Goal: Information Seeking & Learning: Find specific fact

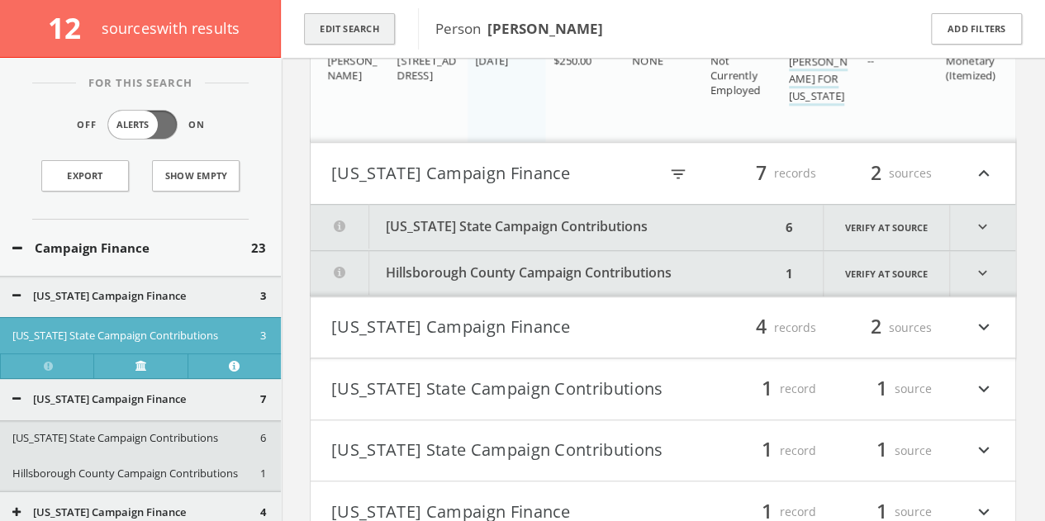
click at [357, 34] on button "Edit Search" at bounding box center [349, 29] width 91 height 32
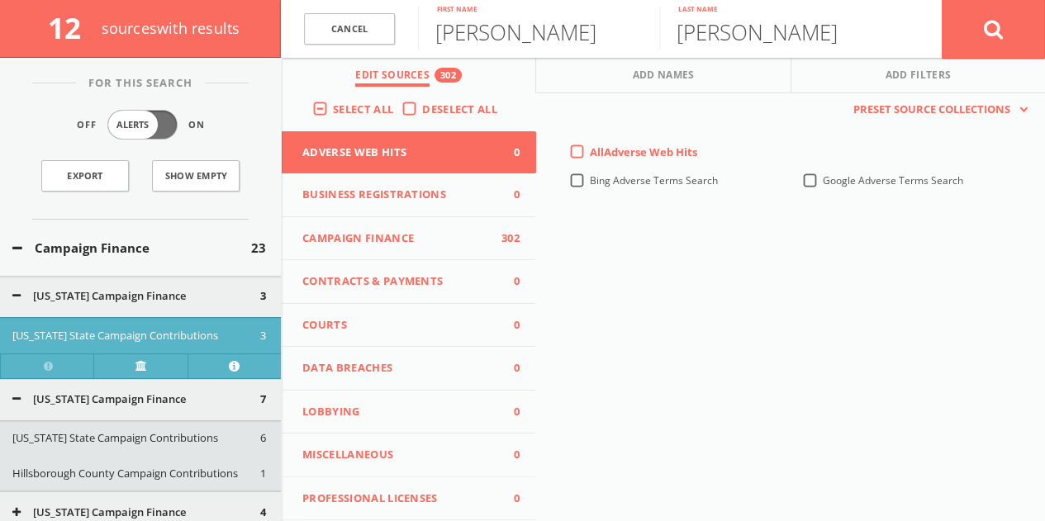
click at [422, 108] on label "Deselect All" at bounding box center [463, 110] width 83 height 17
click at [0, 0] on input "Deselect All" at bounding box center [0, 0] width 0 height 0
click at [410, 422] on button "Lobbying 0" at bounding box center [409, 413] width 254 height 44
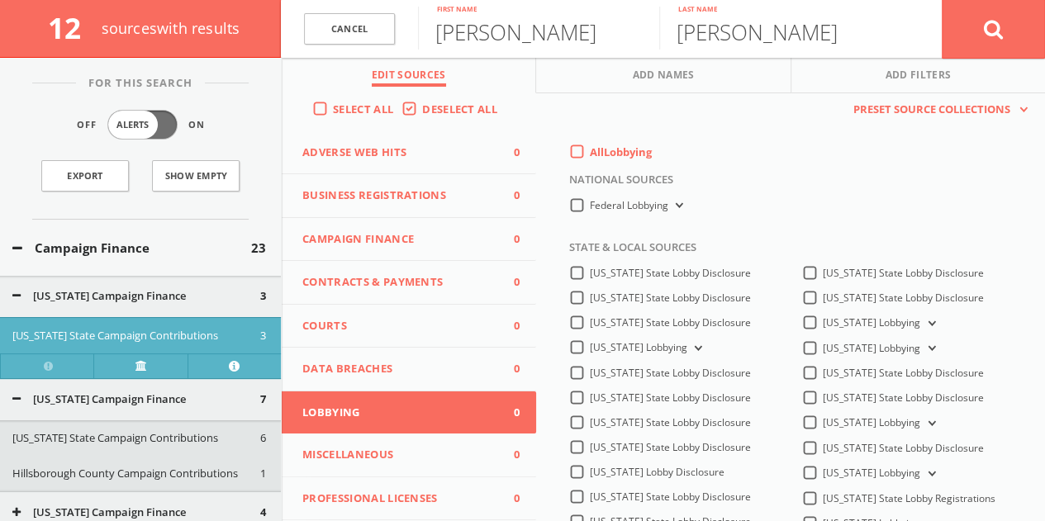
click at [590, 155] on label "All Lobbying" at bounding box center [621, 153] width 62 height 17
click at [0, 0] on input "All Lobbying" at bounding box center [0, 0] width 0 height 0
click at [388, 247] on button "Campaign Finance 0" at bounding box center [409, 240] width 254 height 44
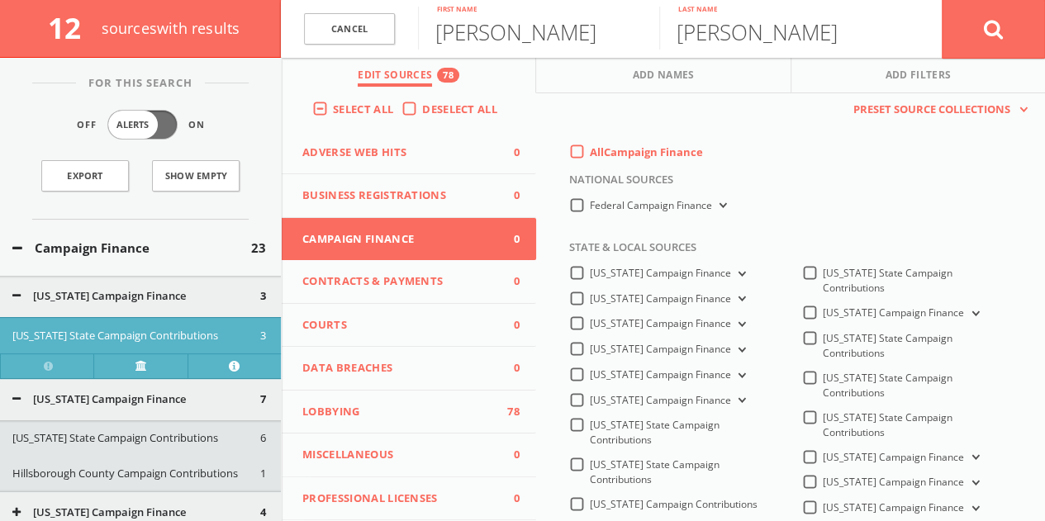
click at [590, 158] on label "All Campaign Finance" at bounding box center [646, 153] width 113 height 17
click at [0, 0] on Finance-all-0 "All Campaign Finance" at bounding box center [0, 0] width 0 height 0
click at [590, 202] on label "Federal Campaign Finance" at bounding box center [660, 206] width 140 height 16
click at [0, 0] on Finance-all "Federal Campaign Finance" at bounding box center [0, 0] width 0 height 0
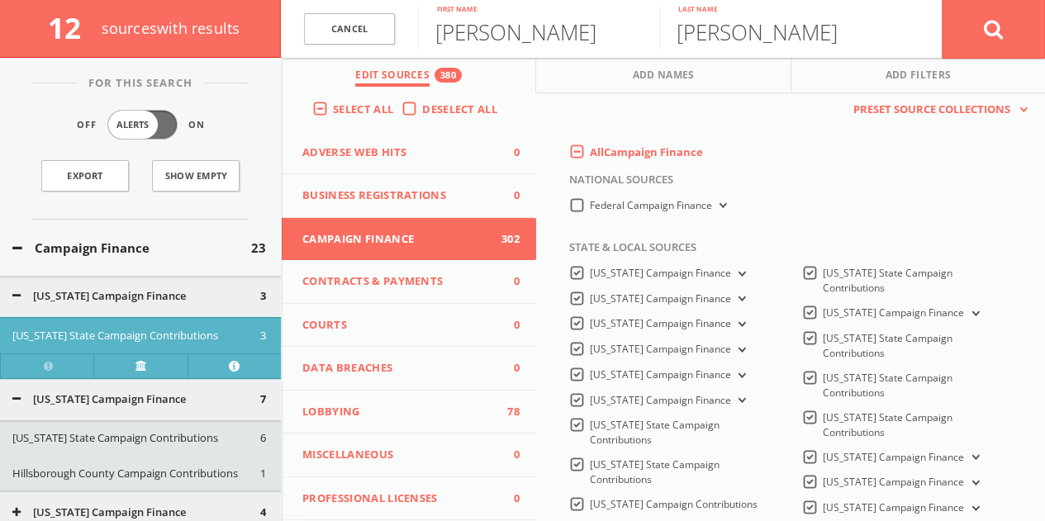
click at [590, 159] on label "All Campaign Finance" at bounding box center [646, 153] width 113 height 17
click at [0, 0] on Finance-all-0 "All Campaign Finance" at bounding box center [0, 0] width 0 height 0
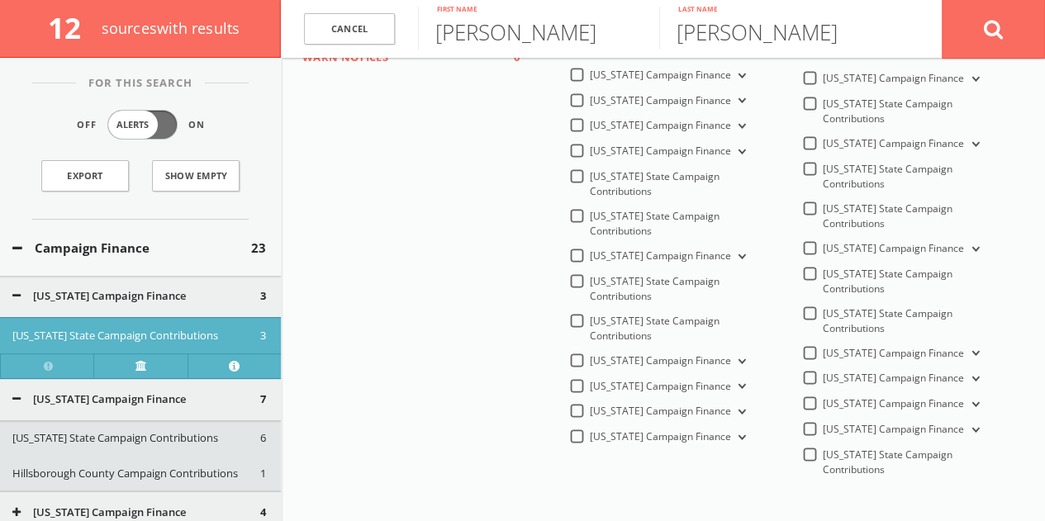
scroll to position [578, 0]
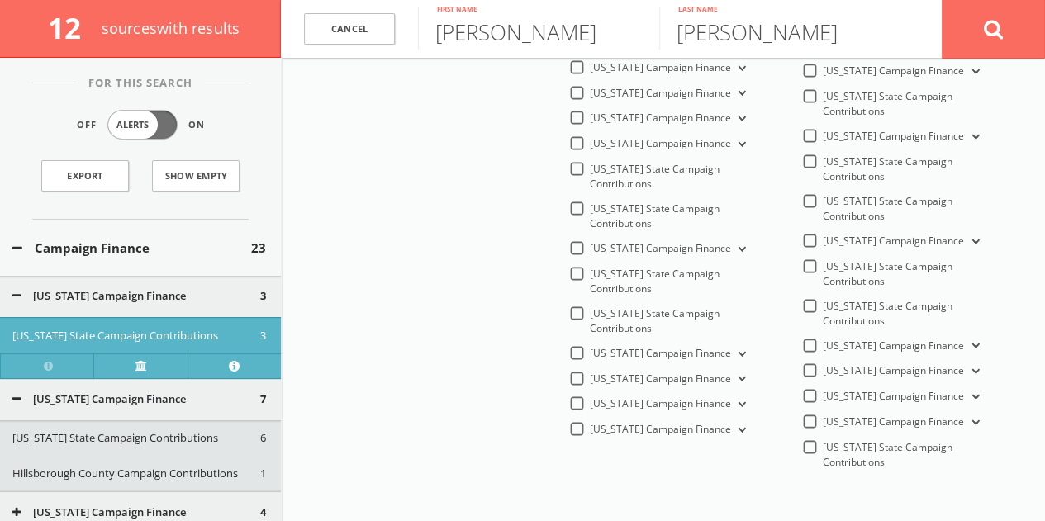
click at [618, 351] on label "[US_STATE] Campaign Finance" at bounding box center [669, 354] width 159 height 16
click at [0, 0] on Finance-all "[US_STATE] Campaign Finance" at bounding box center [0, 0] width 0 height 0
click at [557, 35] on input "[PERSON_NAME]" at bounding box center [538, 28] width 241 height 43
click at [557, 34] on input "[PERSON_NAME]" at bounding box center [538, 28] width 241 height 43
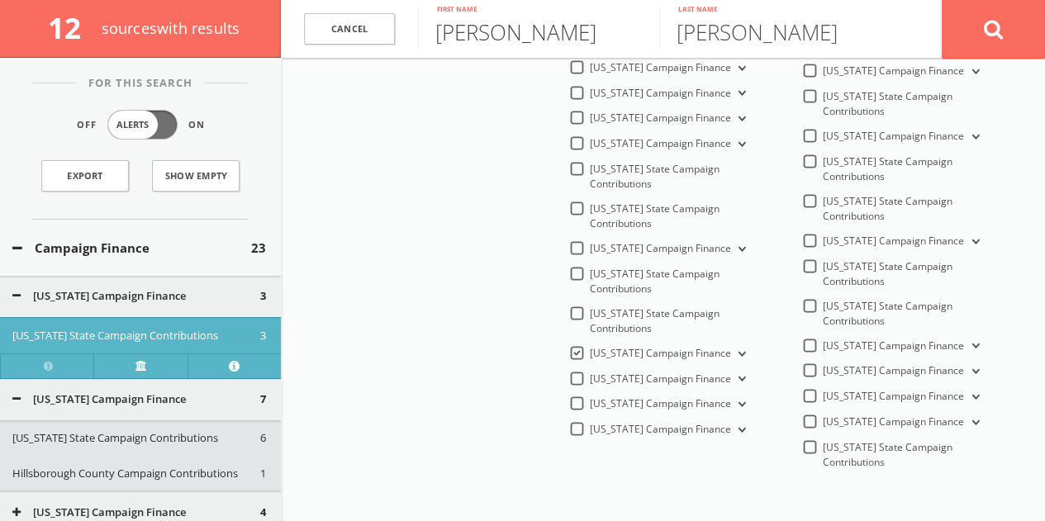
type input "[PERSON_NAME]"
click at [942, 0] on button at bounding box center [993, 28] width 103 height 59
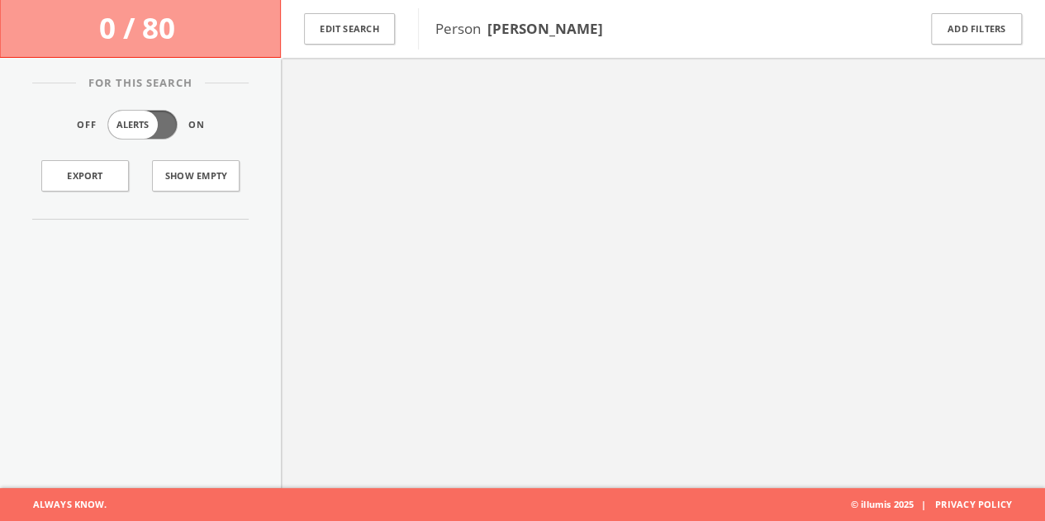
scroll to position [96, 0]
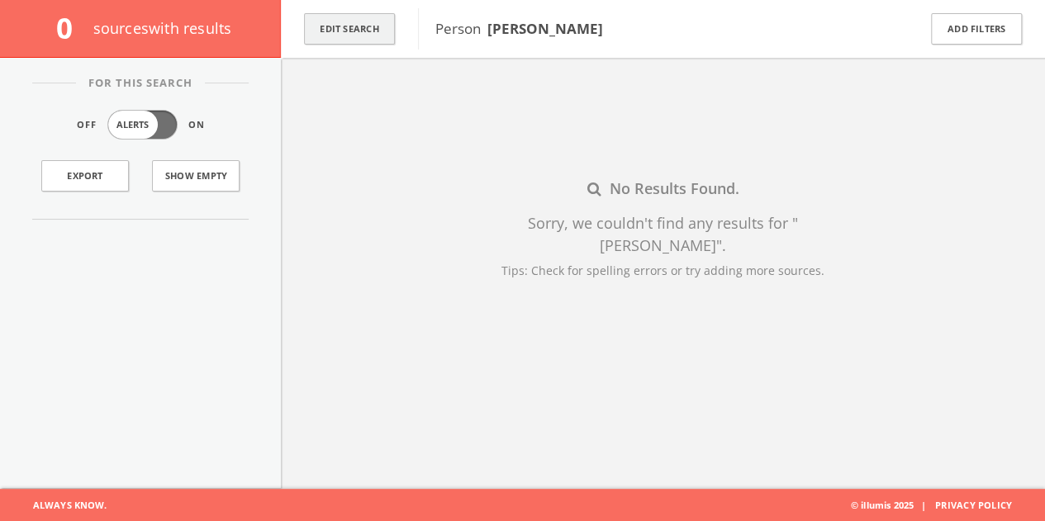
click at [347, 14] on button "Edit Search" at bounding box center [349, 29] width 91 height 32
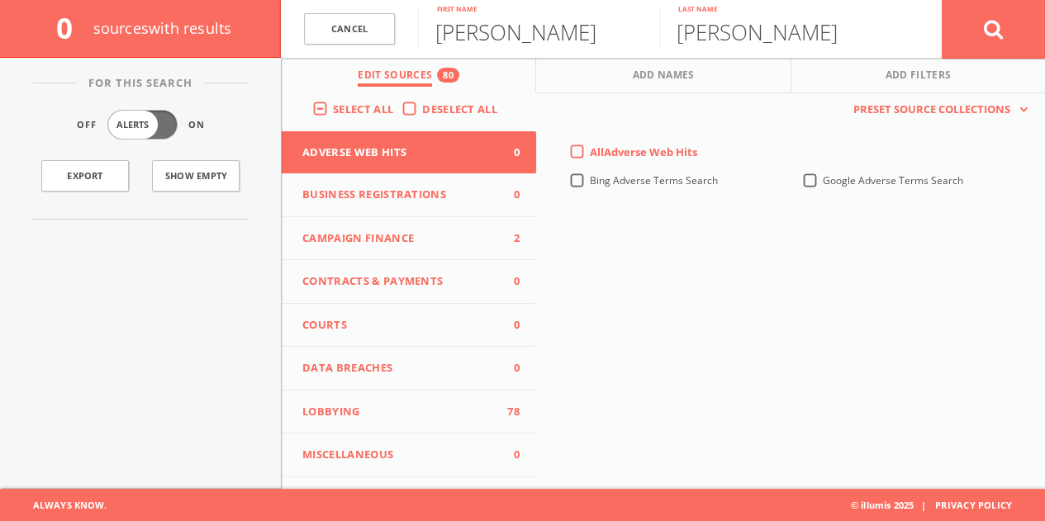
click at [525, 46] on input "[PERSON_NAME]" at bounding box center [538, 28] width 241 height 43
paste input "[PERSON_NAME]"
click at [553, 34] on input "[PERSON_NAME]" at bounding box center [538, 28] width 241 height 43
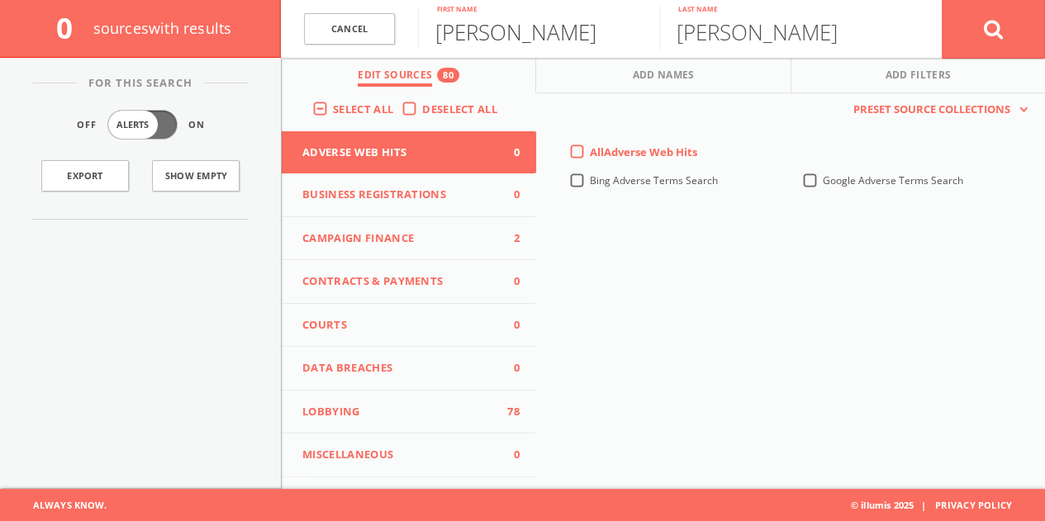
click at [553, 34] on input "[PERSON_NAME]" at bounding box center [538, 28] width 241 height 43
type input "[PERSON_NAME]"
click at [712, 41] on input "[PERSON_NAME]" at bounding box center [779, 28] width 241 height 43
click at [707, 37] on input "[PERSON_NAME]" at bounding box center [779, 28] width 241 height 43
paste input "[PERSON_NAME]"
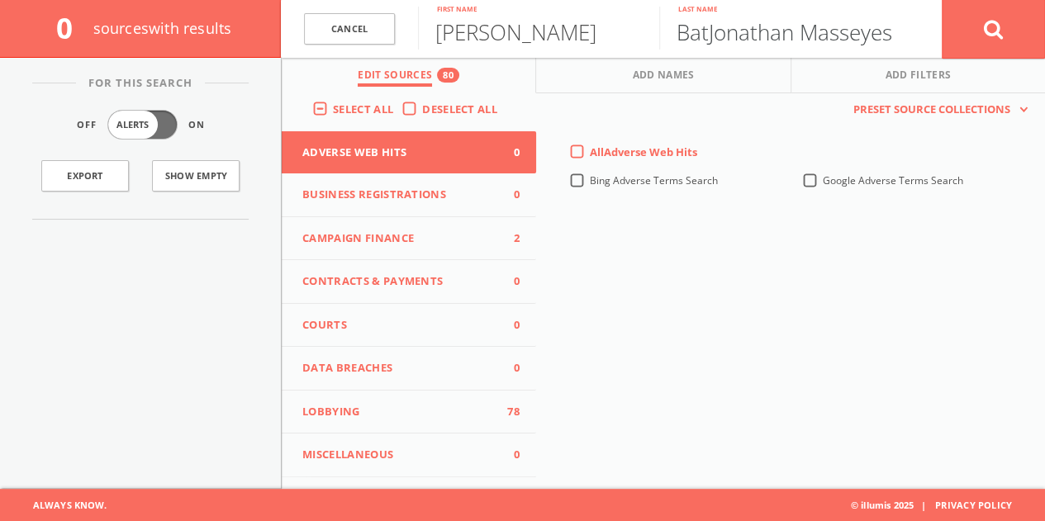
click at [727, 31] on input "BatJonathan Masseyes" at bounding box center [779, 28] width 241 height 43
paste input "[PERSON_NAME]"
click at [727, 31] on input "[PERSON_NAME]" at bounding box center [779, 28] width 241 height 43
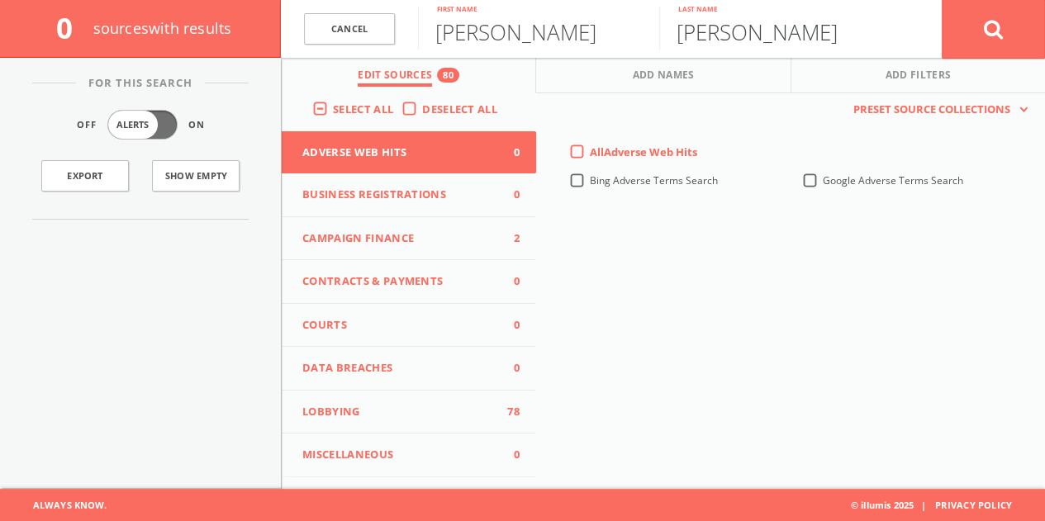
drag, startPoint x: 760, startPoint y: 36, endPoint x: 527, endPoint y: 22, distance: 233.4
click at [527, 22] on form "Cancel [PERSON_NAME] First name [PERSON_NAME] Last name Cancel" at bounding box center [663, 29] width 764 height 58
type input "[PERSON_NAME]"
click at [422, 112] on label "Deselect All" at bounding box center [463, 110] width 83 height 17
click at [0, 0] on input "Deselect All" at bounding box center [0, 0] width 0 height 0
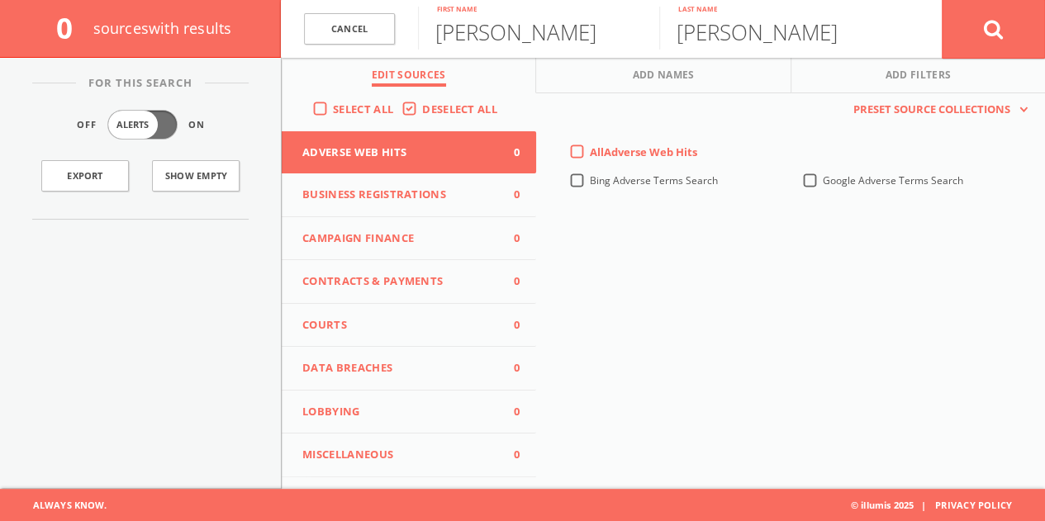
click at [389, 234] on span "Campaign Finance" at bounding box center [398, 239] width 193 height 17
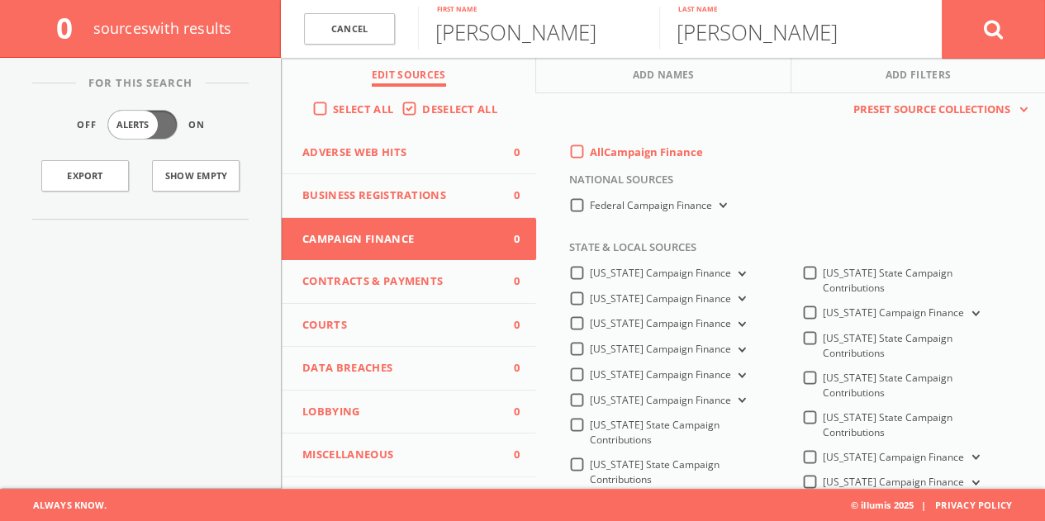
click at [590, 149] on label "All Campaign Finance" at bounding box center [646, 153] width 113 height 17
click at [0, 0] on Finance-all-0 "All Campaign Finance" at bounding box center [0, 0] width 0 height 0
click at [578, 205] on div "Federal Campaign Finance" at bounding box center [649, 205] width 161 height 14
click at [590, 204] on label "Federal Campaign Finance" at bounding box center [660, 206] width 140 height 16
click at [0, 0] on Finance-all "Federal Campaign Finance" at bounding box center [0, 0] width 0 height 0
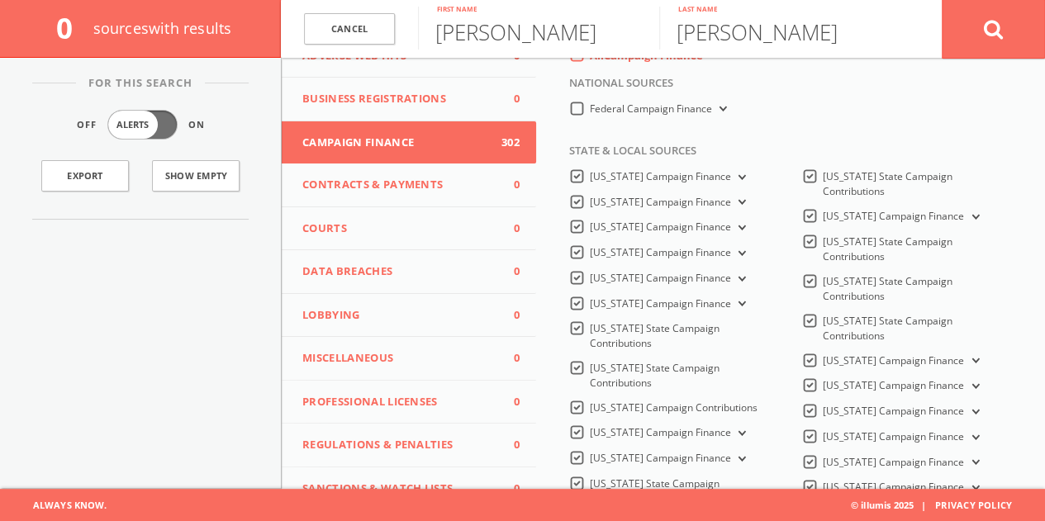
scroll to position [165, 0]
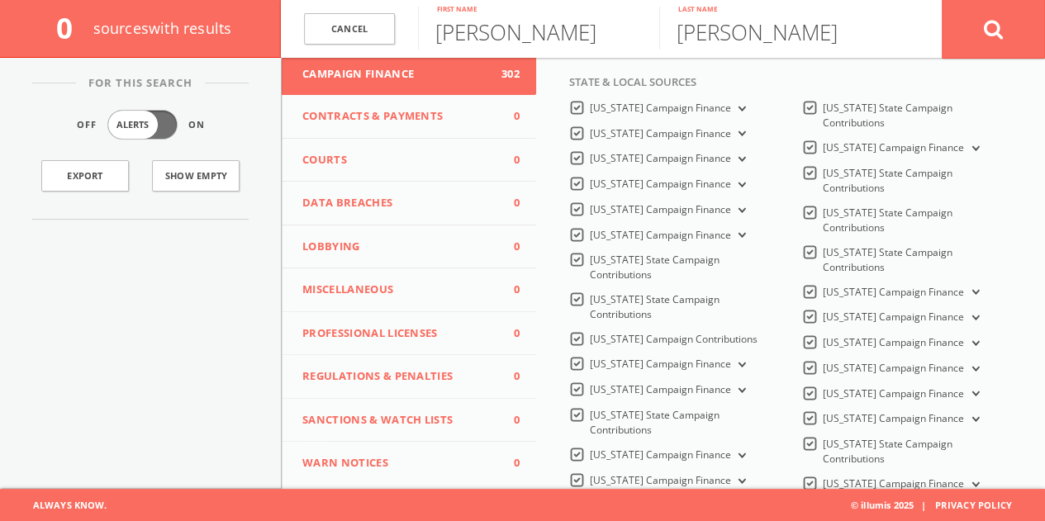
click at [375, 252] on span "Lobbying" at bounding box center [398, 247] width 193 height 17
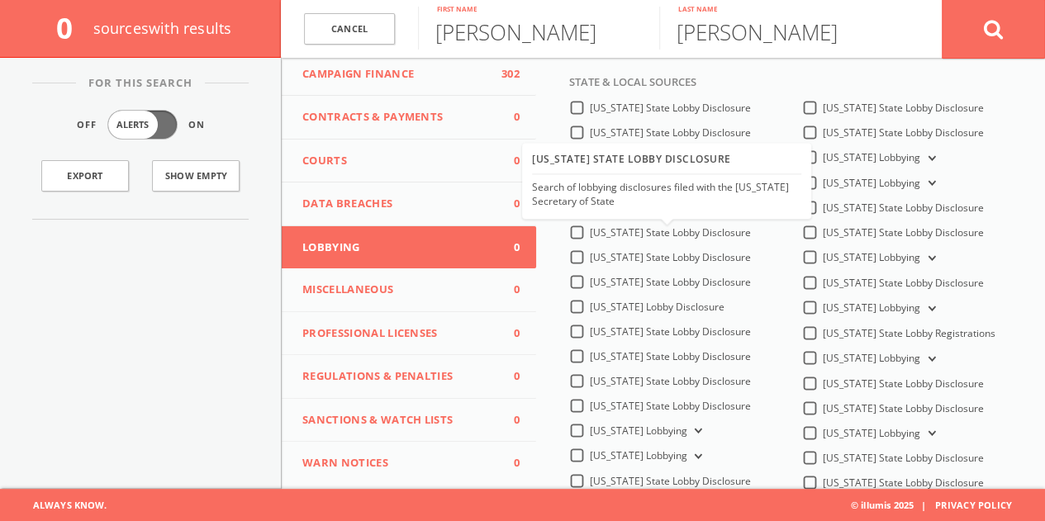
scroll to position [0, 0]
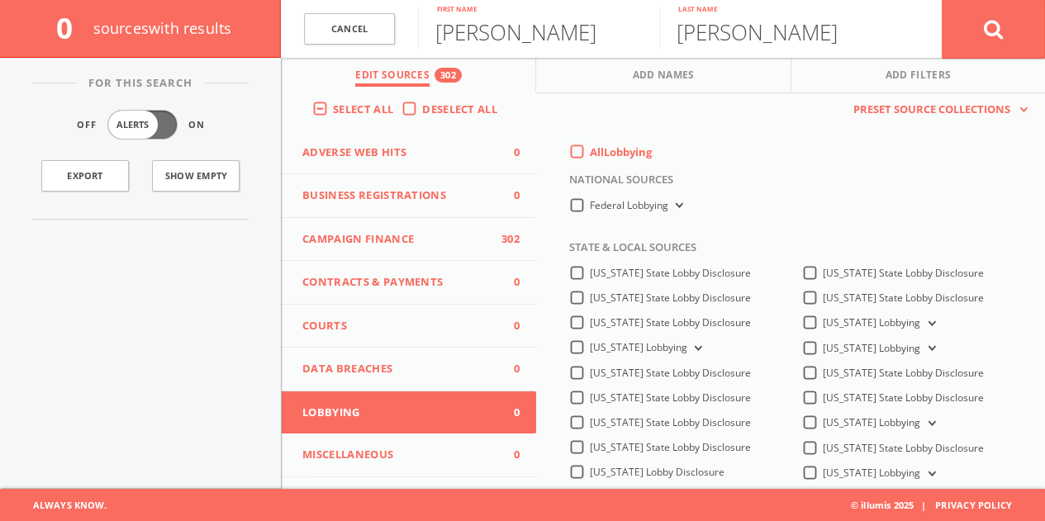
click at [594, 150] on span "All Lobbying" at bounding box center [621, 152] width 62 height 15
click at [0, 0] on input "All Lobbying" at bounding box center [0, 0] width 0 height 0
click at [1008, 26] on button at bounding box center [993, 28] width 103 height 59
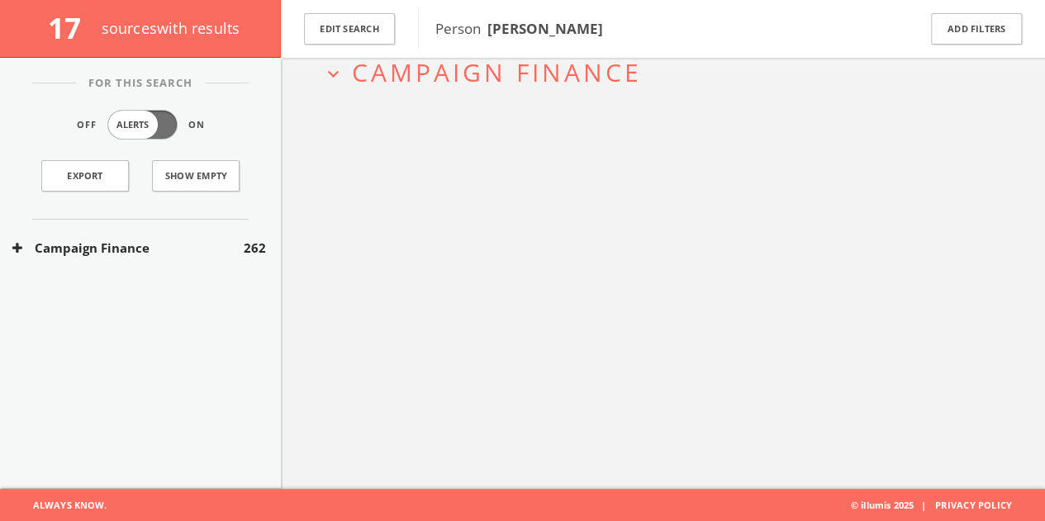
click at [229, 247] on button "Campaign Finance" at bounding box center [127, 248] width 231 height 19
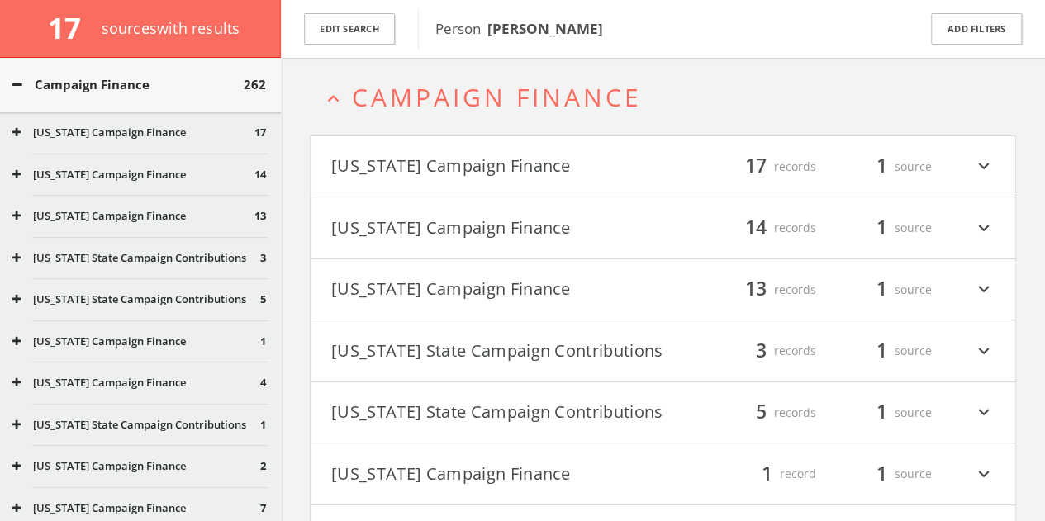
scroll to position [165, 0]
click at [123, 340] on button "[US_STATE] Campaign Finance" at bounding box center [136, 340] width 248 height 17
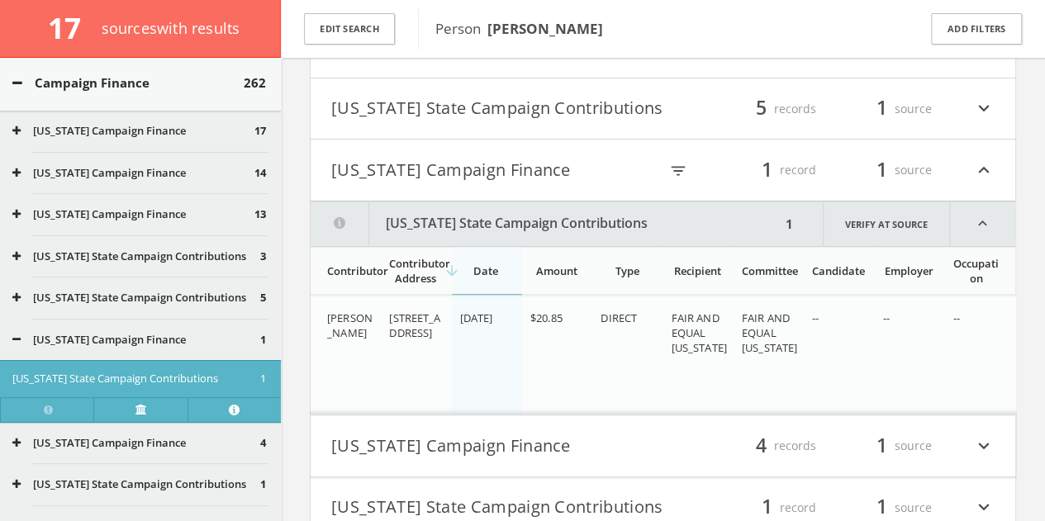
scroll to position [268, 0]
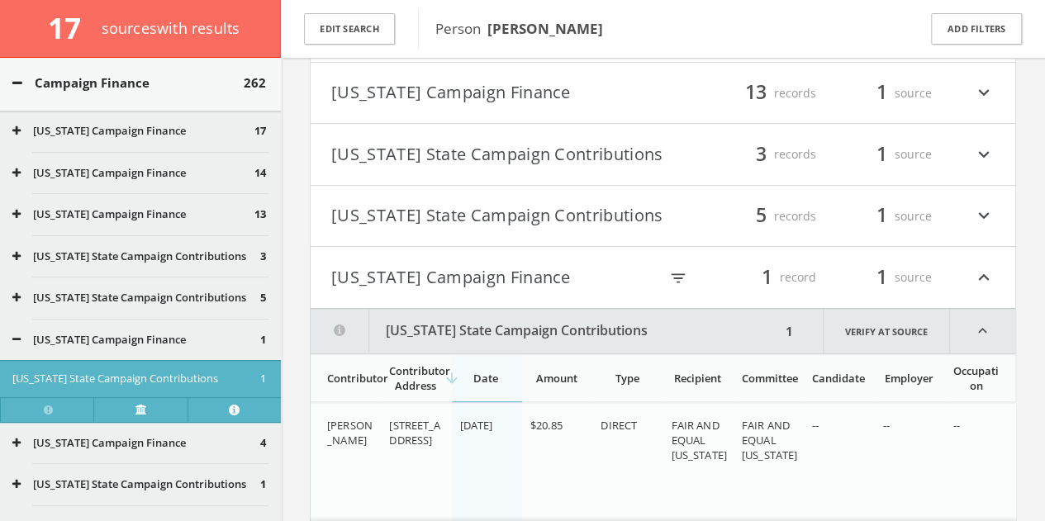
click at [487, 289] on h4 "[US_STATE] Campaign Finance filter_list 1 record 1 source expand_less" at bounding box center [663, 277] width 705 height 61
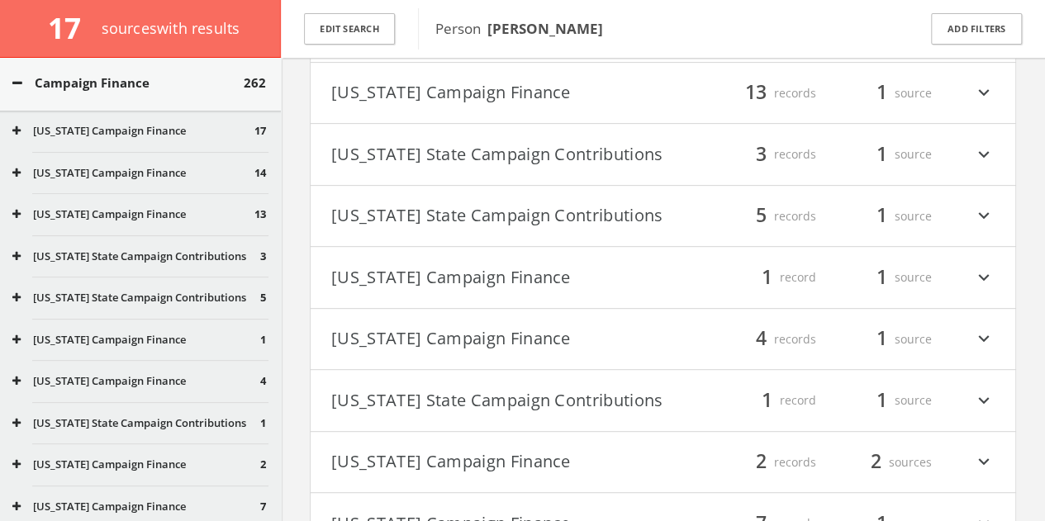
click at [496, 283] on button "[US_STATE] Campaign Finance" at bounding box center [497, 278] width 332 height 28
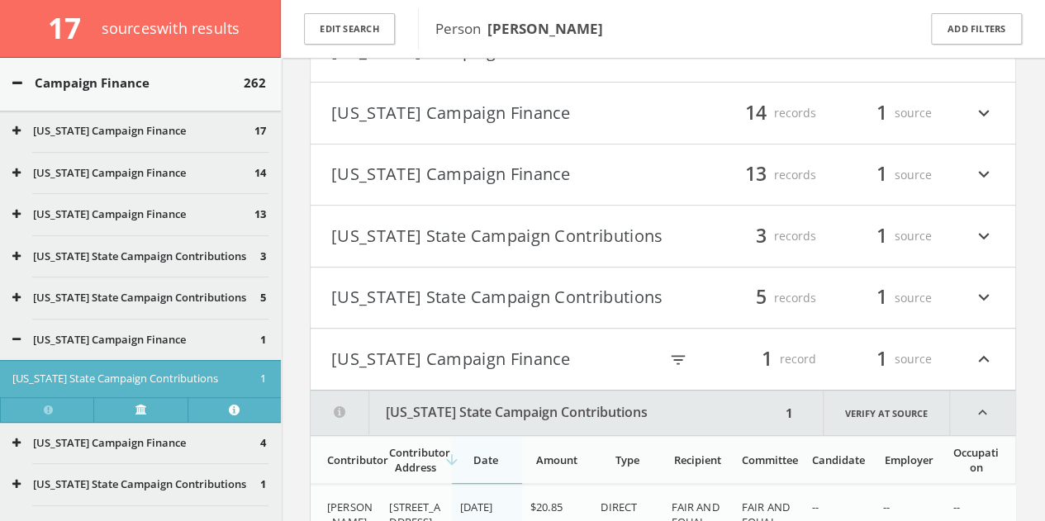
scroll to position [185, 0]
click at [481, 350] on button "[US_STATE] Campaign Finance" at bounding box center [494, 360] width 327 height 28
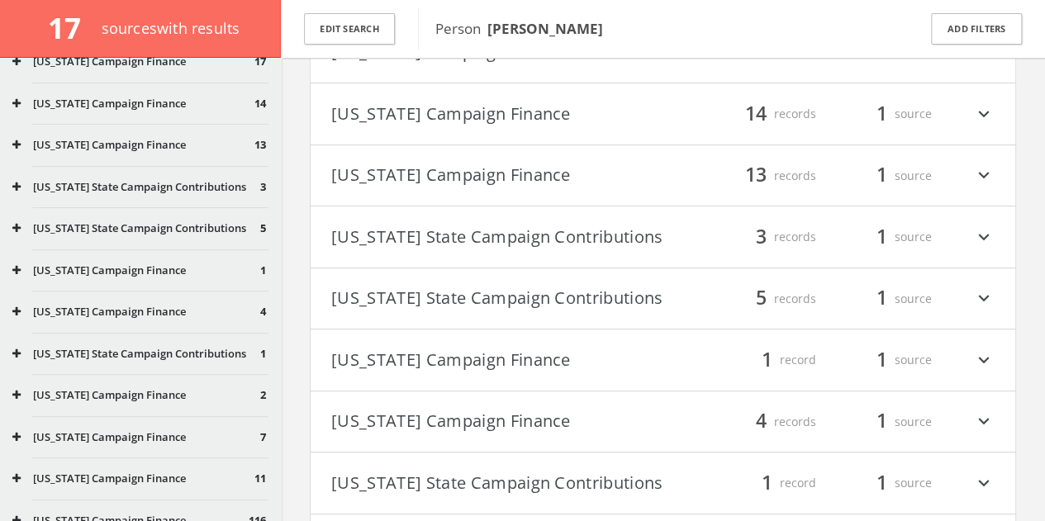
scroll to position [330, 0]
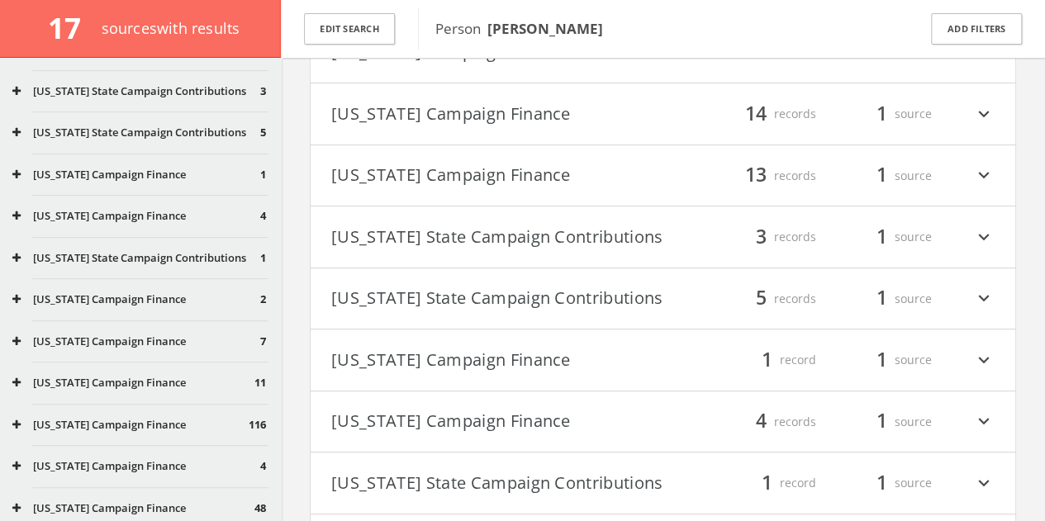
click at [144, 307] on button "[US_STATE] Campaign Finance" at bounding box center [136, 300] width 248 height 17
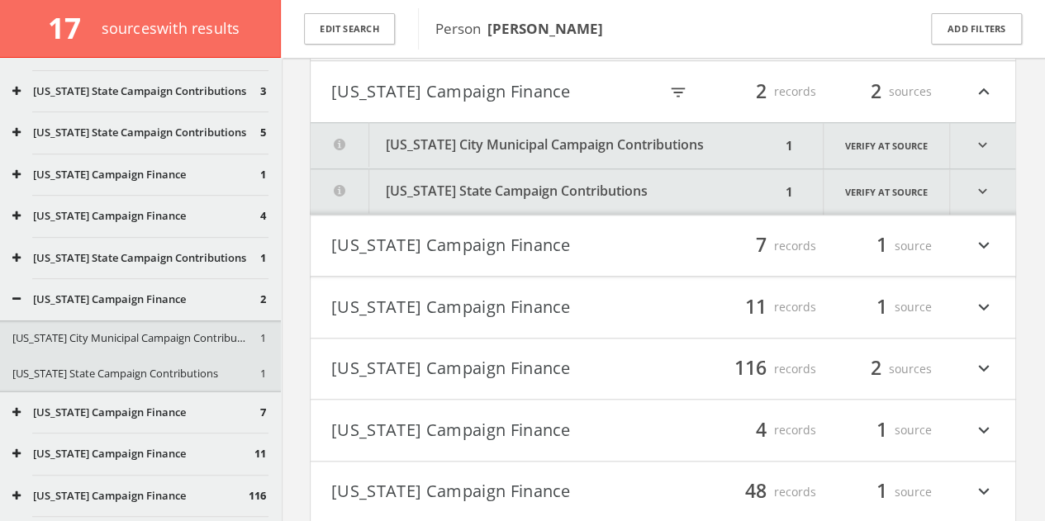
click at [501, 151] on button "[US_STATE] City Municipal Campaign Contributions" at bounding box center [546, 145] width 470 height 45
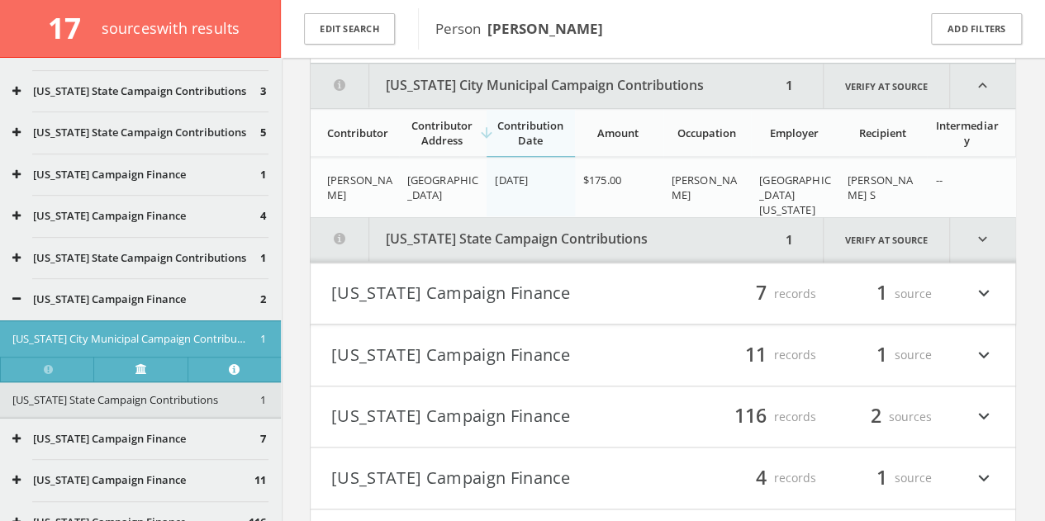
click at [491, 235] on button "[US_STATE] State Campaign Contributions" at bounding box center [546, 238] width 470 height 45
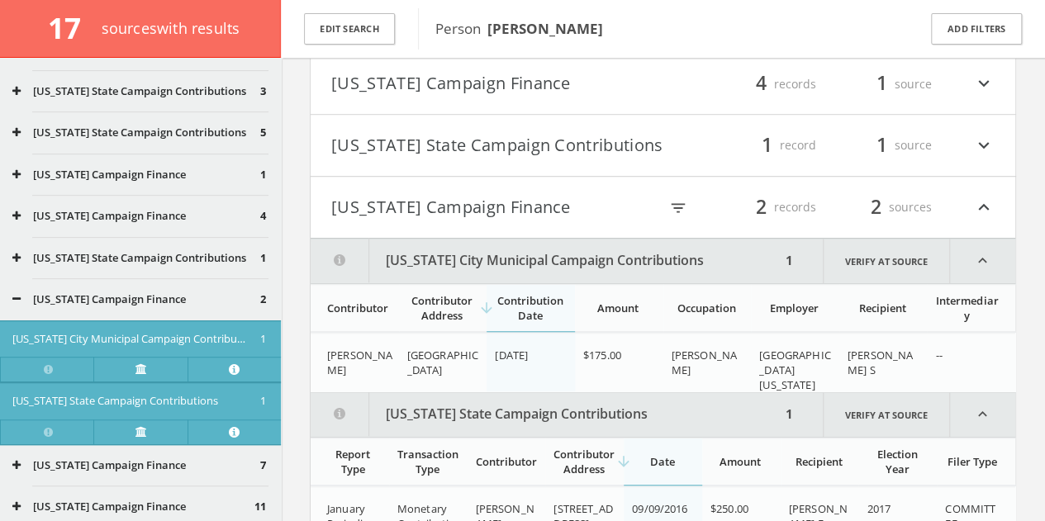
scroll to position [522, 0]
click at [453, 197] on button "[US_STATE] Campaign Finance" at bounding box center [494, 208] width 327 height 28
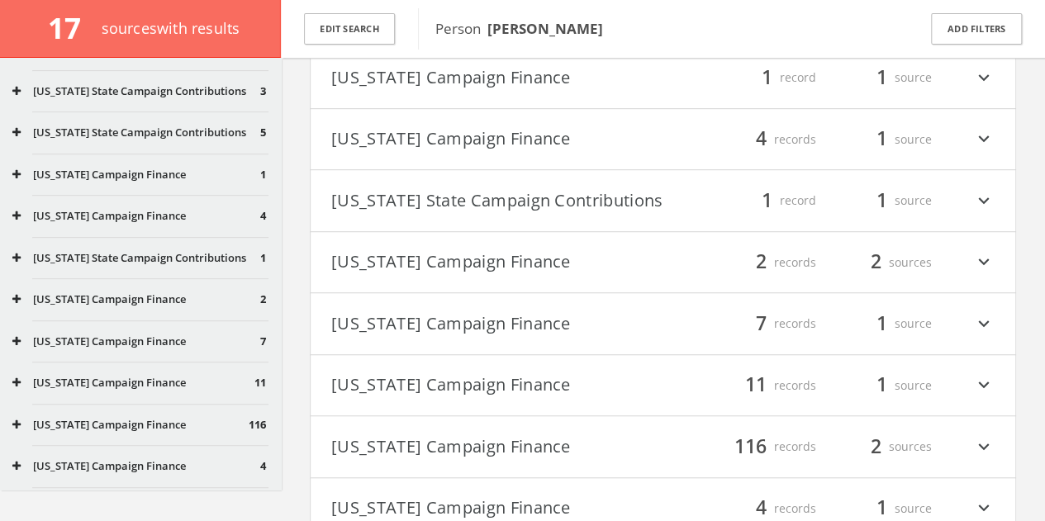
scroll to position [661, 0]
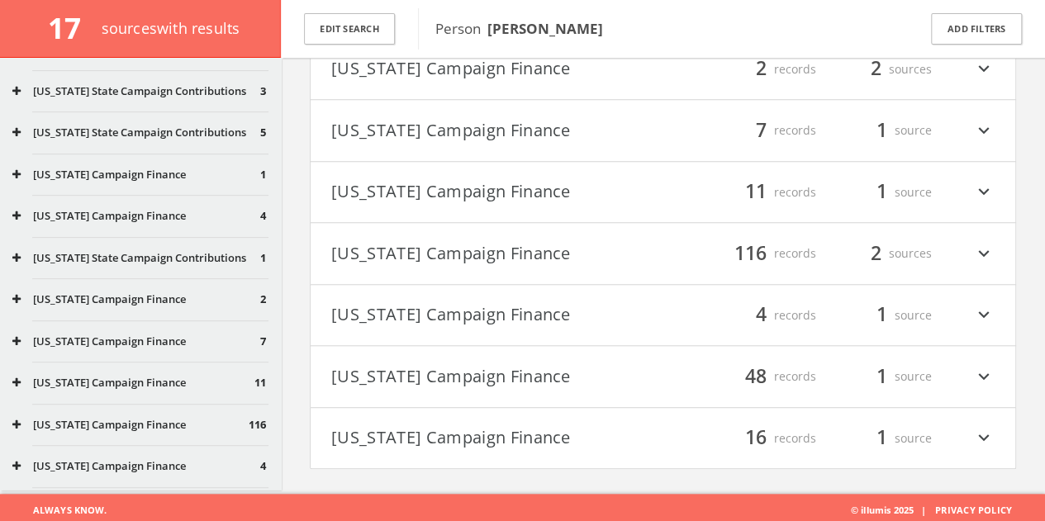
click at [565, 303] on button "[US_STATE] Campaign Finance" at bounding box center [497, 316] width 332 height 28
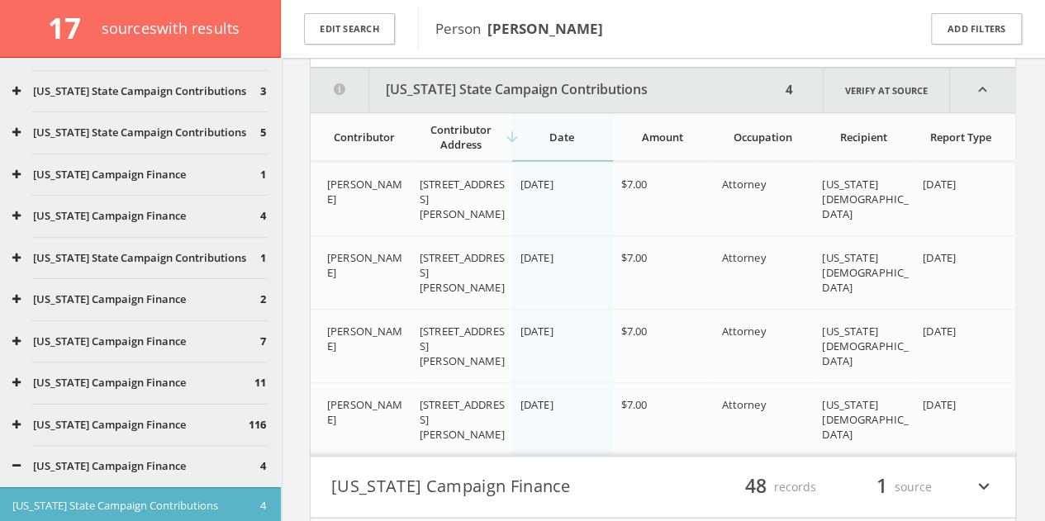
scroll to position [945, 0]
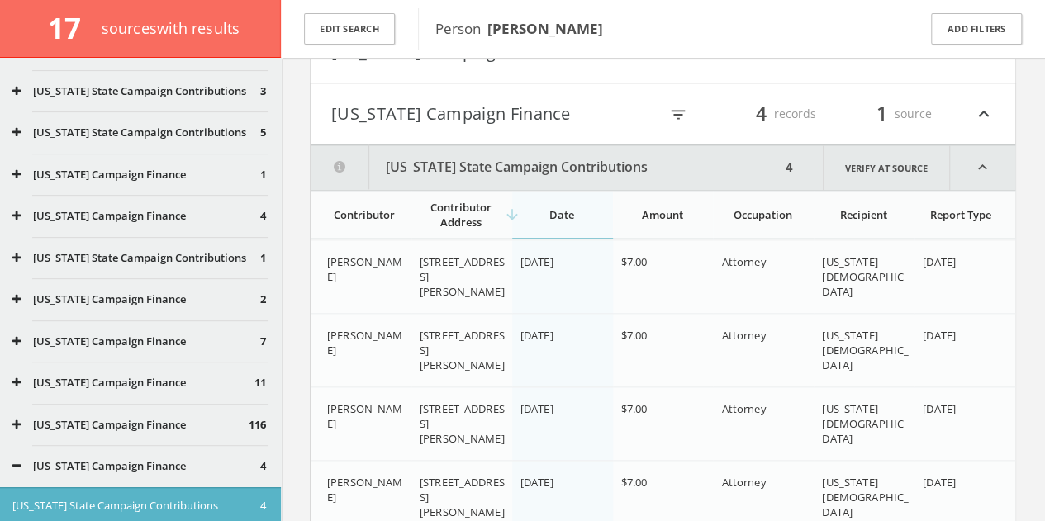
click at [506, 109] on button "[US_STATE] Campaign Finance" at bounding box center [494, 114] width 327 height 28
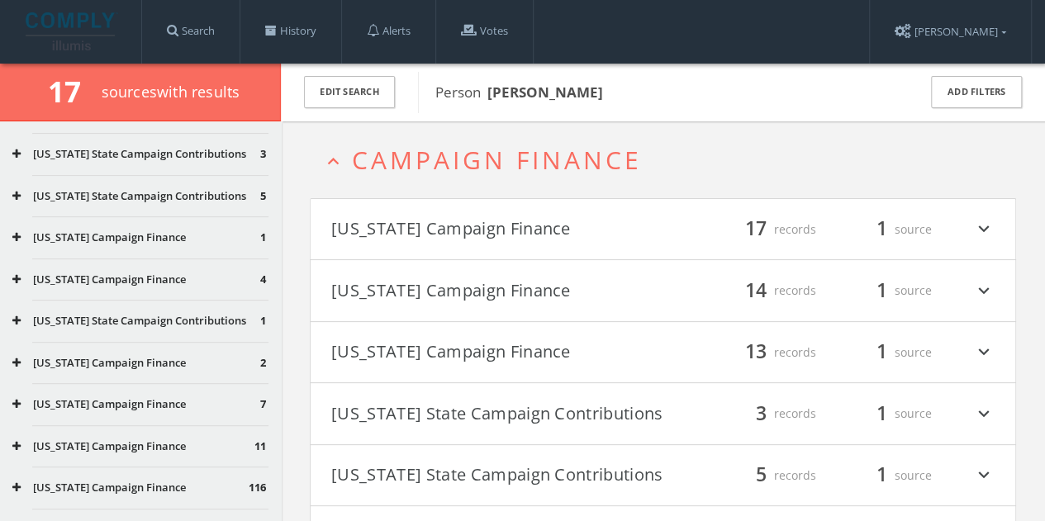
scroll to position [0, 0]
click at [985, 88] on button "Add Filters" at bounding box center [976, 92] width 91 height 32
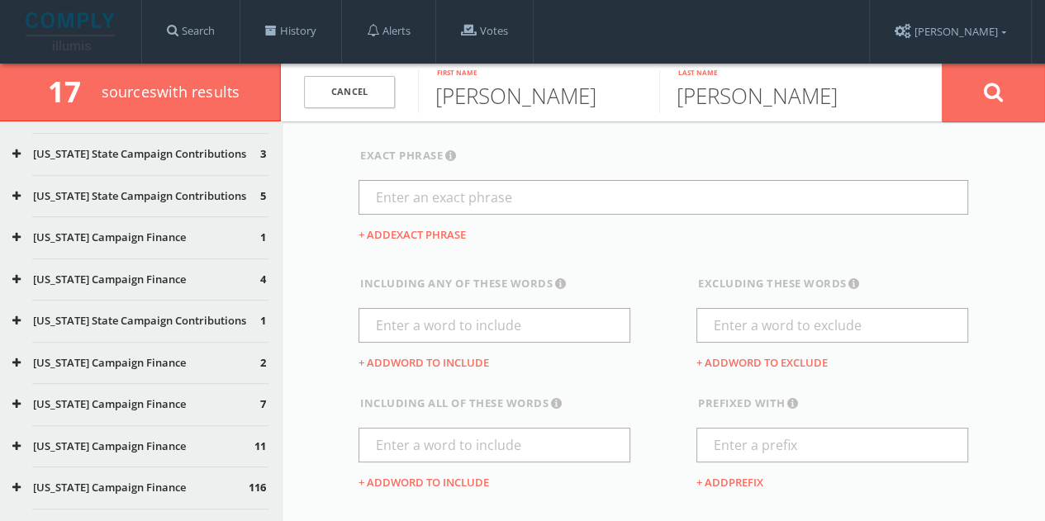
scroll to position [83, 0]
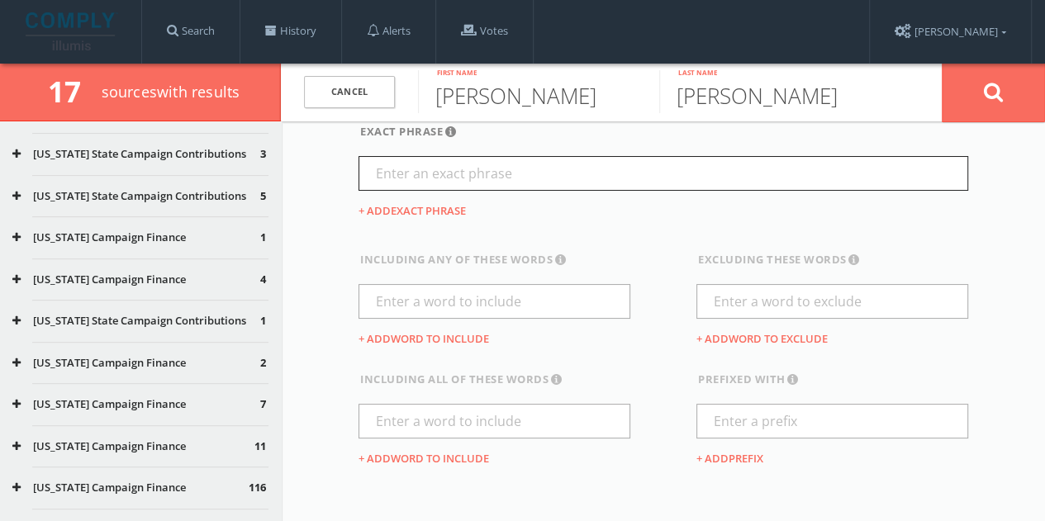
click at [512, 179] on input "text" at bounding box center [664, 173] width 610 height 35
type input "[US_STATE]"
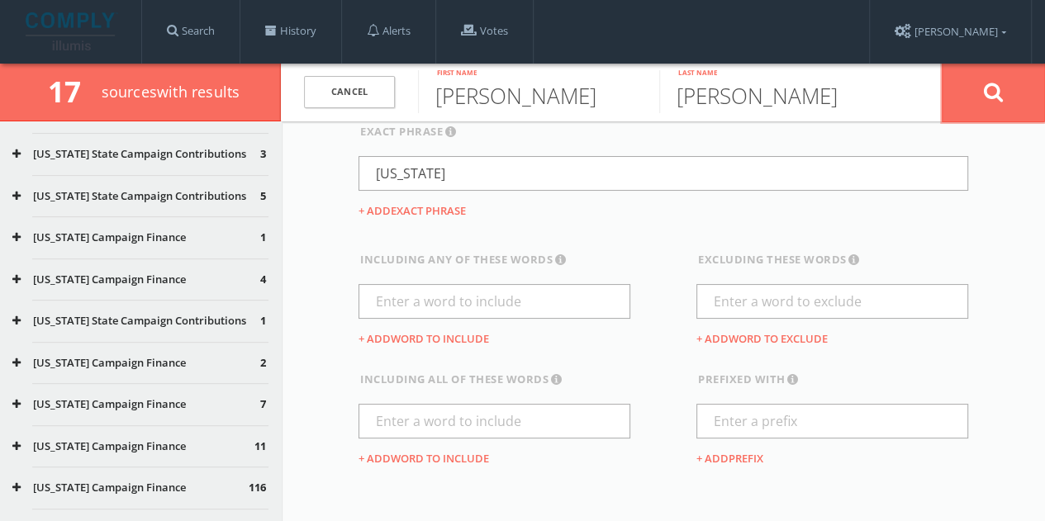
click at [983, 108] on button at bounding box center [993, 92] width 103 height 59
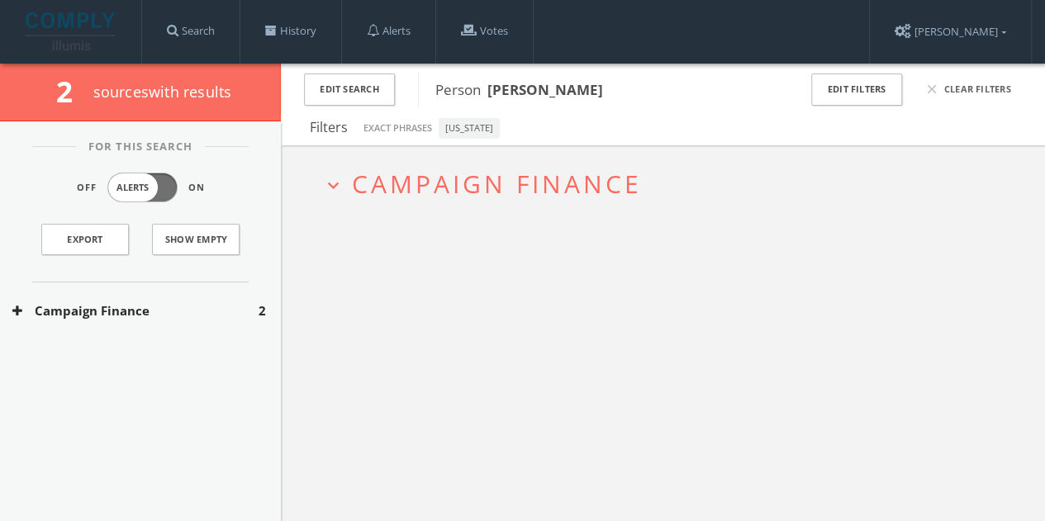
click at [182, 313] on button "Campaign Finance" at bounding box center [135, 311] width 246 height 19
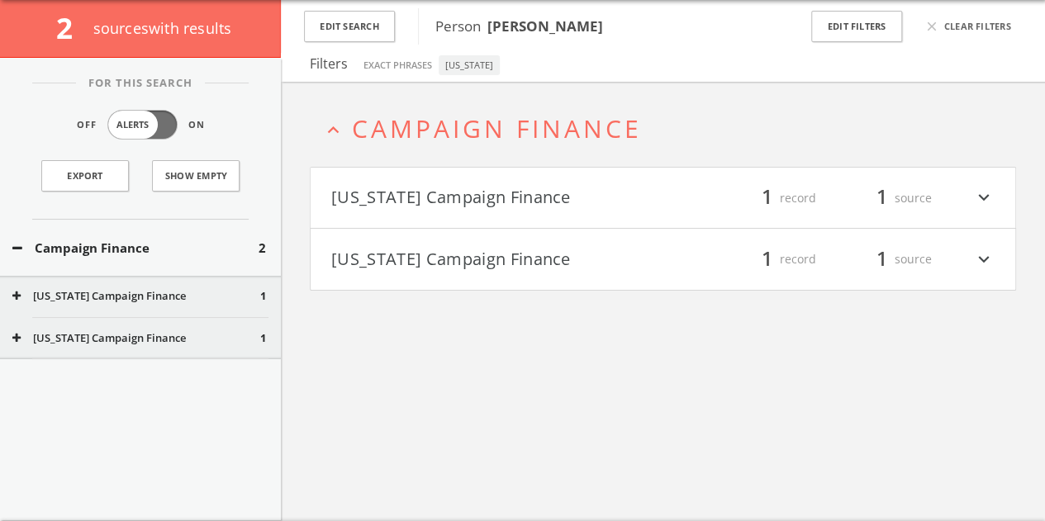
click at [509, 193] on button "[US_STATE] Campaign Finance" at bounding box center [497, 198] width 332 height 28
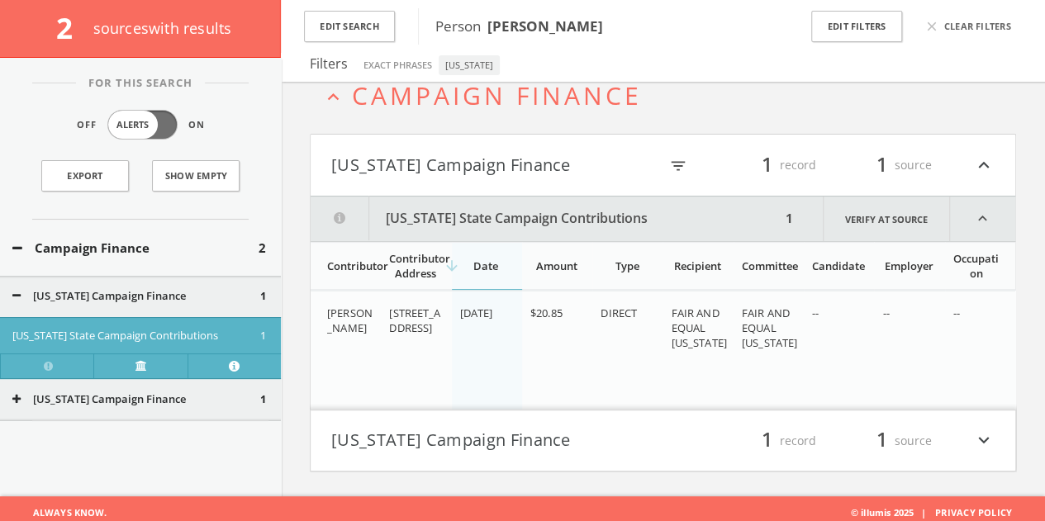
scroll to position [102, 0]
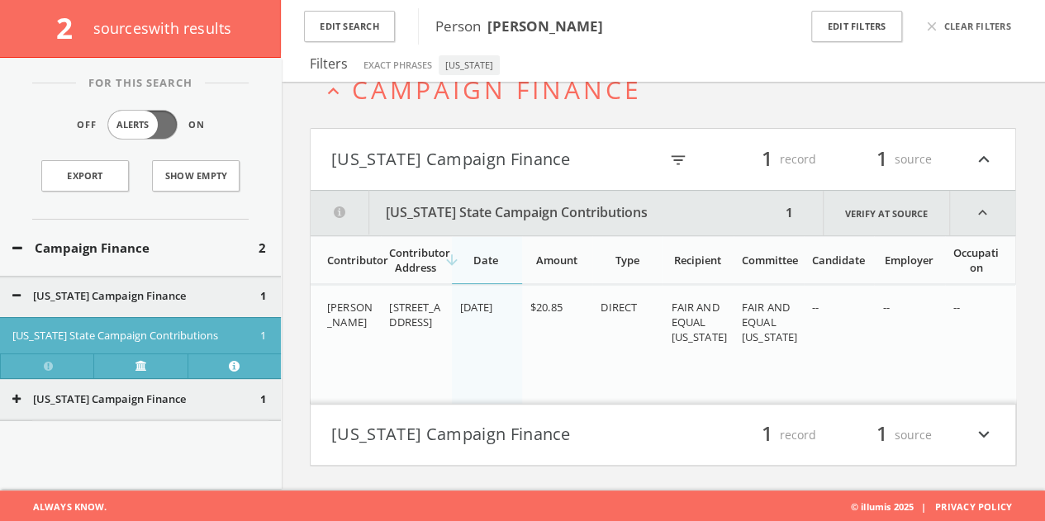
click at [524, 434] on button "[US_STATE] Campaign Finance" at bounding box center [497, 435] width 332 height 28
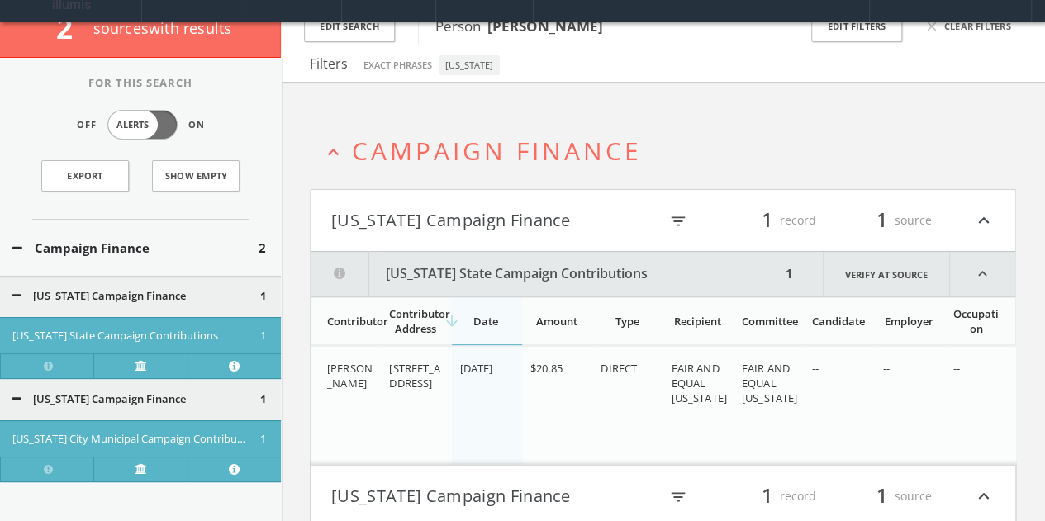
scroll to position [0, 0]
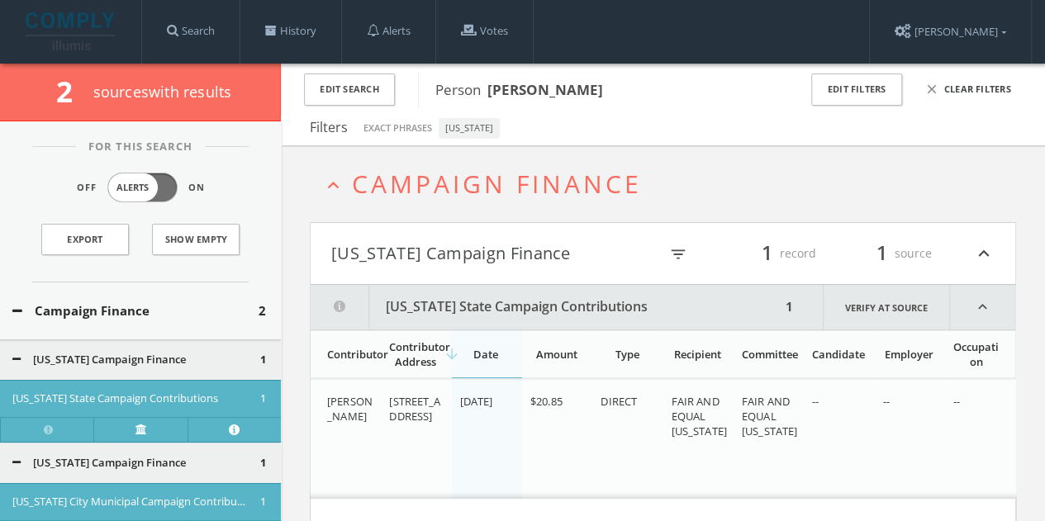
click at [932, 88] on icon "close" at bounding box center [932, 89] width 15 height 15
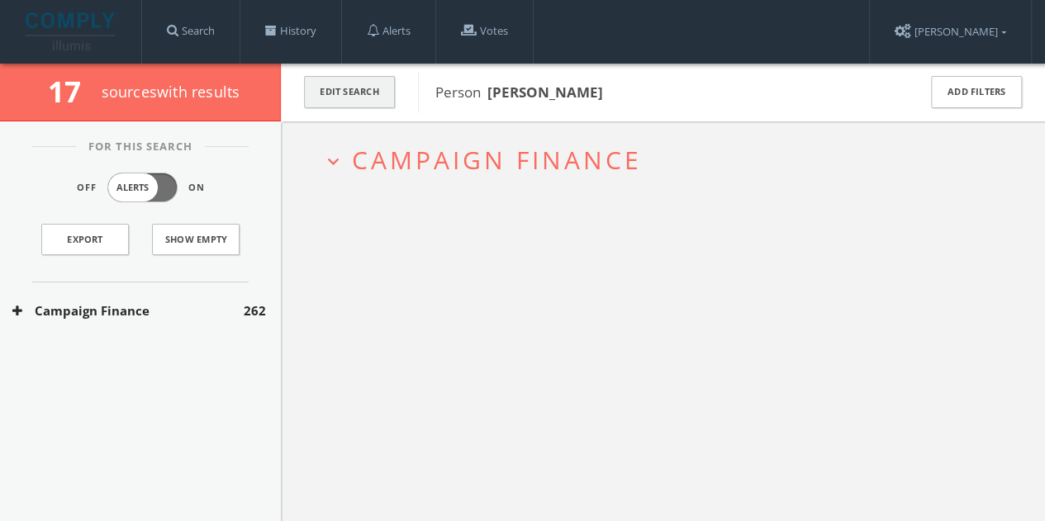
click at [385, 90] on button "Edit Search" at bounding box center [349, 92] width 91 height 32
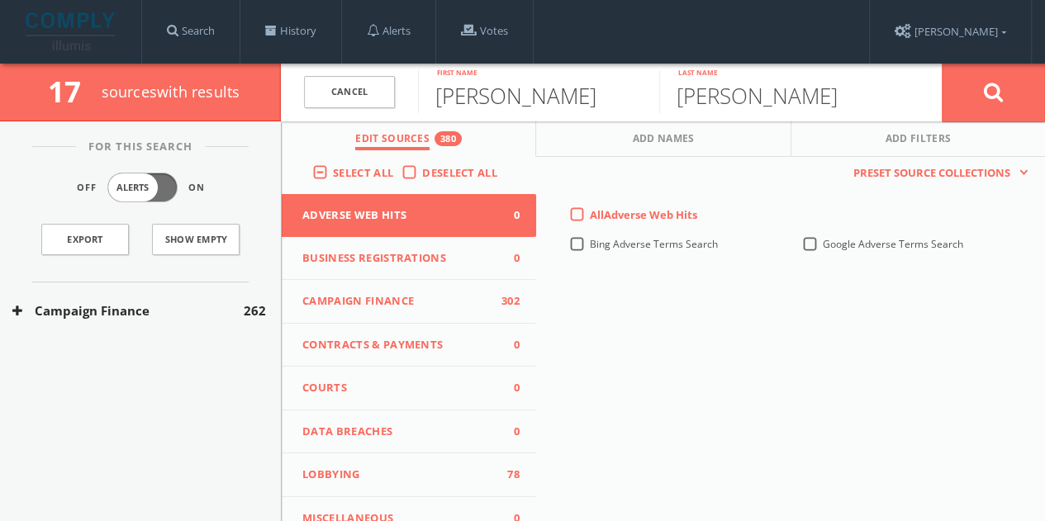
click at [506, 97] on input "[PERSON_NAME]" at bounding box center [538, 91] width 241 height 43
drag, startPoint x: 532, startPoint y: 98, endPoint x: 300, endPoint y: 107, distance: 232.3
click at [301, 107] on form "Cancel [PERSON_NAME] First name [PERSON_NAME] Last name Cancel" at bounding box center [663, 93] width 764 height 58
type input "[PERSON_NAME]"
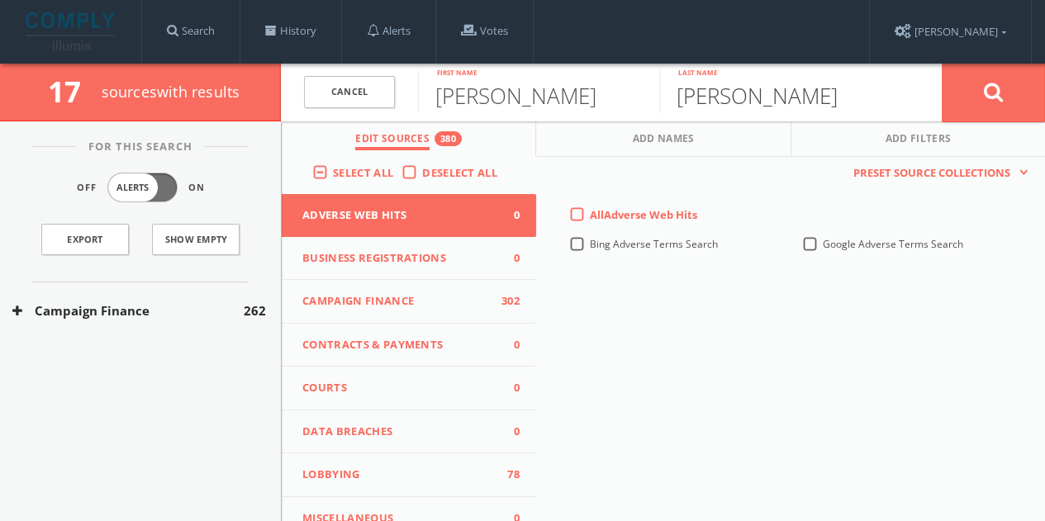
click at [942, 63] on button at bounding box center [993, 92] width 103 height 59
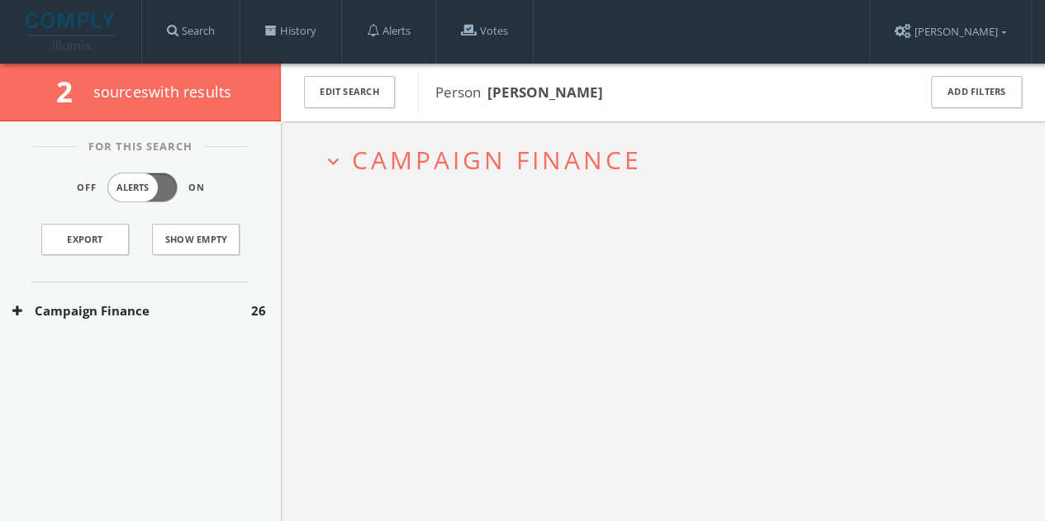
click at [185, 288] on div "Campaign Finance 26" at bounding box center [140, 311] width 281 height 57
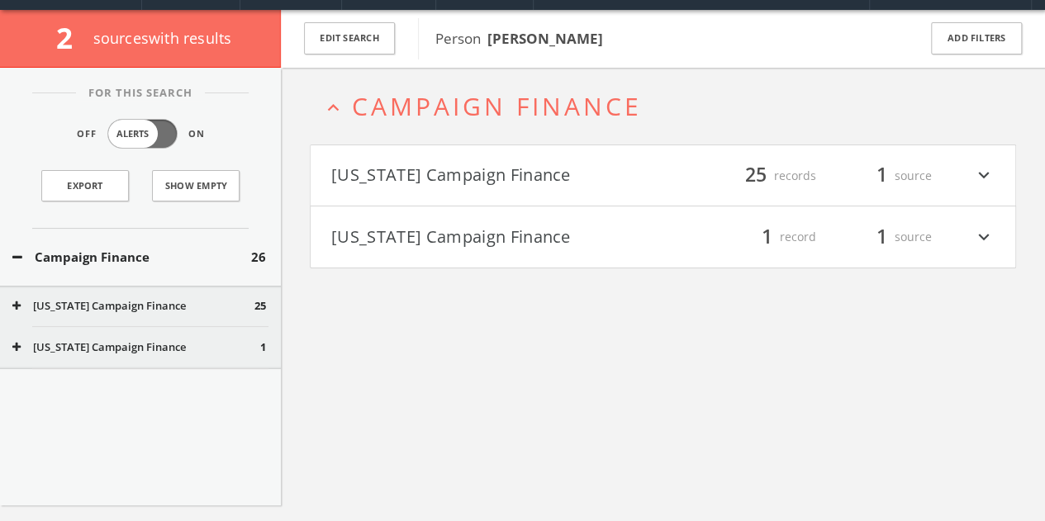
click at [661, 223] on h4 "[US_STATE] Campaign Finance filter_list 1 record 1 source expand_more" at bounding box center [663, 237] width 705 height 61
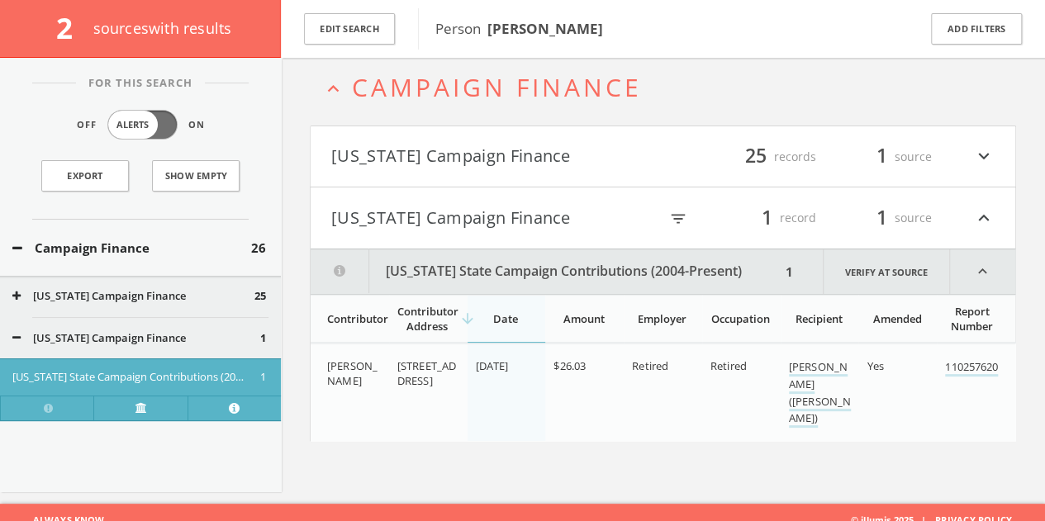
scroll to position [96, 0]
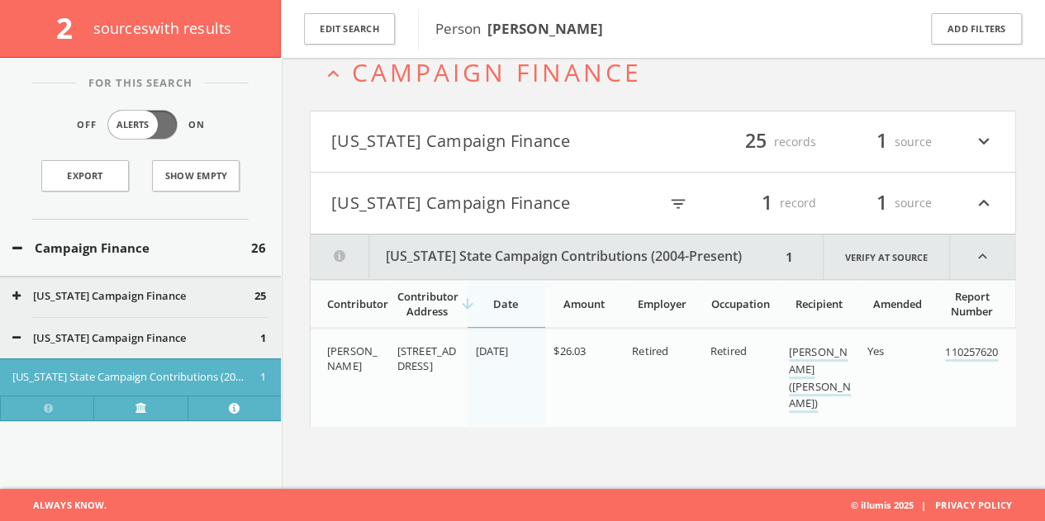
click at [620, 156] on h4 "[US_STATE] Campaign Finance filter_list 25 records 1 source expand_more" at bounding box center [663, 142] width 705 height 61
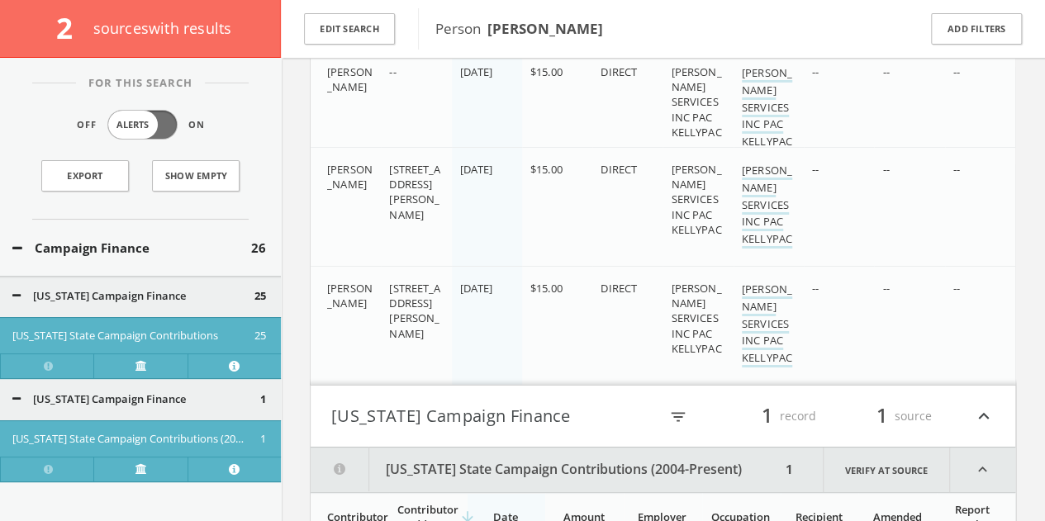
scroll to position [3019, 0]
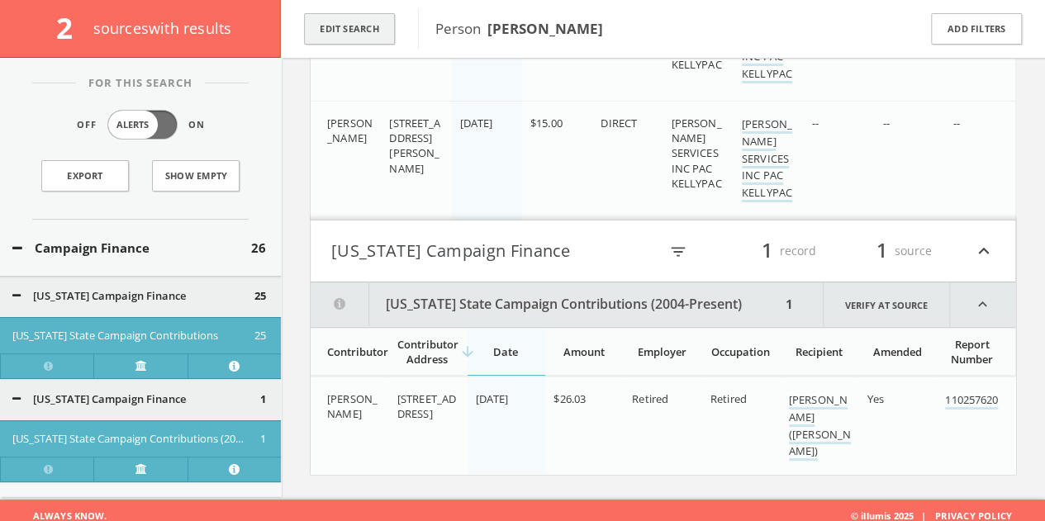
click at [365, 44] on button "Edit Search" at bounding box center [349, 29] width 91 height 32
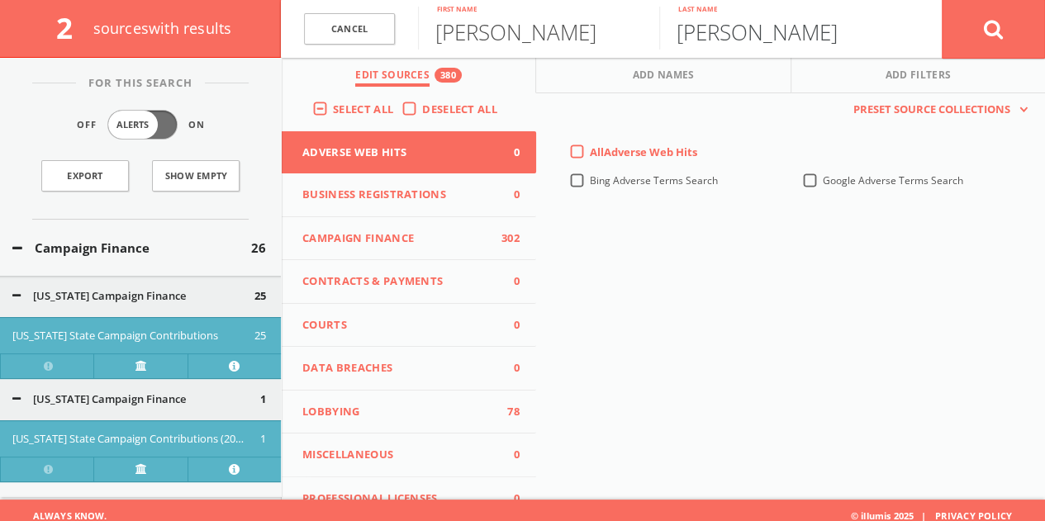
click at [689, 43] on input "[PERSON_NAME]" at bounding box center [779, 28] width 241 height 43
click at [689, 42] on input "[PERSON_NAME]" at bounding box center [779, 28] width 241 height 43
paste input "[PERSON_NAME] [PERSON_NAME] Szorinszky"
drag, startPoint x: 768, startPoint y: 32, endPoint x: 334, endPoint y: 36, distance: 433.8
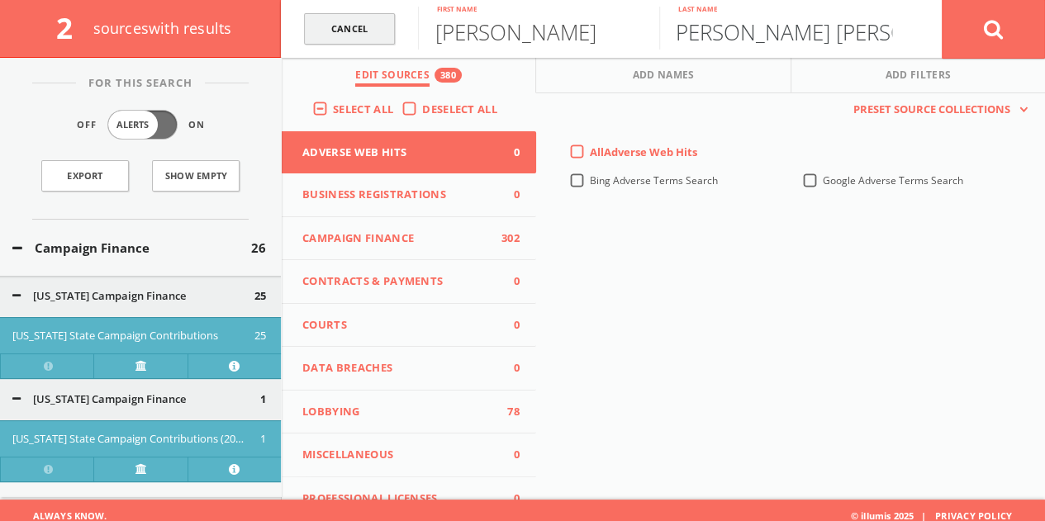
click at [334, 36] on form "Cancel [PERSON_NAME] First name [PERSON_NAME] [PERSON_NAME] Szorinszky Last nam…" at bounding box center [663, 29] width 764 height 58
type input "[PERSON_NAME]"
click at [1001, 16] on button at bounding box center [993, 28] width 103 height 59
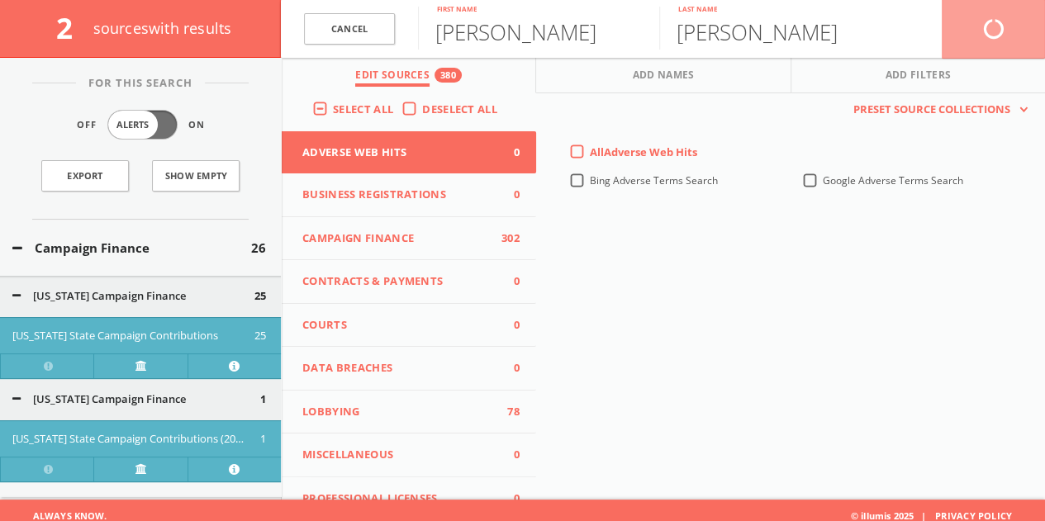
scroll to position [96, 0]
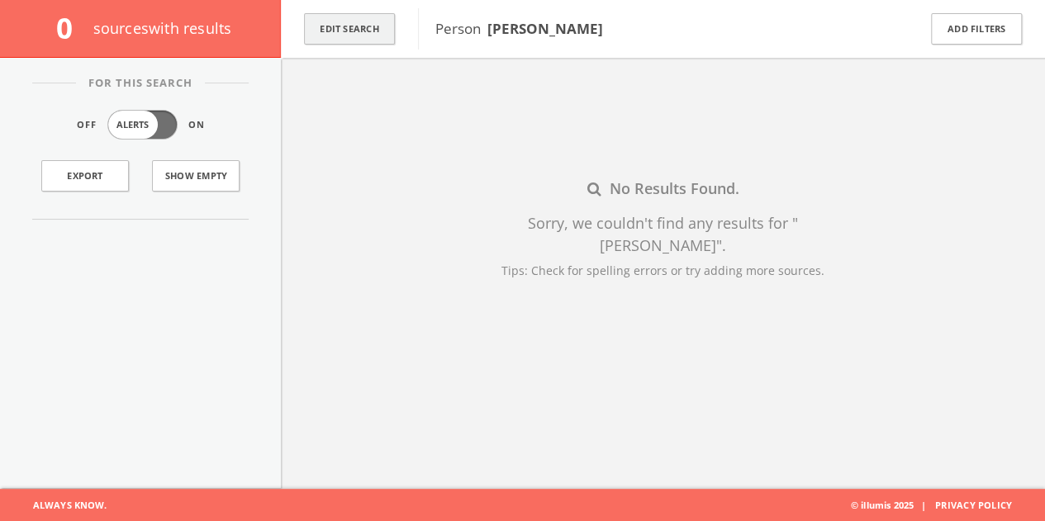
click at [360, 24] on button "Edit Search" at bounding box center [349, 29] width 91 height 32
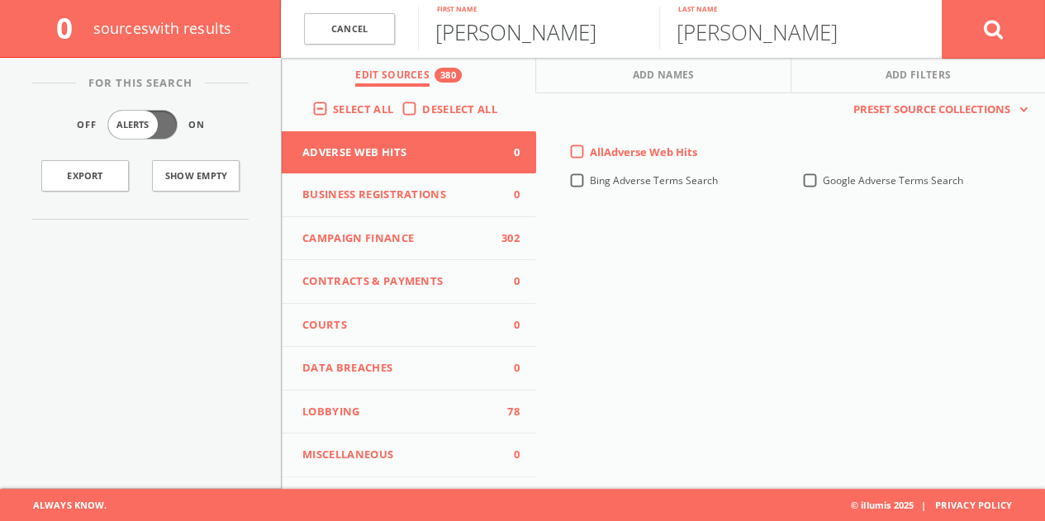
click at [489, 37] on input "[PERSON_NAME]" at bounding box center [538, 28] width 241 height 43
paste input "[PERSON_NAME]"
click at [571, 42] on input "[PERSON_NAME]" at bounding box center [538, 28] width 241 height 43
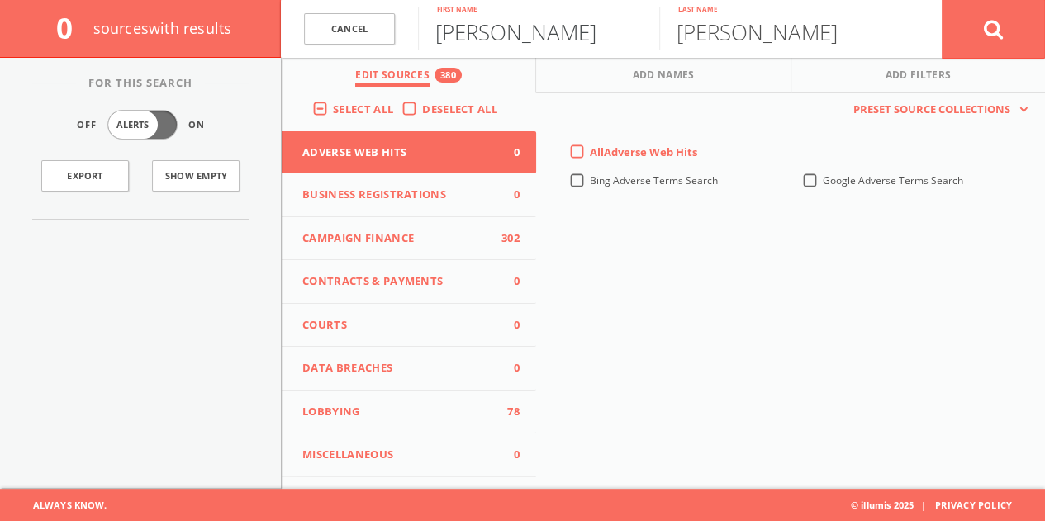
type input "[PERSON_NAME]"
click at [725, 42] on input "[PERSON_NAME]" at bounding box center [779, 28] width 241 height 43
click at [725, 41] on input "[PERSON_NAME]" at bounding box center [779, 28] width 241 height 43
paste input "[PERSON_NAME]"
drag, startPoint x: 765, startPoint y: 37, endPoint x: 529, endPoint y: 74, distance: 239.1
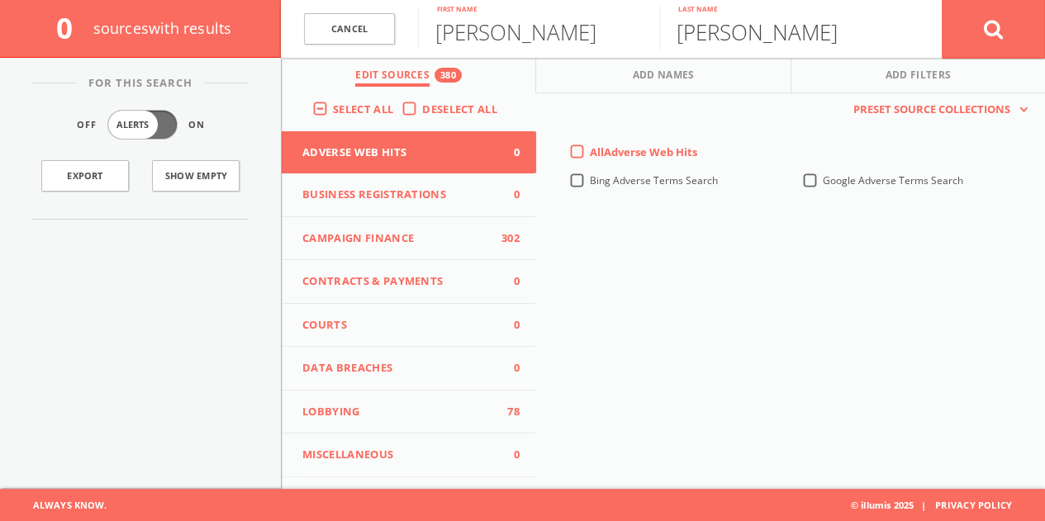
click at [540, 58] on div "Cancel [PERSON_NAME] First name [PERSON_NAME] Last name Cancel Edit Sources 380…" at bounding box center [663, 29] width 764 height 58
type input "[PERSON_NAME]"
click at [942, 0] on button at bounding box center [993, 28] width 103 height 59
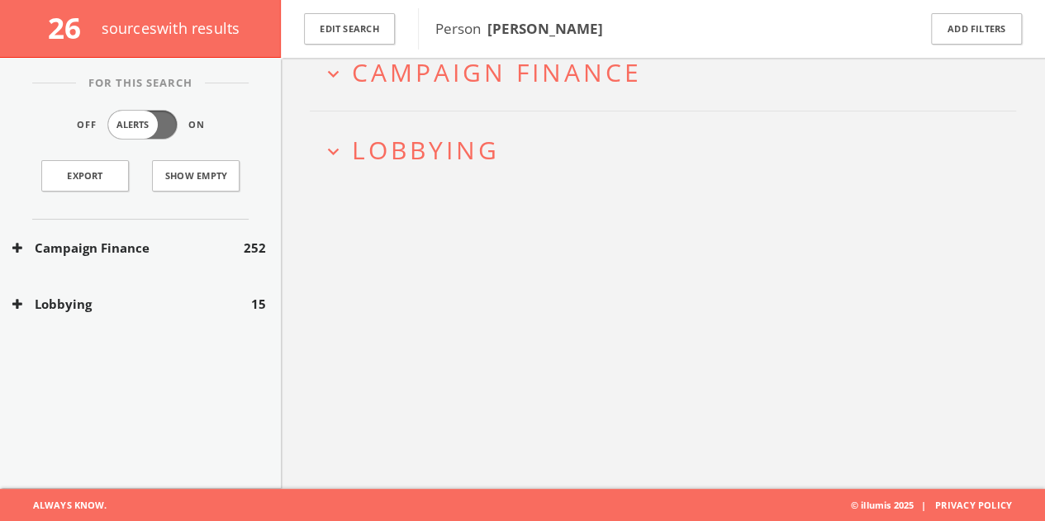
click at [185, 265] on div "Campaign Finance 252" at bounding box center [140, 248] width 281 height 57
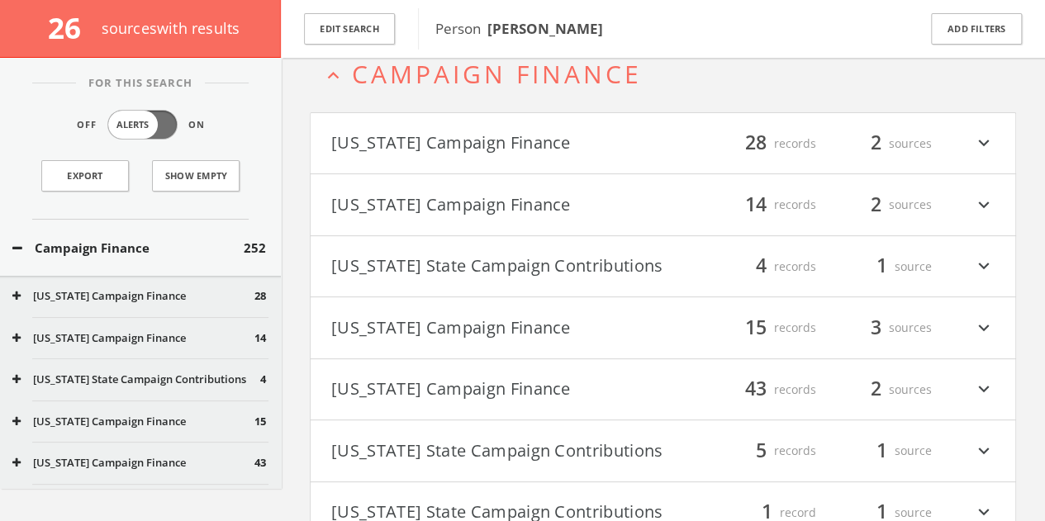
click at [176, 306] on div "[US_STATE] Campaign Finance 28" at bounding box center [140, 296] width 281 height 41
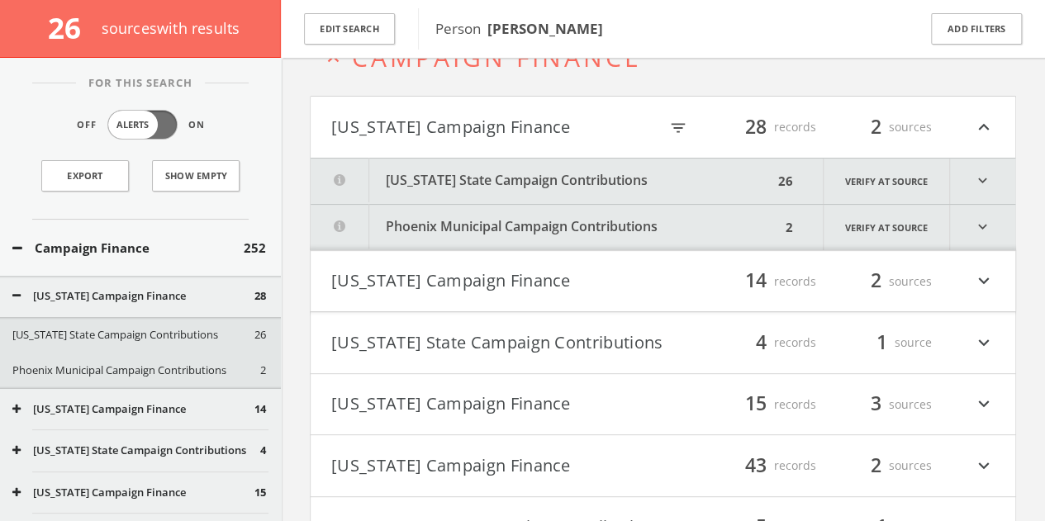
scroll to position [96, 0]
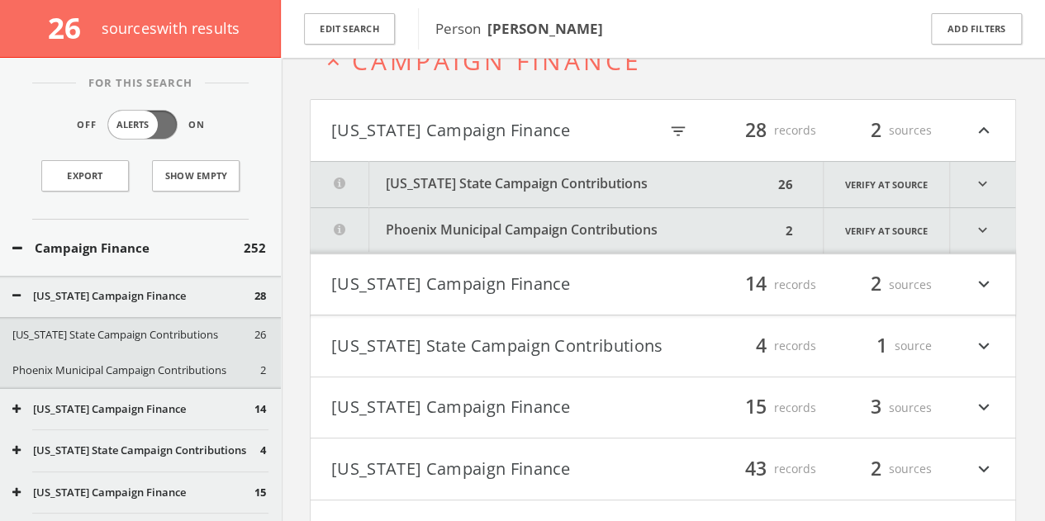
click at [190, 226] on div "Campaign Finance 252" at bounding box center [140, 248] width 281 height 57
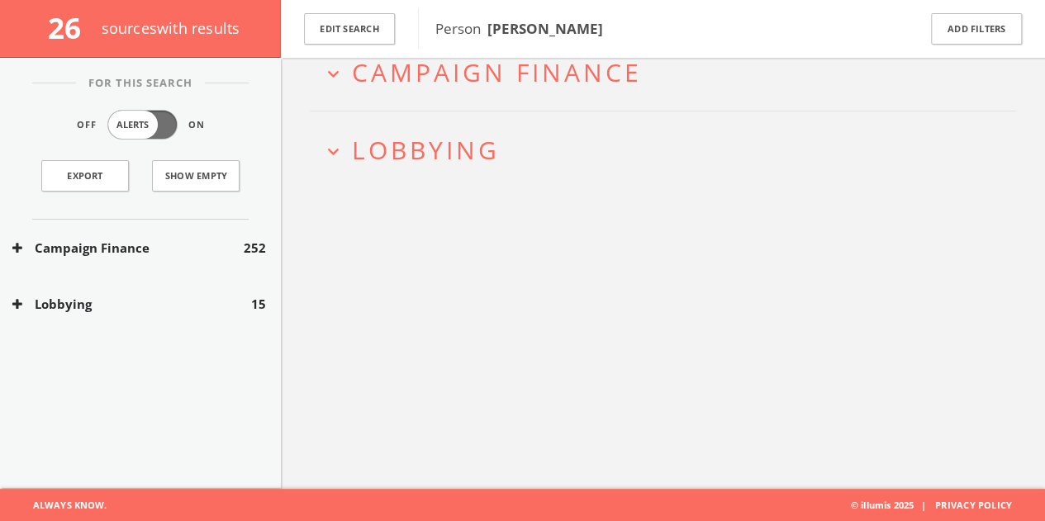
click at [175, 296] on button "Lobbying" at bounding box center [131, 304] width 239 height 19
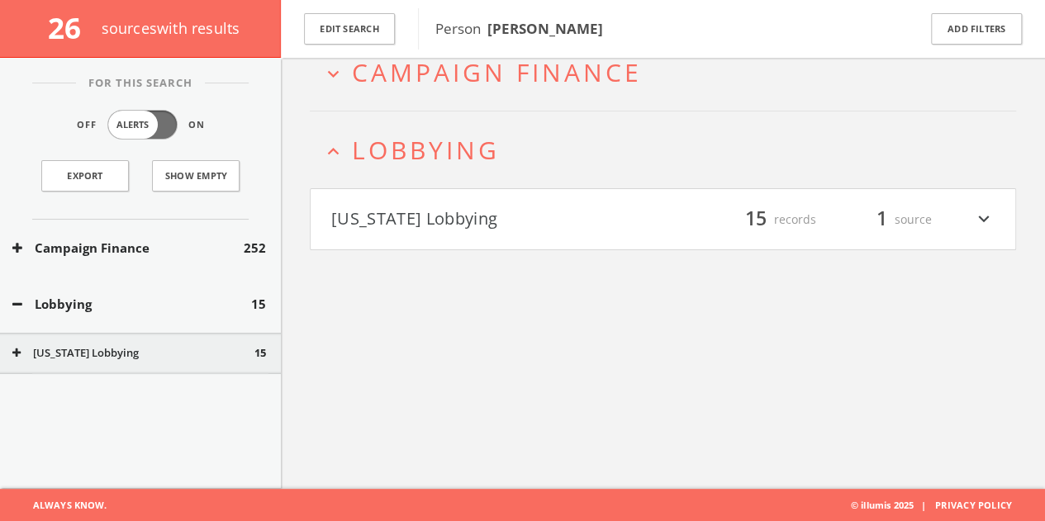
click at [464, 212] on button "[US_STATE] Lobbying" at bounding box center [497, 220] width 332 height 28
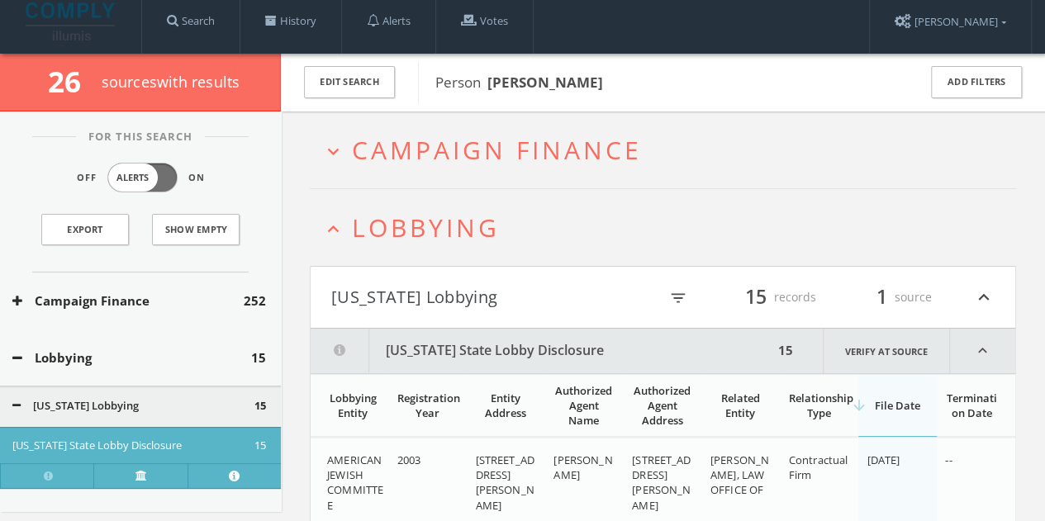
scroll to position [0, 0]
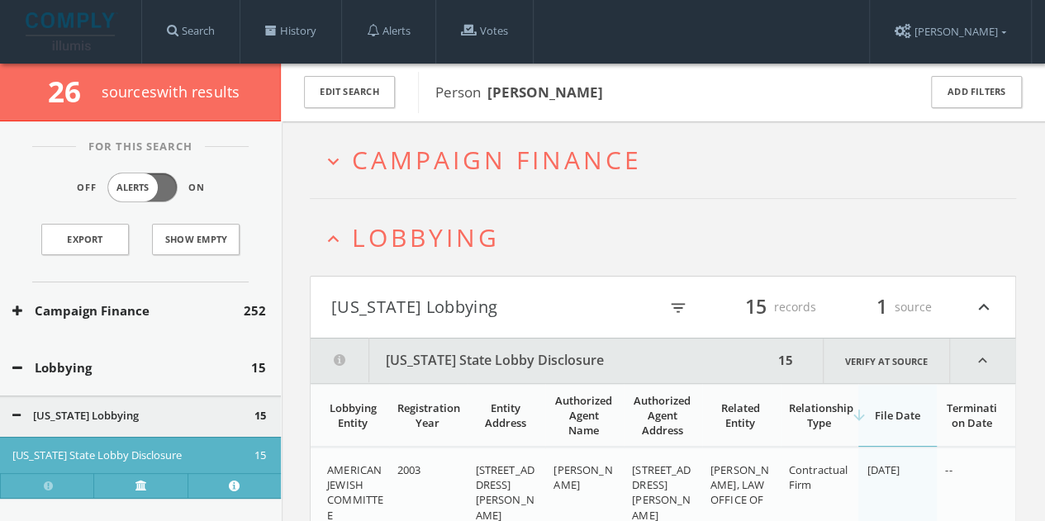
click at [371, 239] on span "Lobbying" at bounding box center [426, 238] width 148 height 34
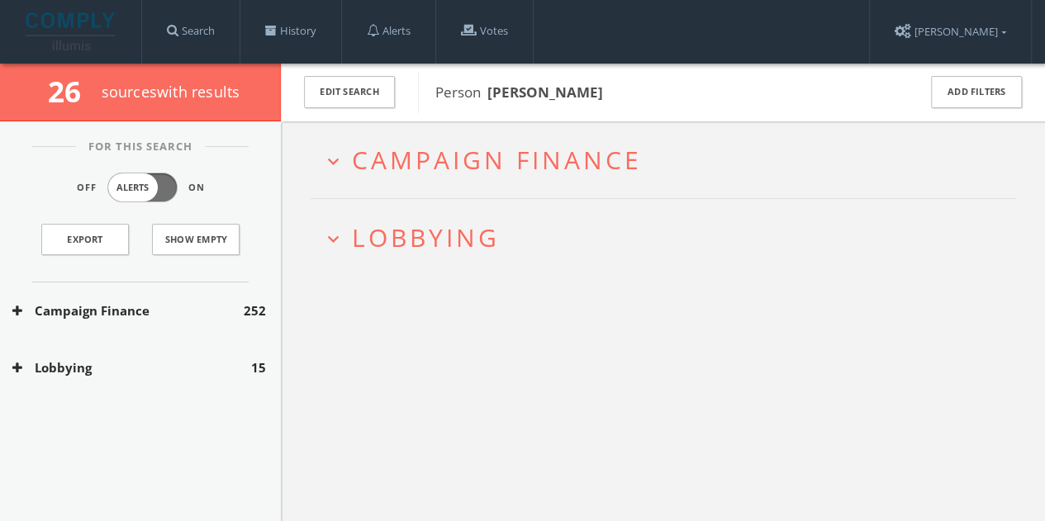
click at [427, 175] on span "Campaign Finance" at bounding box center [497, 160] width 290 height 34
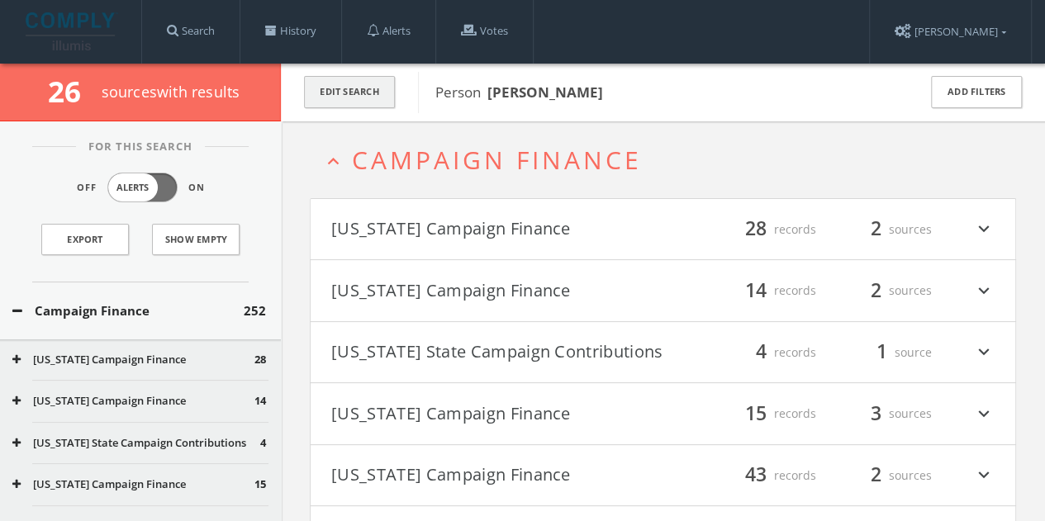
click at [370, 90] on button "Edit Search" at bounding box center [349, 92] width 91 height 32
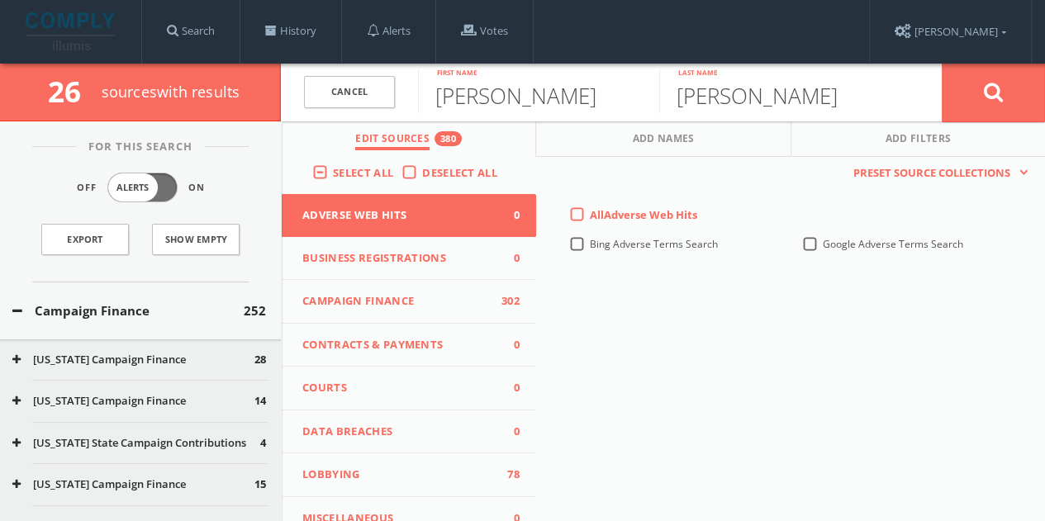
drag, startPoint x: 400, startPoint y: 297, endPoint x: 413, endPoint y: 285, distance: 17.6
click at [399, 297] on span "Campaign Finance" at bounding box center [398, 301] width 193 height 17
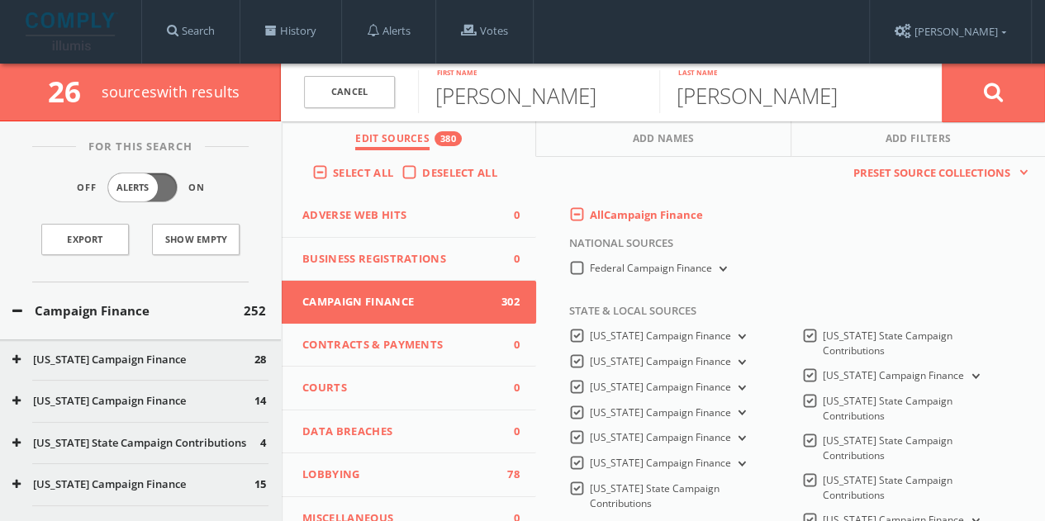
click at [590, 217] on label "All Campaign Finance" at bounding box center [646, 215] width 113 height 17
click at [0, 0] on Finance-all-0 "All Campaign Finance" at bounding box center [0, 0] width 0 height 0
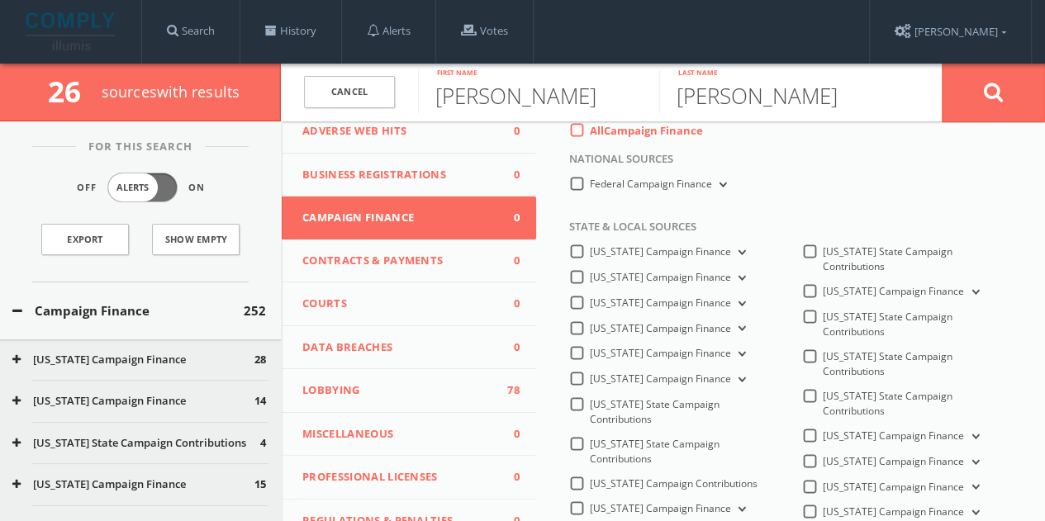
scroll to position [165, 0]
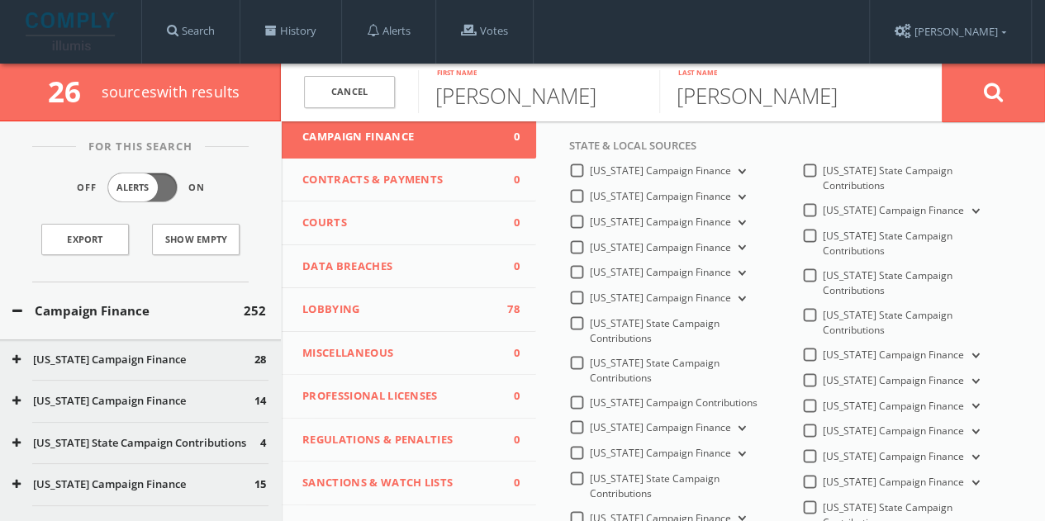
click at [590, 275] on label "[US_STATE] Campaign Finance" at bounding box center [669, 273] width 159 height 16
click at [0, 0] on Finance-all "[US_STATE] Campaign Finance" at bounding box center [0, 0] width 0 height 0
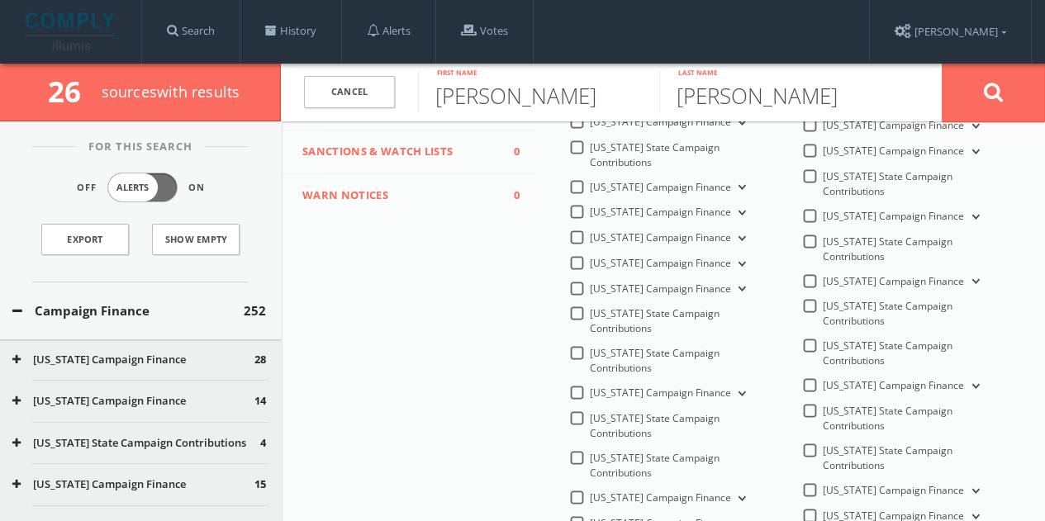
scroll to position [578, 0]
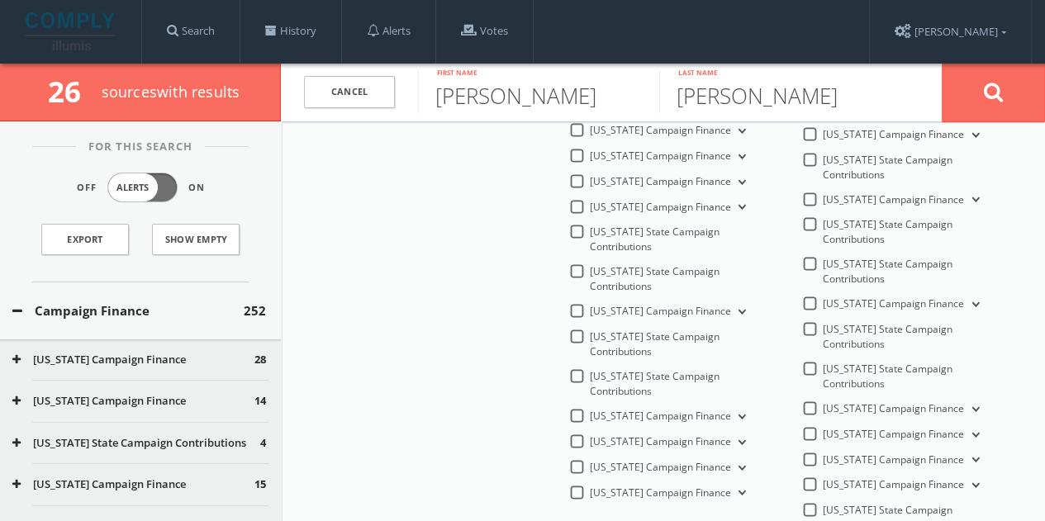
click at [590, 409] on label "[US_STATE] Campaign Finance" at bounding box center [669, 417] width 159 height 16
click at [0, 0] on Finance-all "[US_STATE] Campaign Finance" at bounding box center [0, 0] width 0 height 0
click at [1023, 97] on button at bounding box center [993, 92] width 103 height 59
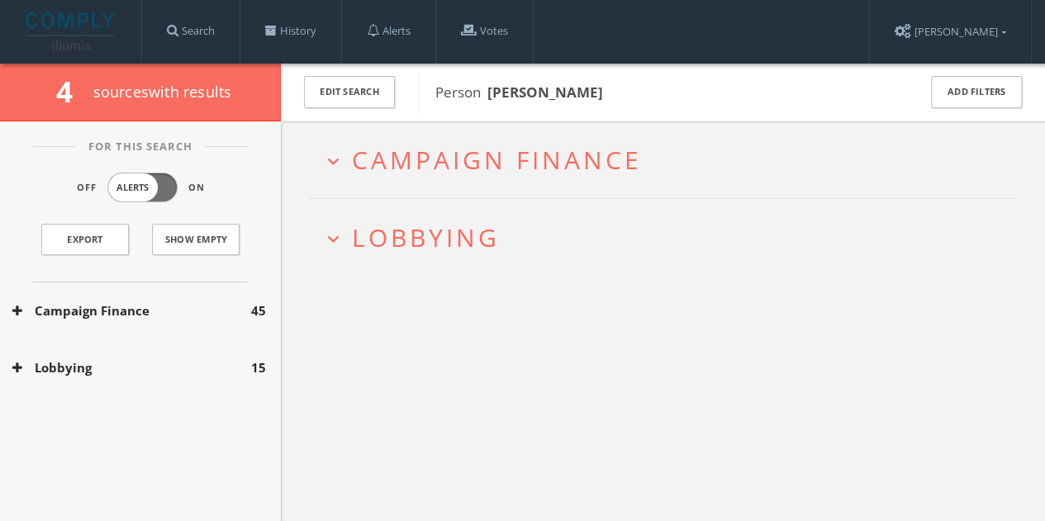
click at [250, 303] on button "Campaign Finance" at bounding box center [131, 311] width 239 height 19
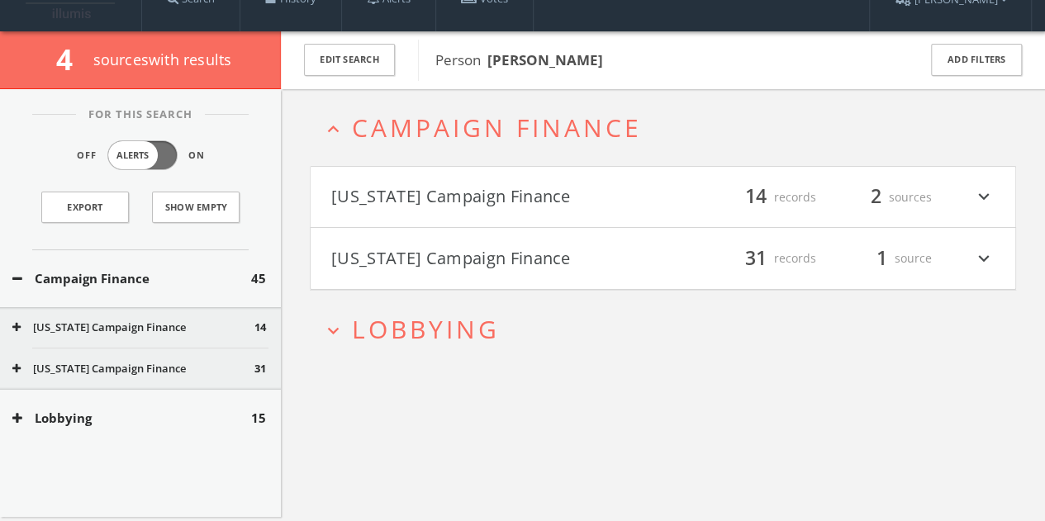
click at [587, 197] on button "[US_STATE] Campaign Finance" at bounding box center [497, 197] width 332 height 28
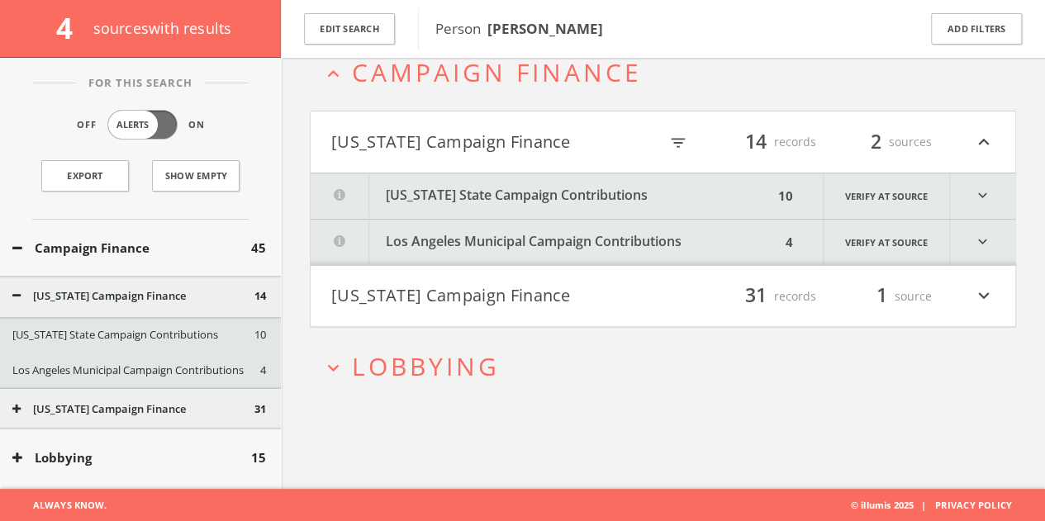
click at [514, 307] on button "[US_STATE] Campaign Finance" at bounding box center [497, 297] width 332 height 28
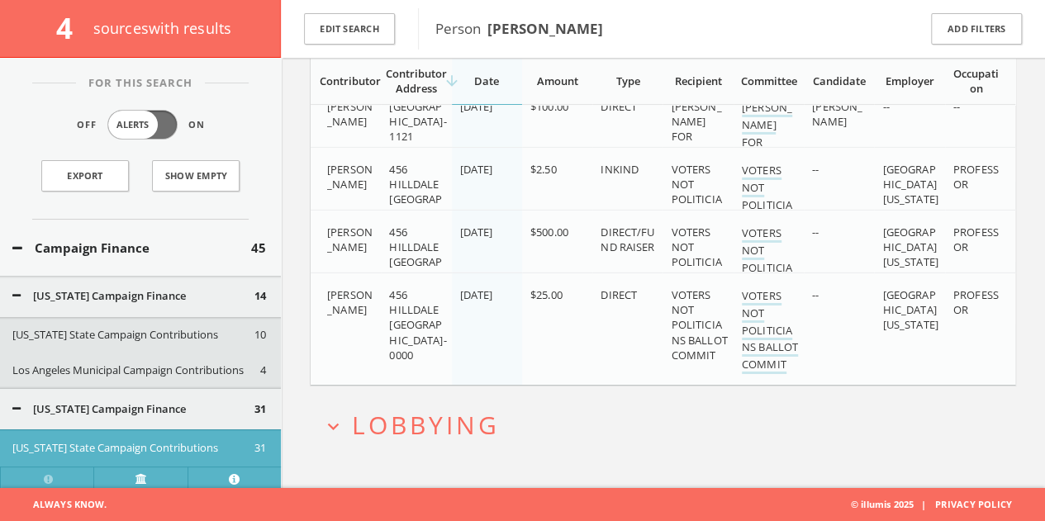
scroll to position [215, 0]
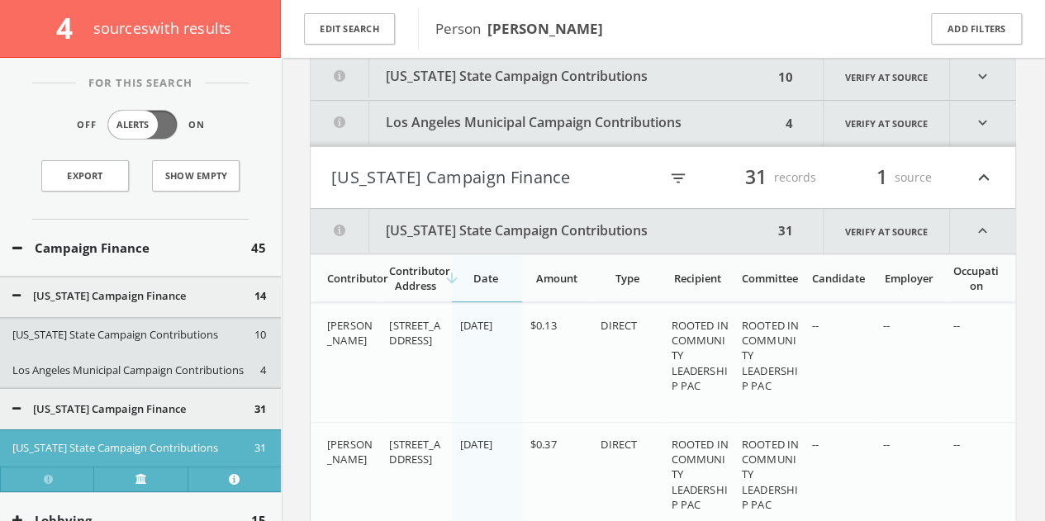
click at [505, 83] on button "[US_STATE] State Campaign Contributions" at bounding box center [542, 77] width 463 height 45
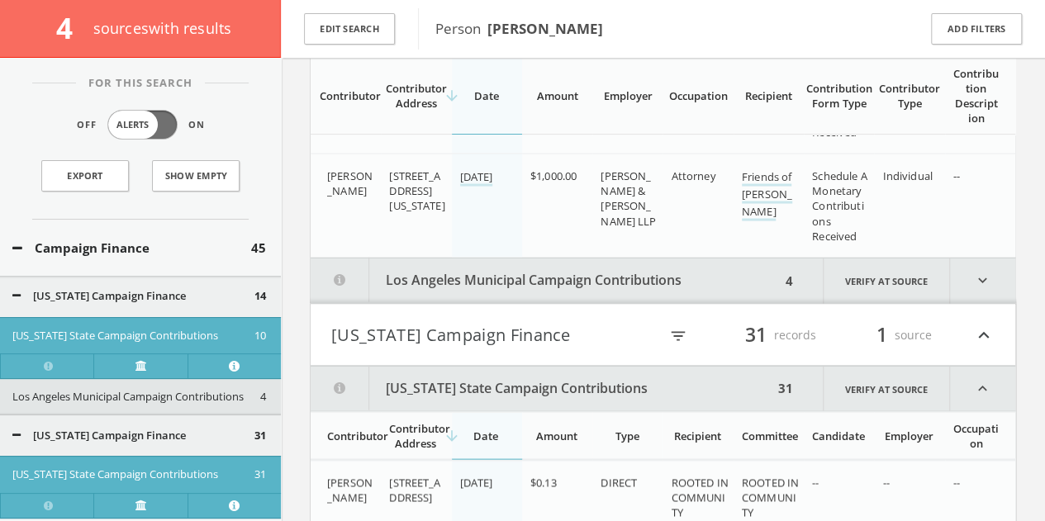
scroll to position [1449, 0]
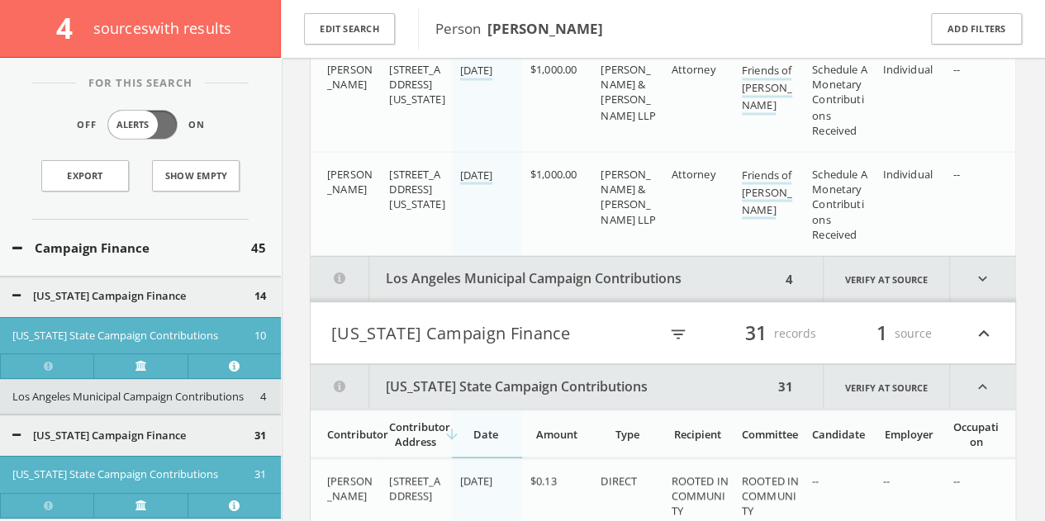
click at [593, 313] on h4 "[US_STATE] Campaign Finance filter_list 31 records 1 source expand_less" at bounding box center [663, 332] width 705 height 61
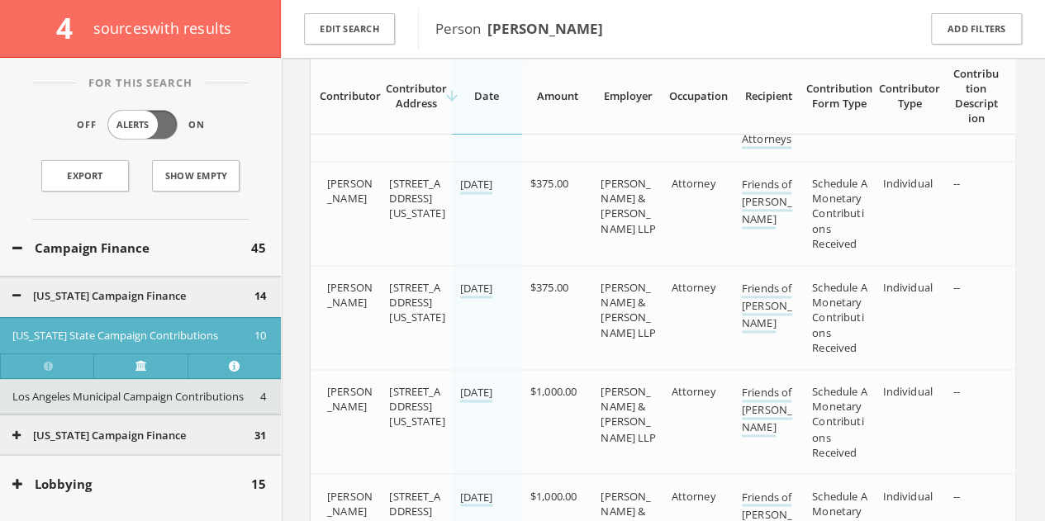
scroll to position [1277, 0]
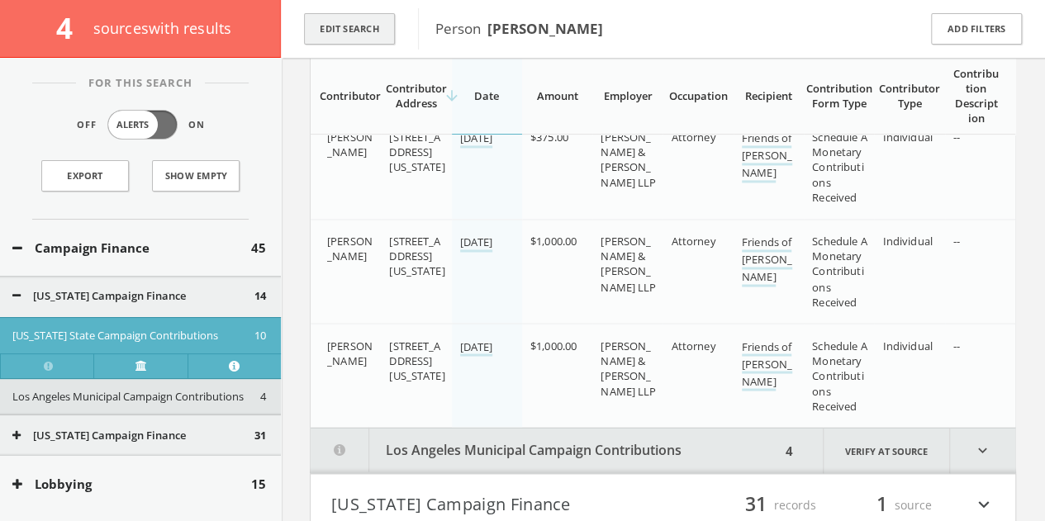
click at [374, 13] on button "Edit Search" at bounding box center [349, 29] width 91 height 32
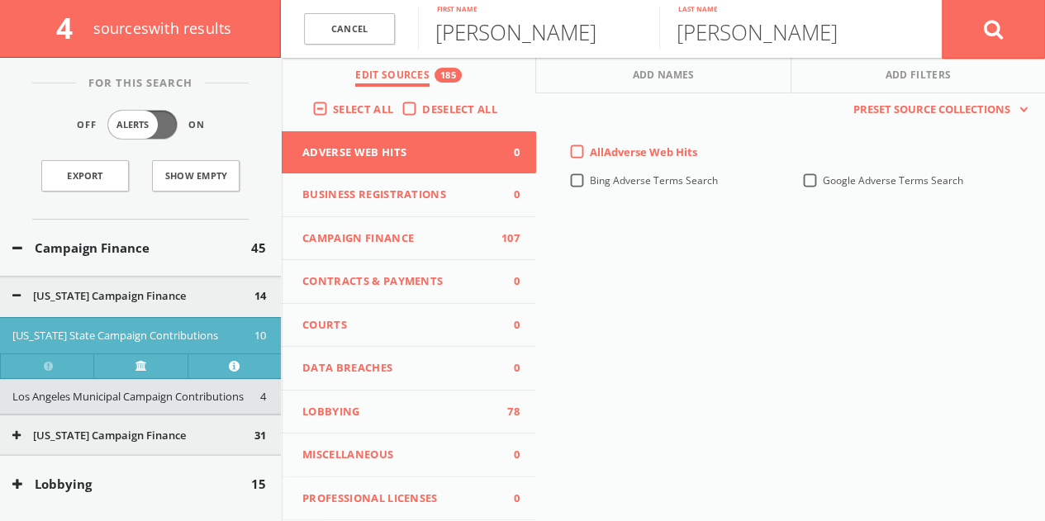
click at [536, 32] on input "[PERSON_NAME]" at bounding box center [538, 28] width 241 height 43
paste input "[PERSON_NAME]"
drag, startPoint x: 545, startPoint y: 30, endPoint x: 806, endPoint y: 26, distance: 260.3
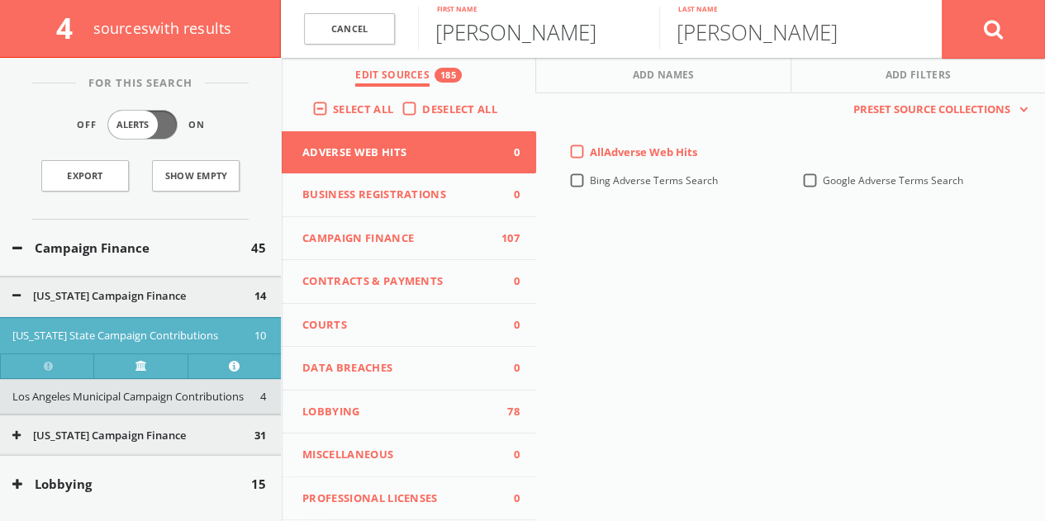
click at [798, 28] on form "Cancel [PERSON_NAME] First name [PERSON_NAME] Last name Cancel" at bounding box center [663, 29] width 764 height 58
type input "[PERSON_NAME]"
click at [815, 26] on input "[PERSON_NAME]" at bounding box center [779, 28] width 241 height 43
type input "[PERSON_NAME]"
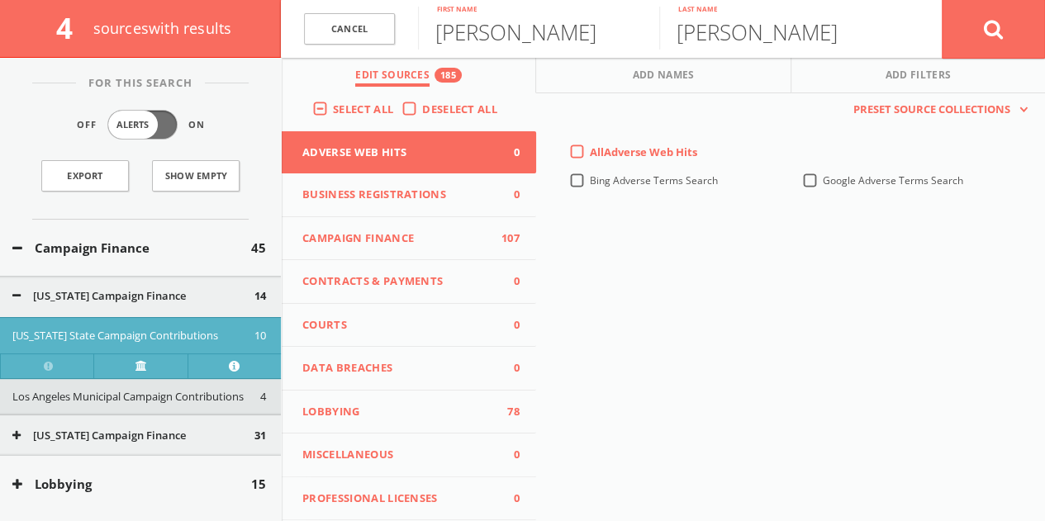
click at [353, 240] on span "Campaign Finance" at bounding box center [398, 239] width 193 height 17
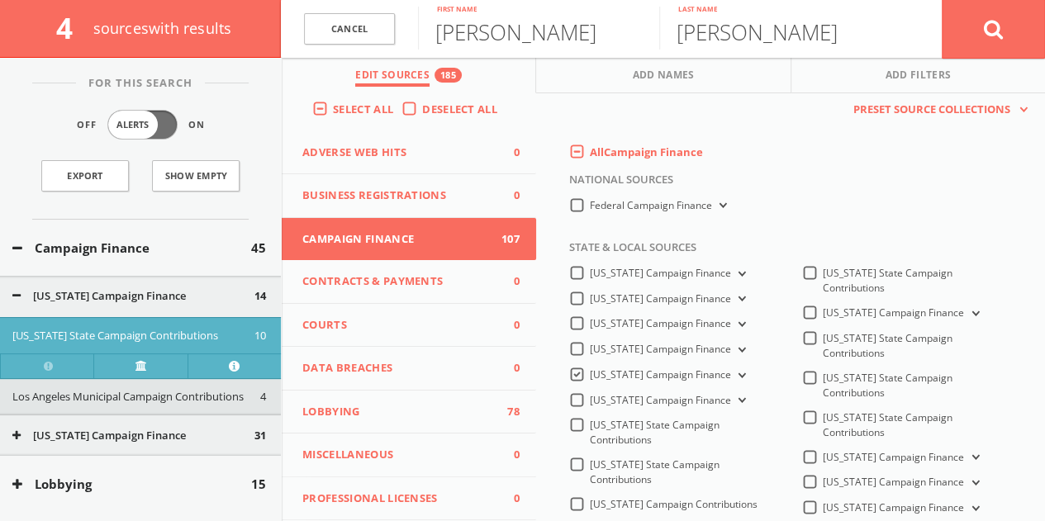
click at [590, 148] on label "All Campaign Finance" at bounding box center [646, 153] width 113 height 17
click at [0, 0] on Finance-all-0 "All Campaign Finance" at bounding box center [0, 0] width 0 height 0
click at [563, 150] on div "All Campaign Finance" at bounding box center [795, 157] width 476 height 25
click at [590, 151] on label "All Campaign Finance" at bounding box center [646, 153] width 113 height 17
click at [0, 0] on Finance-all-0 "All Campaign Finance" at bounding box center [0, 0] width 0 height 0
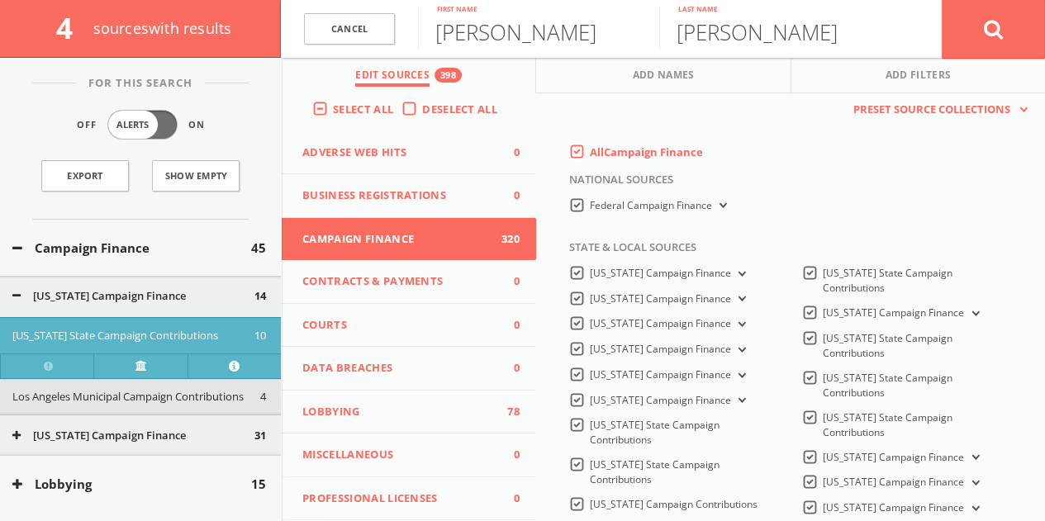
click at [590, 204] on label "Federal Campaign Finance" at bounding box center [660, 206] width 140 height 16
click at [0, 0] on Finance-all "Federal Campaign Finance" at bounding box center [0, 0] width 0 height 0
click at [958, 22] on button at bounding box center [993, 28] width 103 height 59
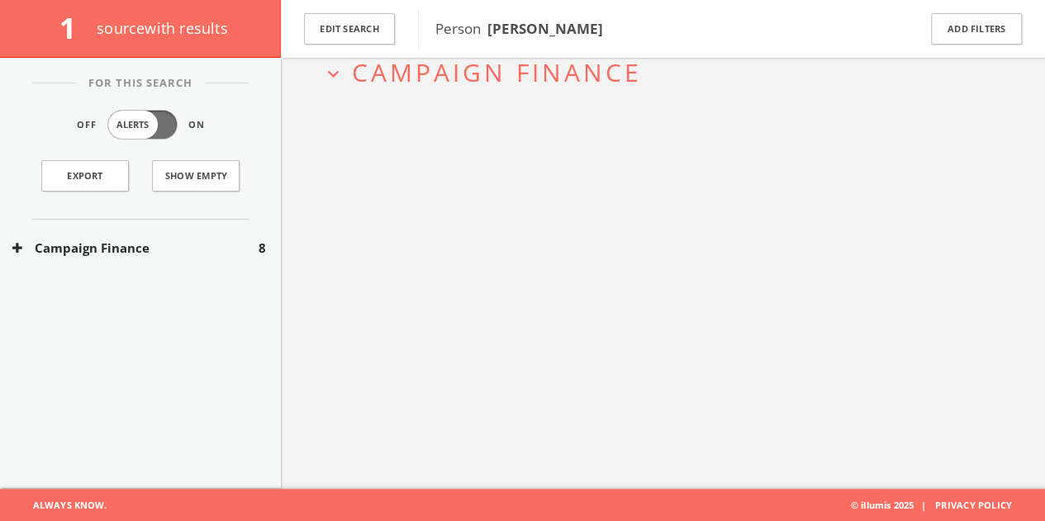
click at [207, 249] on button "Campaign Finance" at bounding box center [135, 248] width 246 height 19
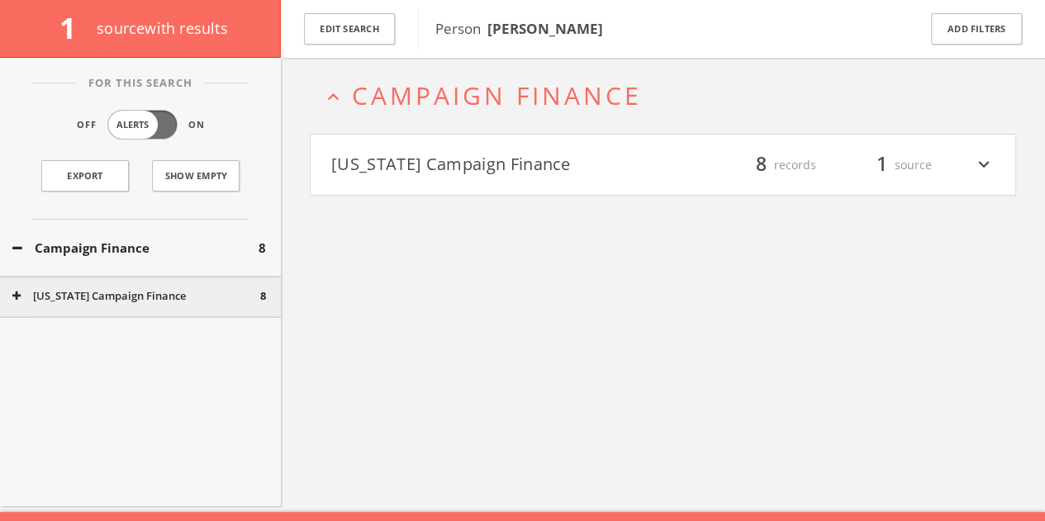
click at [489, 152] on button "[US_STATE] Campaign Finance" at bounding box center [497, 165] width 332 height 28
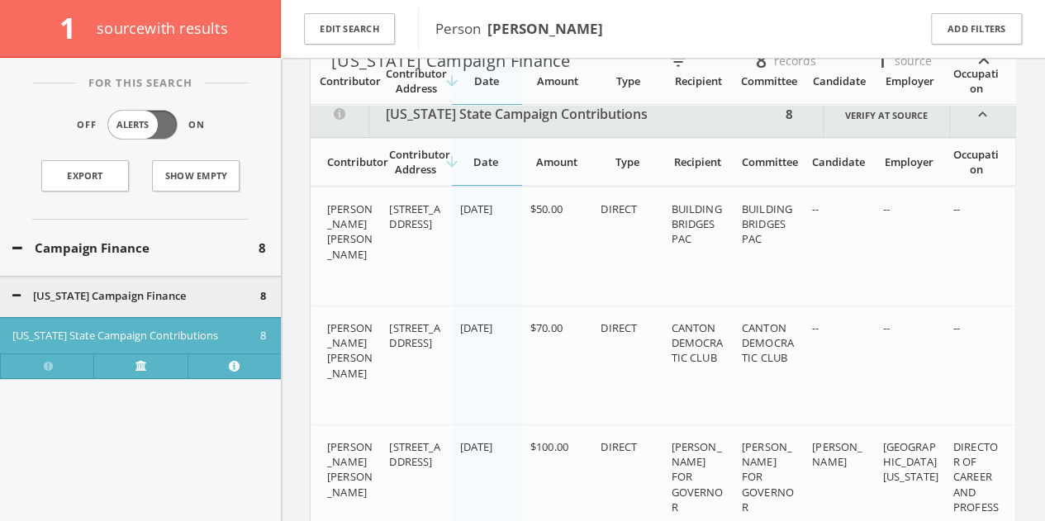
scroll to position [0, 0]
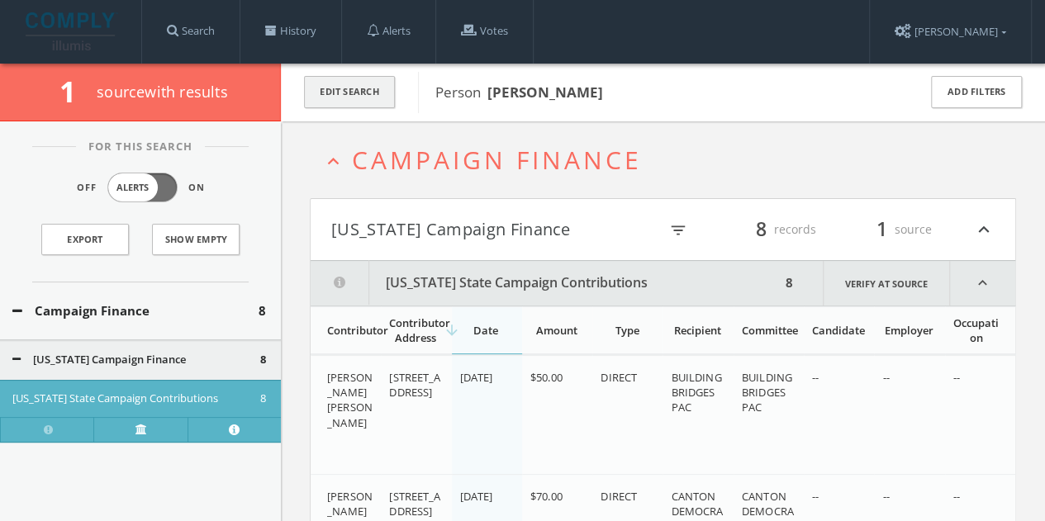
click at [375, 93] on button "Edit Search" at bounding box center [349, 92] width 91 height 32
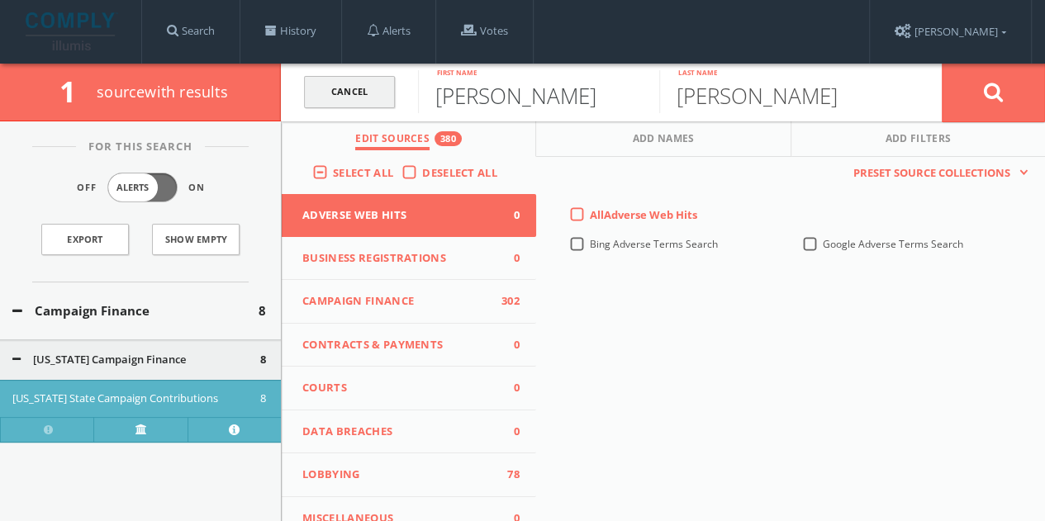
drag, startPoint x: 562, startPoint y: 105, endPoint x: 385, endPoint y: 100, distance: 176.9
click at [392, 103] on form "Cancel [PERSON_NAME] First name [PERSON_NAME] Last name Cancel" at bounding box center [663, 93] width 764 height 58
type input "[PERSON_NAME]"
type input "Ecken"
click at [975, 97] on button at bounding box center [993, 92] width 103 height 59
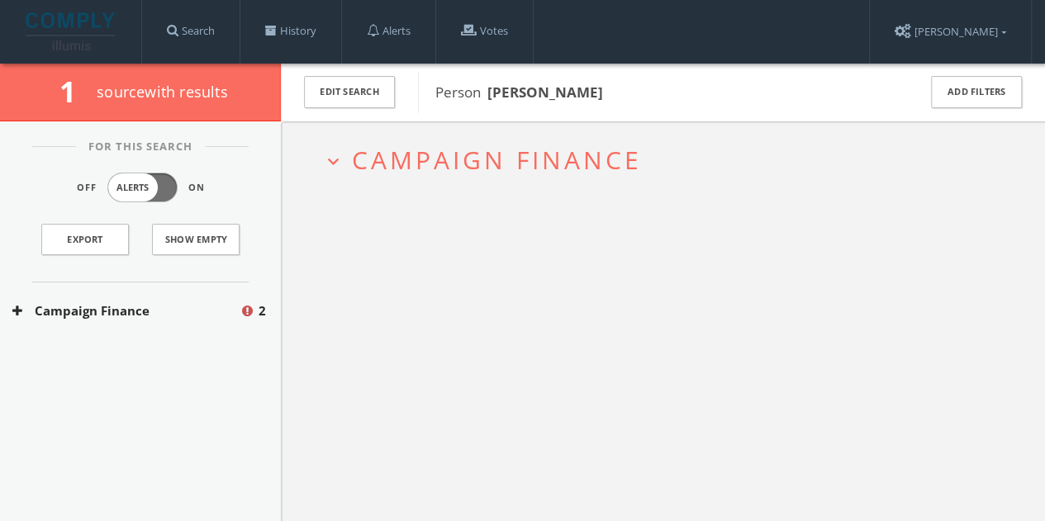
drag, startPoint x: 195, startPoint y: 311, endPoint x: 212, endPoint y: 297, distance: 21.7
click at [195, 311] on button "Campaign Finance" at bounding box center [125, 311] width 227 height 19
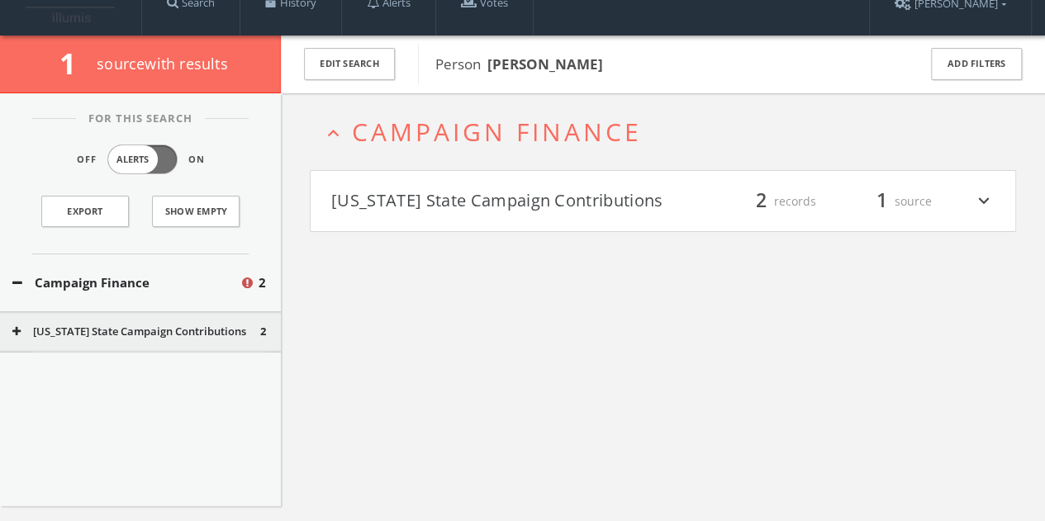
click at [550, 207] on button "[US_STATE] State Campaign Contributions" at bounding box center [497, 202] width 332 height 28
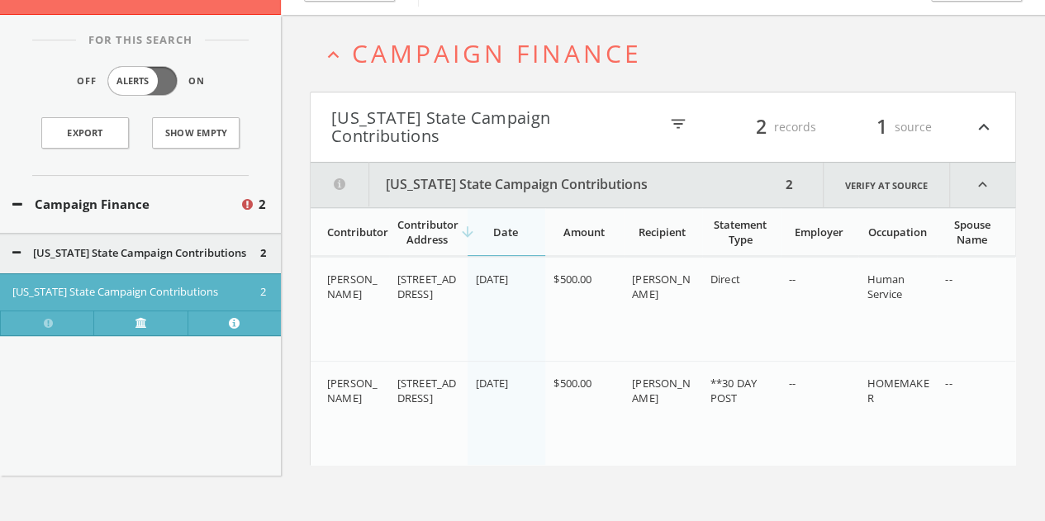
scroll to position [24, 0]
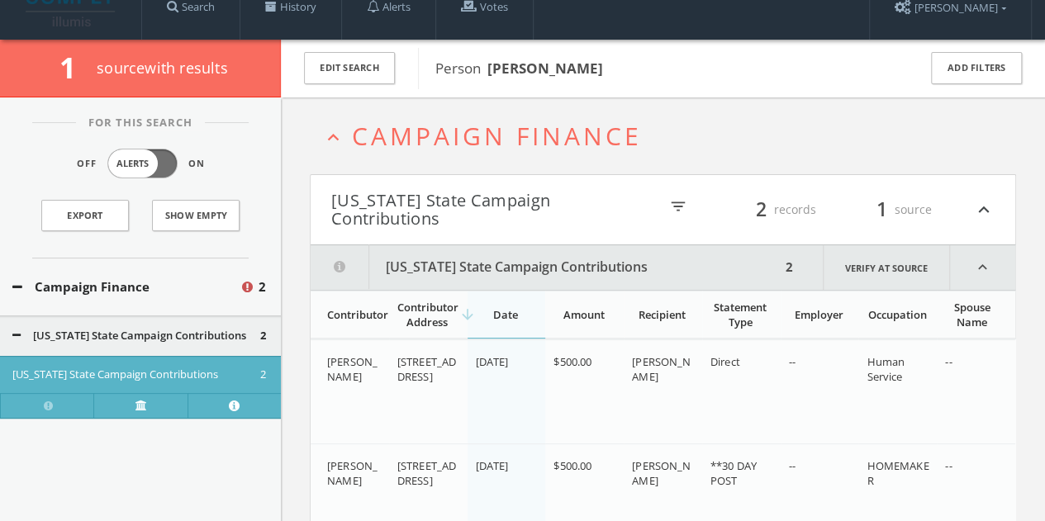
click at [439, 200] on button "[US_STATE] State Campaign Contributions" at bounding box center [494, 210] width 327 height 36
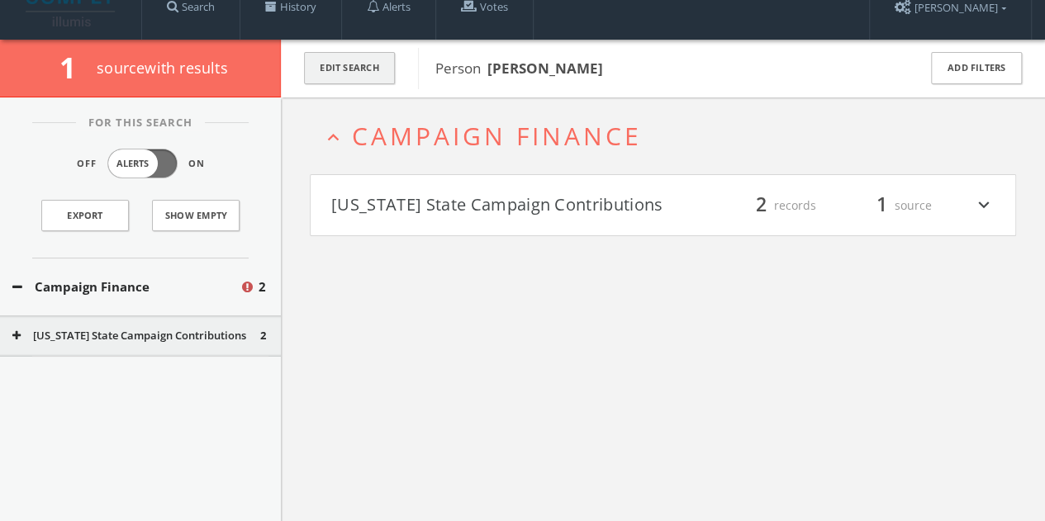
click at [361, 65] on button "Edit Search" at bounding box center [349, 68] width 91 height 32
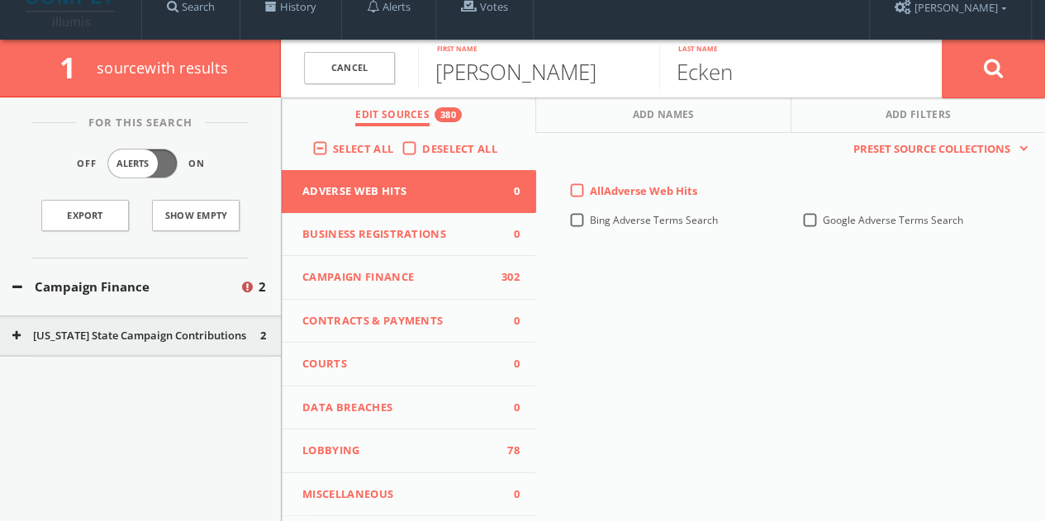
click at [489, 81] on input "[PERSON_NAME]" at bounding box center [538, 67] width 241 height 43
type input "[PERSON_NAME]"
click at [942, 39] on button at bounding box center [993, 68] width 103 height 59
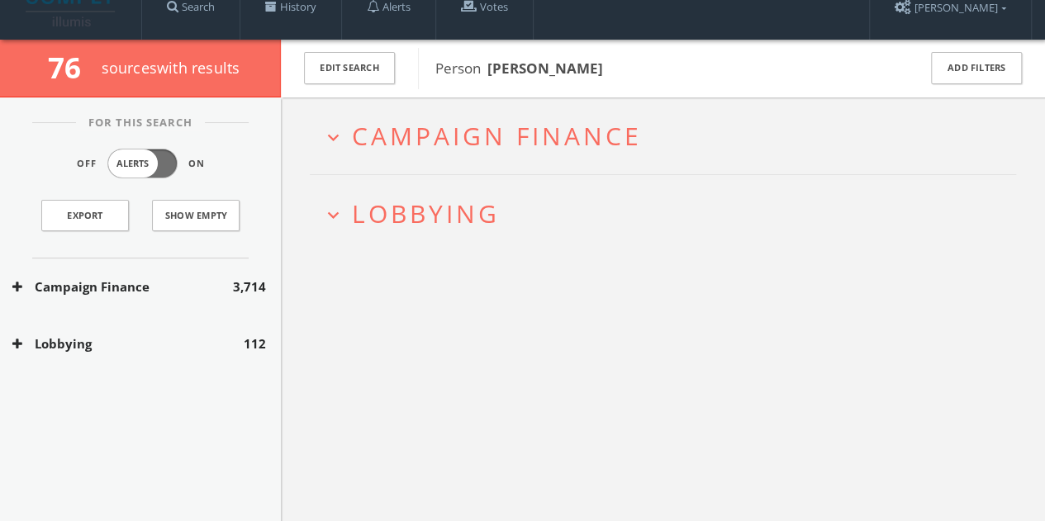
click at [201, 341] on button "Lobbying" at bounding box center [127, 344] width 231 height 19
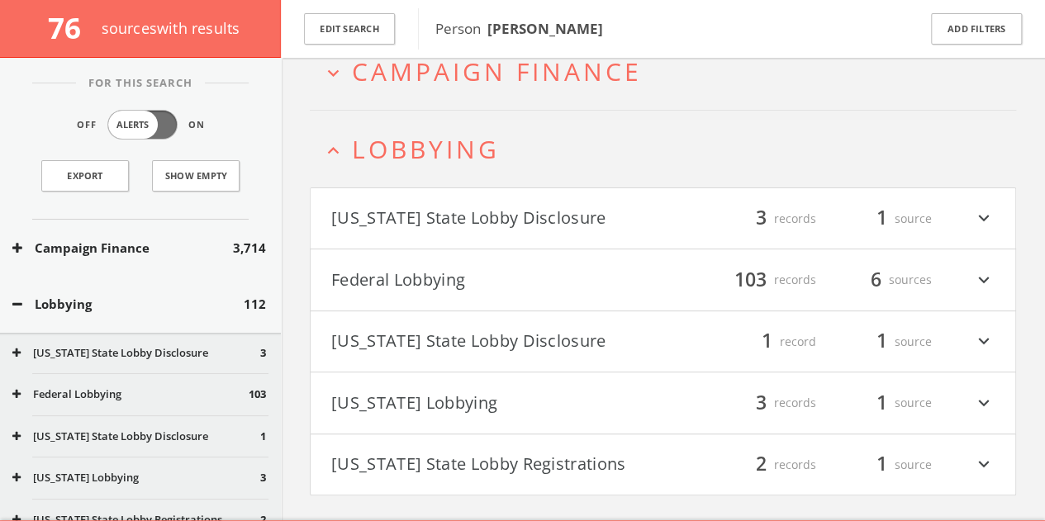
scroll to position [126, 0]
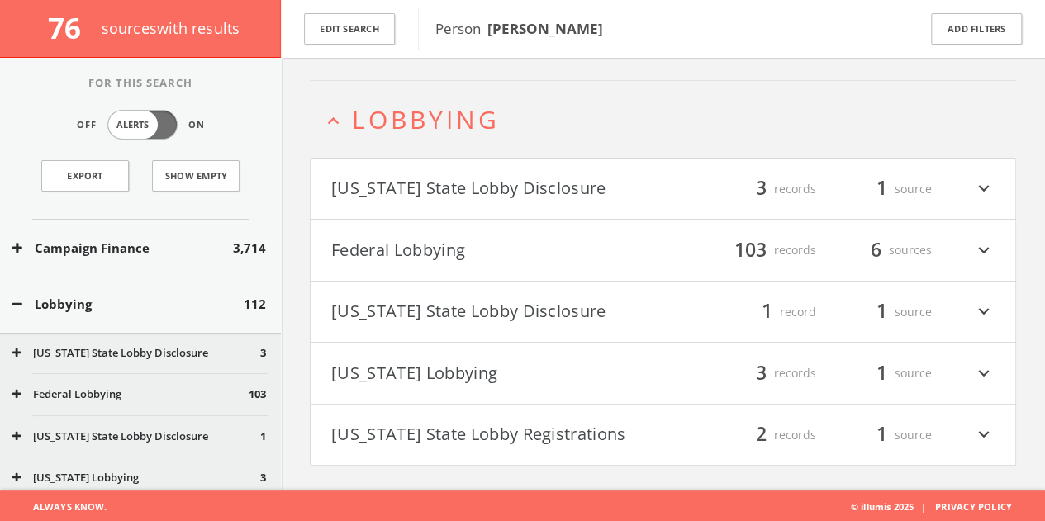
click at [538, 320] on button "[US_STATE] State Lobby Disclosure" at bounding box center [497, 312] width 332 height 28
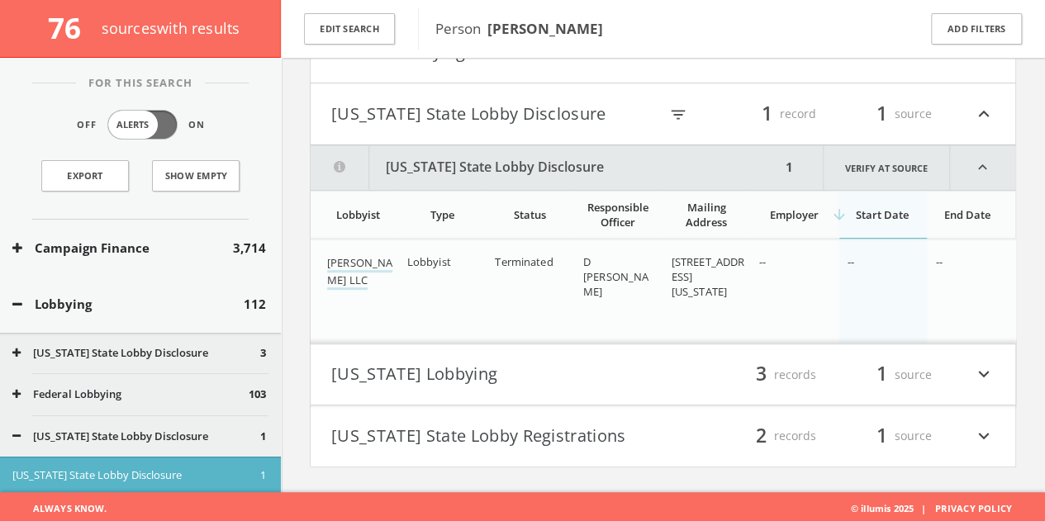
scroll to position [242, 0]
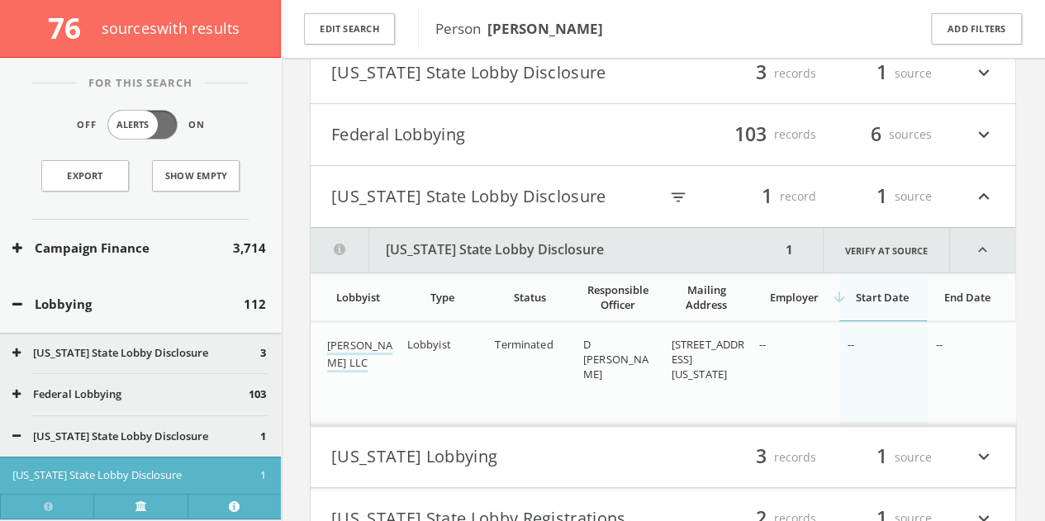
click at [635, 189] on button "[US_STATE] State Lobby Disclosure" at bounding box center [494, 197] width 327 height 28
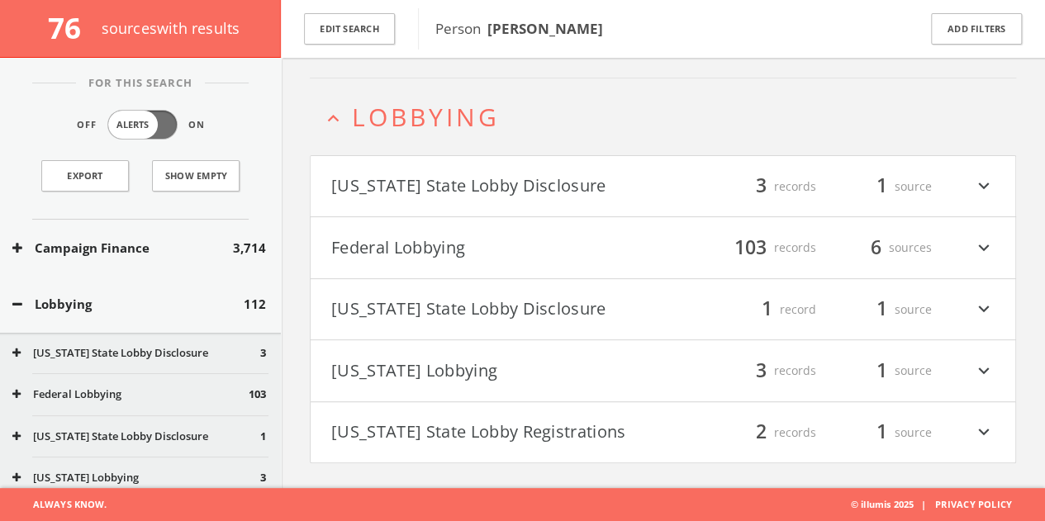
scroll to position [126, 0]
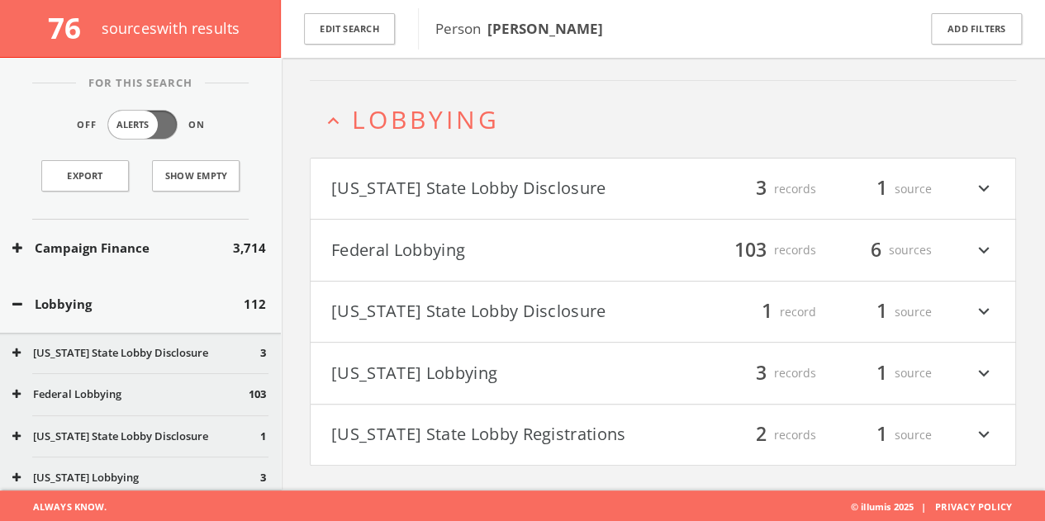
click at [453, 298] on button "[US_STATE] State Lobby Disclosure" at bounding box center [497, 312] width 332 height 28
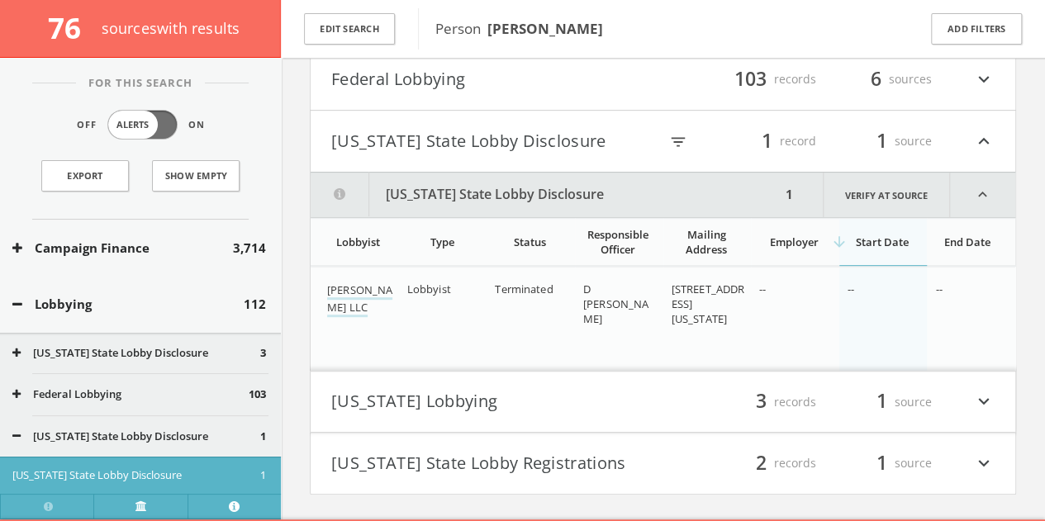
scroll to position [325, 0]
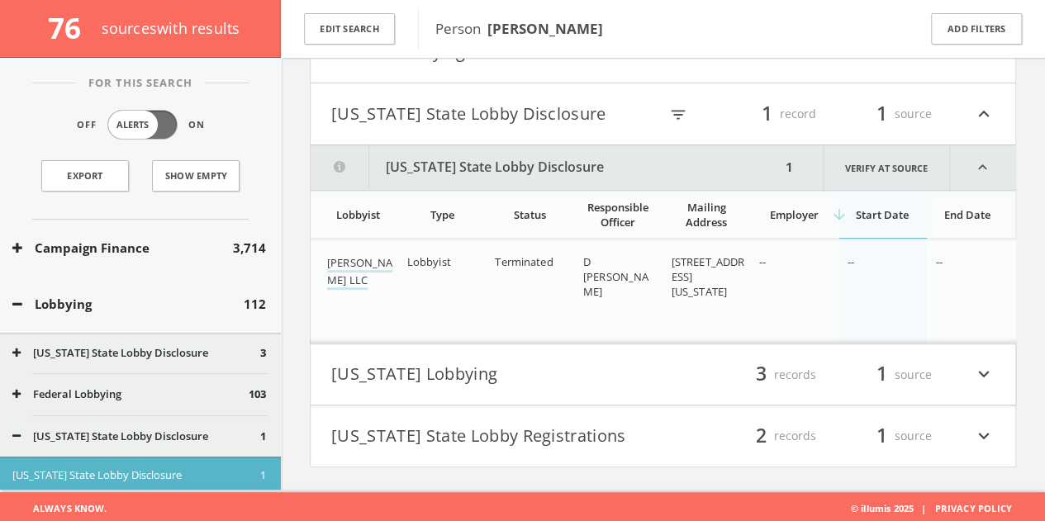
click at [446, 102] on button "[US_STATE] State Lobby Disclosure" at bounding box center [494, 114] width 327 height 28
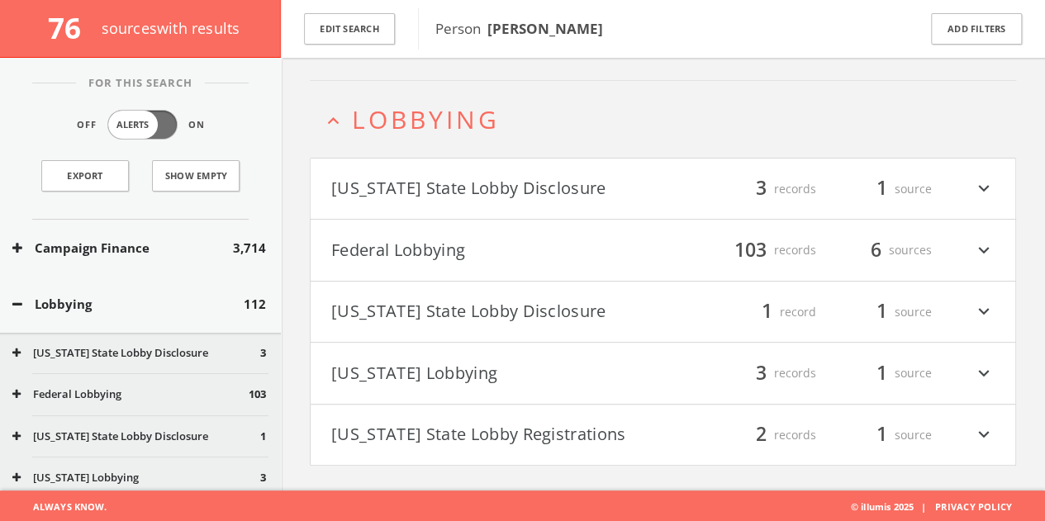
scroll to position [0, 0]
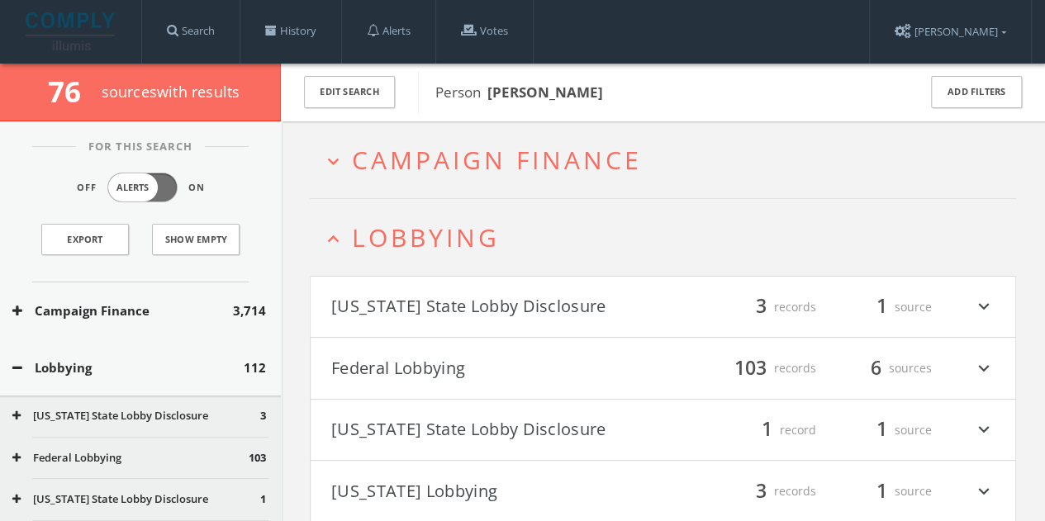
click at [392, 228] on span "Lobbying" at bounding box center [426, 238] width 148 height 34
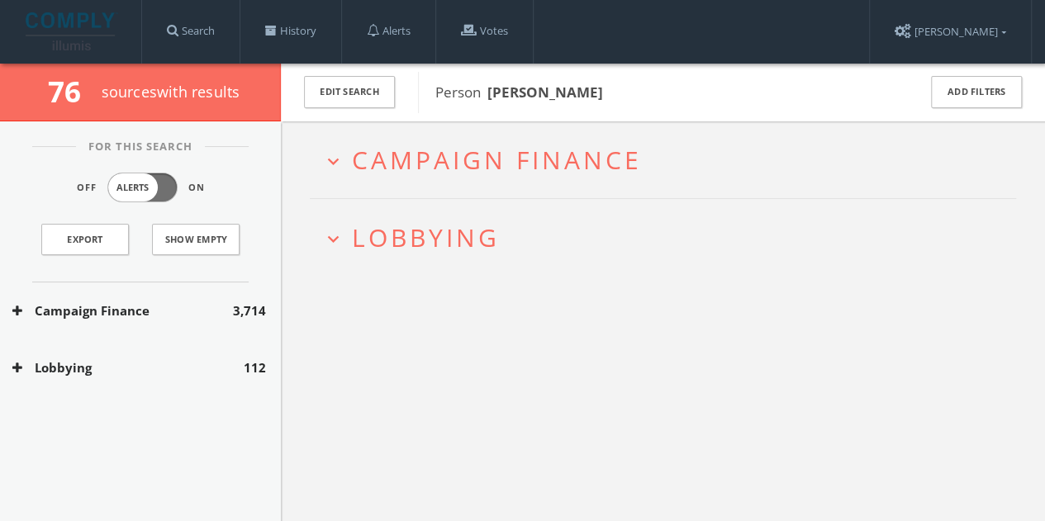
click at [372, 164] on span "Campaign Finance" at bounding box center [497, 160] width 290 height 34
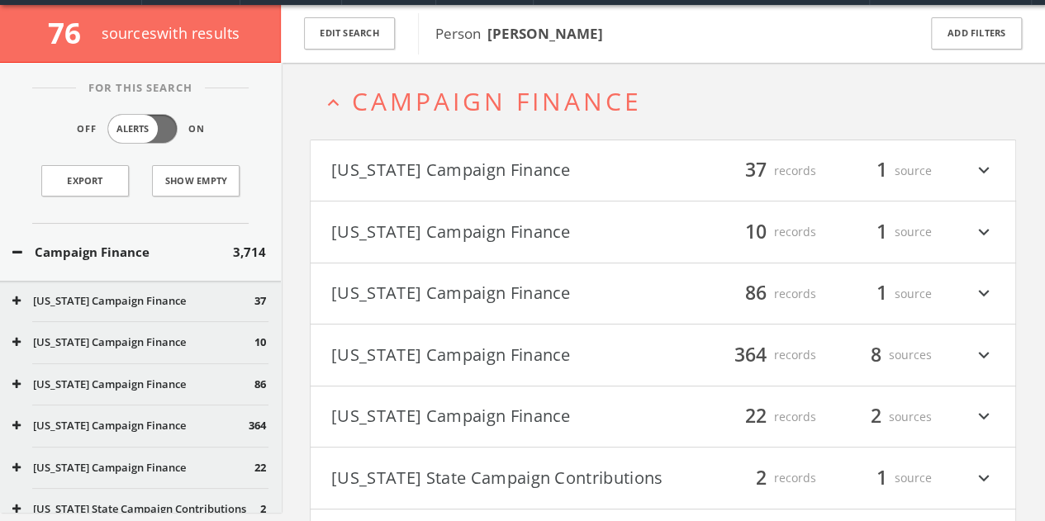
scroll to position [63, 0]
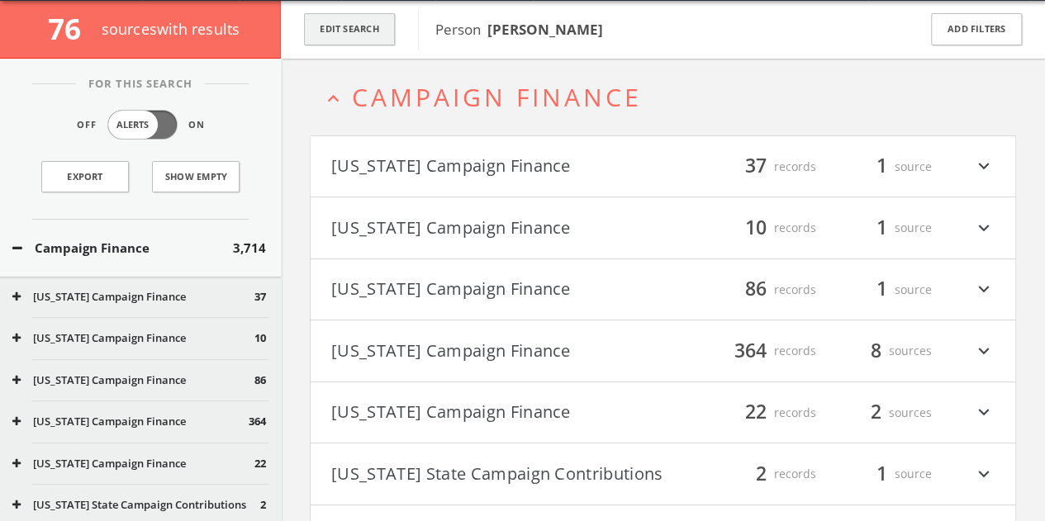
click at [373, 32] on button "Edit Search" at bounding box center [349, 29] width 91 height 32
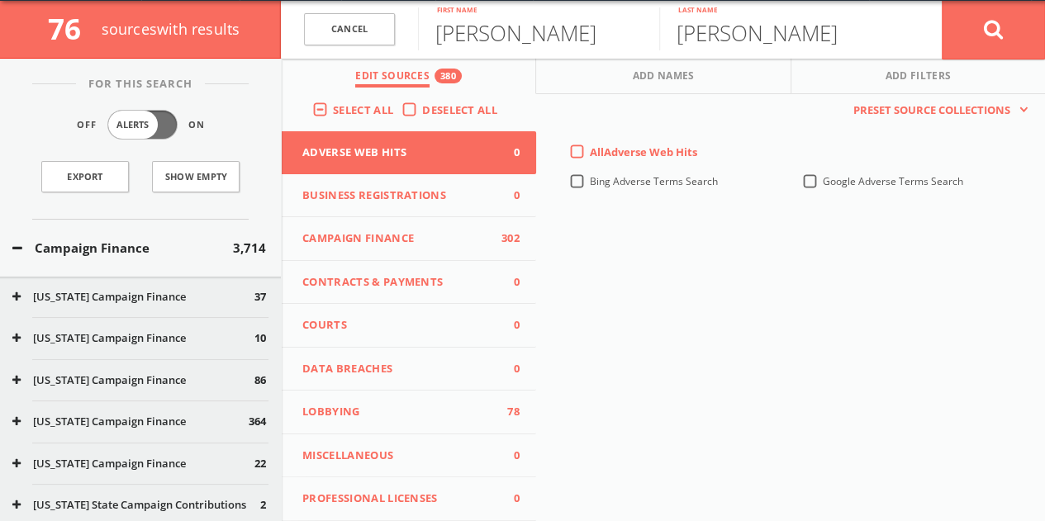
click at [420, 222] on div "Select All Deselect All Adverse Web Hits 0 Business Registrations 0 Campaign Fi…" at bounding box center [409, 372] width 254 height 557
click at [420, 222] on button "Campaign Finance 302" at bounding box center [409, 239] width 254 height 44
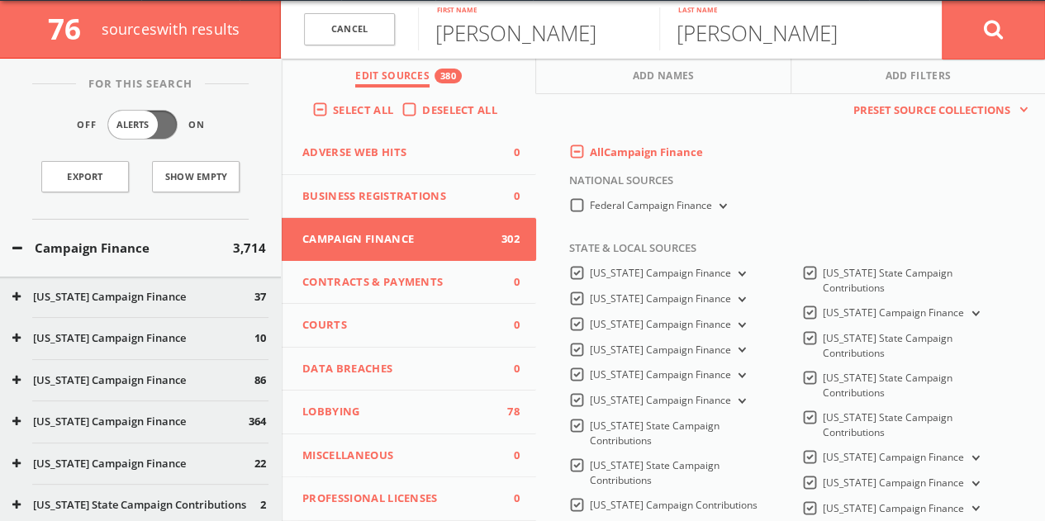
click at [422, 111] on label "Deselect All" at bounding box center [463, 110] width 83 height 17
click at [0, 0] on input "Deselect All" at bounding box center [0, 0] width 0 height 0
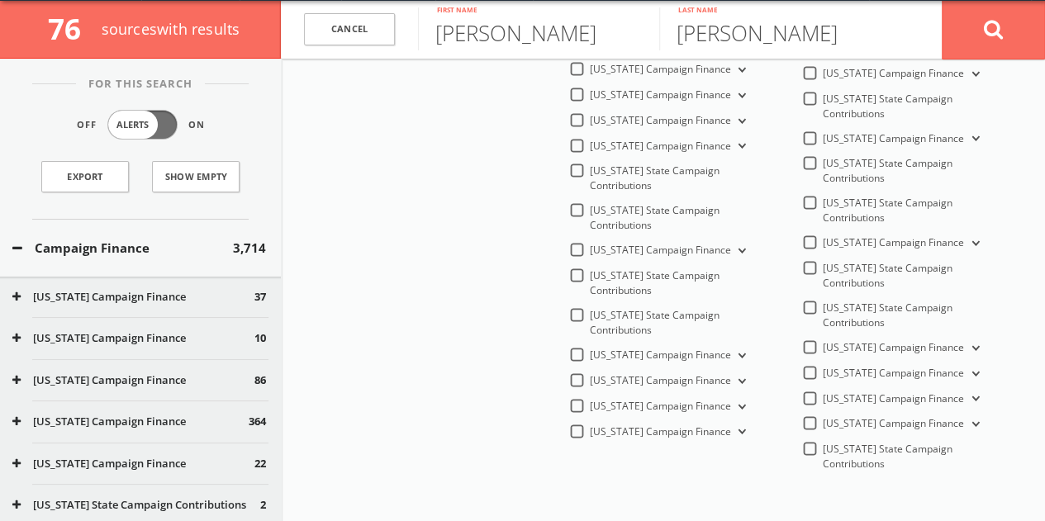
scroll to position [578, 0]
click at [590, 346] on label "[US_STATE] Campaign Finance" at bounding box center [669, 354] width 159 height 16
click at [0, 0] on Finance-all "[US_STATE] Campaign Finance" at bounding box center [0, 0] width 0 height 0
click at [997, 36] on icon at bounding box center [994, 29] width 20 height 21
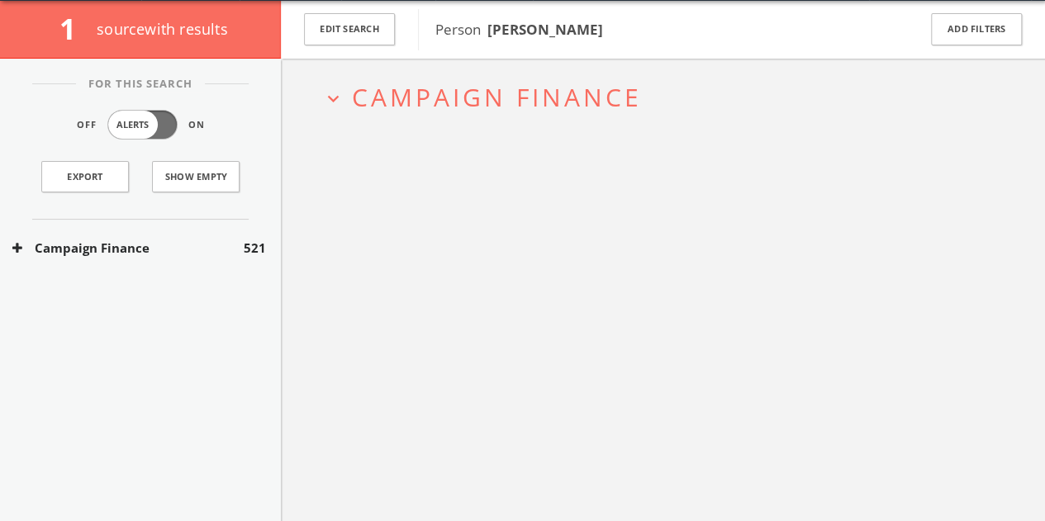
drag, startPoint x: 183, startPoint y: 273, endPoint x: 180, endPoint y: 255, distance: 18.5
click at [183, 272] on div "Campaign Finance 521" at bounding box center [140, 248] width 281 height 57
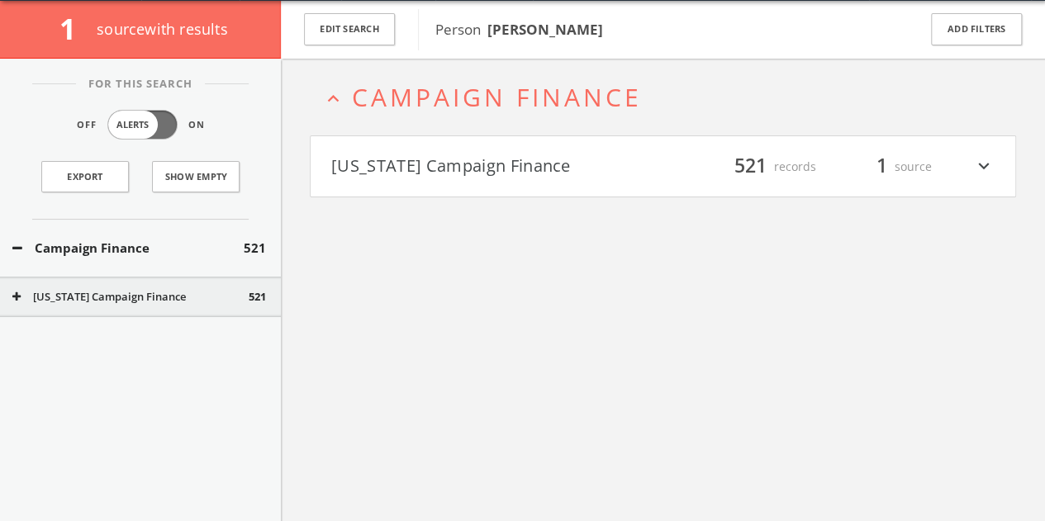
click at [180, 254] on button "Campaign Finance" at bounding box center [127, 248] width 231 height 19
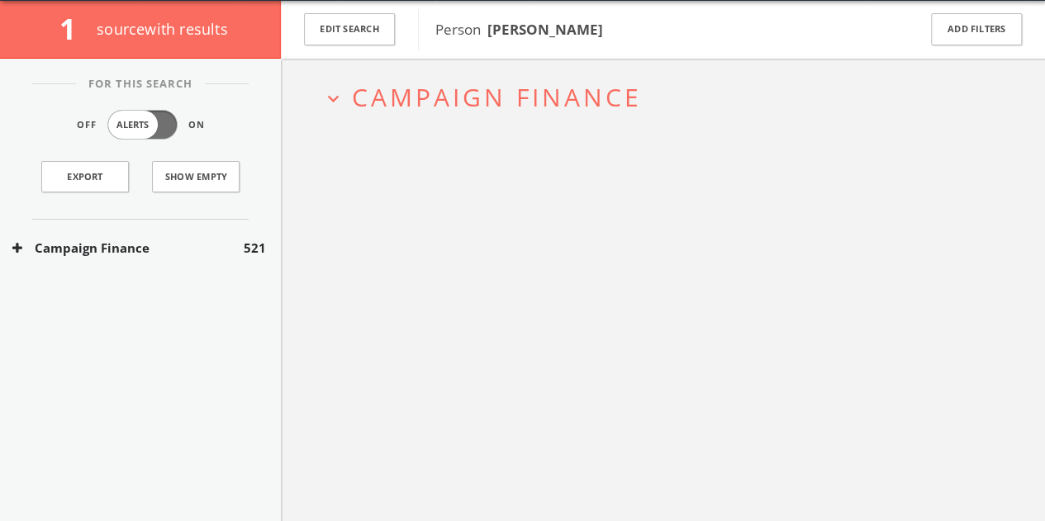
click at [176, 249] on button "Campaign Finance" at bounding box center [127, 248] width 231 height 19
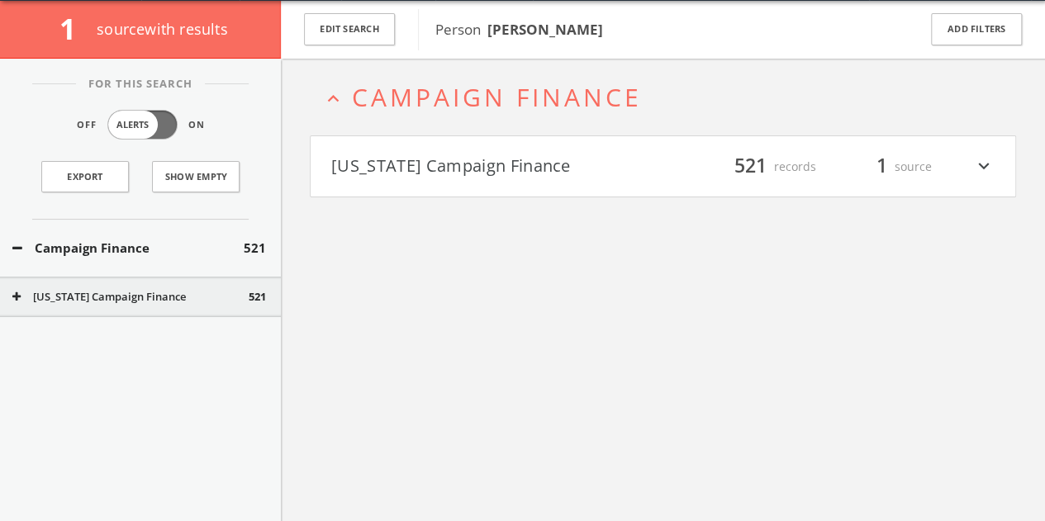
click at [464, 153] on button "[US_STATE] Campaign Finance" at bounding box center [497, 167] width 332 height 28
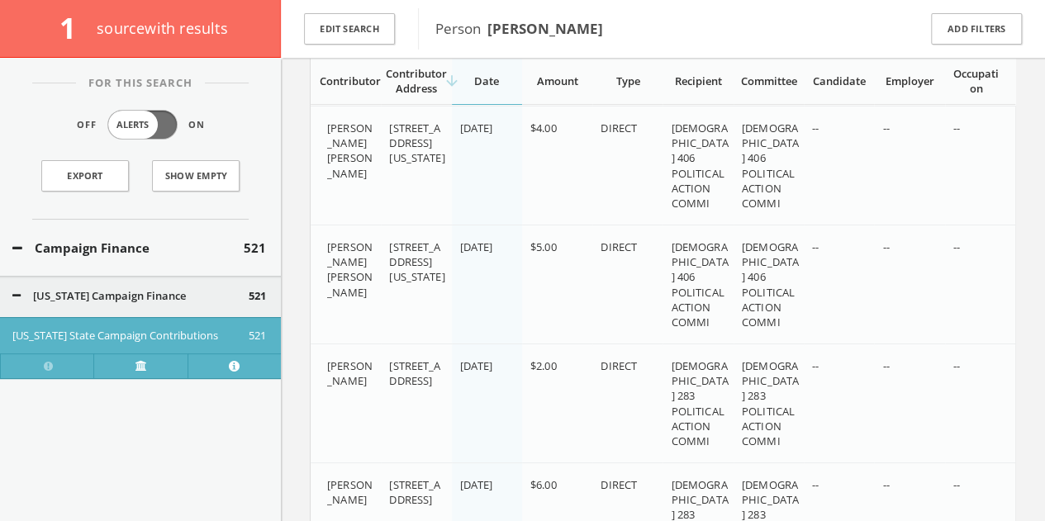
scroll to position [6150, 0]
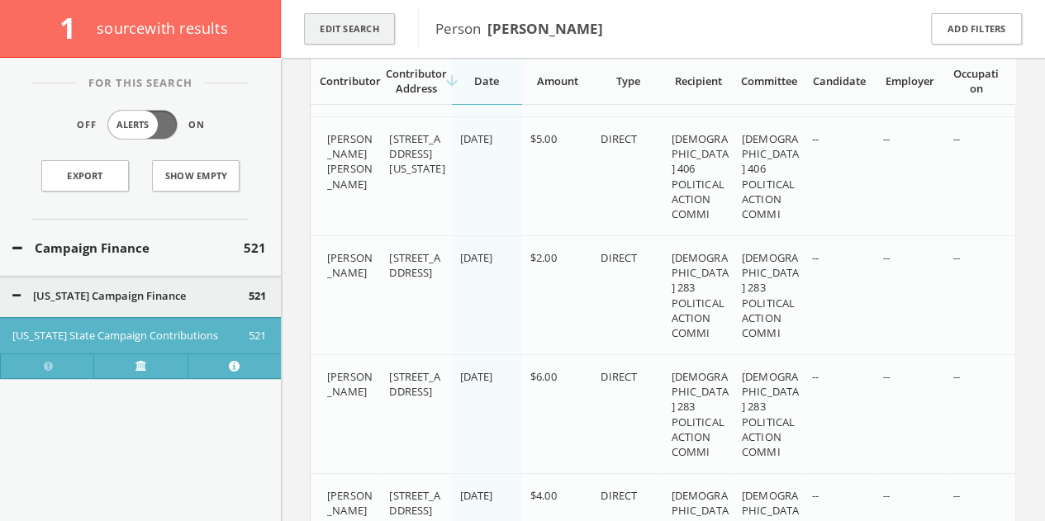
click at [387, 31] on button "Edit Search" at bounding box center [349, 29] width 91 height 32
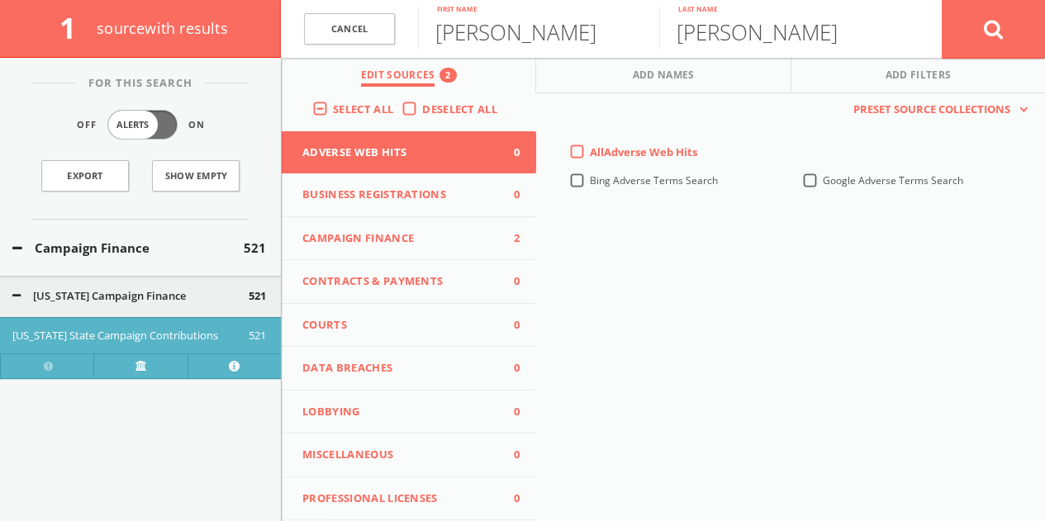
click at [402, 109] on div "Deselect All" at bounding box center [454, 109] width 104 height 15
click at [422, 109] on label "Deselect All" at bounding box center [463, 110] width 83 height 17
click at [0, 0] on input "Deselect All" at bounding box center [0, 0] width 0 height 0
click at [411, 407] on span "Lobbying" at bounding box center [398, 412] width 193 height 17
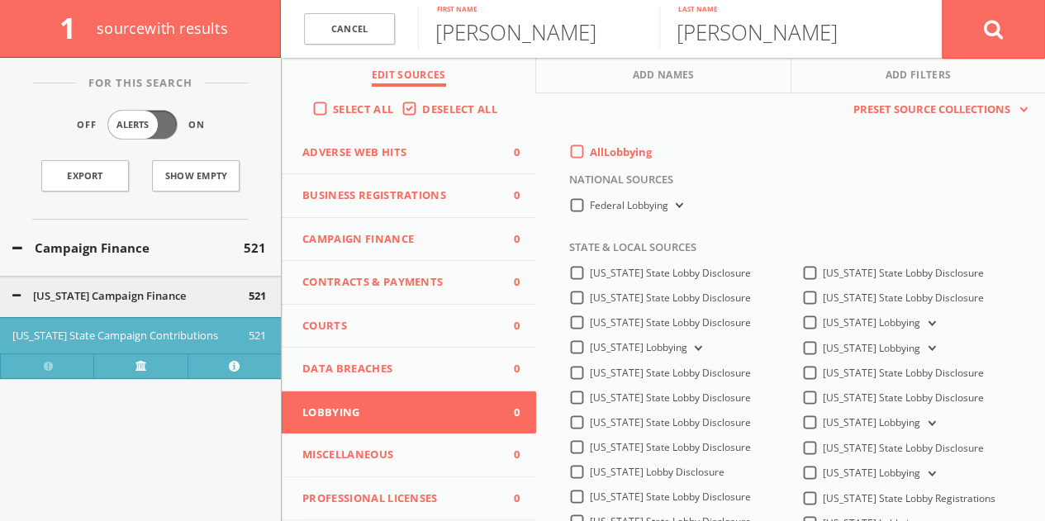
click at [590, 151] on label "All Lobbying" at bounding box center [621, 153] width 62 height 17
click at [0, 0] on input "All Lobbying" at bounding box center [0, 0] width 0 height 0
click at [429, 241] on span "Campaign Finance" at bounding box center [398, 239] width 193 height 17
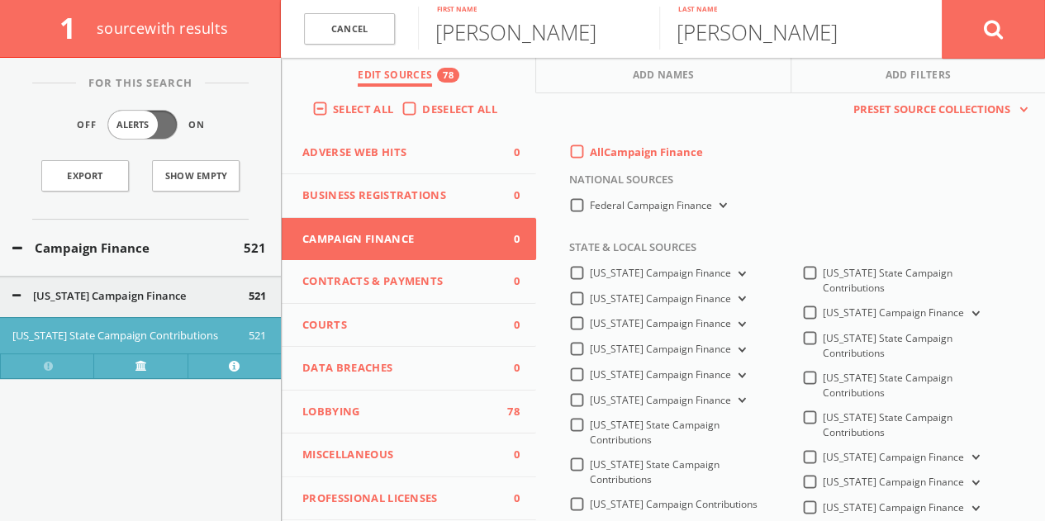
click at [590, 151] on label "All Campaign Finance" at bounding box center [646, 153] width 113 height 17
click at [0, 0] on Finance-all-0 "All Campaign Finance" at bounding box center [0, 0] width 0 height 0
click at [590, 205] on label "Federal Campaign Finance" at bounding box center [660, 206] width 140 height 16
click at [0, 0] on Finance-all "Federal Campaign Finance" at bounding box center [0, 0] width 0 height 0
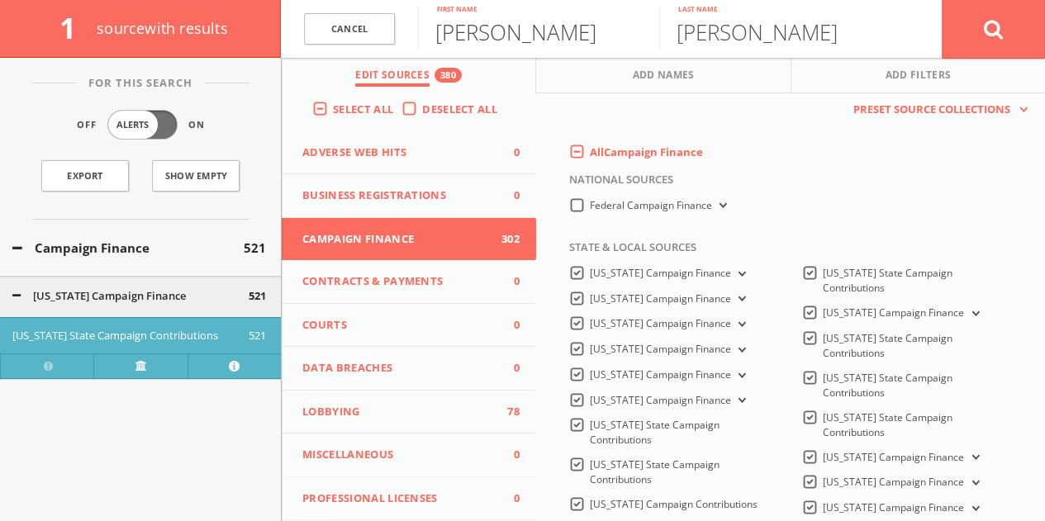
click at [449, 45] on input "[PERSON_NAME]" at bounding box center [538, 28] width 241 height 43
type input "[PERSON_NAME]"
click at [590, 159] on label "All Campaign Finance" at bounding box center [646, 153] width 113 height 17
click at [0, 0] on Finance-all-0 "All Campaign Finance" at bounding box center [0, 0] width 0 height 0
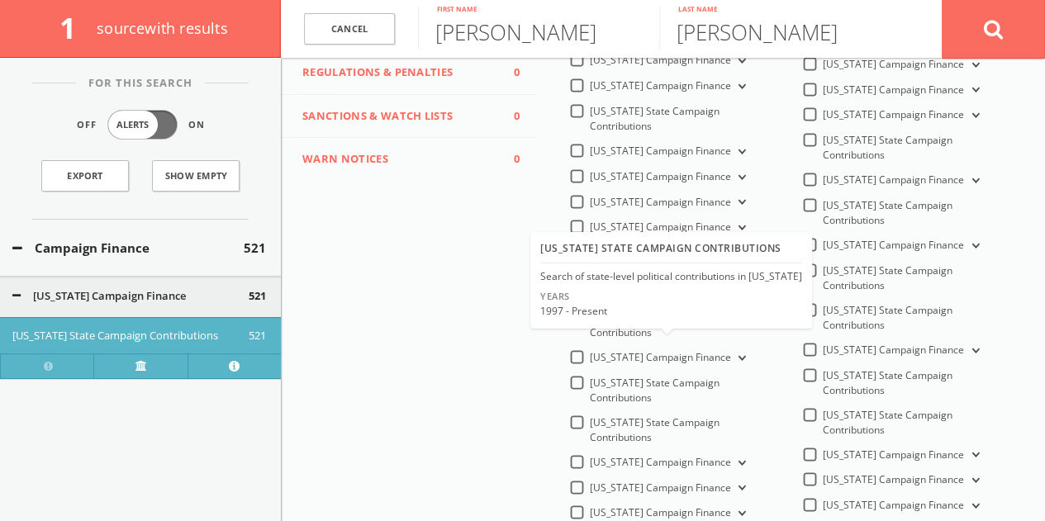
scroll to position [496, 0]
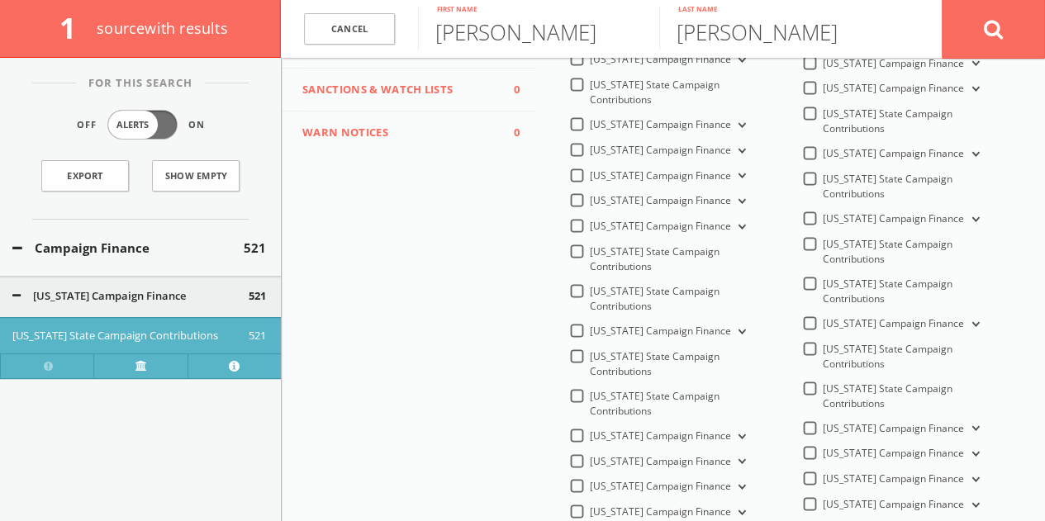
click at [581, 429] on div "[US_STATE] Campaign Finance" at bounding box center [659, 436] width 180 height 14
click at [590, 429] on label "[US_STATE] Campaign Finance" at bounding box center [669, 437] width 159 height 16
click at [0, 0] on Finance-all "[US_STATE] Campaign Finance" at bounding box center [0, 0] width 0 height 0
click at [987, 27] on icon at bounding box center [994, 29] width 20 height 21
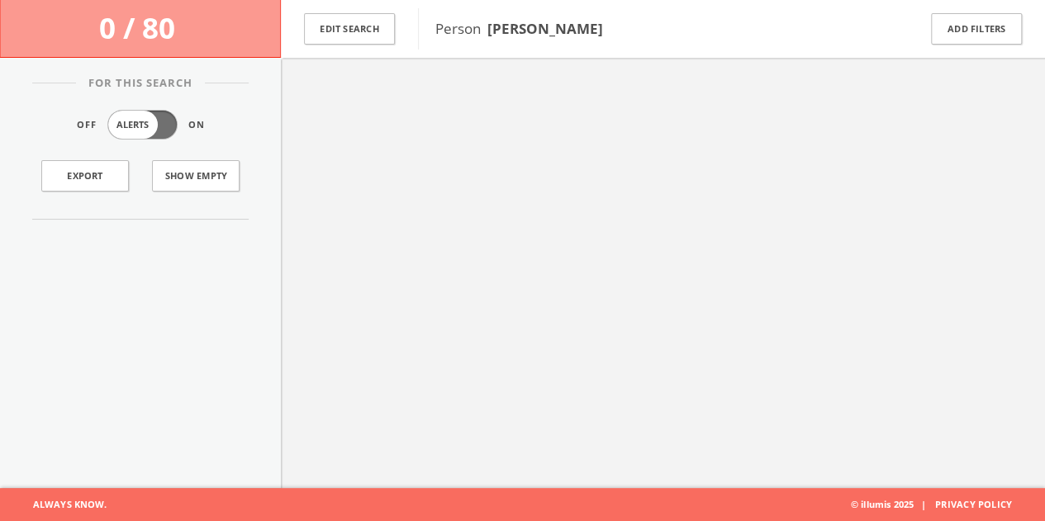
scroll to position [96, 0]
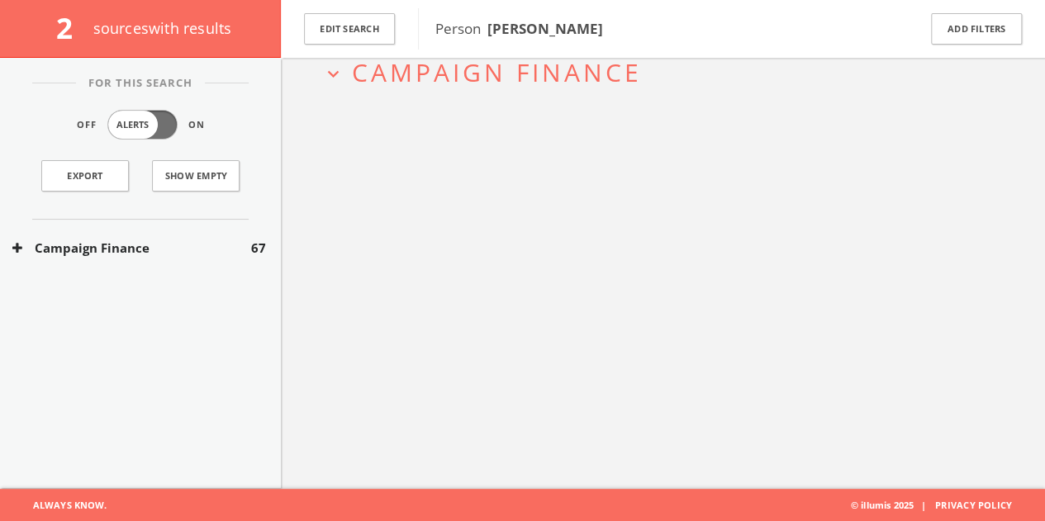
click at [169, 256] on div "Campaign Finance 67" at bounding box center [140, 248] width 281 height 57
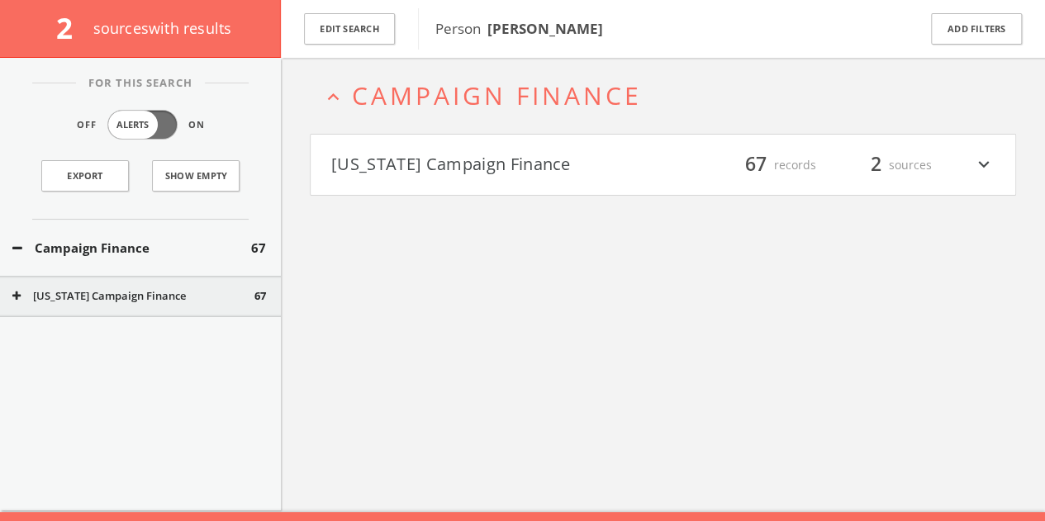
click at [583, 154] on button "[US_STATE] Campaign Finance" at bounding box center [497, 165] width 332 height 28
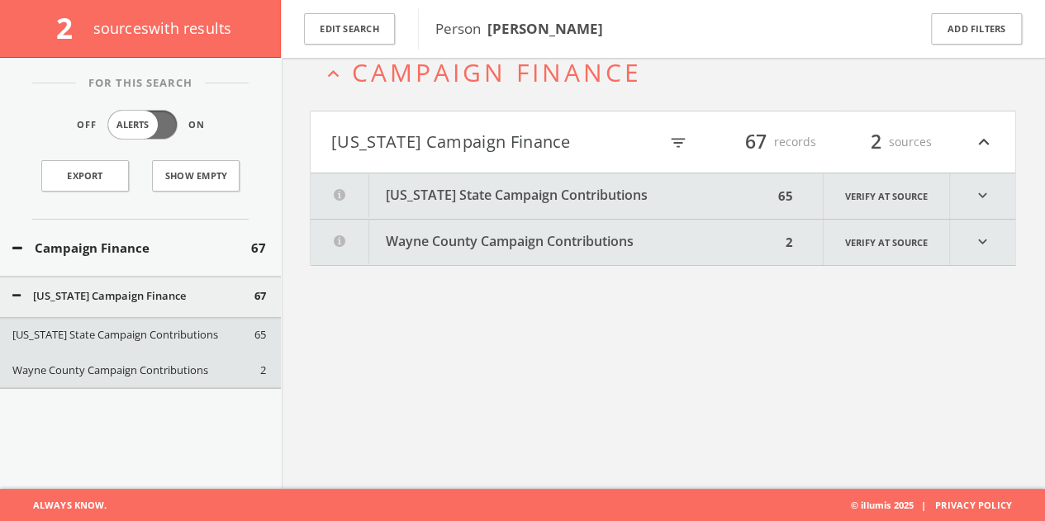
click at [527, 192] on button "[US_STATE] State Campaign Contributions" at bounding box center [542, 196] width 463 height 45
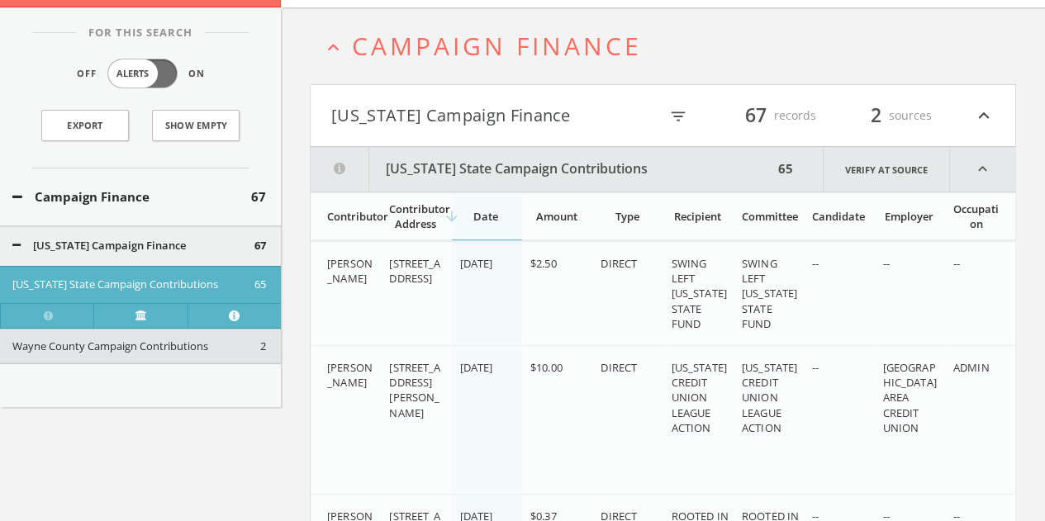
scroll to position [0, 0]
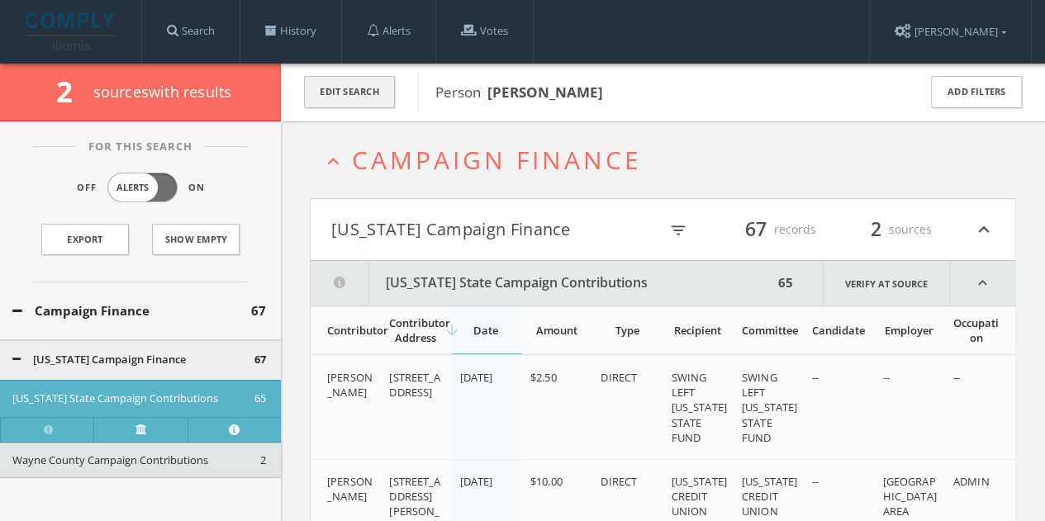
click at [352, 80] on button "Edit Search" at bounding box center [349, 92] width 91 height 32
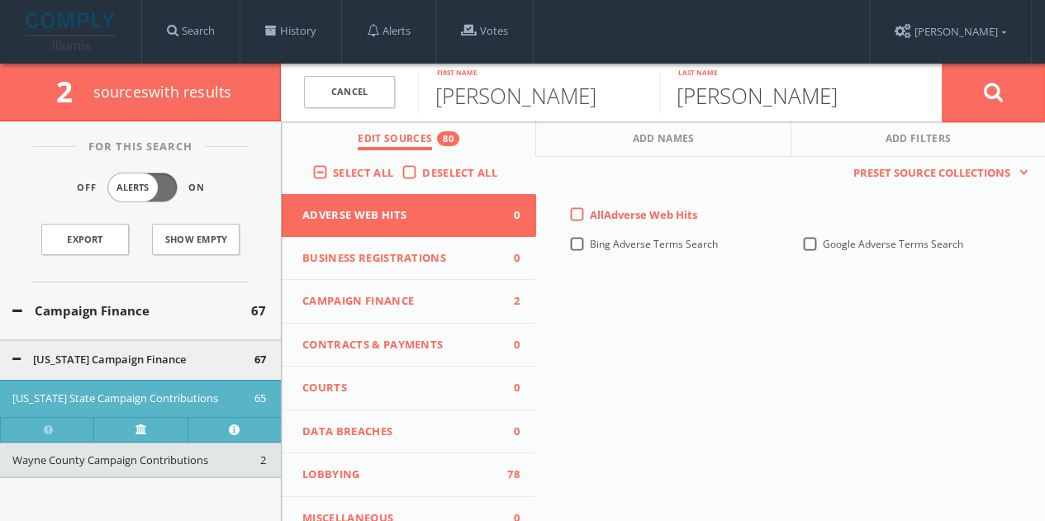
click at [711, 88] on input "[PERSON_NAME]" at bounding box center [779, 91] width 241 height 43
type input "[PERSON_NAME]"
click at [942, 63] on button at bounding box center [993, 92] width 103 height 59
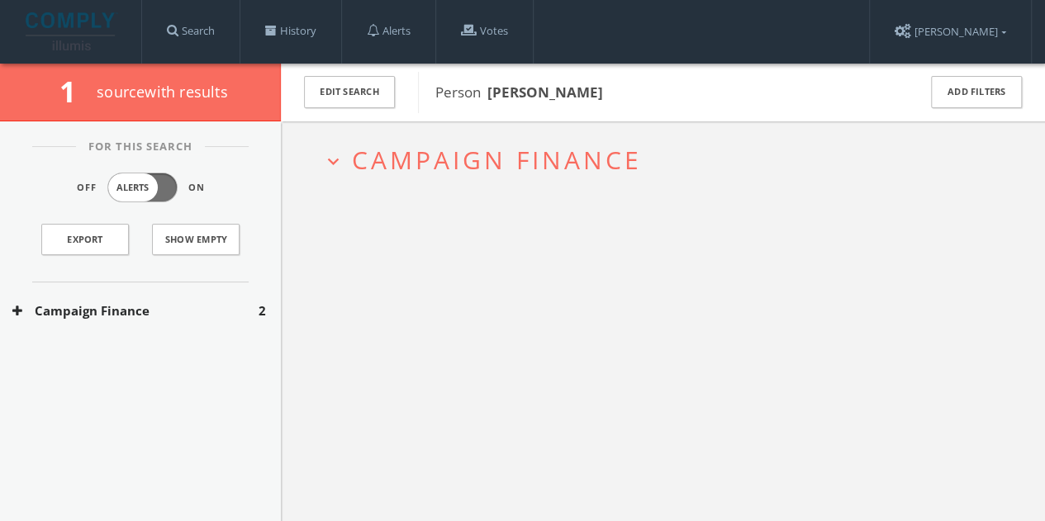
click at [235, 315] on button "Campaign Finance" at bounding box center [135, 311] width 246 height 19
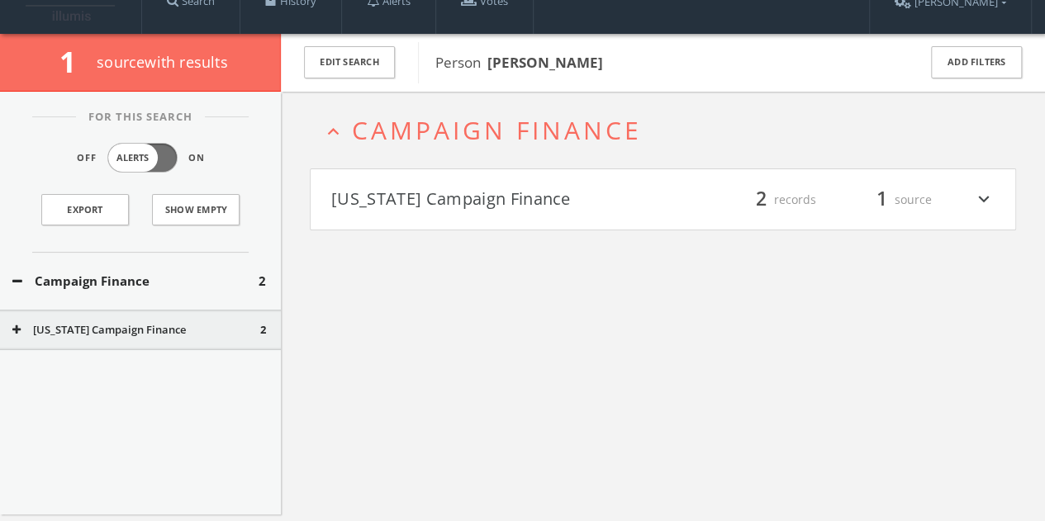
click at [474, 206] on button "[US_STATE] Campaign Finance" at bounding box center [497, 200] width 332 height 28
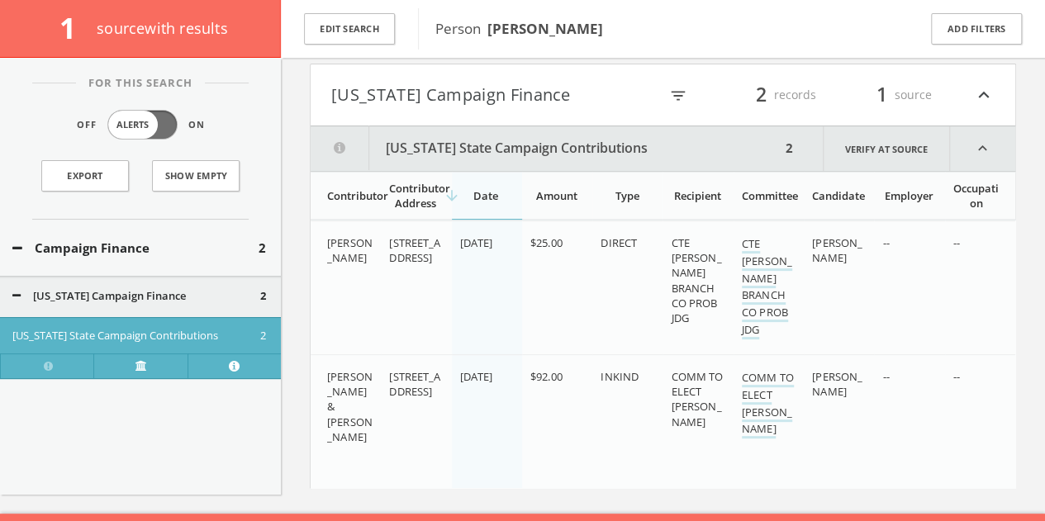
scroll to position [166, 0]
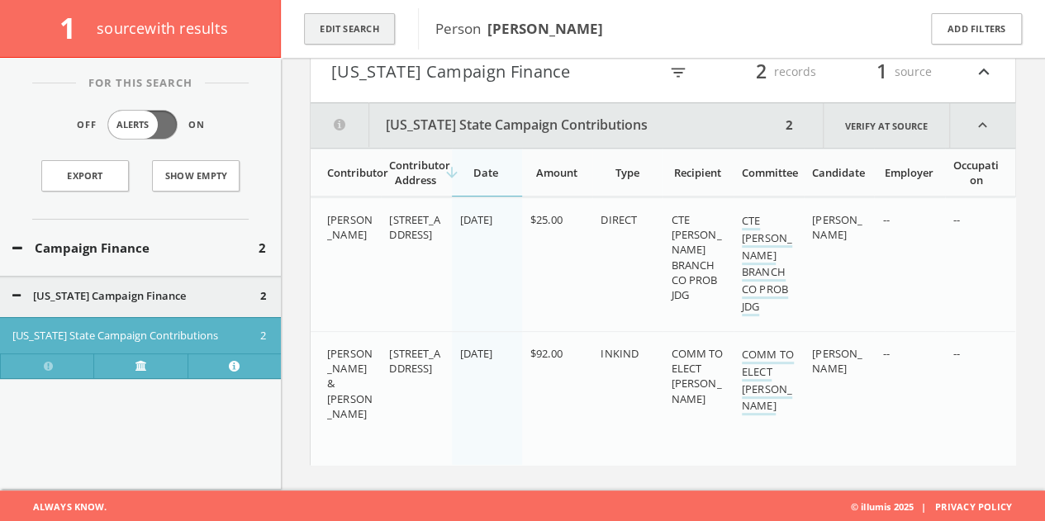
click at [360, 31] on button "Edit Search" at bounding box center [349, 29] width 91 height 32
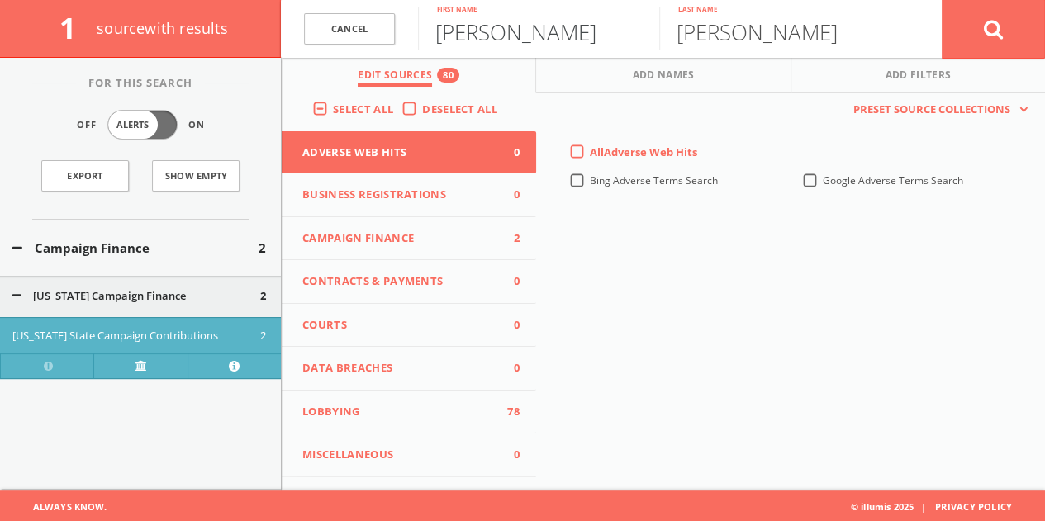
click at [525, 43] on input "[PERSON_NAME]" at bounding box center [538, 28] width 241 height 43
type input "[PERSON_NAME]"
type input "White"
click at [368, 239] on span "Campaign Finance" at bounding box center [398, 239] width 193 height 17
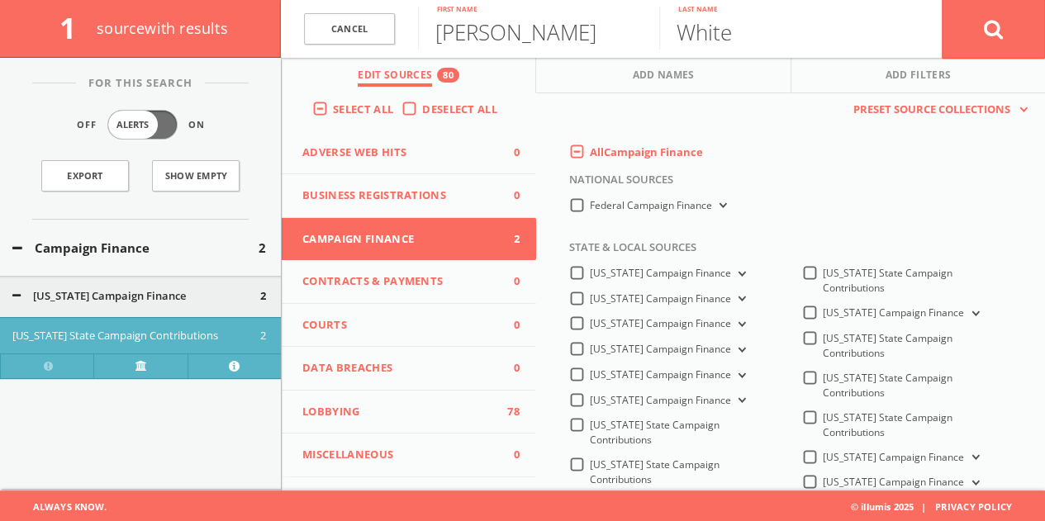
click at [422, 112] on label "Deselect All" at bounding box center [463, 110] width 83 height 17
click at [0, 0] on input "Deselect All" at bounding box center [0, 0] width 0 height 0
click at [590, 156] on label "All Campaign Finance" at bounding box center [646, 153] width 113 height 17
click at [0, 0] on Finance-all-0 "All Campaign Finance" at bounding box center [0, 0] width 0 height 0
click at [590, 201] on label "Federal Campaign Finance" at bounding box center [660, 206] width 140 height 16
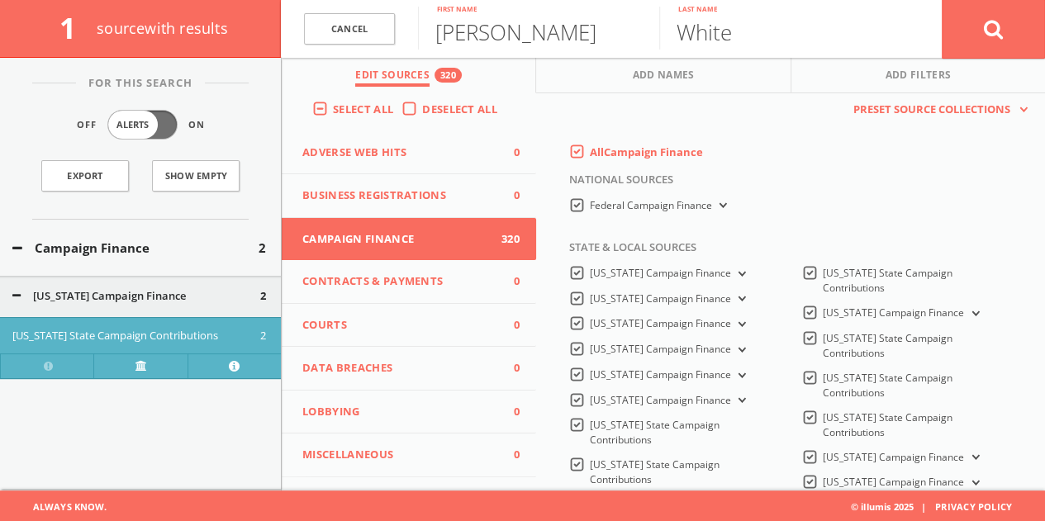
click at [0, 0] on Finance-all "Federal Campaign Finance" at bounding box center [0, 0] width 0 height 0
click at [967, 44] on button at bounding box center [993, 28] width 103 height 59
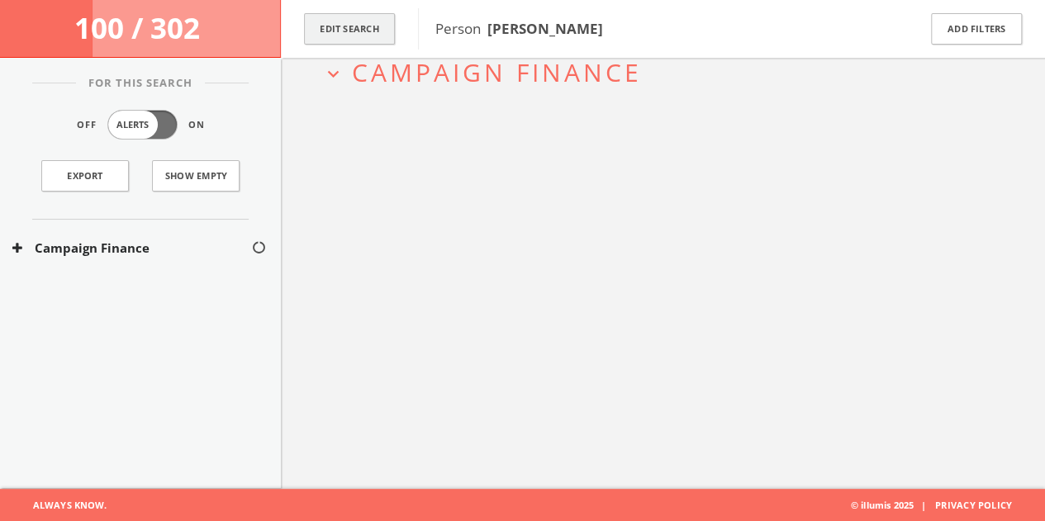
click at [354, 30] on button "Edit Search" at bounding box center [349, 29] width 91 height 32
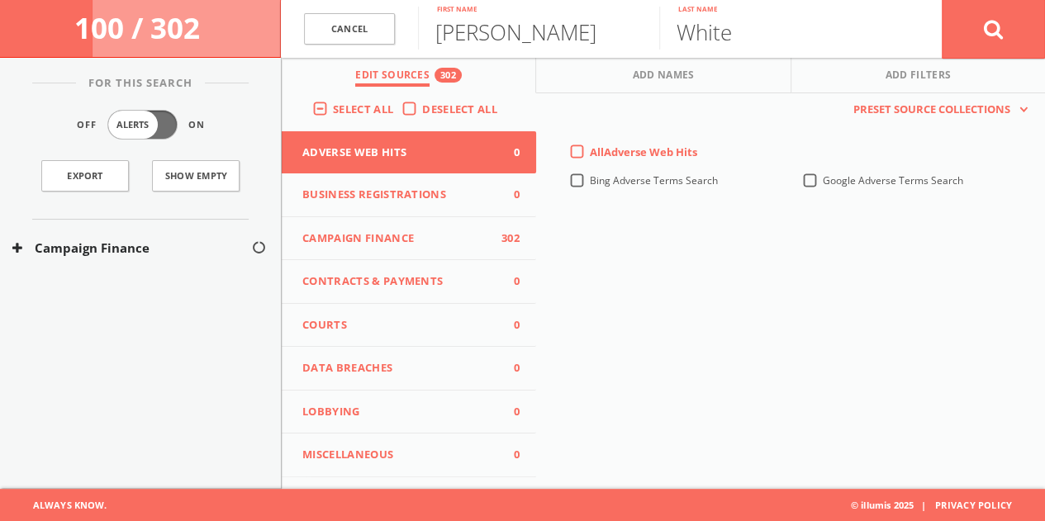
click at [446, 392] on button "Lobbying 0" at bounding box center [409, 413] width 254 height 44
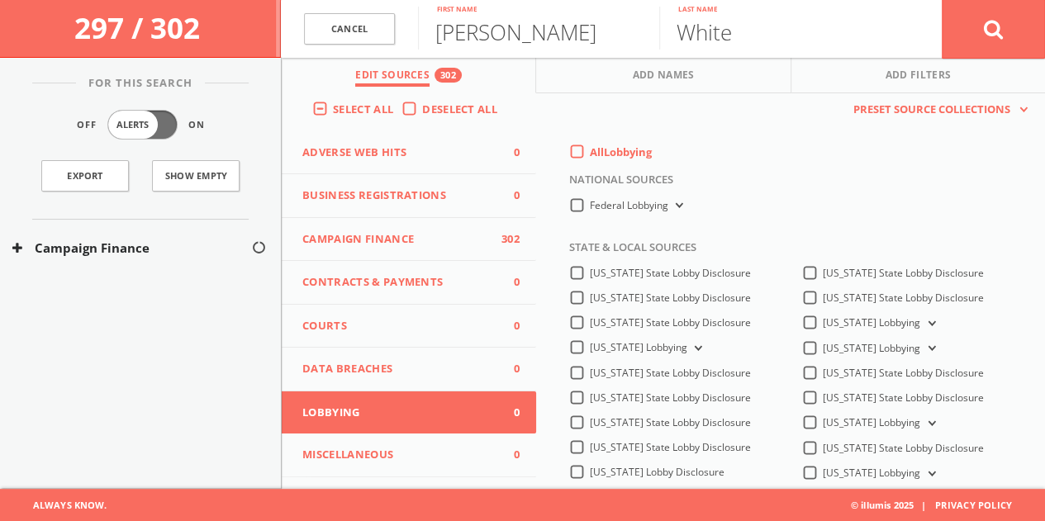
click at [590, 145] on label "All Lobbying" at bounding box center [621, 153] width 62 height 17
click at [0, 0] on input "All Lobbying" at bounding box center [0, 0] width 0 height 0
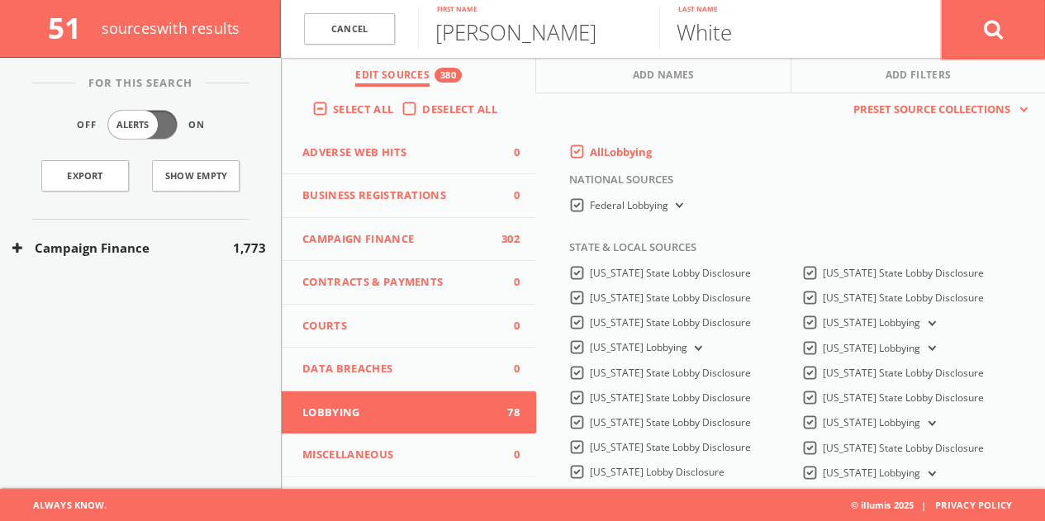
click at [974, 31] on button at bounding box center [993, 28] width 103 height 59
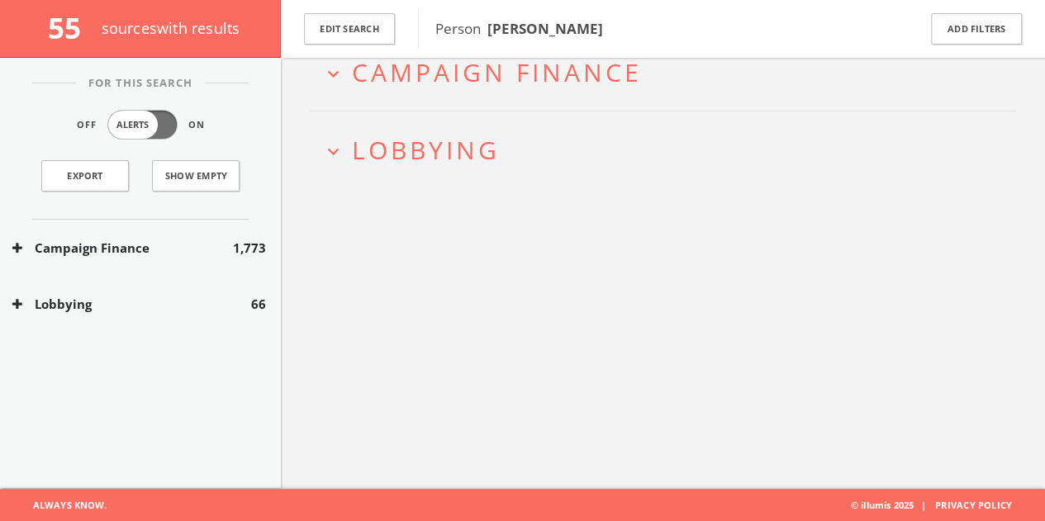
click at [178, 297] on button "Lobbying" at bounding box center [131, 304] width 239 height 19
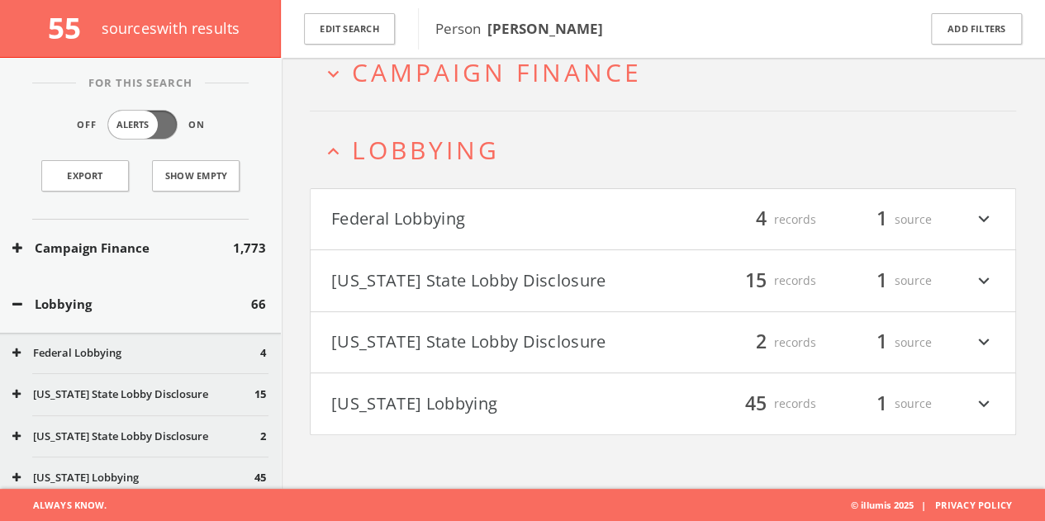
click at [499, 349] on button "[US_STATE] State Lobby Disclosure" at bounding box center [497, 343] width 332 height 28
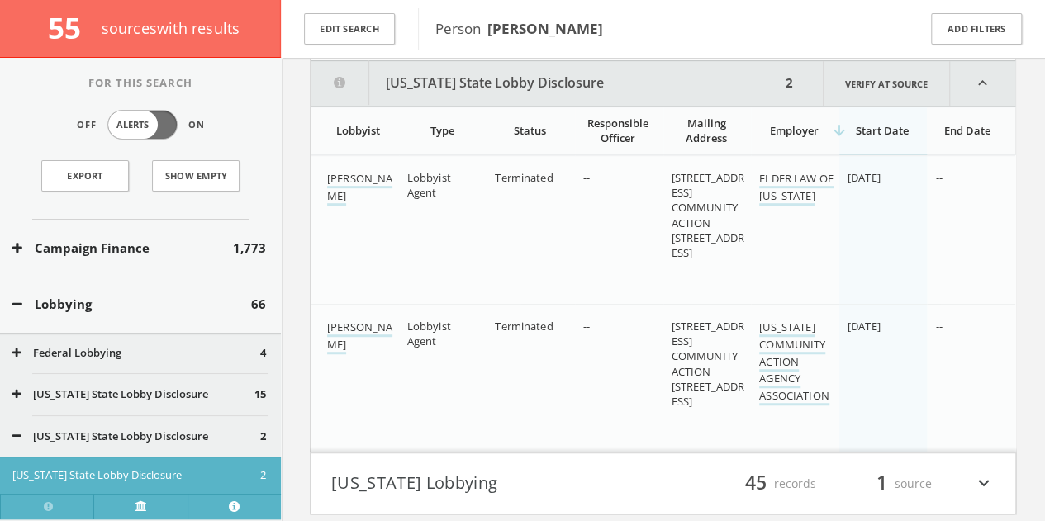
scroll to position [410, 0]
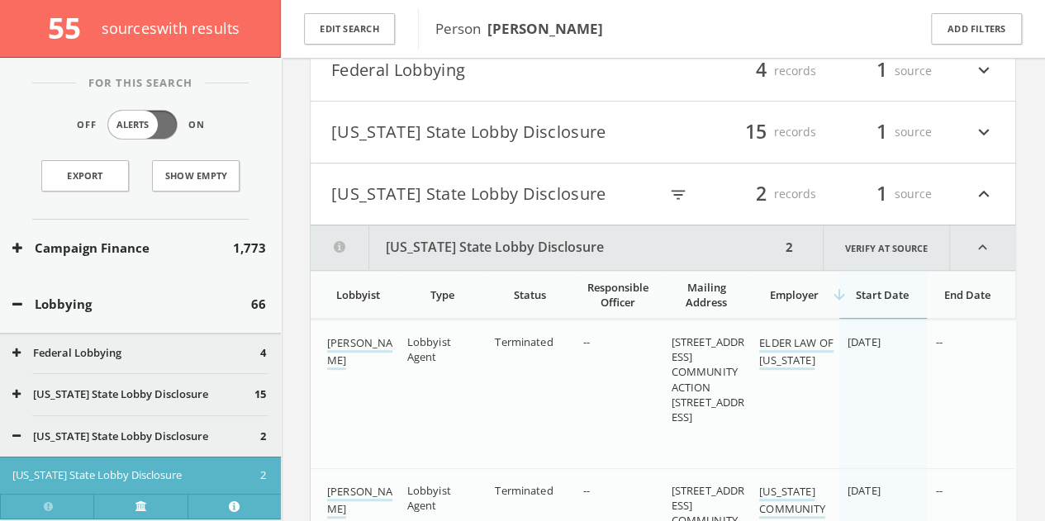
click at [454, 200] on button "[US_STATE] State Lobby Disclosure" at bounding box center [494, 194] width 327 height 28
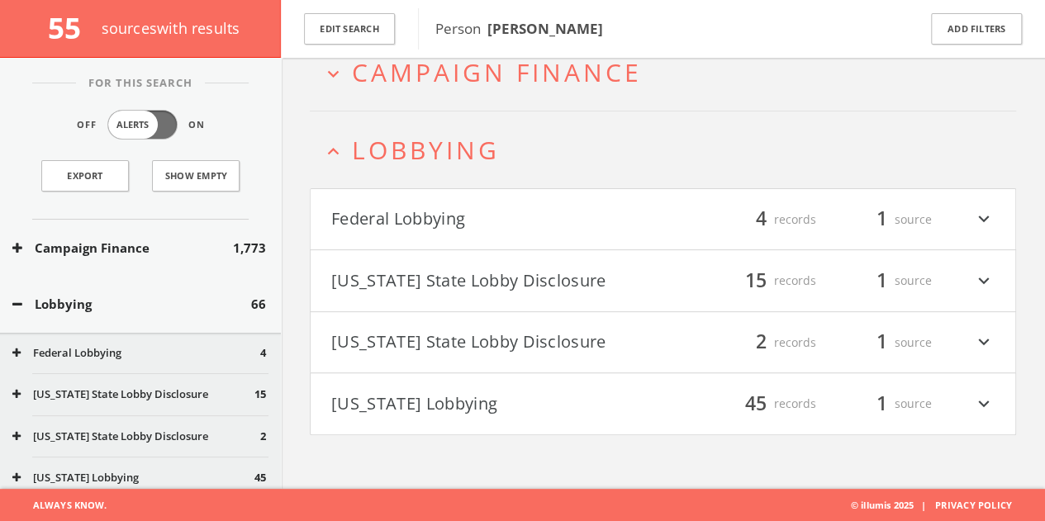
click at [518, 231] on button "Federal Lobbying" at bounding box center [497, 220] width 332 height 28
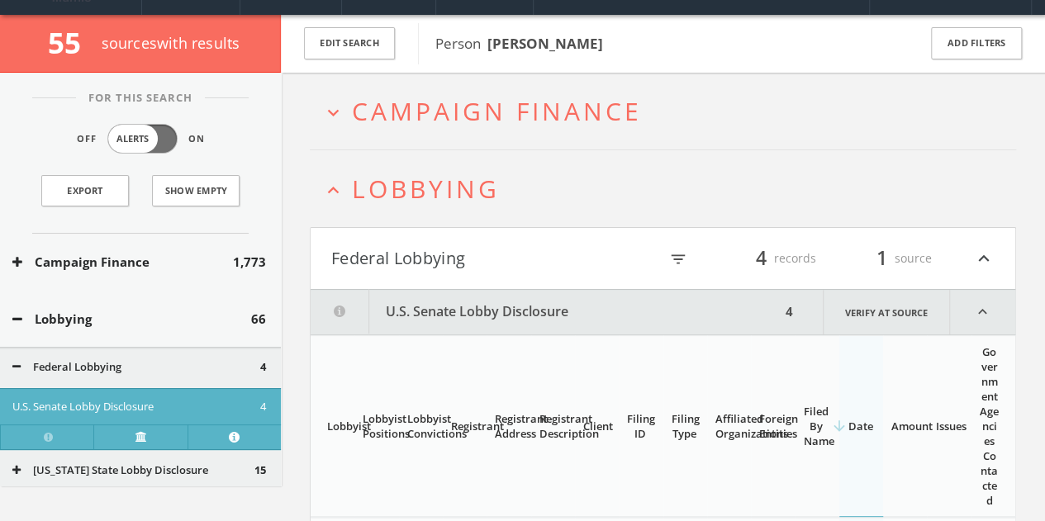
scroll to position [0, 0]
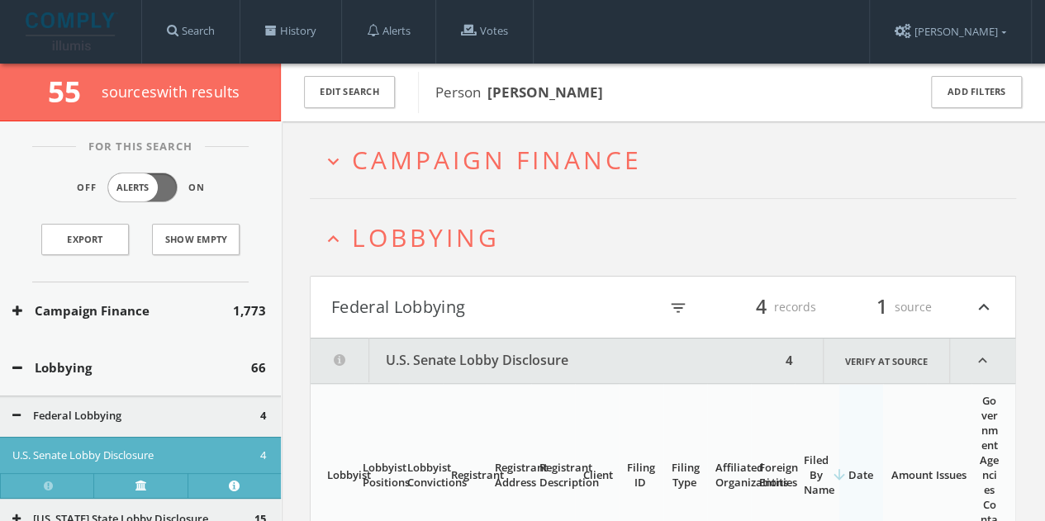
click at [449, 232] on span "Lobbying" at bounding box center [426, 238] width 148 height 34
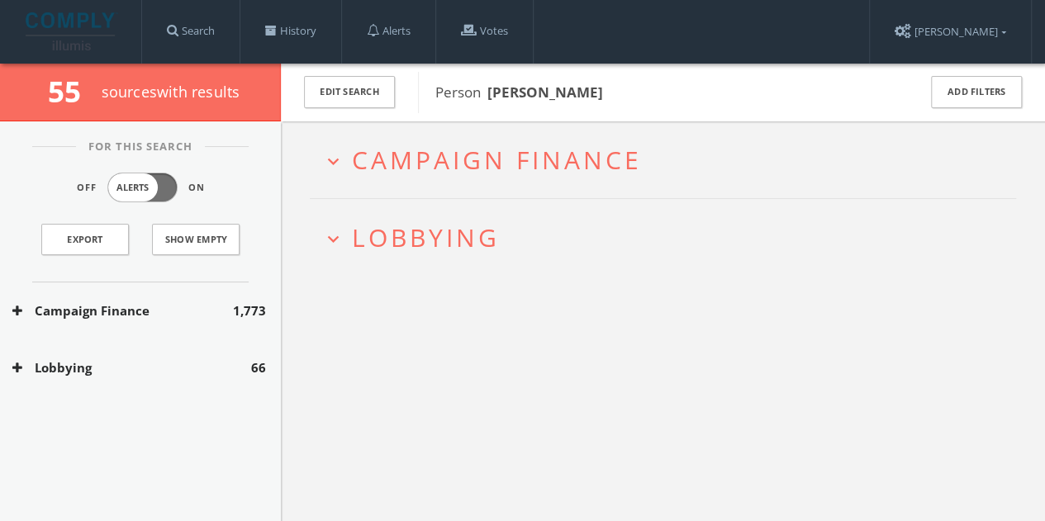
click at [445, 169] on span "Campaign Finance" at bounding box center [497, 160] width 290 height 34
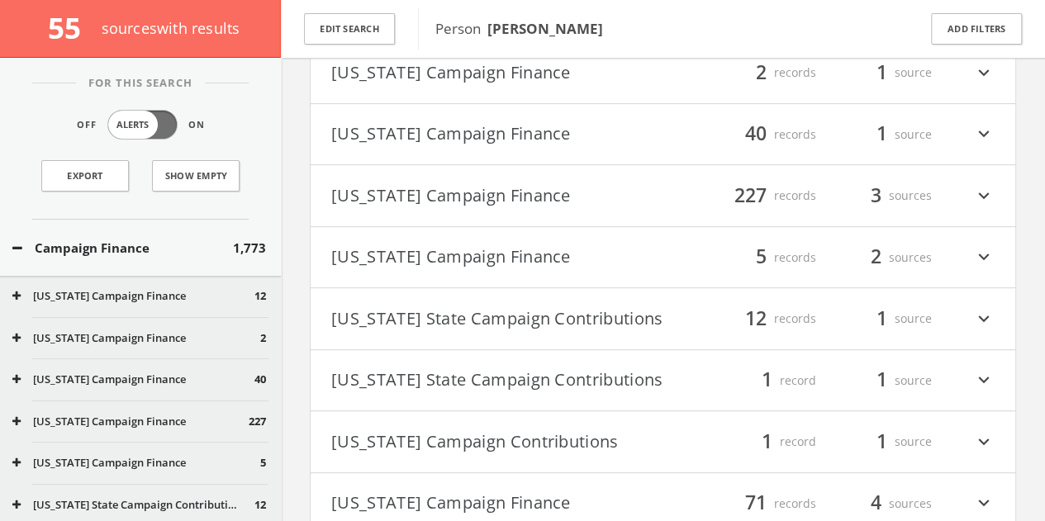
click at [128, 252] on button "Campaign Finance" at bounding box center [122, 248] width 221 height 19
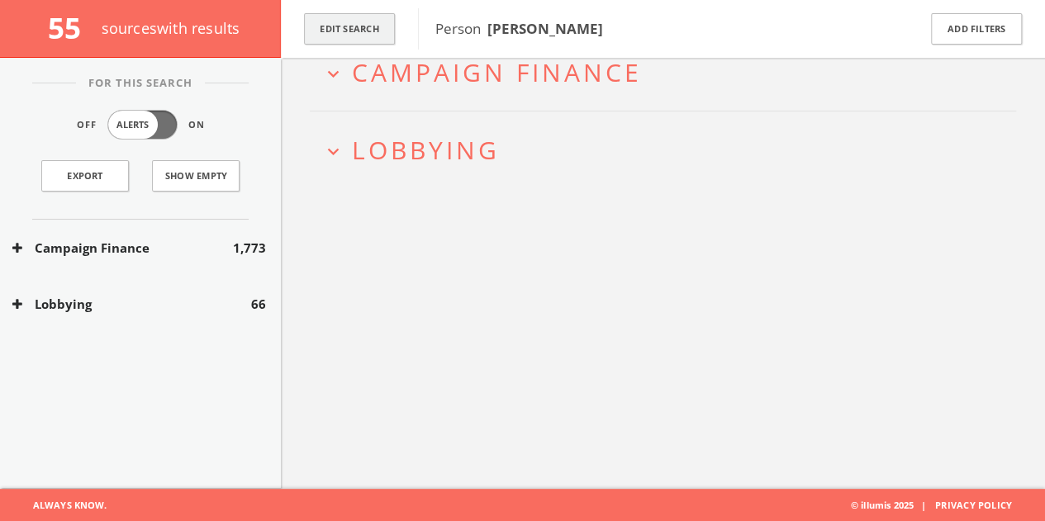
click at [340, 27] on button "Edit Search" at bounding box center [349, 29] width 91 height 32
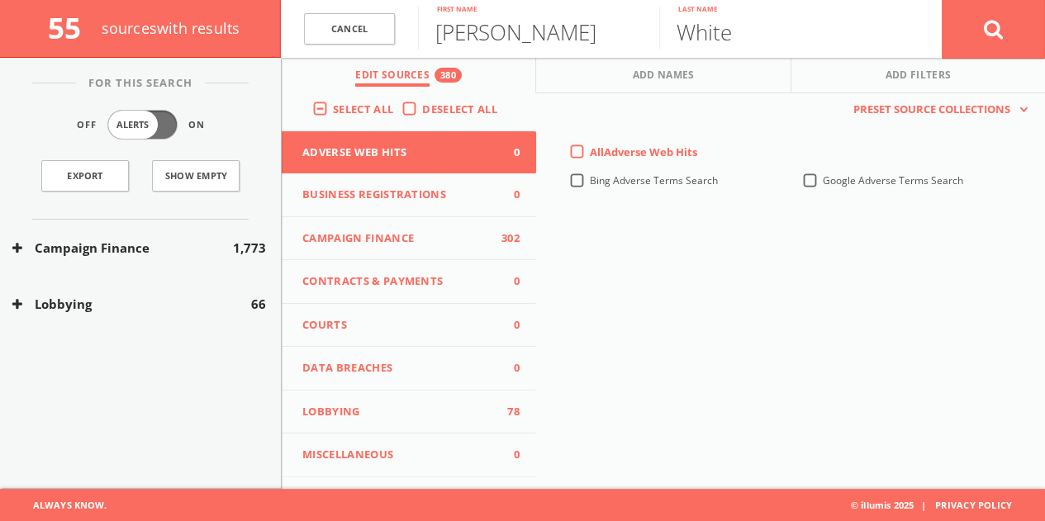
click at [456, 226] on button "Campaign Finance 302" at bounding box center [409, 239] width 254 height 44
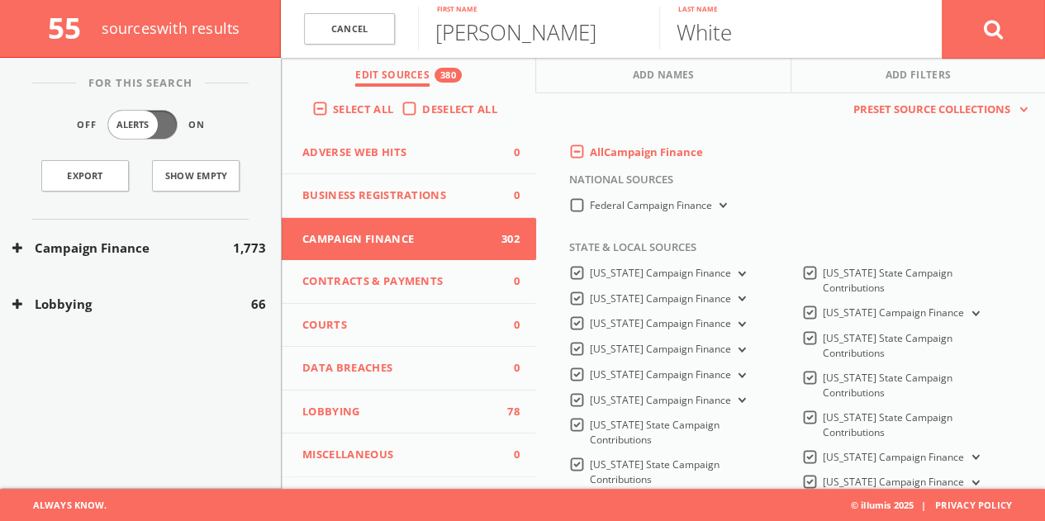
click at [590, 155] on label "All Campaign Finance" at bounding box center [646, 153] width 113 height 17
click at [0, 0] on Finance-all-0 "All Campaign Finance" at bounding box center [0, 0] width 0 height 0
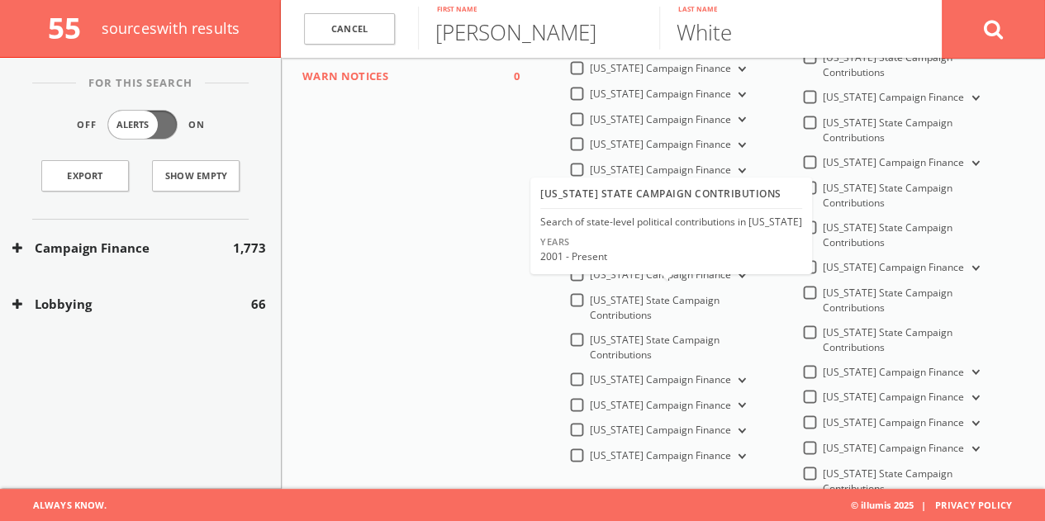
scroll to position [578, 0]
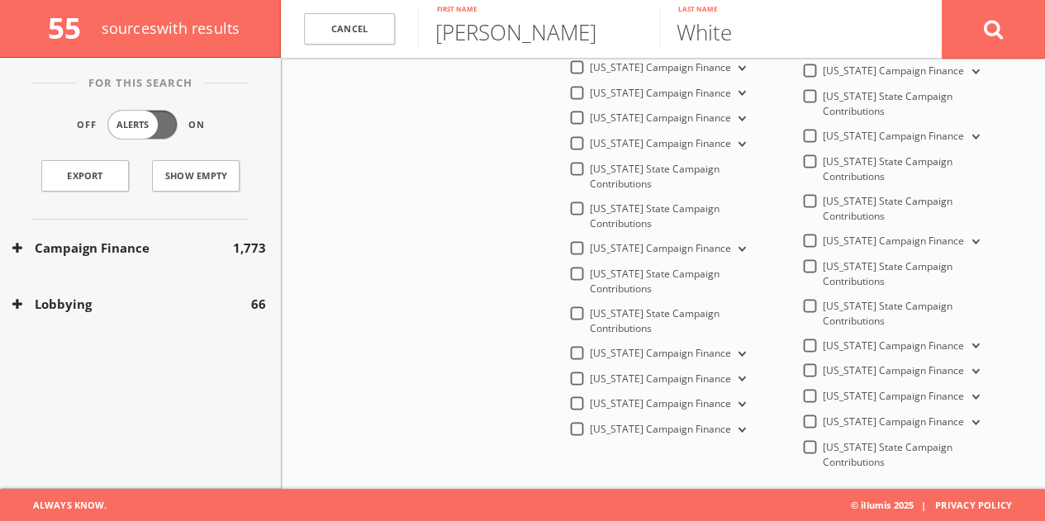
click at [603, 348] on span "[US_STATE] Campaign Finance" at bounding box center [660, 353] width 141 height 14
click at [0, 0] on Finance-all "[US_STATE] Campaign Finance" at bounding box center [0, 0] width 0 height 0
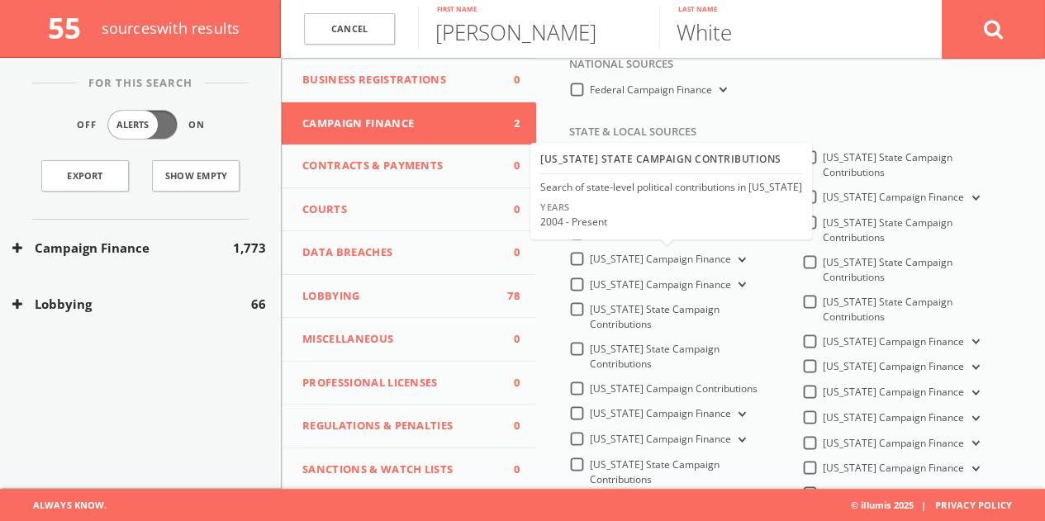
scroll to position [83, 0]
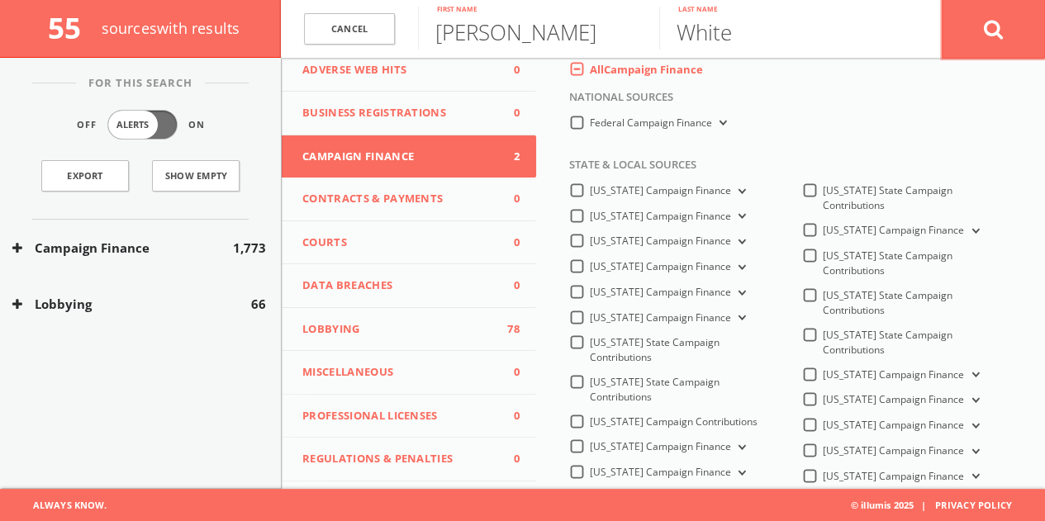
click at [970, 17] on button at bounding box center [993, 28] width 103 height 59
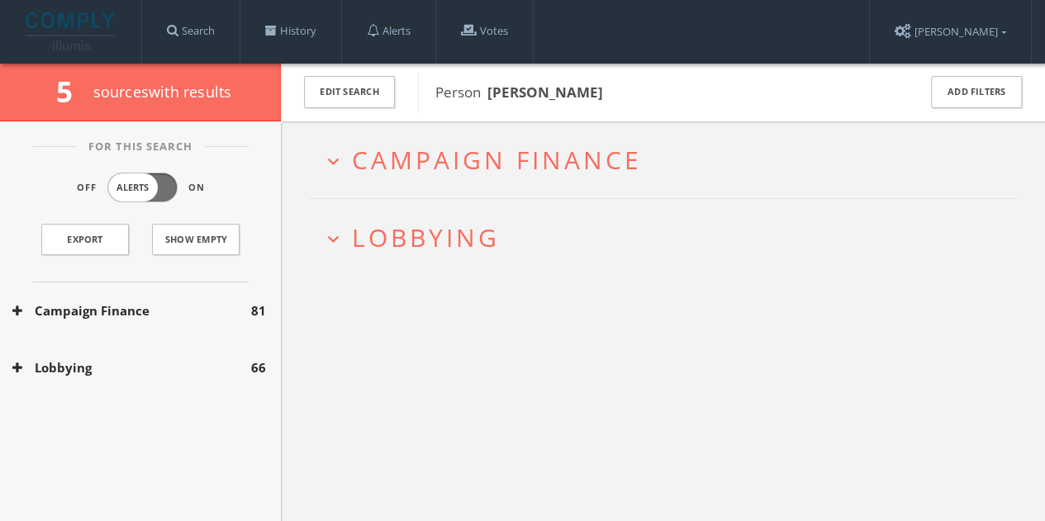
click at [498, 145] on span "Campaign Finance" at bounding box center [497, 160] width 290 height 34
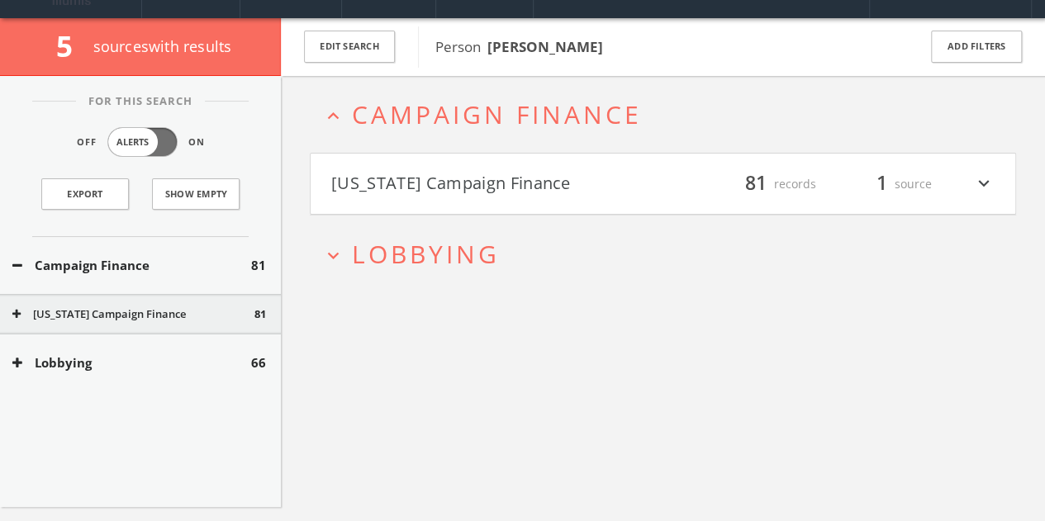
click at [490, 214] on div "[US_STATE] Campaign Finance filter_list 81 records 1 source expand_more" at bounding box center [663, 184] width 706 height 63
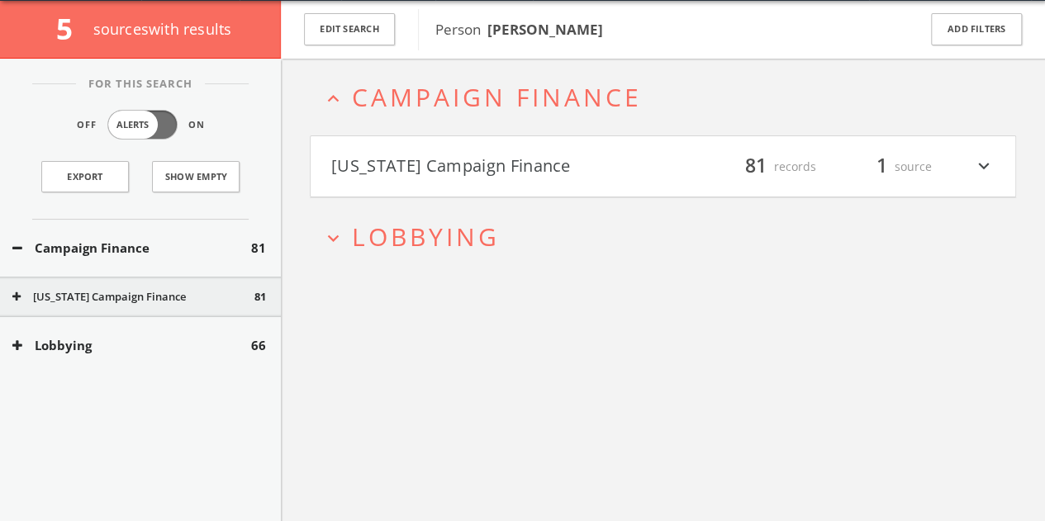
click at [483, 184] on h4 "[US_STATE] Campaign Finance filter_list 81 records 1 source expand_more" at bounding box center [663, 166] width 705 height 61
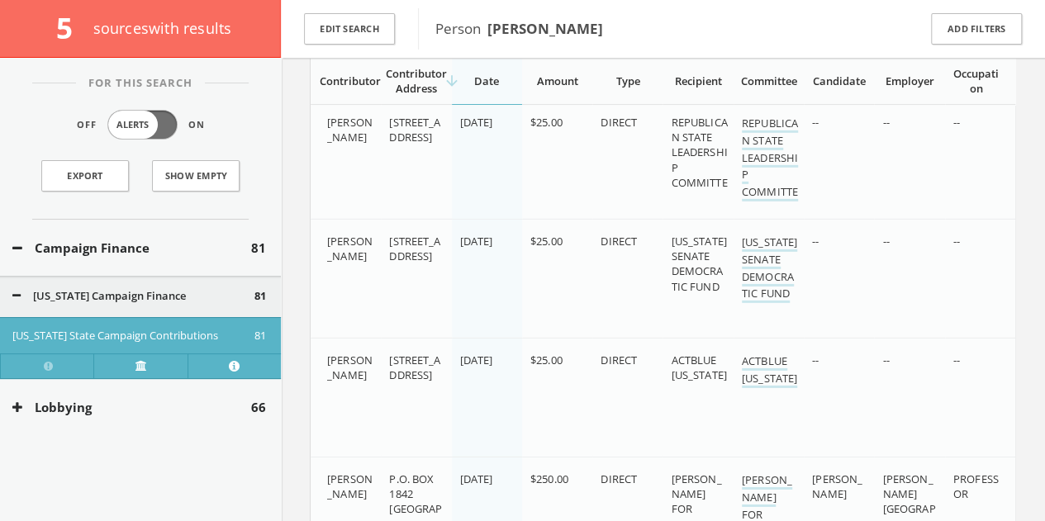
scroll to position [2432, 0]
click at [349, 18] on button "Edit Search" at bounding box center [349, 29] width 91 height 32
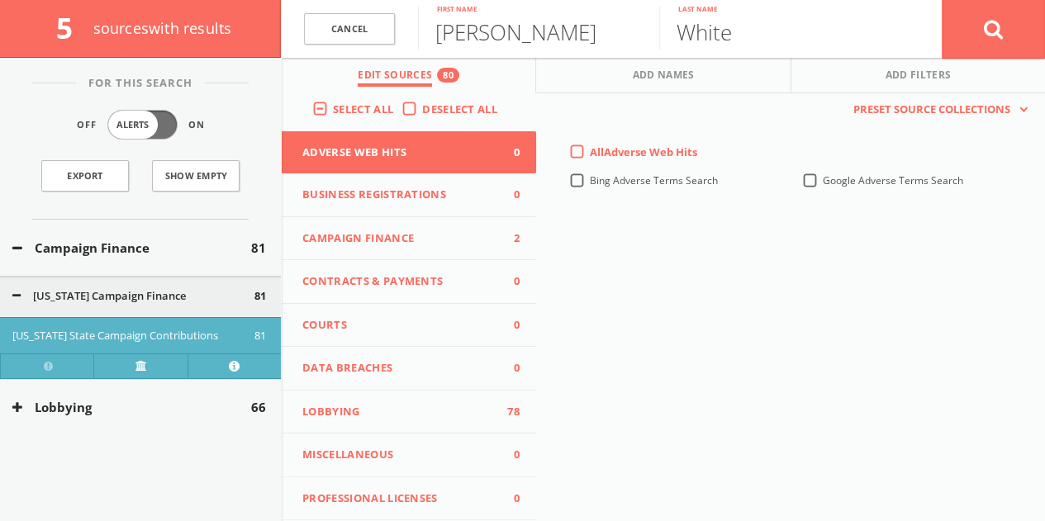
click at [388, 248] on button "Campaign Finance 2" at bounding box center [409, 239] width 254 height 44
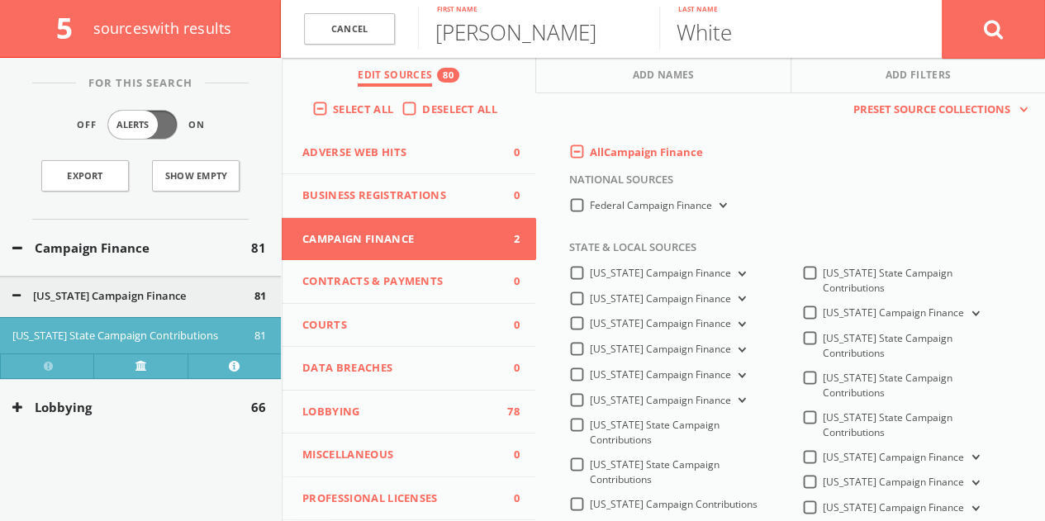
click at [590, 158] on label "All Campaign Finance" at bounding box center [646, 153] width 113 height 17
click at [0, 0] on Finance-all-0 "All Campaign Finance" at bounding box center [0, 0] width 0 height 0
click at [590, 149] on label "All Campaign Finance" at bounding box center [646, 153] width 113 height 17
click at [0, 0] on Finance-all-0 "All Campaign Finance" at bounding box center [0, 0] width 0 height 0
click at [590, 207] on label "Federal Campaign Finance" at bounding box center [660, 206] width 140 height 16
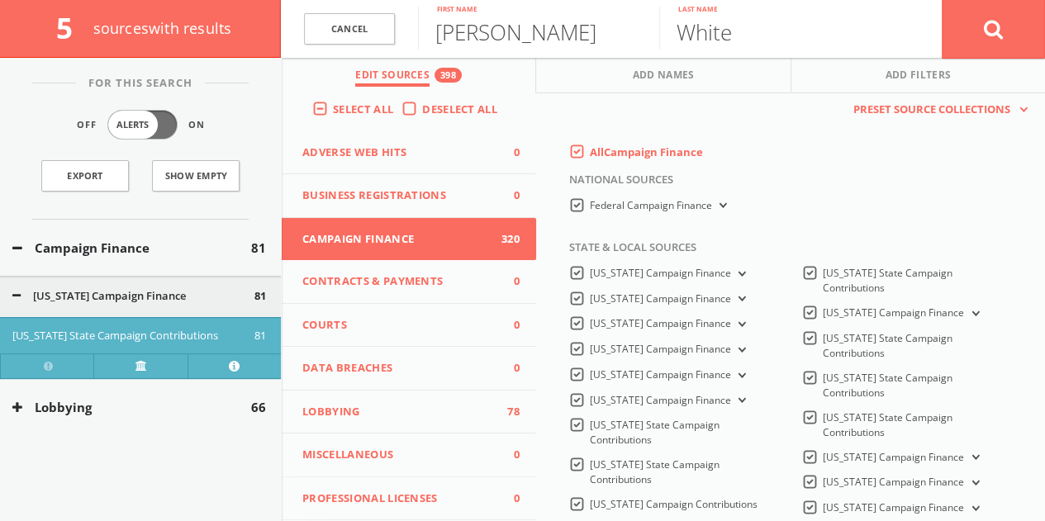
click at [0, 0] on Finance-all "Federal Campaign Finance" at bounding box center [0, 0] width 0 height 0
click at [464, 17] on input "[PERSON_NAME]" at bounding box center [538, 28] width 241 height 43
type input "[PERSON_NAME]"
click at [1005, 50] on button at bounding box center [993, 28] width 103 height 59
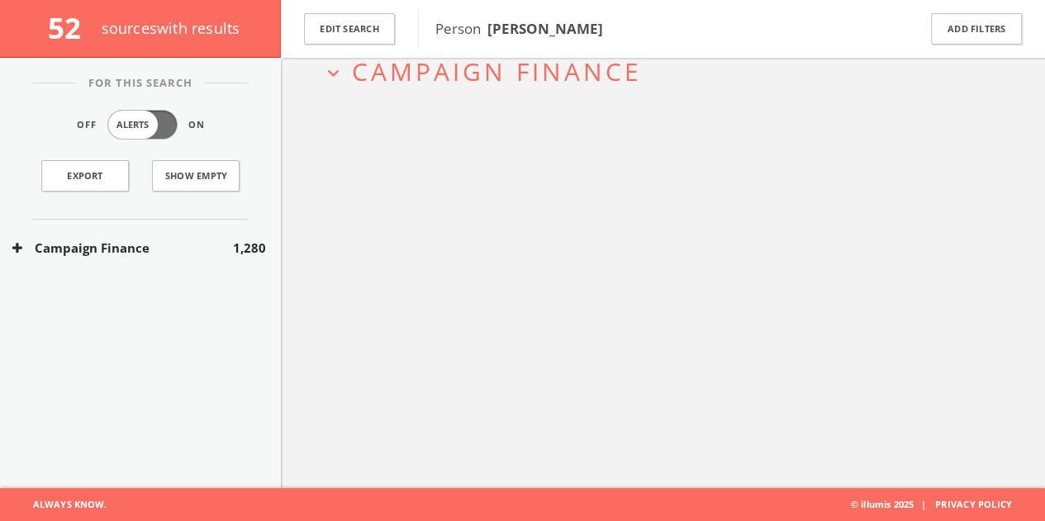
scroll to position [96, 0]
click at [205, 235] on div "Campaign Finance 1,280" at bounding box center [140, 248] width 281 height 57
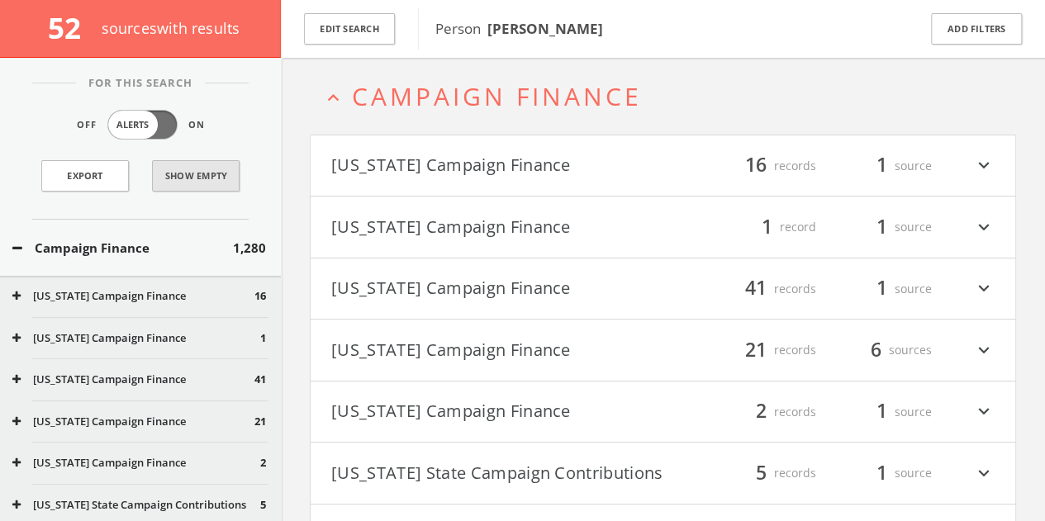
scroll to position [71, 0]
click at [191, 176] on button "Show Empty" at bounding box center [196, 175] width 88 height 31
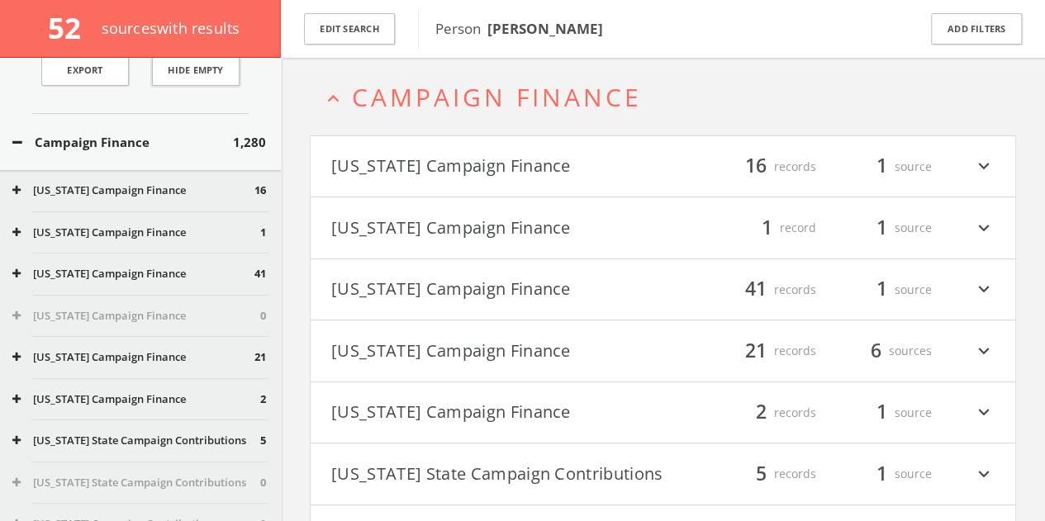
scroll to position [83, 0]
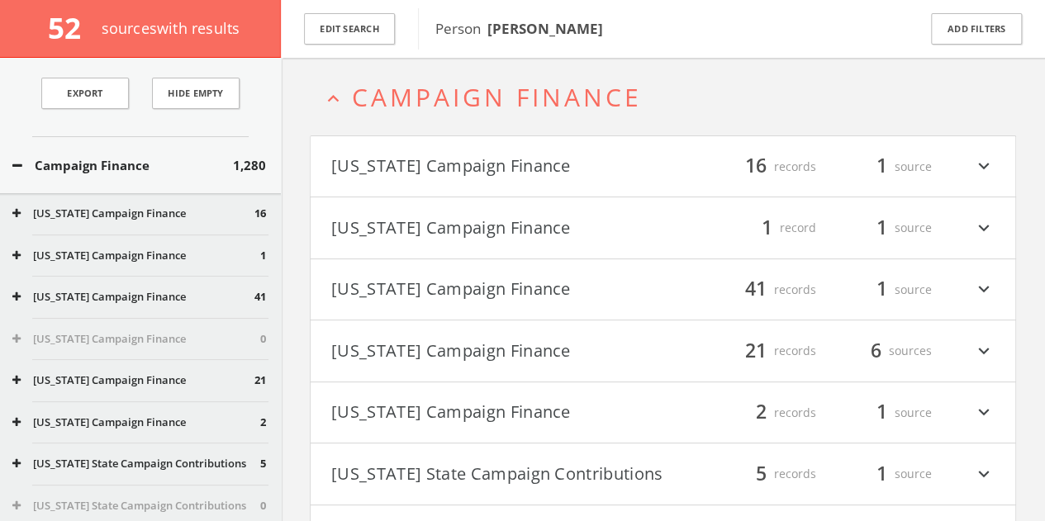
click at [127, 168] on button "Campaign Finance" at bounding box center [122, 165] width 221 height 19
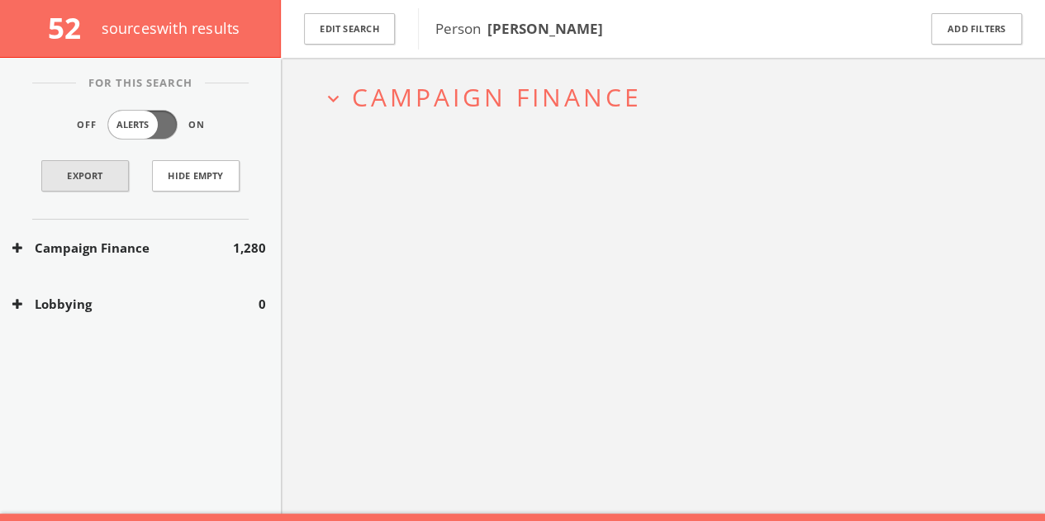
scroll to position [0, 0]
click at [182, 252] on button "Campaign Finance" at bounding box center [122, 248] width 221 height 19
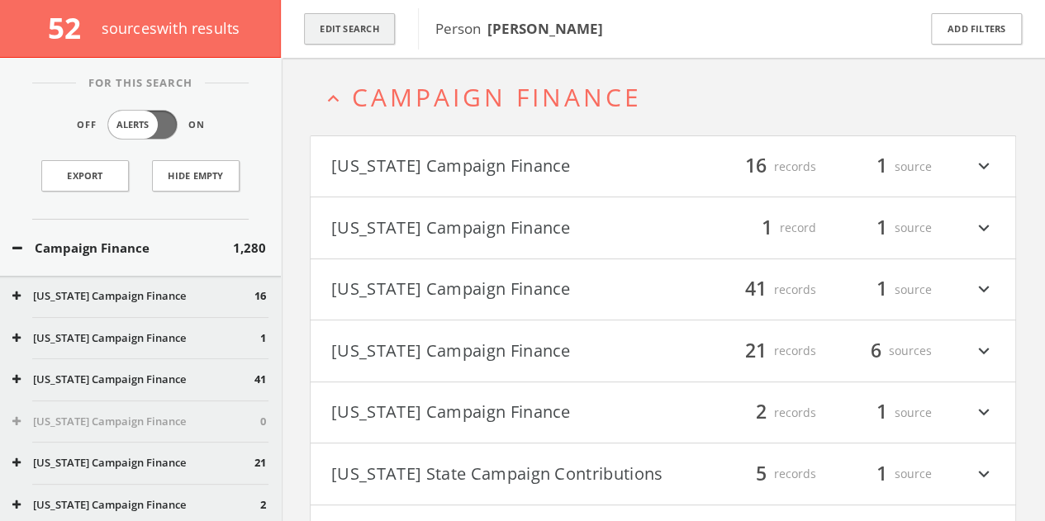
click at [361, 31] on button "Edit Search" at bounding box center [349, 29] width 91 height 32
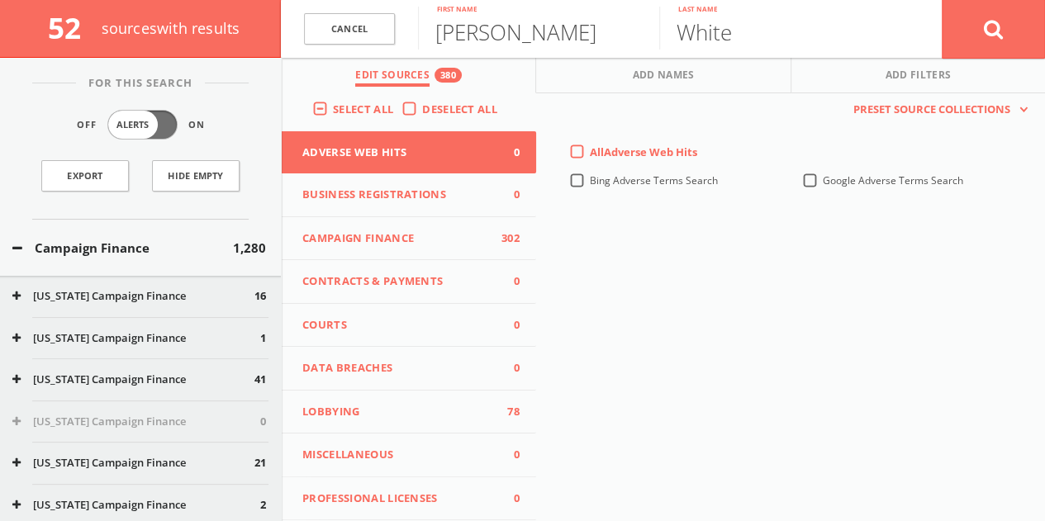
click at [349, 250] on button "Campaign Finance 302" at bounding box center [409, 239] width 254 height 44
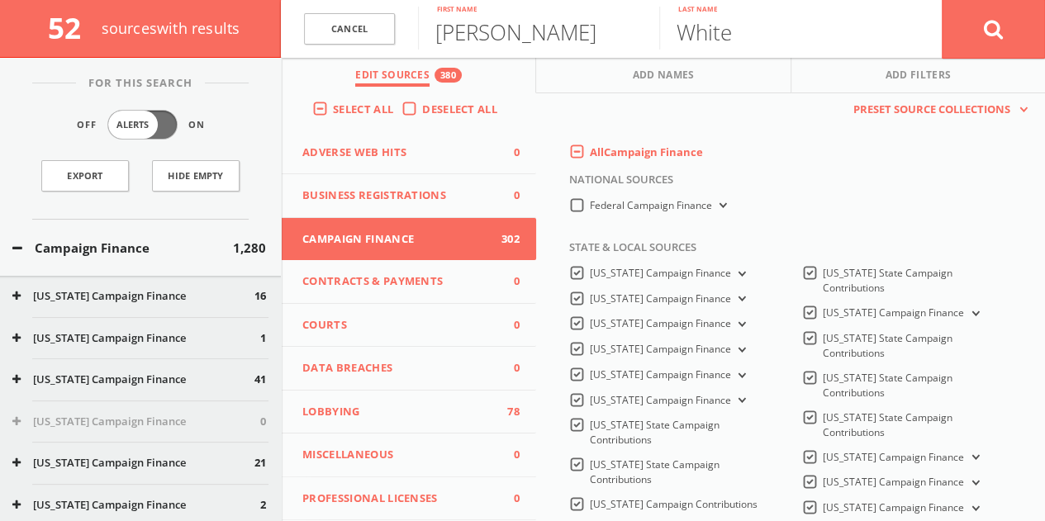
click at [590, 150] on label "All Campaign Finance" at bounding box center [646, 153] width 113 height 17
click at [0, 0] on Finance-all-0 "All Campaign Finance" at bounding box center [0, 0] width 0 height 0
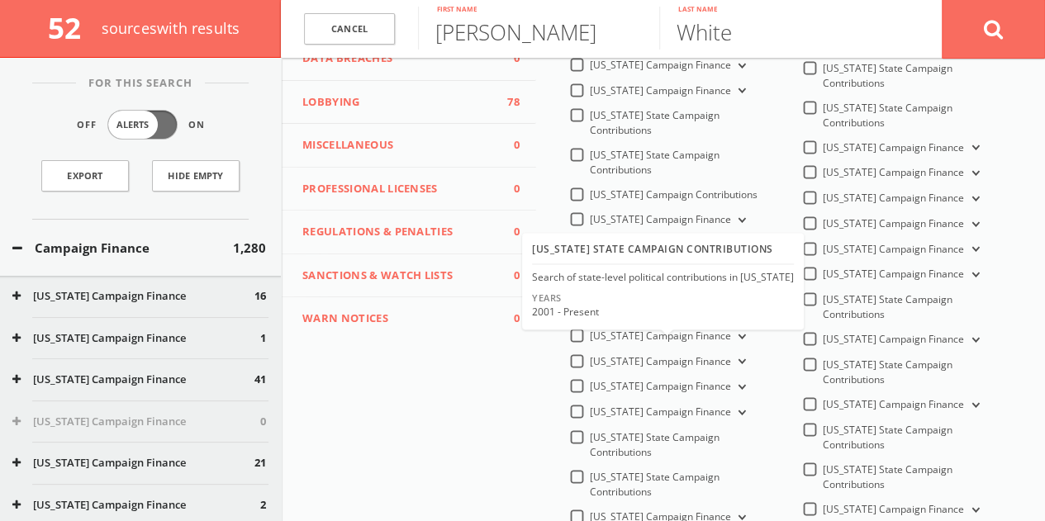
scroll to position [578, 0]
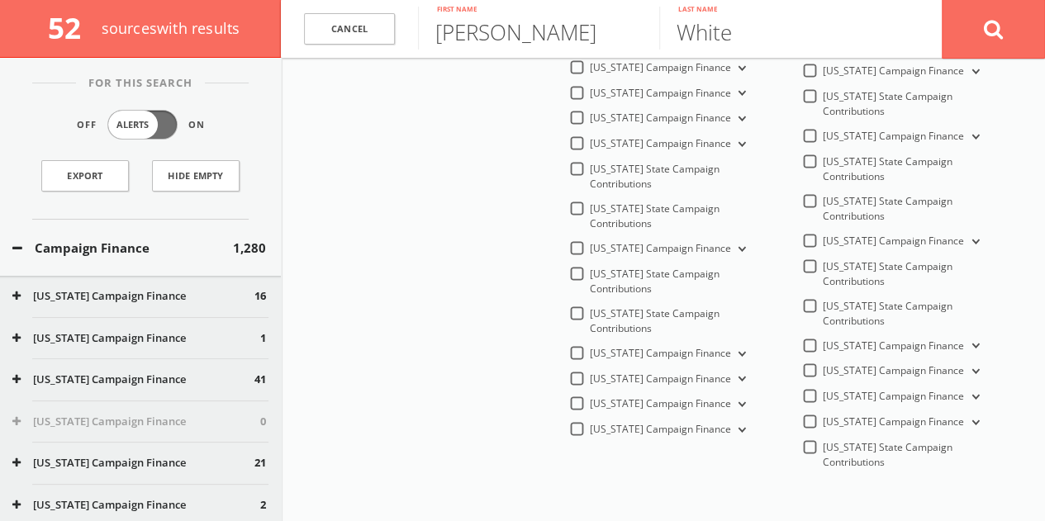
click at [590, 346] on label "[US_STATE] Campaign Finance" at bounding box center [669, 354] width 159 height 16
click at [0, 0] on Finance-all "[US_STATE] Campaign Finance" at bounding box center [0, 0] width 0 height 0
click at [978, 26] on button at bounding box center [993, 28] width 103 height 59
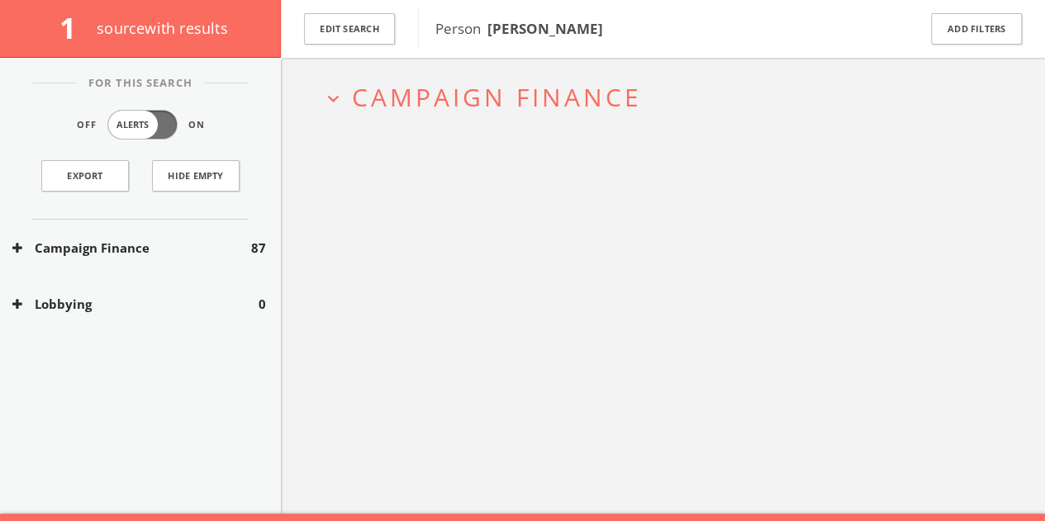
click at [192, 250] on button "Campaign Finance" at bounding box center [131, 248] width 239 height 19
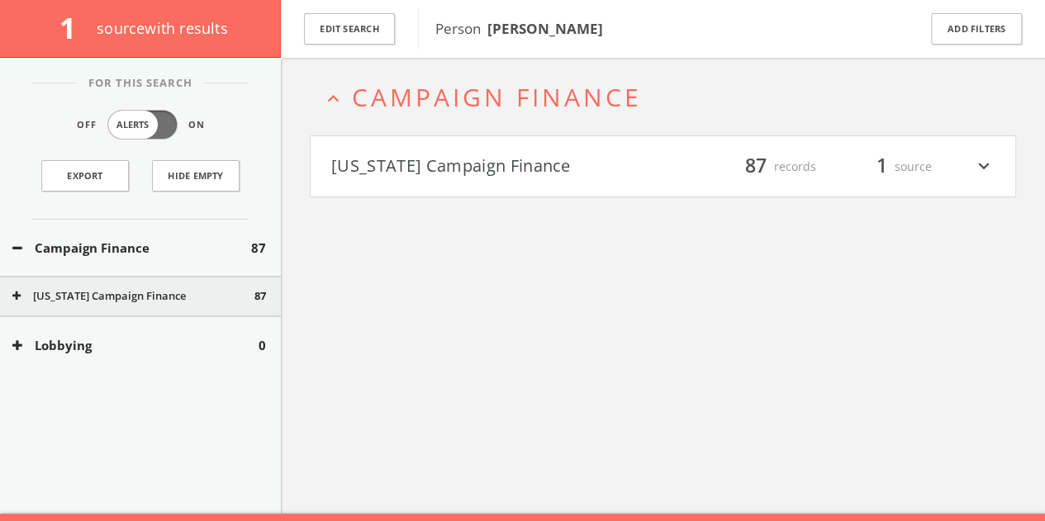
click at [555, 188] on h4 "[US_STATE] Campaign Finance filter_list 87 records 1 source expand_more" at bounding box center [663, 166] width 705 height 61
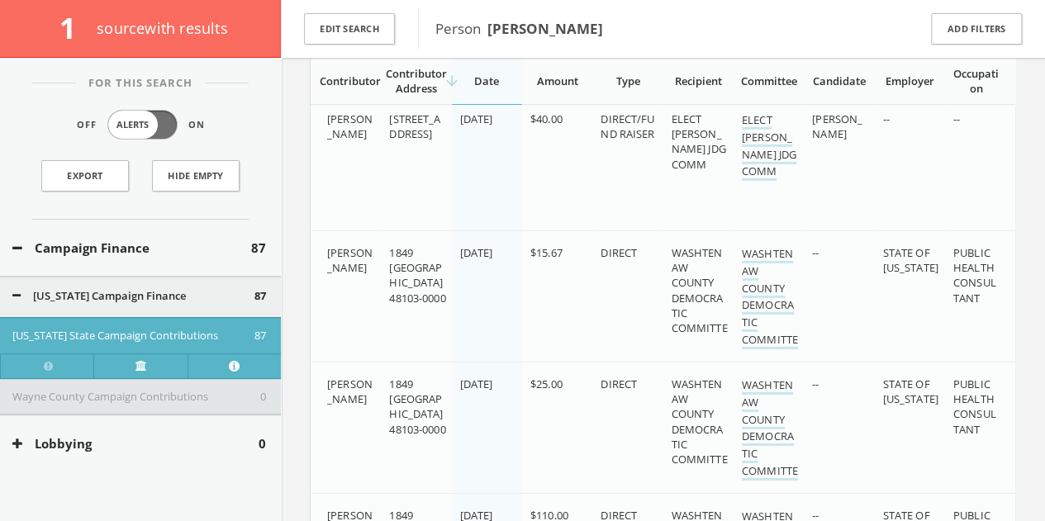
scroll to position [8770, 0]
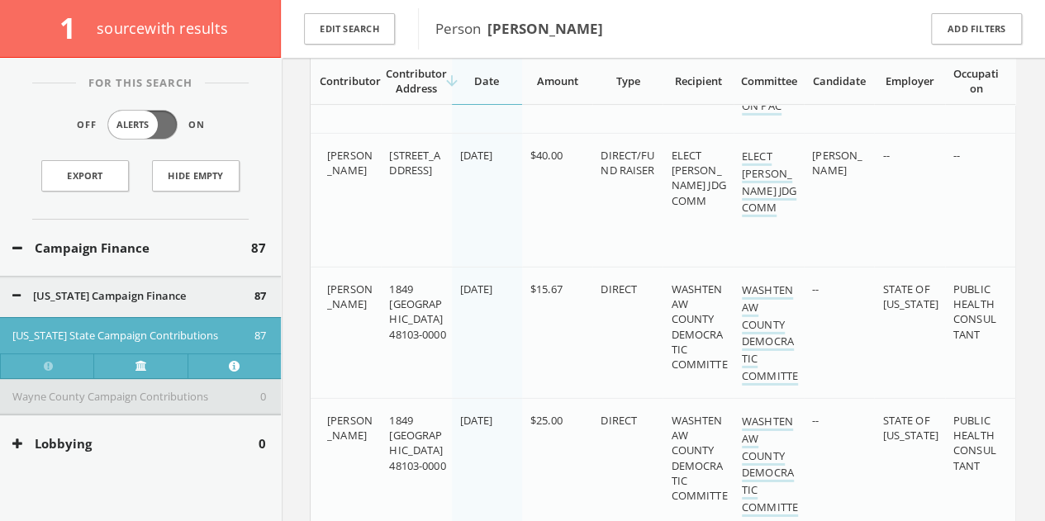
click at [364, 42] on button "Edit Search" at bounding box center [349, 29] width 91 height 32
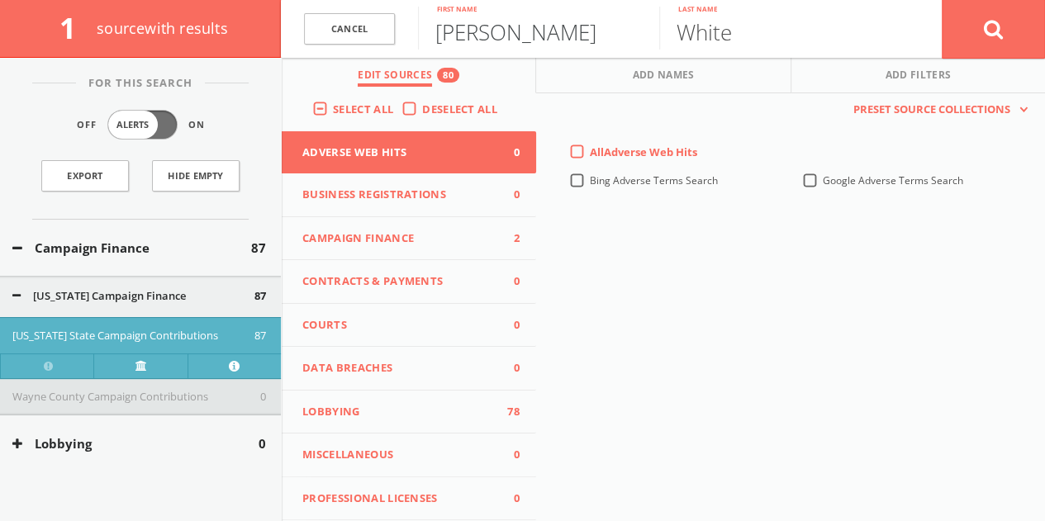
click at [472, 32] on input "[PERSON_NAME]" at bounding box center [538, 28] width 241 height 43
type input "[PERSON_NAME]"
click at [942, 0] on button at bounding box center [993, 28] width 103 height 59
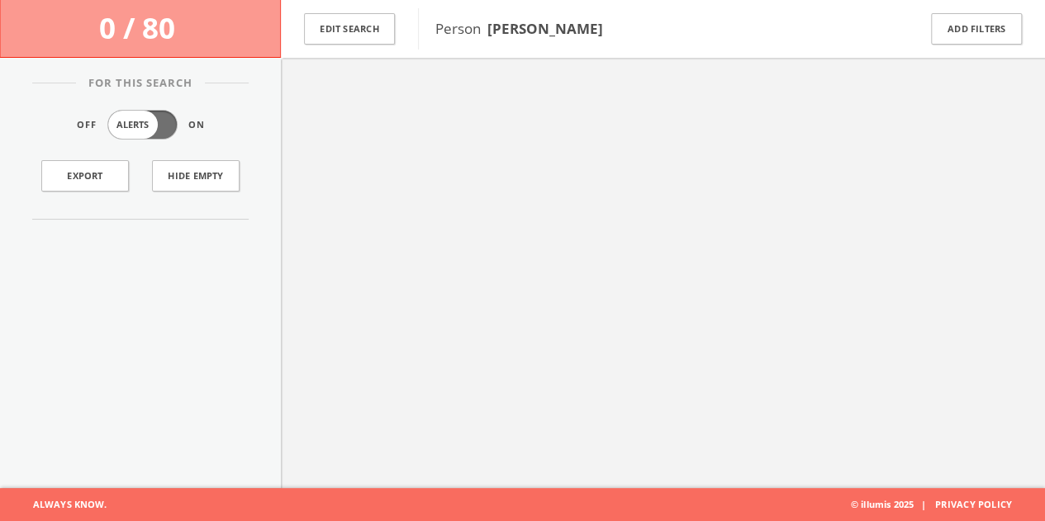
scroll to position [96, 0]
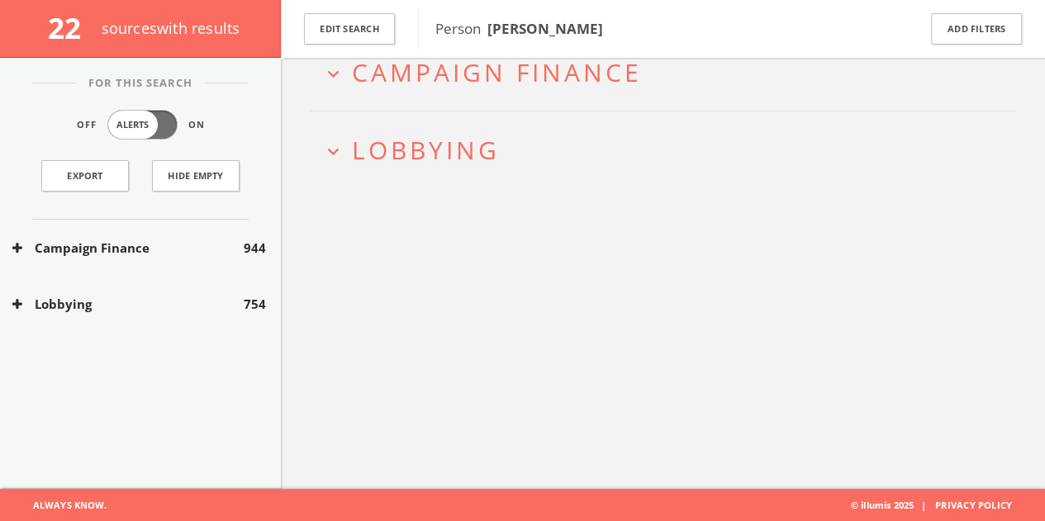
click at [236, 304] on button "Lobbying" at bounding box center [127, 304] width 231 height 19
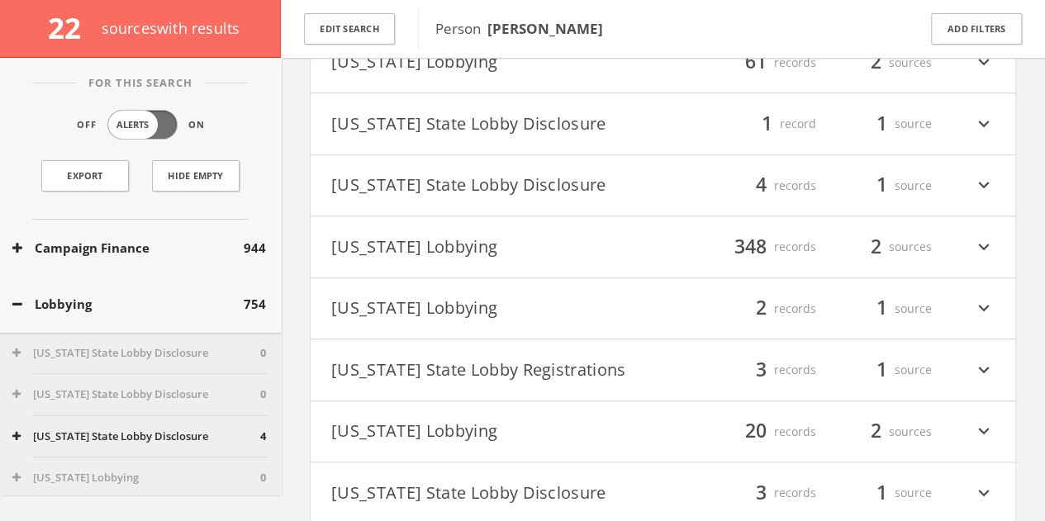
scroll to position [203, 0]
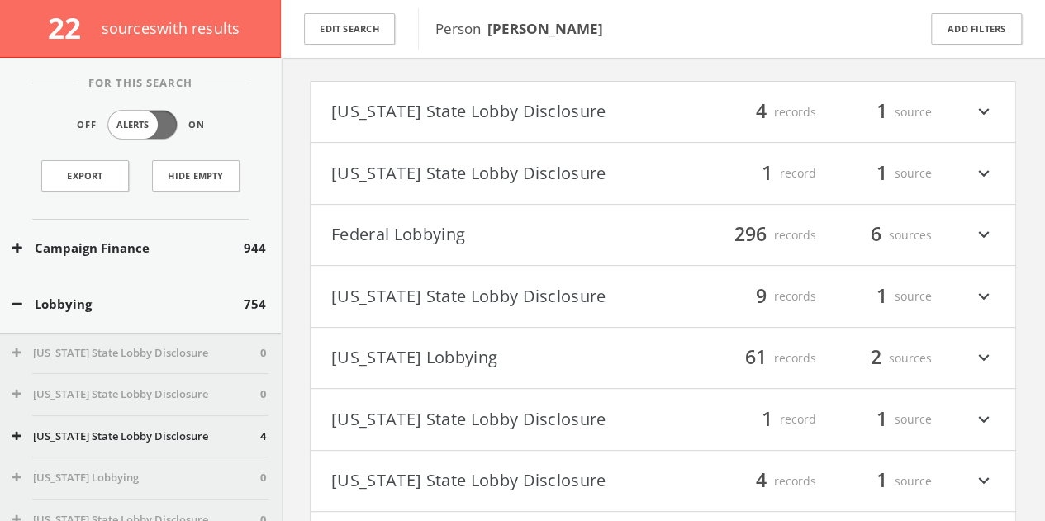
click at [469, 224] on button "Federal Lobbying" at bounding box center [497, 235] width 332 height 28
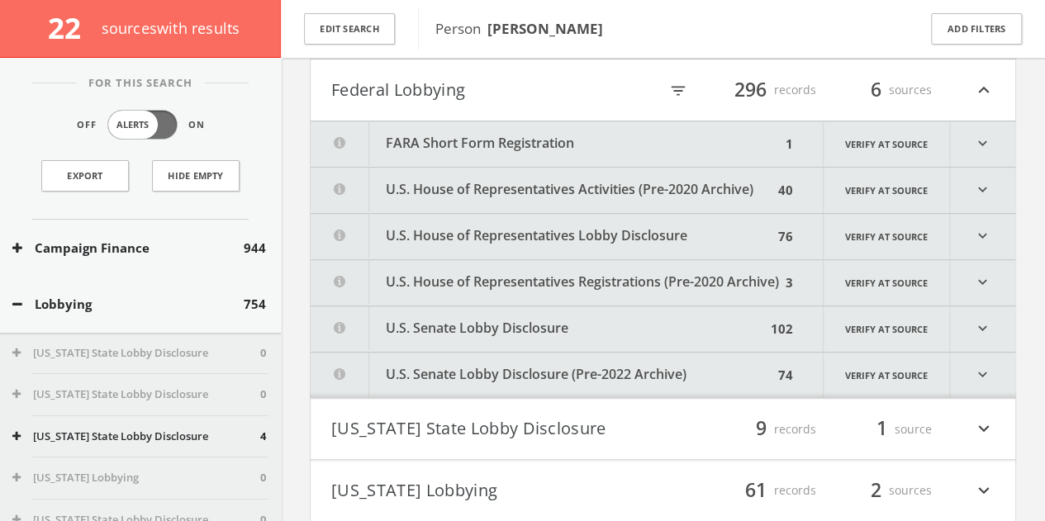
click at [701, 133] on button "FARA Short Form Registration" at bounding box center [546, 143] width 470 height 45
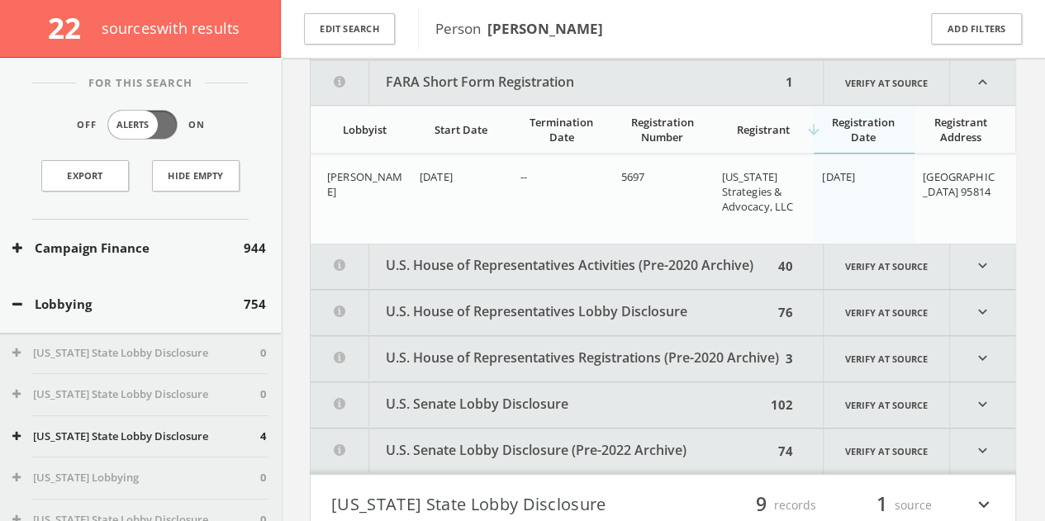
scroll to position [327, 0]
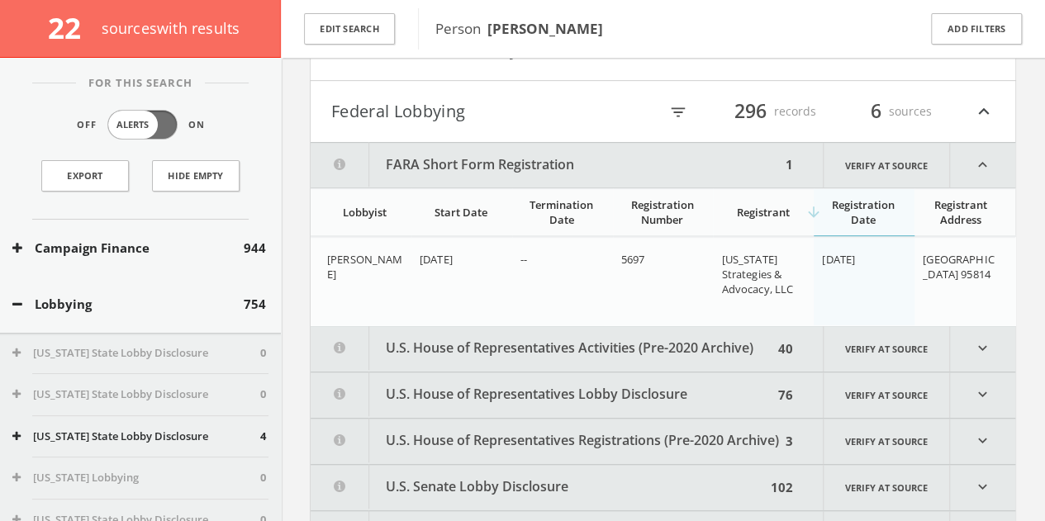
click at [494, 105] on button "Federal Lobbying" at bounding box center [494, 111] width 327 height 28
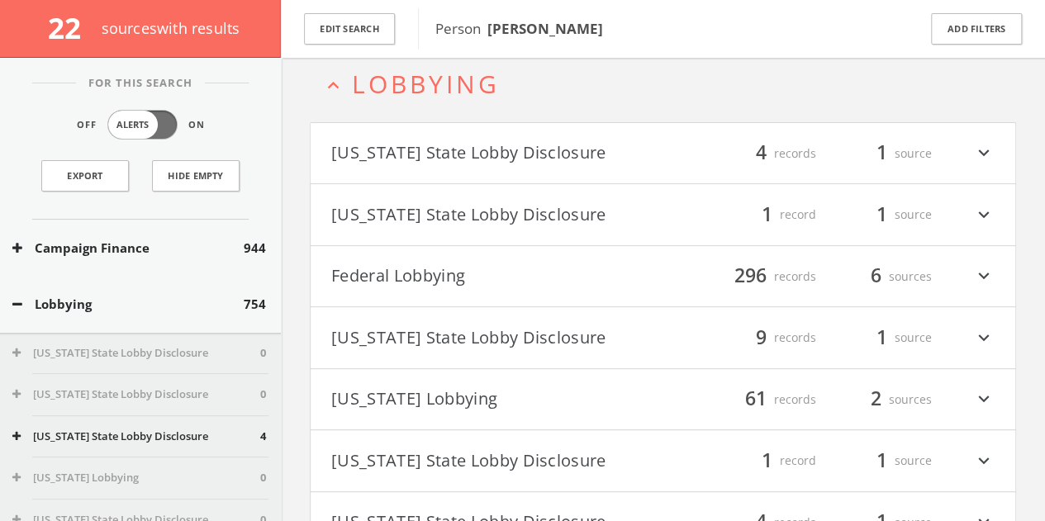
click at [585, 273] on button "Federal Lobbying" at bounding box center [497, 277] width 332 height 28
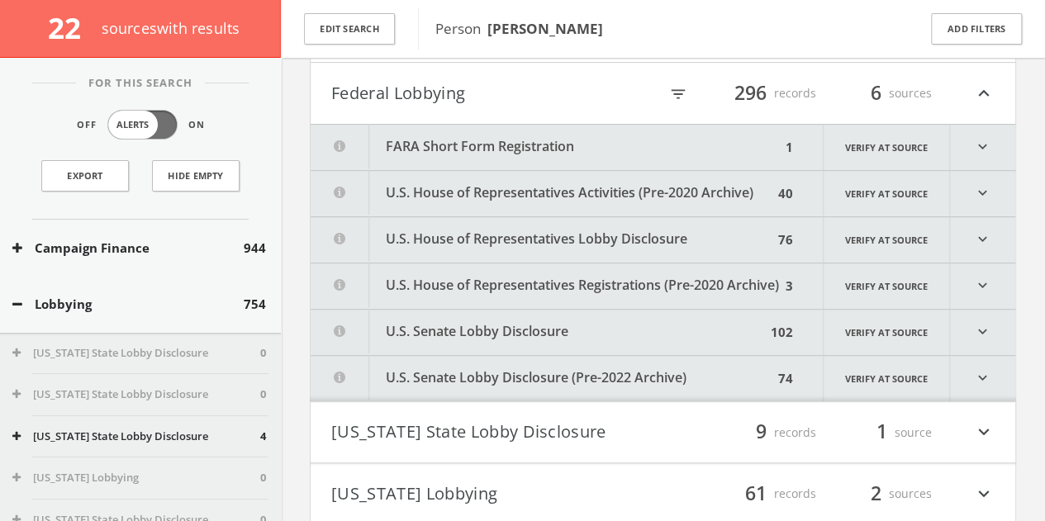
scroll to position [348, 0]
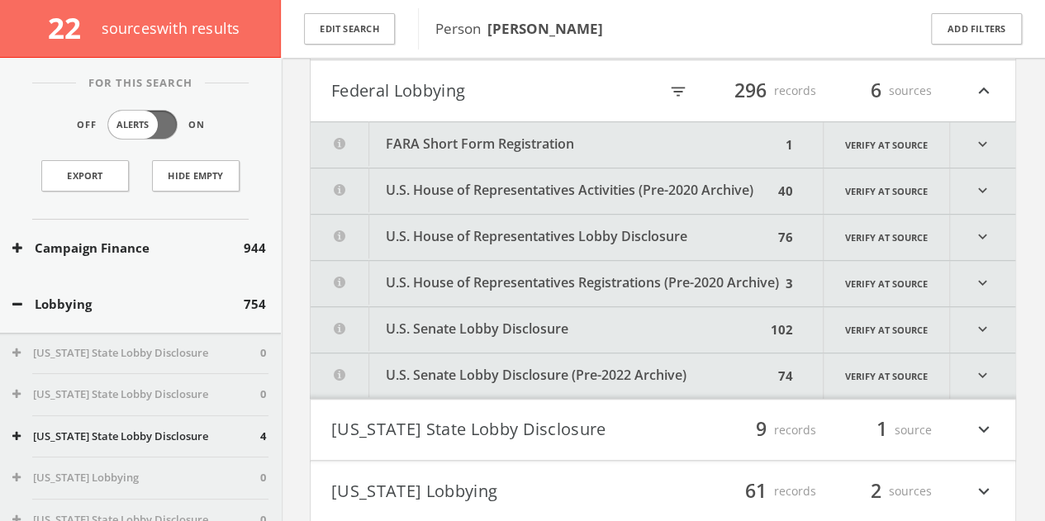
click at [620, 135] on button "FARA Short Form Registration" at bounding box center [546, 144] width 470 height 45
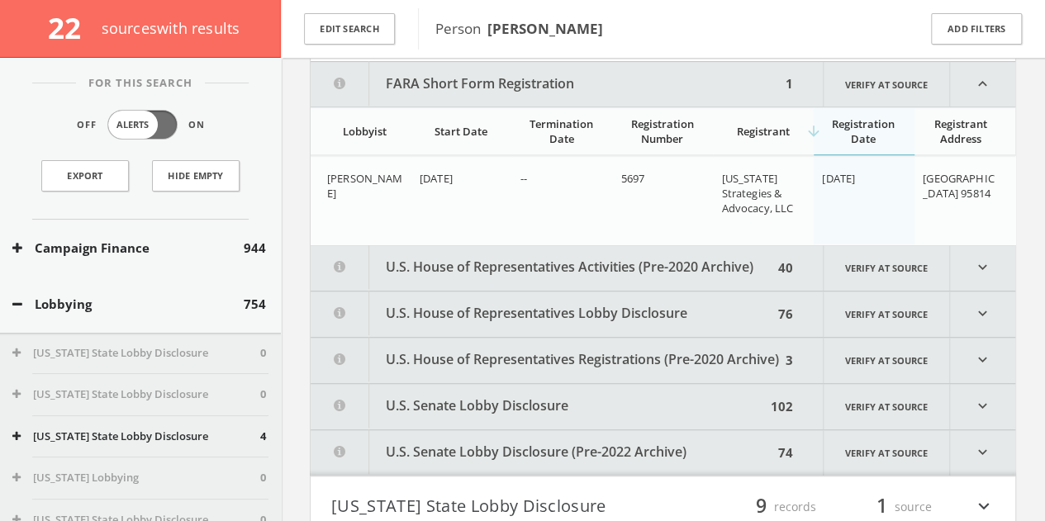
scroll to position [409, 0]
click at [671, 254] on button "U.S. House of Representatives Activities (Pre-2020 Archive)" at bounding box center [542, 267] width 463 height 45
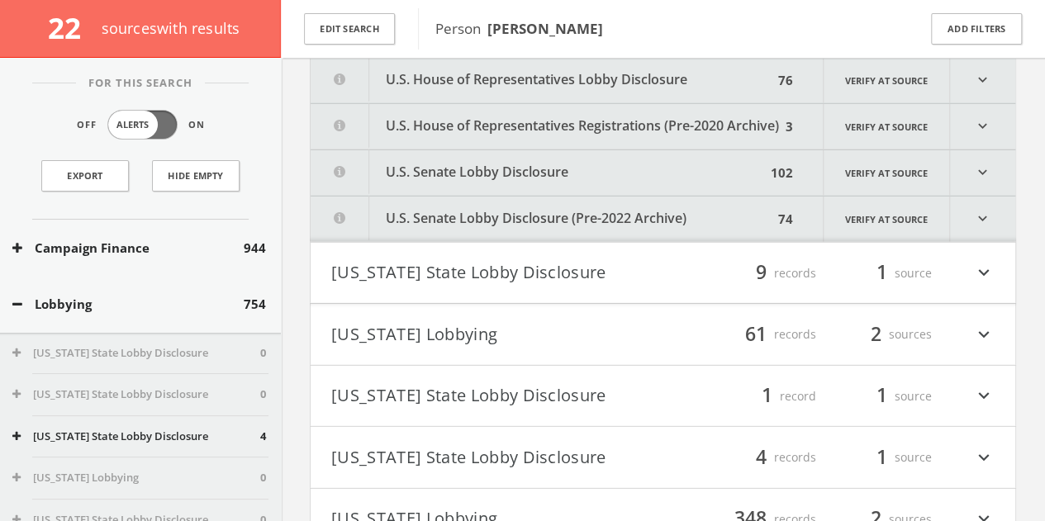
scroll to position [5420, 0]
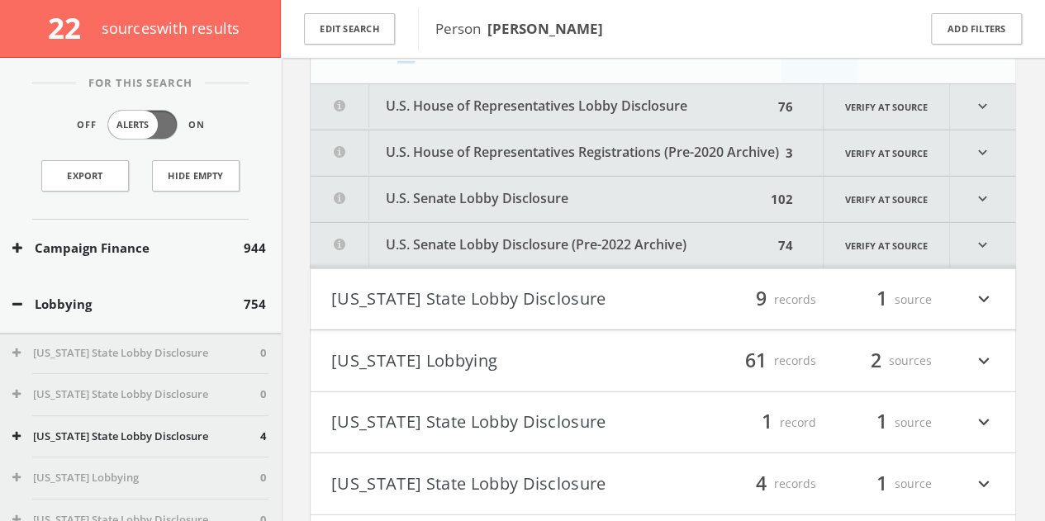
click at [502, 138] on button "U.S. House of Representatives Registrations (Pre-2020 Archive)" at bounding box center [546, 153] width 470 height 45
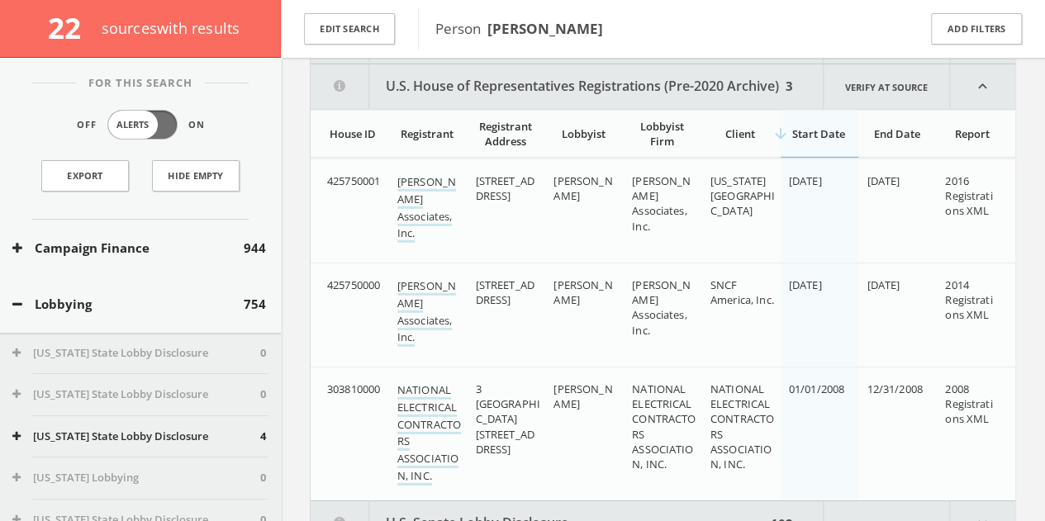
scroll to position [5488, 0]
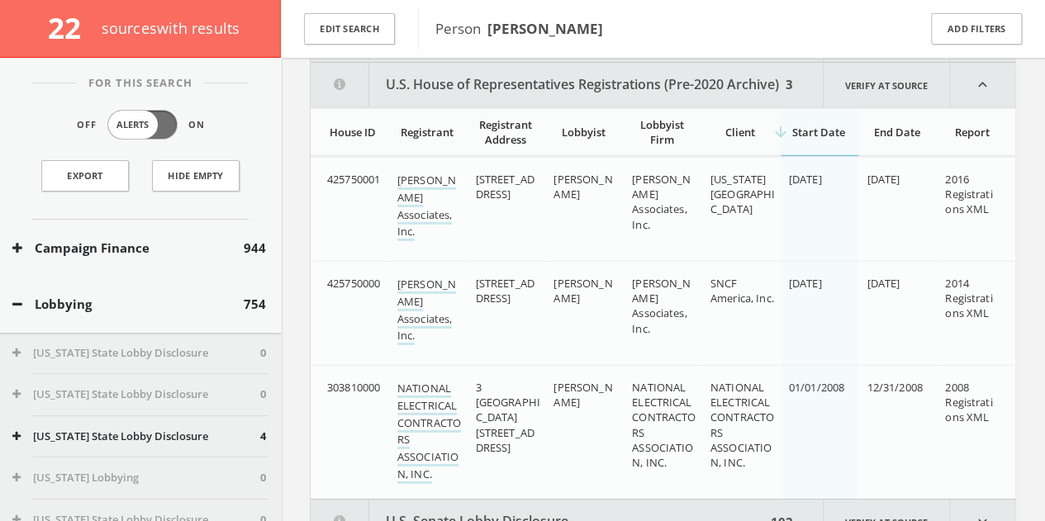
click at [531, 85] on button "U.S. House of Representatives Registrations (Pre-2020 Archive)" at bounding box center [546, 85] width 470 height 45
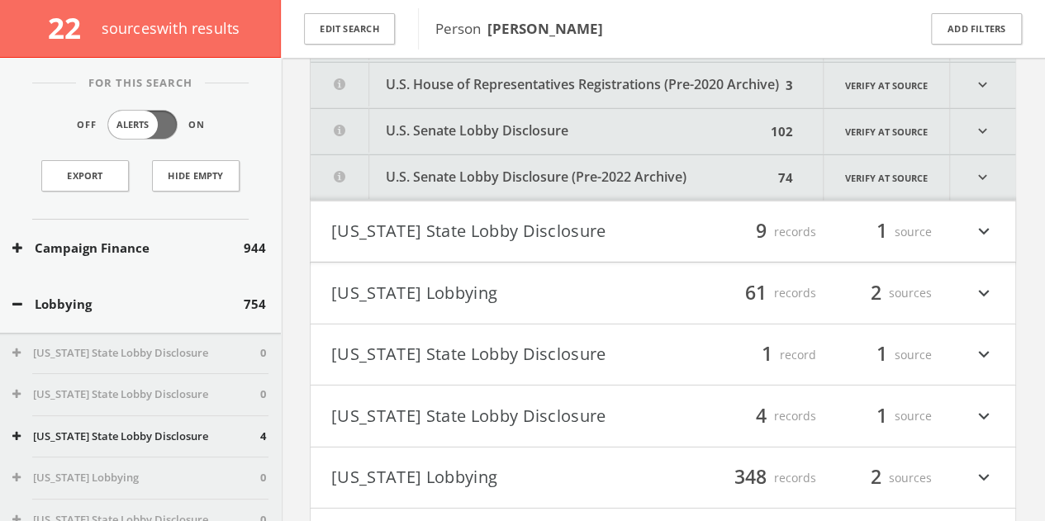
click at [554, 128] on button "U.S. Senate Lobby Disclosure" at bounding box center [538, 131] width 455 height 45
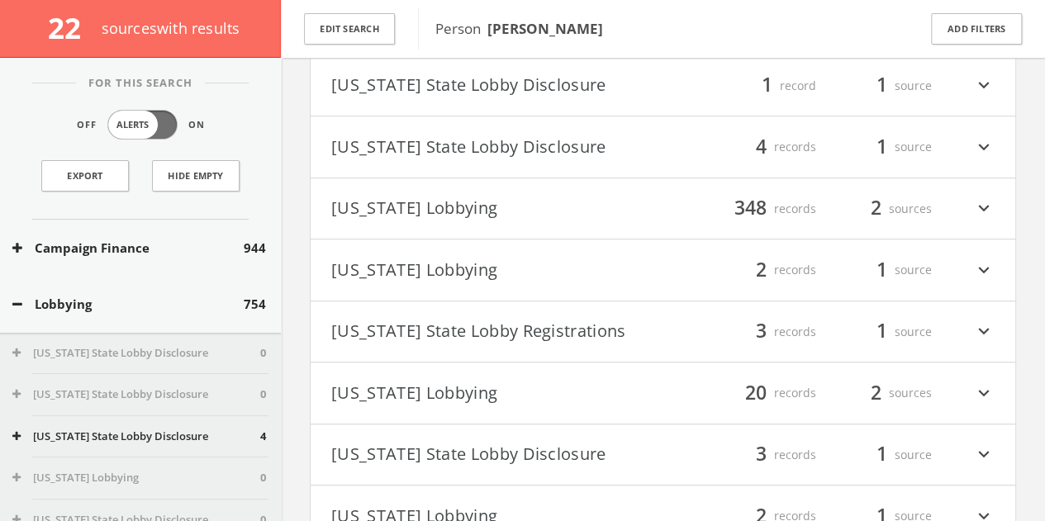
scroll to position [34440, 0]
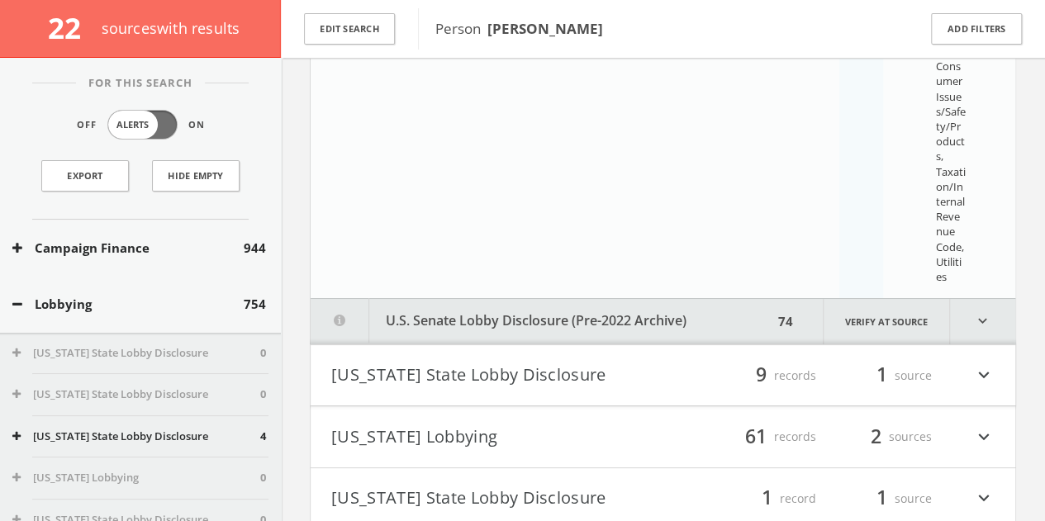
click at [635, 317] on button "U.S. Senate Lobby Disclosure (Pre-2022 Archive)" at bounding box center [542, 321] width 463 height 45
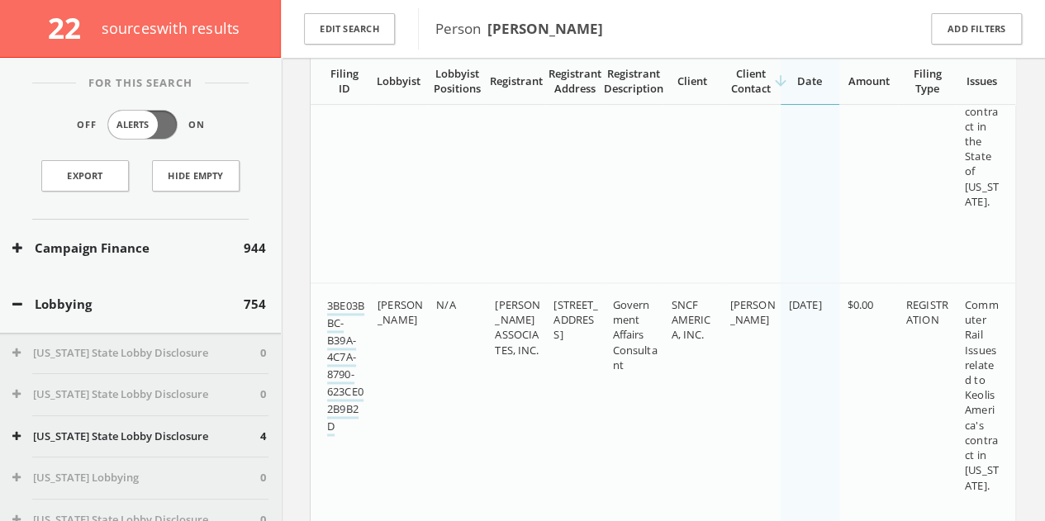
scroll to position [63924, 0]
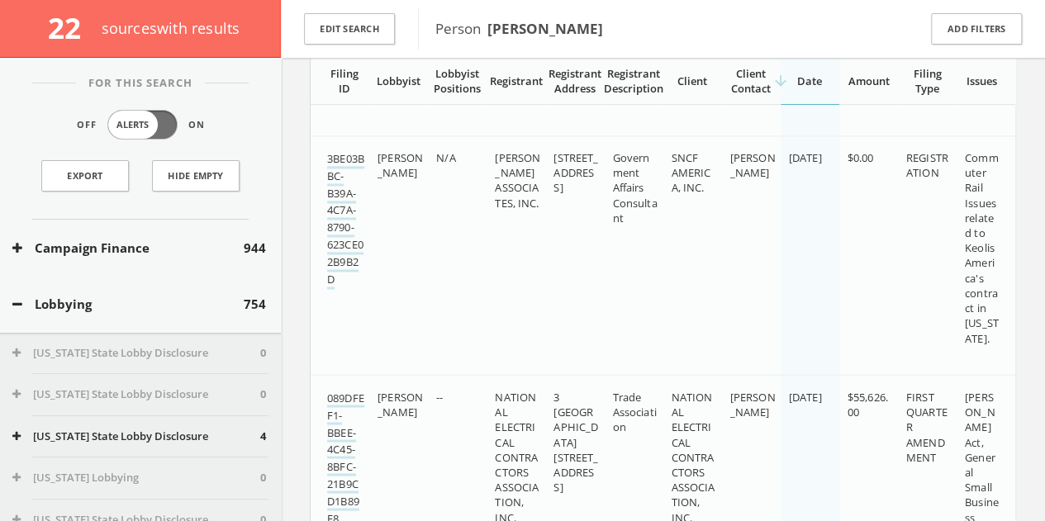
click at [1, 142] on div "For This Search Off Alerts On Export Hide Empty" at bounding box center [140, 151] width 281 height 137
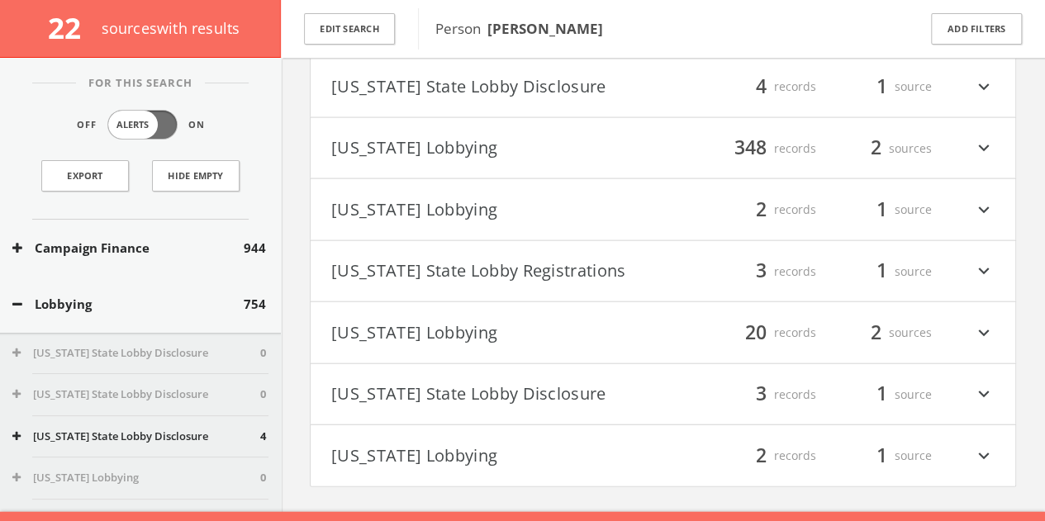
scroll to position [73917, 0]
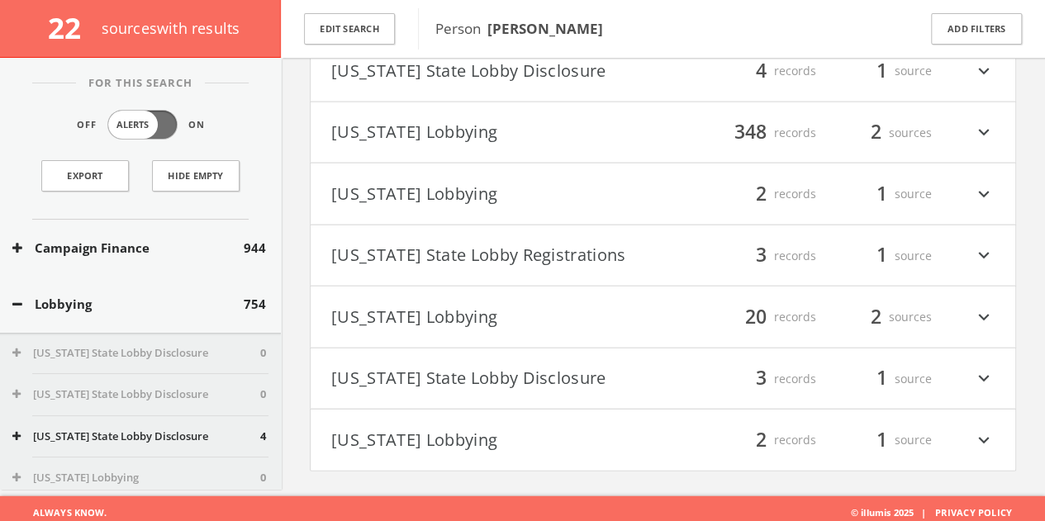
click at [56, 297] on button "Lobbying" at bounding box center [127, 304] width 231 height 19
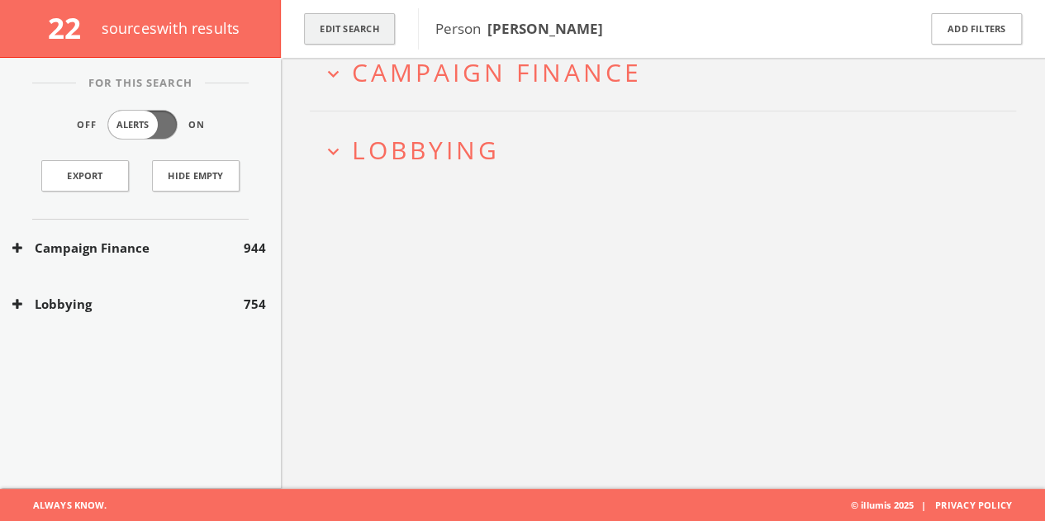
click at [357, 18] on button "Edit Search" at bounding box center [349, 29] width 91 height 32
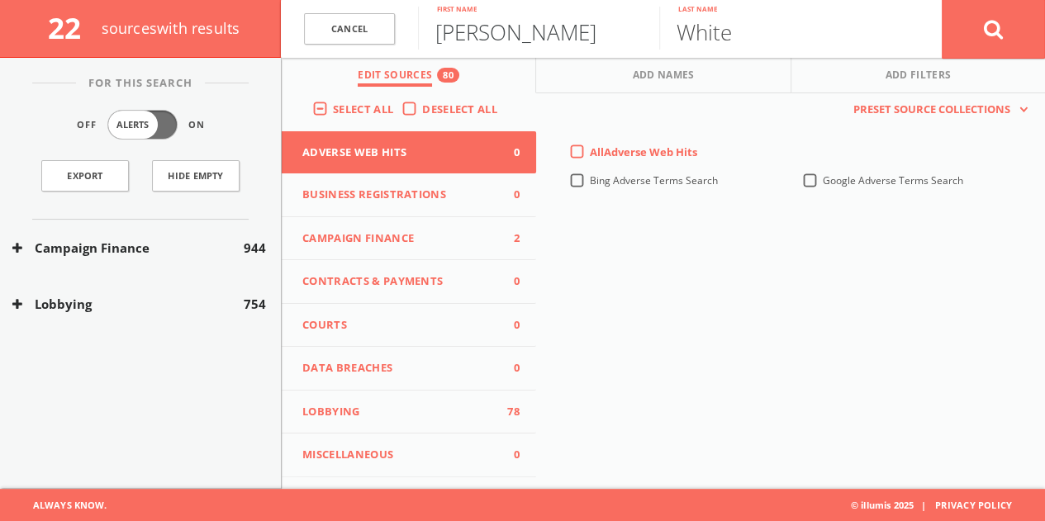
click at [525, 43] on input "[PERSON_NAME]" at bounding box center [538, 28] width 241 height 43
type input "[PERSON_NAME]"
click at [715, 36] on input "White" at bounding box center [779, 28] width 241 height 43
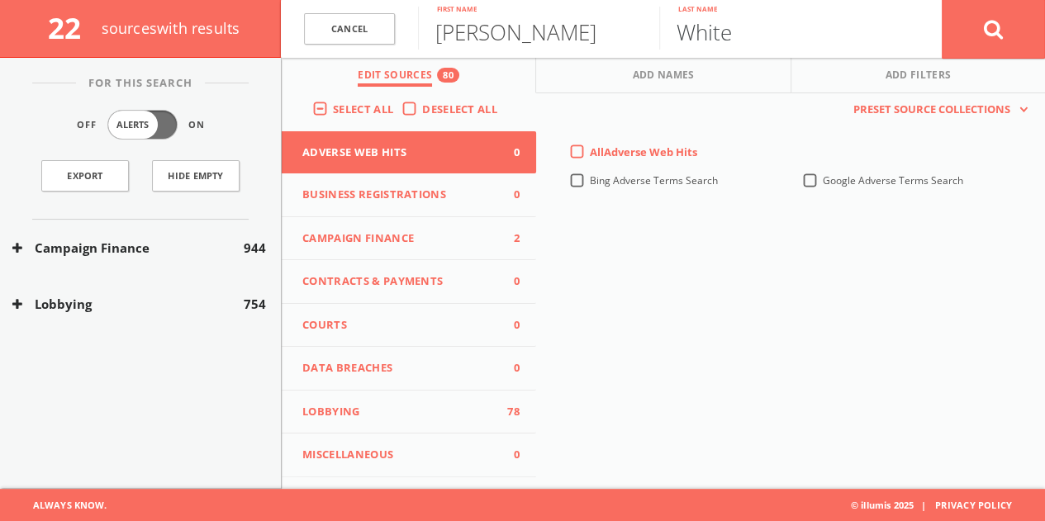
paste input "Ilitch"
type input "Ilitch"
drag, startPoint x: 370, startPoint y: 235, endPoint x: 393, endPoint y: 214, distance: 31.0
click at [370, 235] on span "Campaign Finance" at bounding box center [398, 239] width 193 height 17
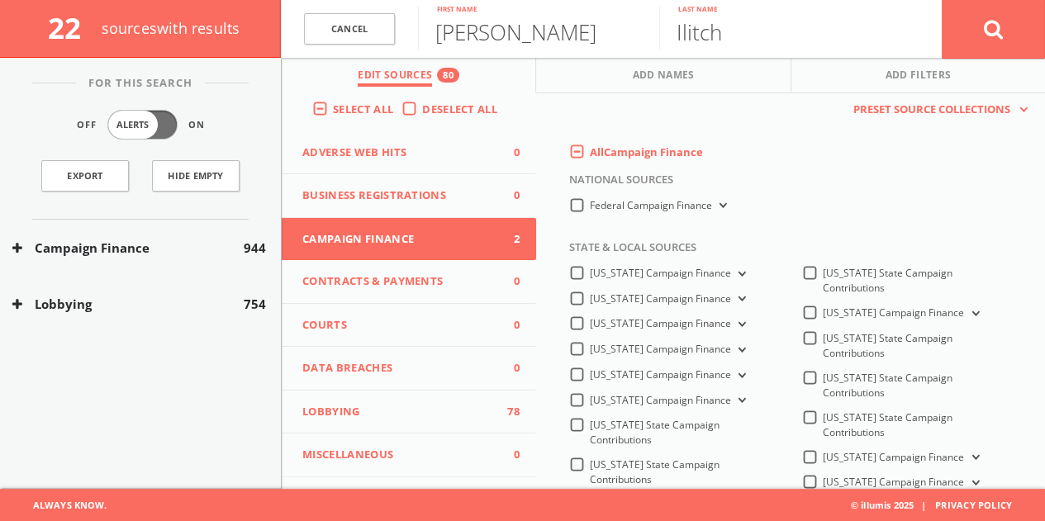
click at [601, 155] on span "All Campaign Finance" at bounding box center [646, 152] width 113 height 15
click at [0, 0] on Finance-all-0 "All Campaign Finance" at bounding box center [0, 0] width 0 height 0
click at [590, 158] on label "All Campaign Finance" at bounding box center [646, 153] width 113 height 17
click at [0, 0] on Finance-all-0 "All Campaign Finance" at bounding box center [0, 0] width 0 height 0
click at [590, 209] on label "Federal Campaign Finance" at bounding box center [660, 206] width 140 height 16
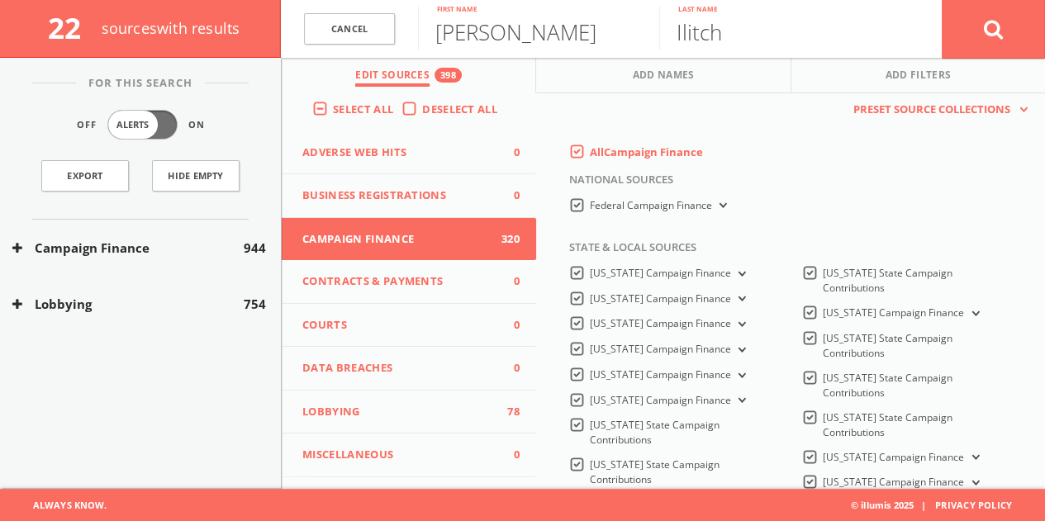
click at [0, 0] on Finance-all "Federal Campaign Finance" at bounding box center [0, 0] width 0 height 0
click at [982, 25] on button at bounding box center [993, 28] width 103 height 59
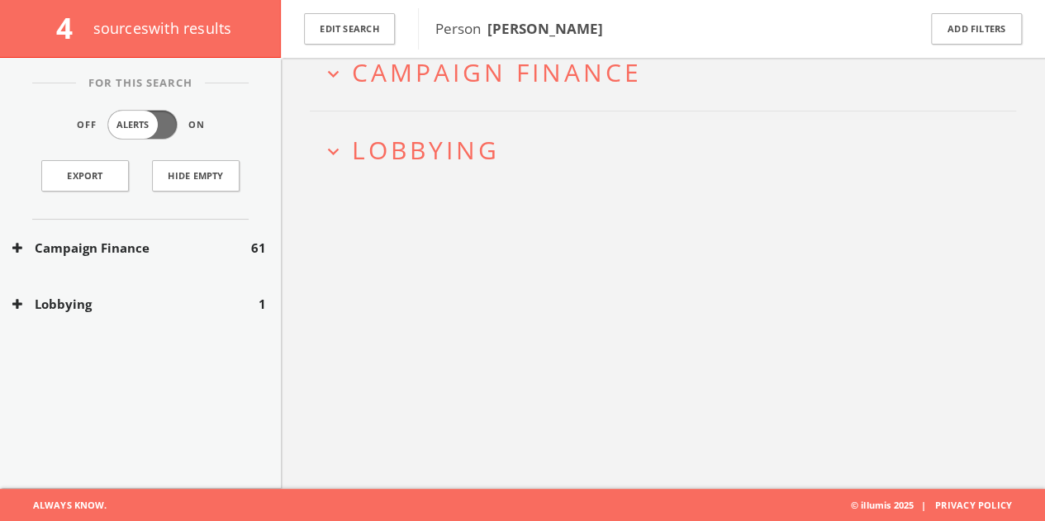
click at [195, 313] on div "Lobbying 1" at bounding box center [140, 304] width 281 height 57
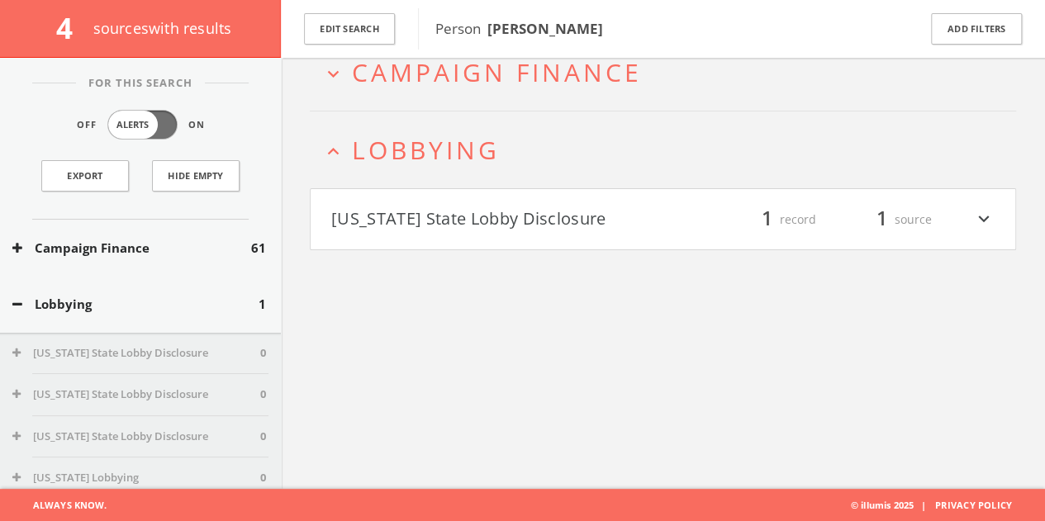
click at [444, 245] on h4 "[US_STATE] State Lobby Disclosure filter_list 1 record 1 source expand_more" at bounding box center [663, 219] width 705 height 61
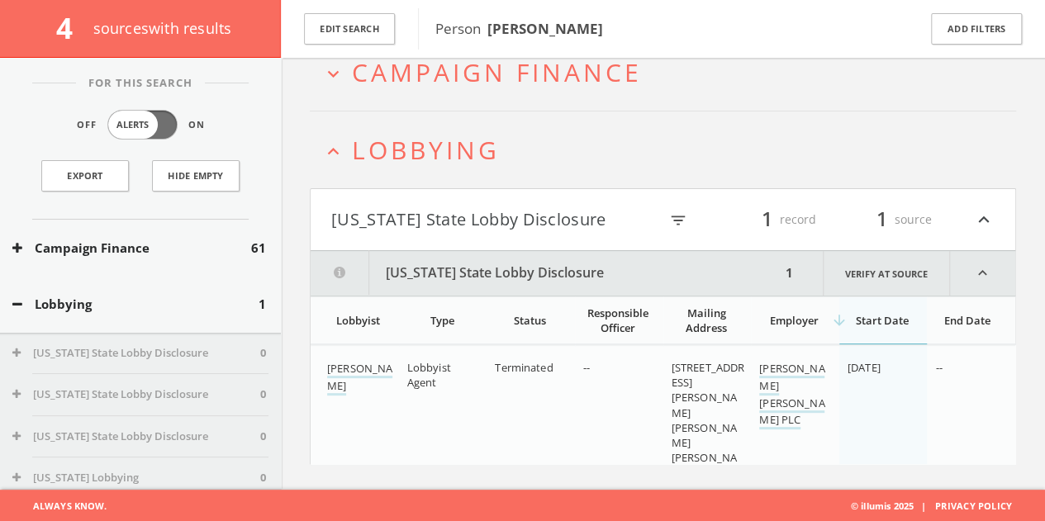
click at [99, 257] on div "Campaign Finance 61" at bounding box center [140, 248] width 281 height 57
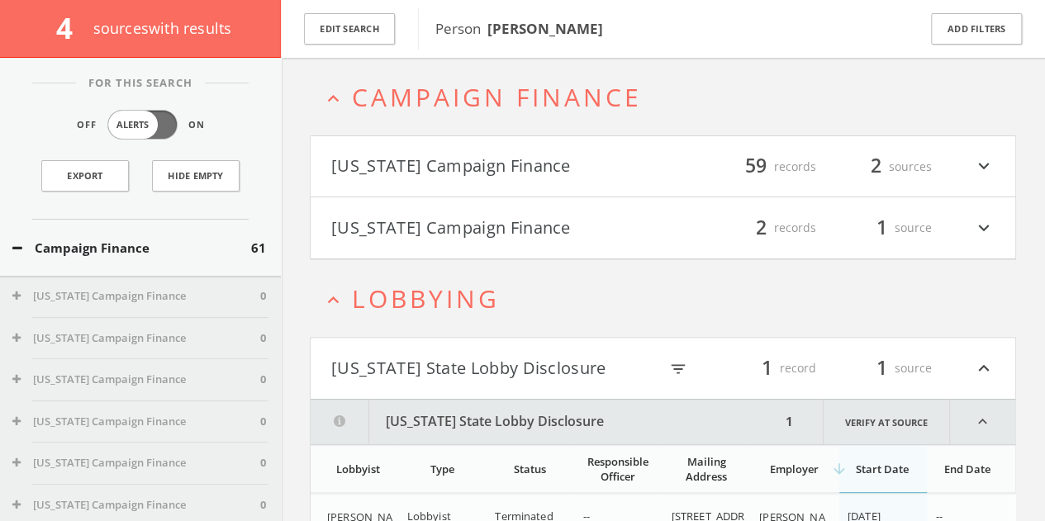
click at [587, 233] on button "[US_STATE] Campaign Finance" at bounding box center [497, 228] width 332 height 28
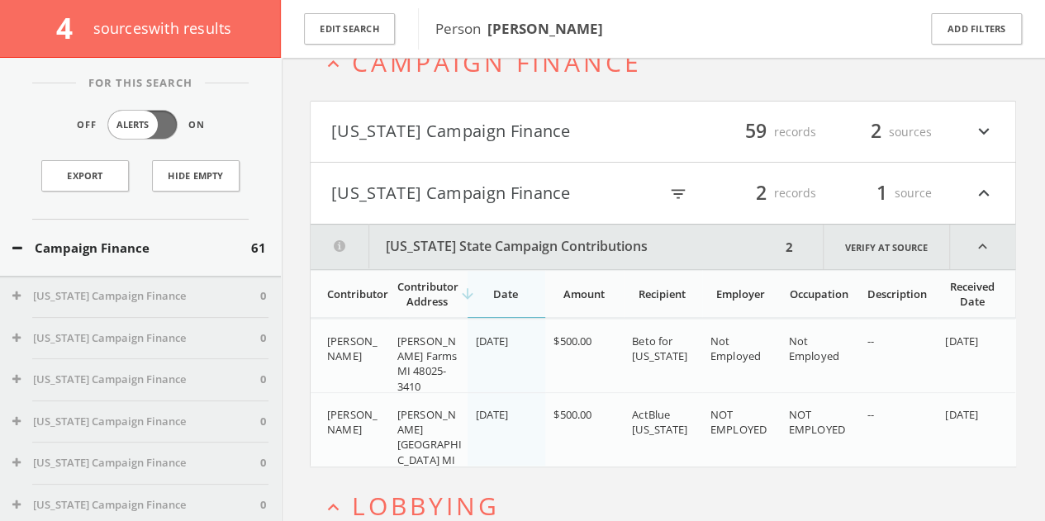
click at [609, 118] on button "[US_STATE] Campaign Finance" at bounding box center [497, 132] width 332 height 28
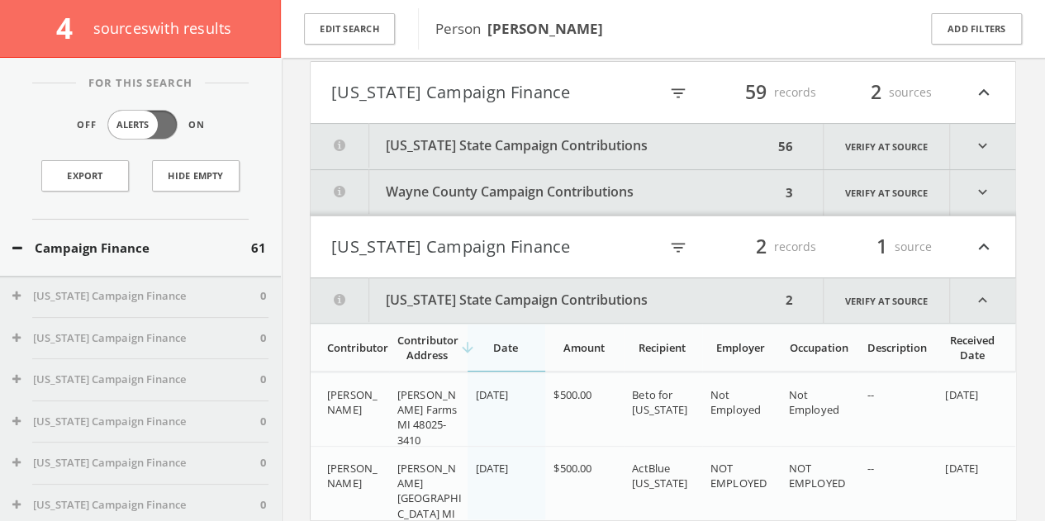
scroll to position [148, 0]
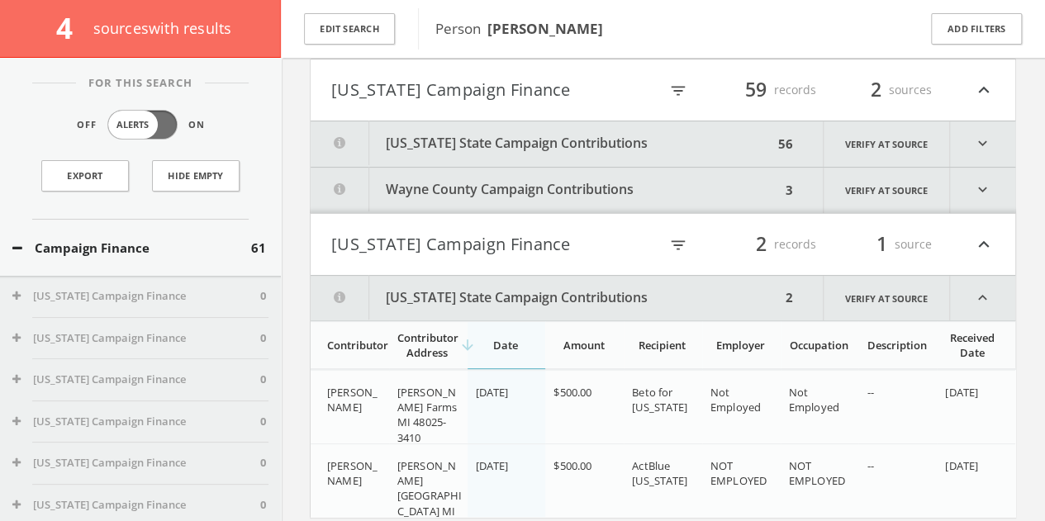
click at [529, 231] on button "[US_STATE] Campaign Finance" at bounding box center [494, 245] width 327 height 28
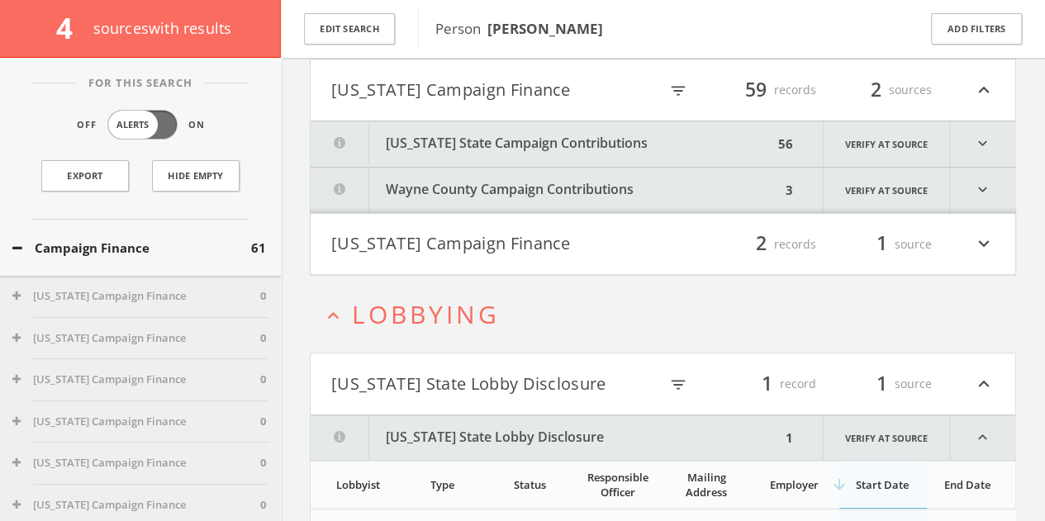
click at [521, 239] on button "[US_STATE] Campaign Finance" at bounding box center [497, 245] width 332 height 28
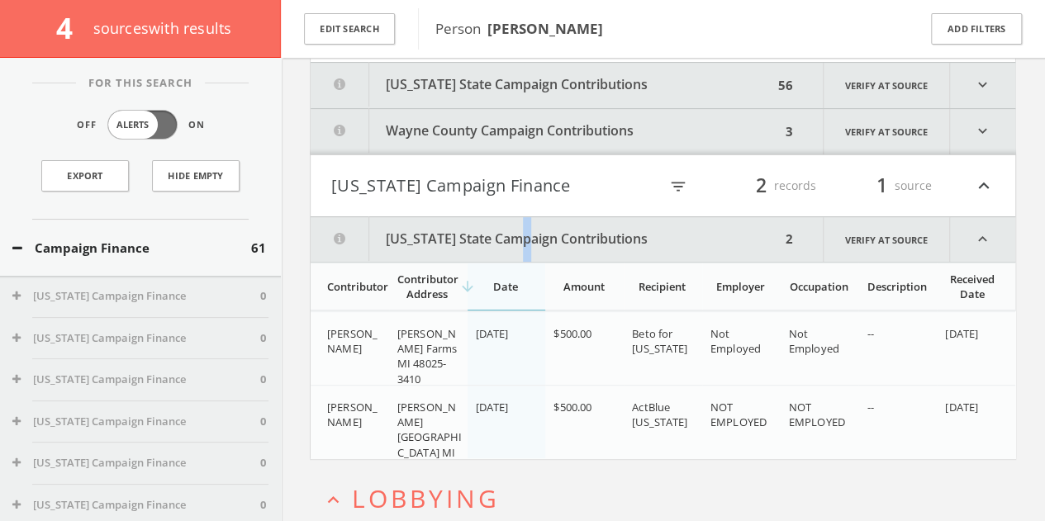
click at [521, 239] on html "Search History Alerts Votes [PERSON_NAME] Edit Profile Change Password Security…" at bounding box center [522, 332] width 1045 height 1078
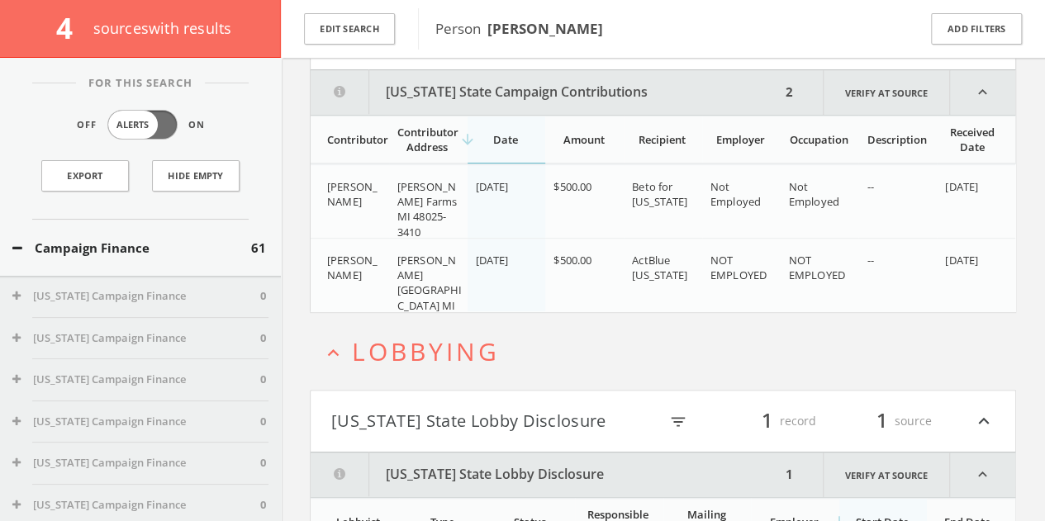
click at [497, 80] on html "Search History Alerts Votes [PERSON_NAME] Edit Profile Change Password Security…" at bounding box center [522, 185] width 1045 height 1078
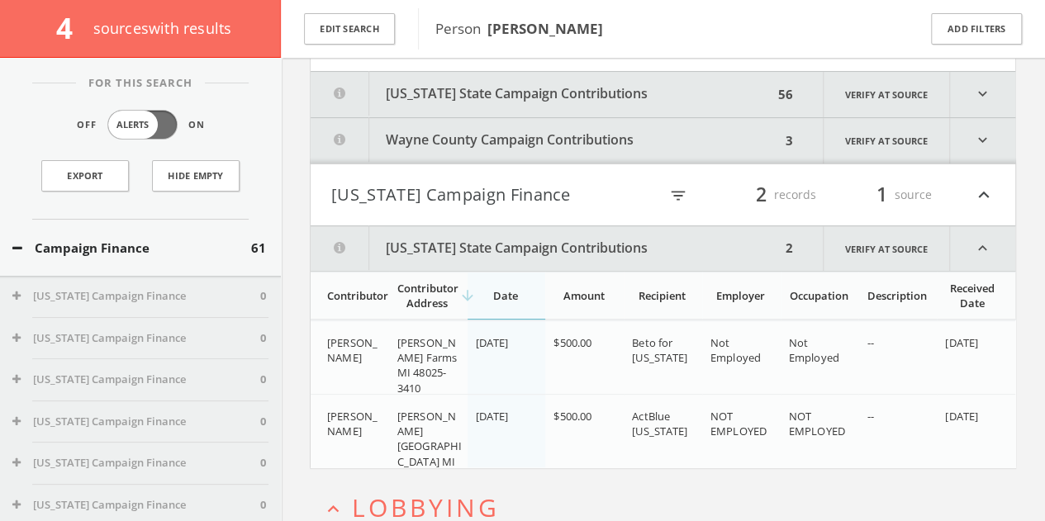
click at [499, 197] on button "[US_STATE] Campaign Finance" at bounding box center [494, 195] width 327 height 28
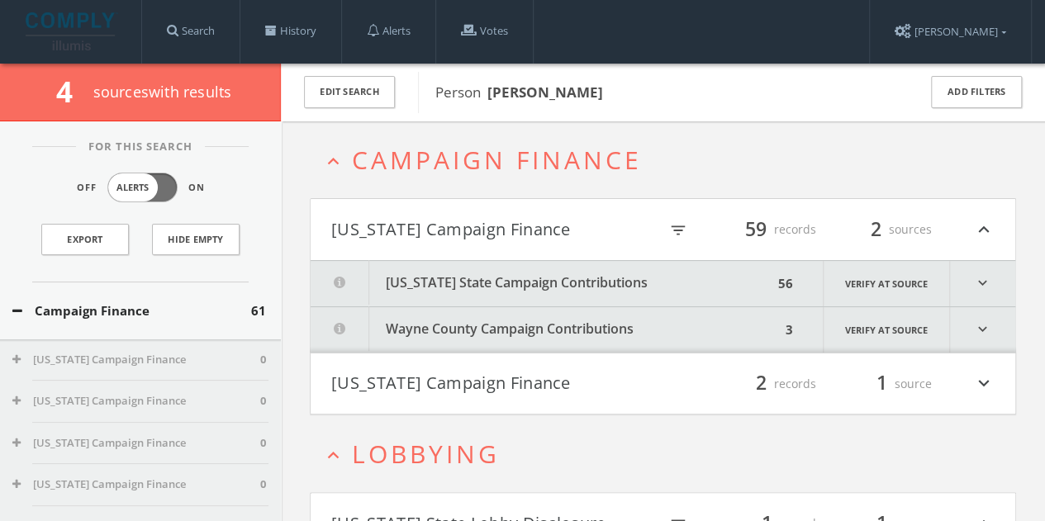
scroll to position [0, 0]
click at [625, 320] on button "Wayne County Campaign Contributions" at bounding box center [546, 329] width 470 height 45
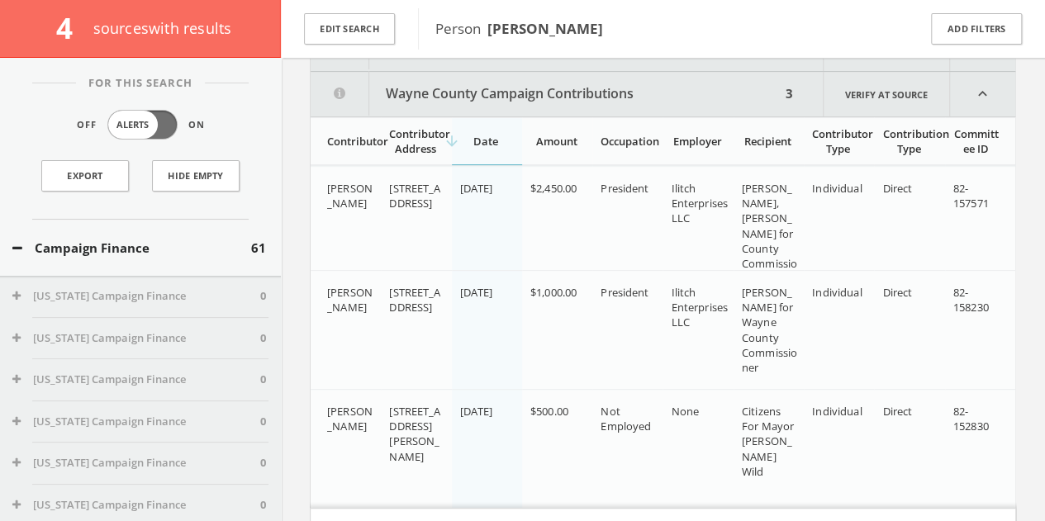
scroll to position [247, 0]
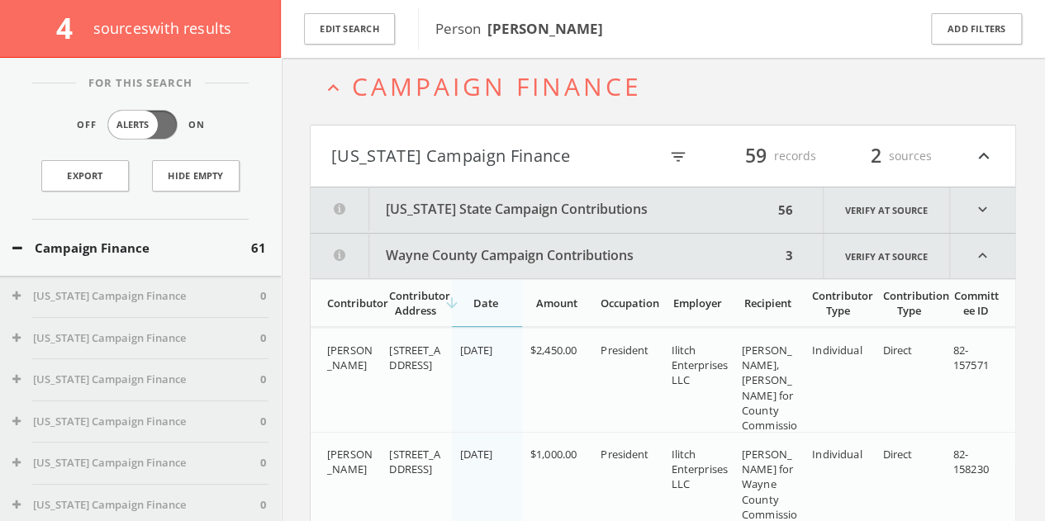
click at [594, 206] on button "[US_STATE] State Campaign Contributions" at bounding box center [542, 210] width 463 height 45
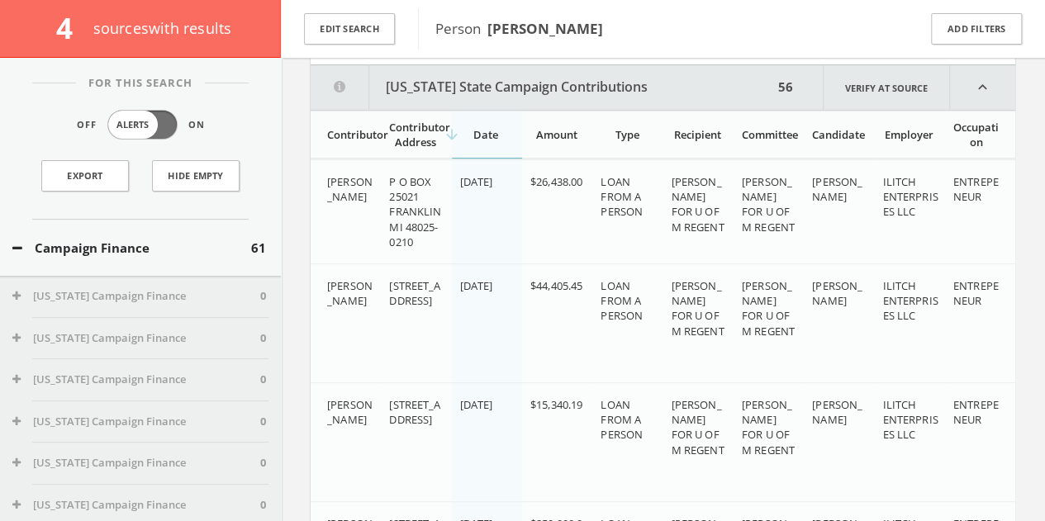
scroll to position [209, 0]
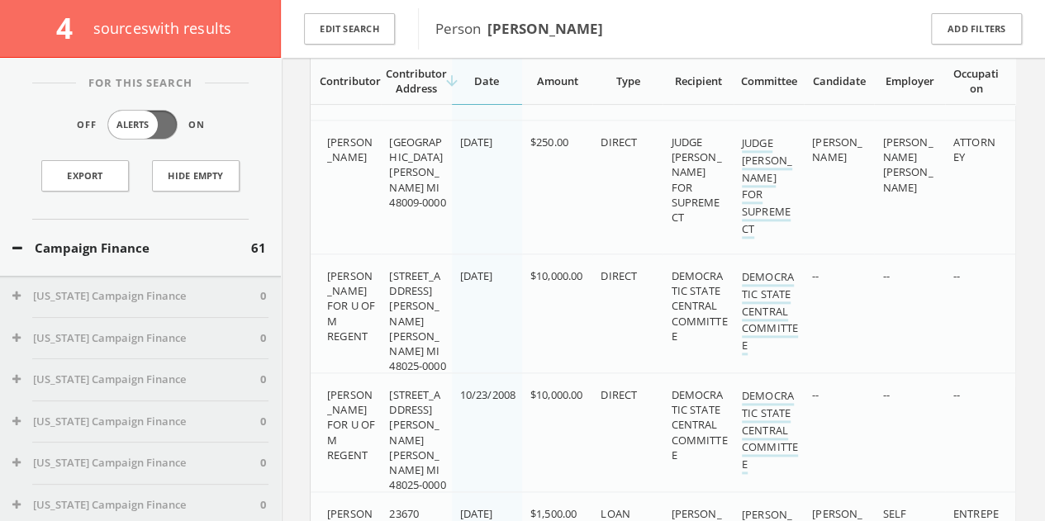
click at [121, 229] on div "Campaign Finance 61" at bounding box center [140, 248] width 281 height 57
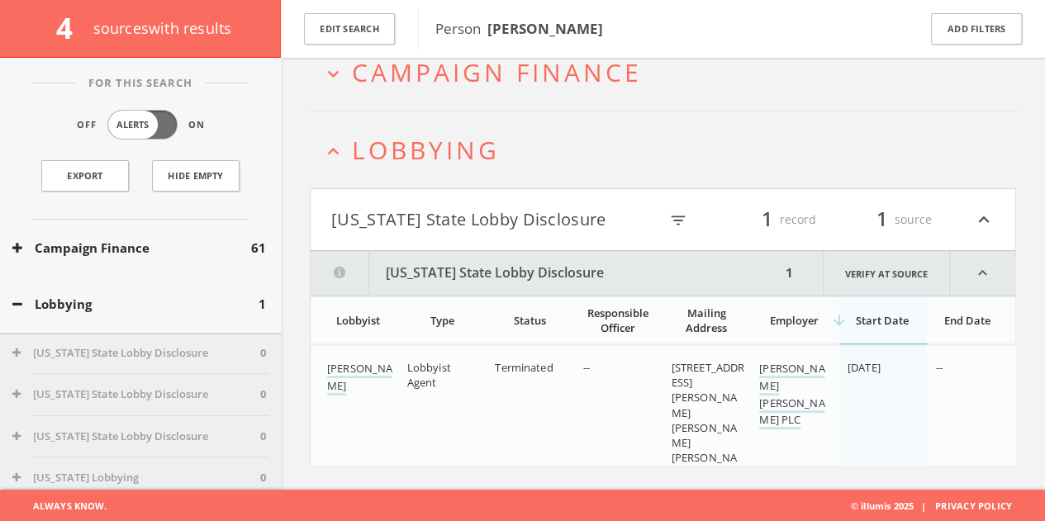
click at [294, 7] on div "Edit Search" at bounding box center [349, 29] width 137 height 58
click at [338, 26] on button "Edit Search" at bounding box center [349, 29] width 91 height 32
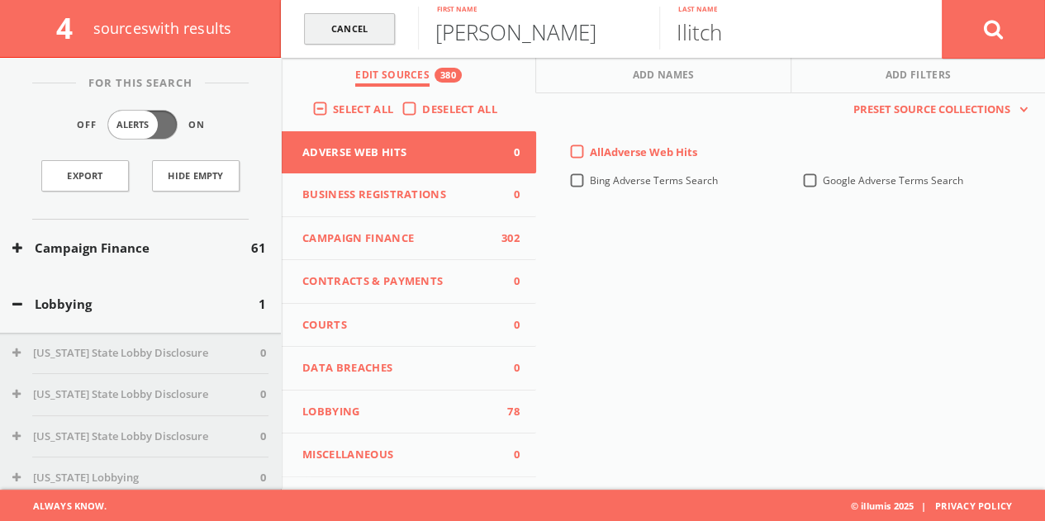
drag, startPoint x: 535, startPoint y: 34, endPoint x: 306, endPoint y: 43, distance: 229.0
click at [327, 34] on form "Cancel [PERSON_NAME] First name [PERSON_NAME] Last name Cancel" at bounding box center [663, 29] width 764 height 58
type input "[PERSON_NAME]"
type input "Brown"
click at [359, 265] on button "Contracts & Payments 0" at bounding box center [409, 282] width 254 height 44
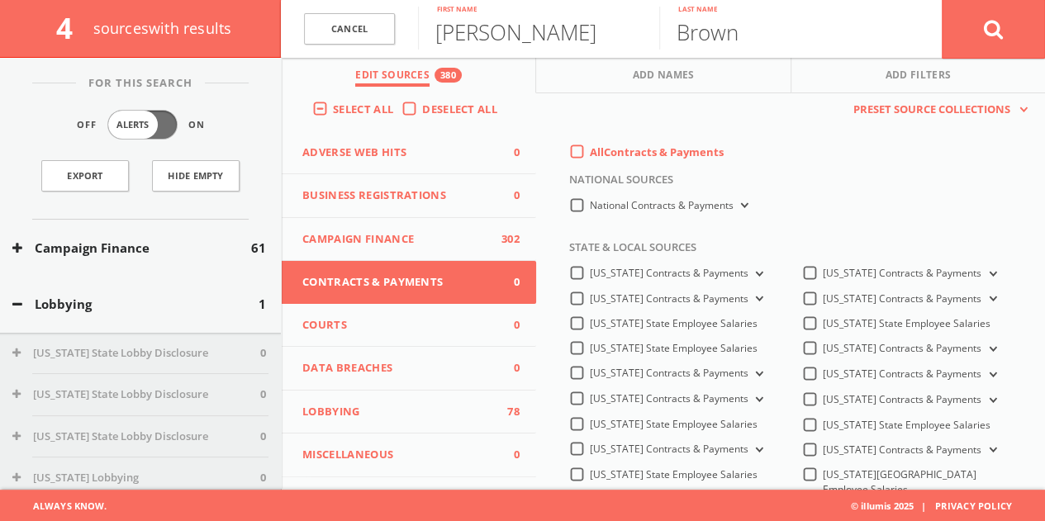
click at [362, 245] on span "Campaign Finance" at bounding box center [398, 239] width 193 height 17
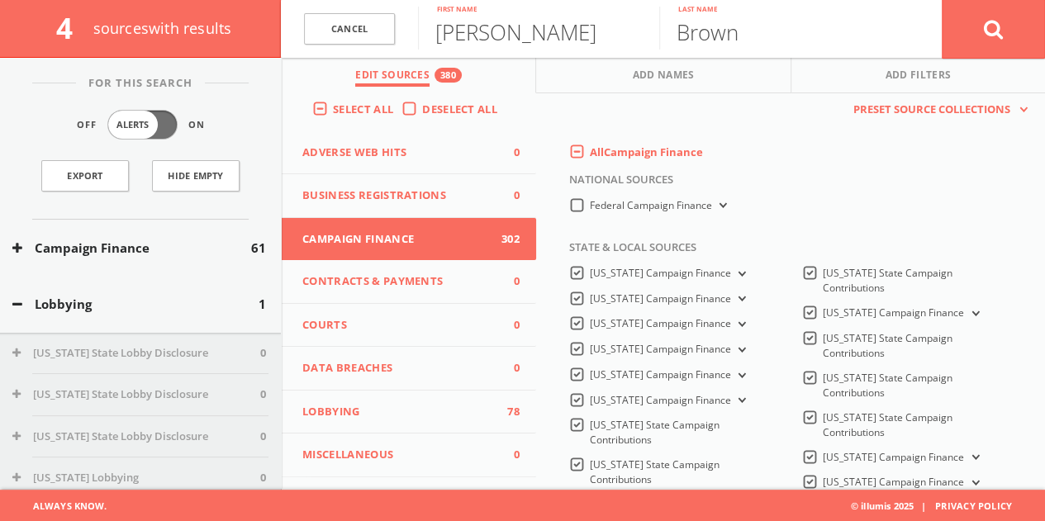
drag, startPoint x: 559, startPoint y: 148, endPoint x: 571, endPoint y: 145, distance: 11.8
click at [560, 148] on div "All Campaign Finance" at bounding box center [795, 157] width 476 height 25
click at [590, 145] on label "All Campaign Finance" at bounding box center [646, 153] width 113 height 17
click at [0, 0] on Finance-all-0 "All Campaign Finance" at bounding box center [0, 0] width 0 height 0
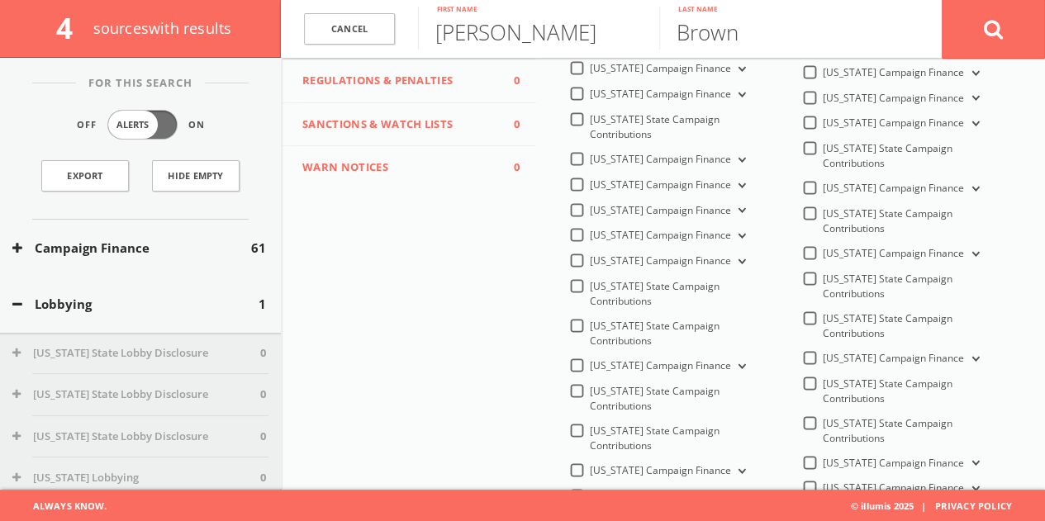
scroll to position [578, 0]
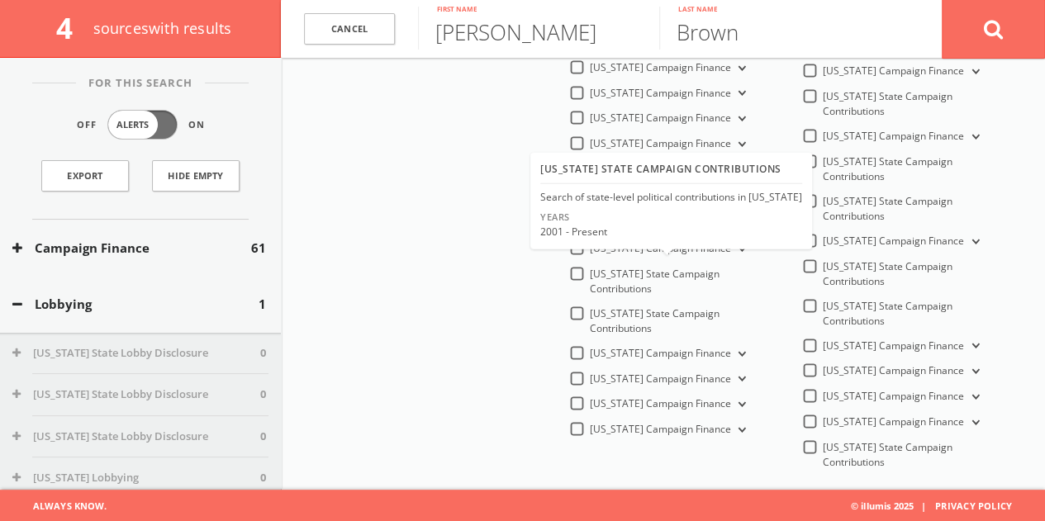
click at [580, 242] on div "Years 2001 - Present" at bounding box center [671, 228] width 275 height 35
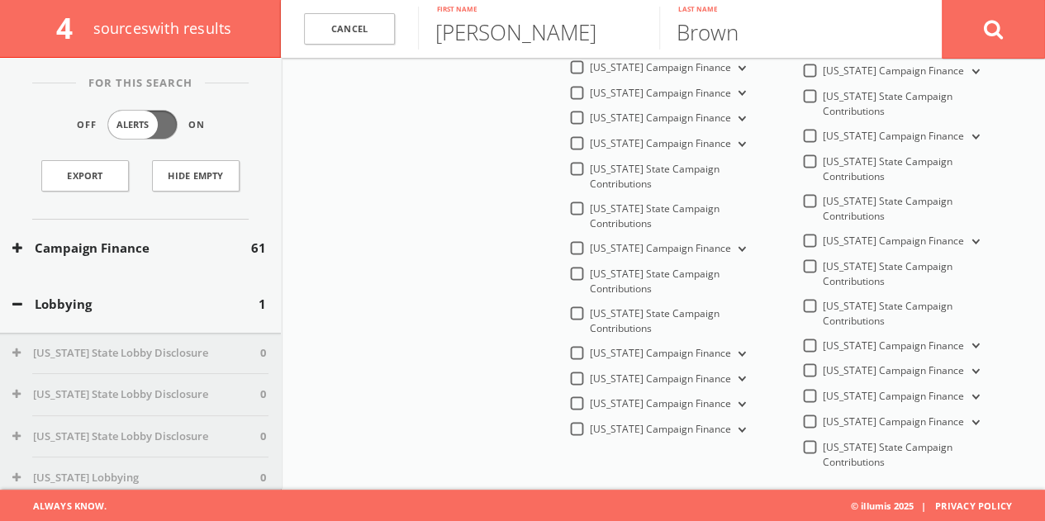
click at [582, 346] on div "[US_STATE] Campaign Finance" at bounding box center [659, 353] width 180 height 14
click at [590, 346] on label "[US_STATE] Campaign Finance" at bounding box center [669, 354] width 159 height 16
click at [0, 0] on Finance-all "[US_STATE] Campaign Finance" at bounding box center [0, 0] width 0 height 0
drag, startPoint x: 965, startPoint y: 31, endPoint x: 963, endPoint y: 17, distance: 14.3
click at [965, 31] on button at bounding box center [993, 28] width 103 height 59
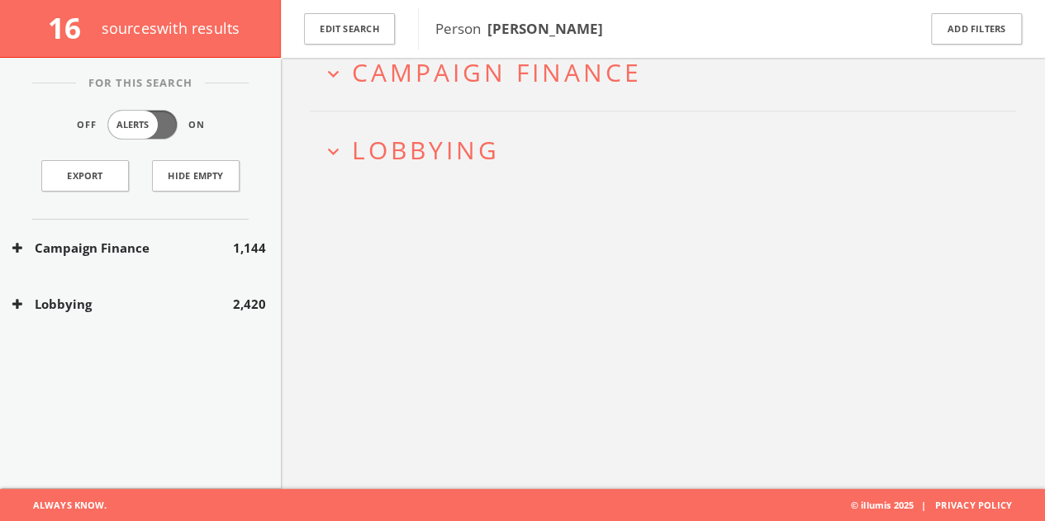
click at [202, 296] on button "Lobbying" at bounding box center [122, 304] width 221 height 19
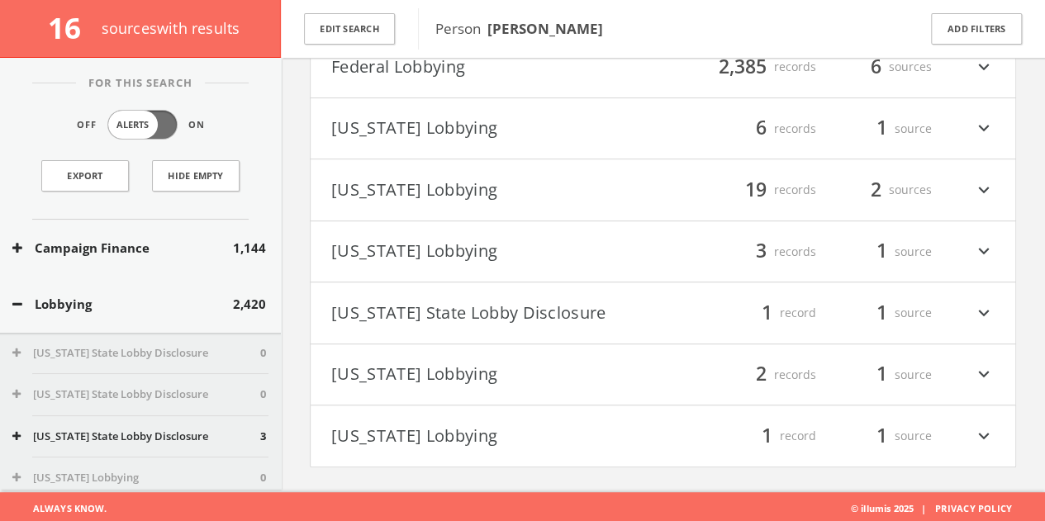
click at [506, 325] on h4 "[US_STATE] State Lobby Disclosure filter_list 1 record 1 source expand_more" at bounding box center [663, 313] width 705 height 61
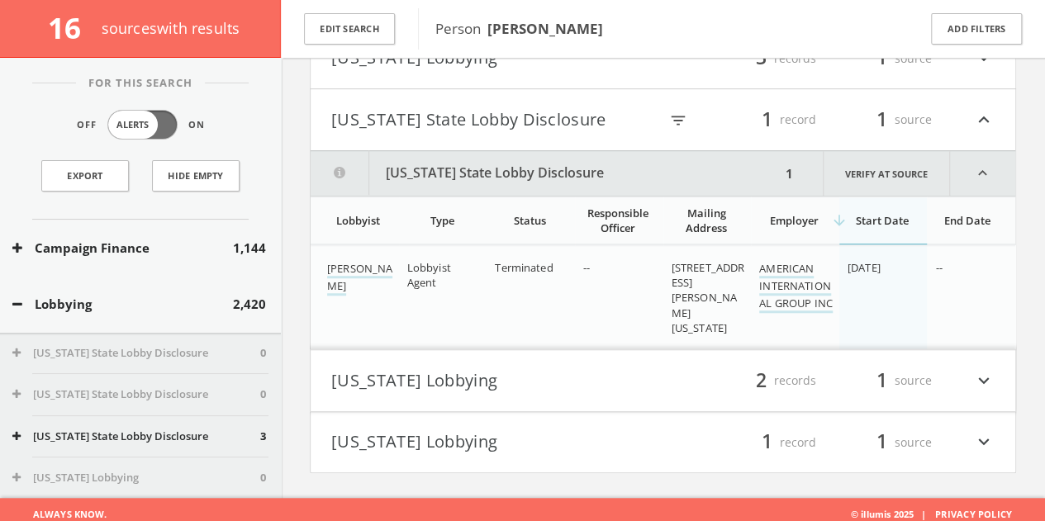
scroll to position [509, 0]
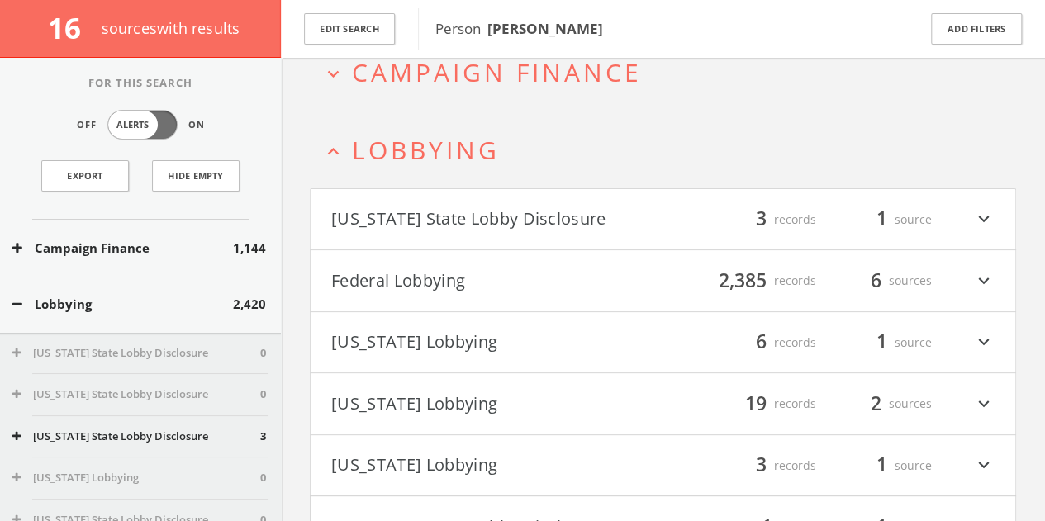
click at [532, 268] on button "Federal Lobbying" at bounding box center [497, 281] width 332 height 28
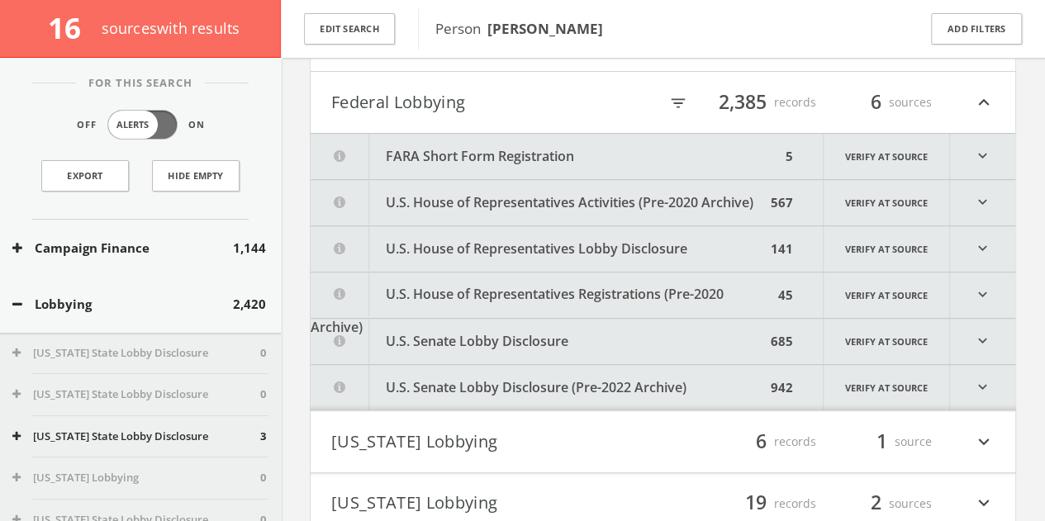
scroll to position [287, 0]
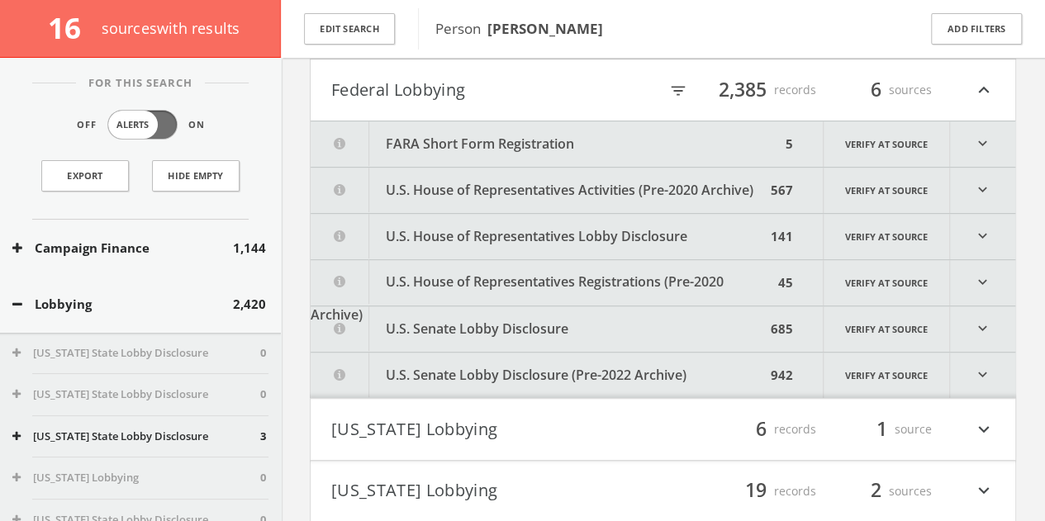
click at [506, 76] on button "Federal Lobbying" at bounding box center [494, 90] width 327 height 28
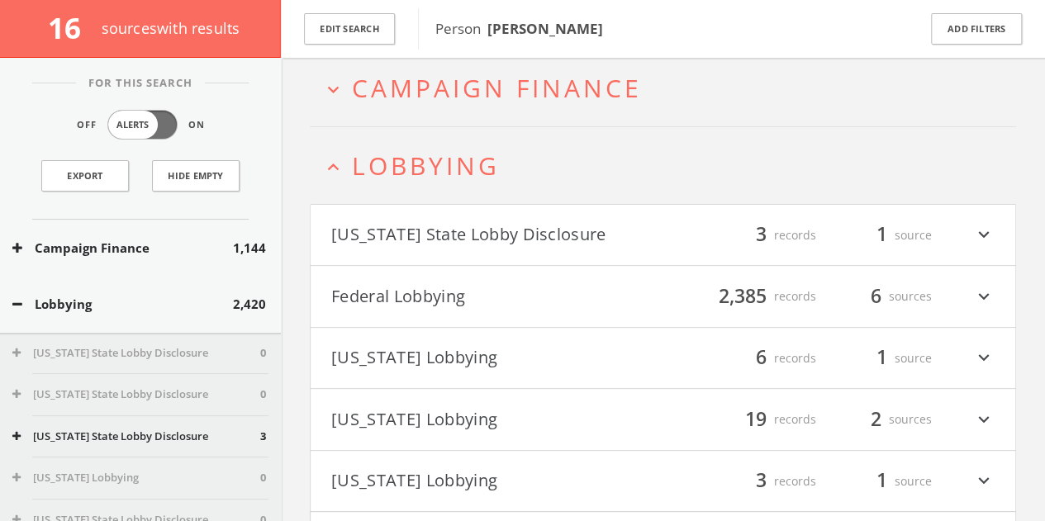
scroll to position [0, 0]
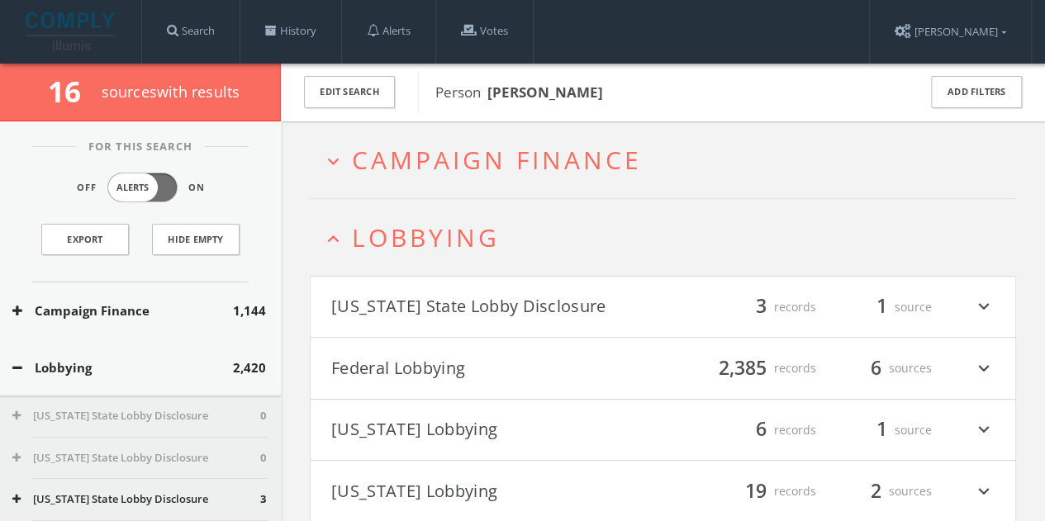
click at [402, 239] on span "Lobbying" at bounding box center [426, 238] width 148 height 34
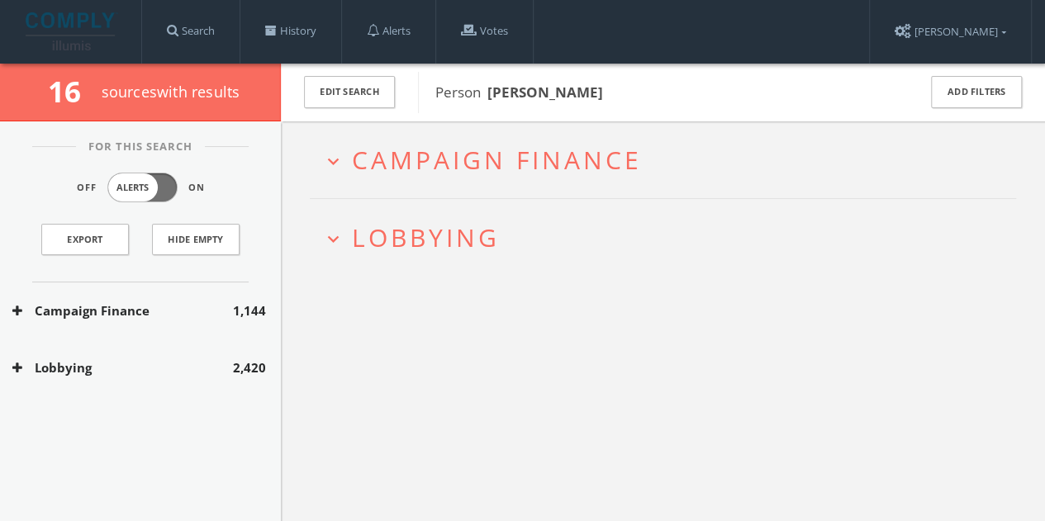
click at [422, 149] on span "Campaign Finance" at bounding box center [497, 160] width 290 height 34
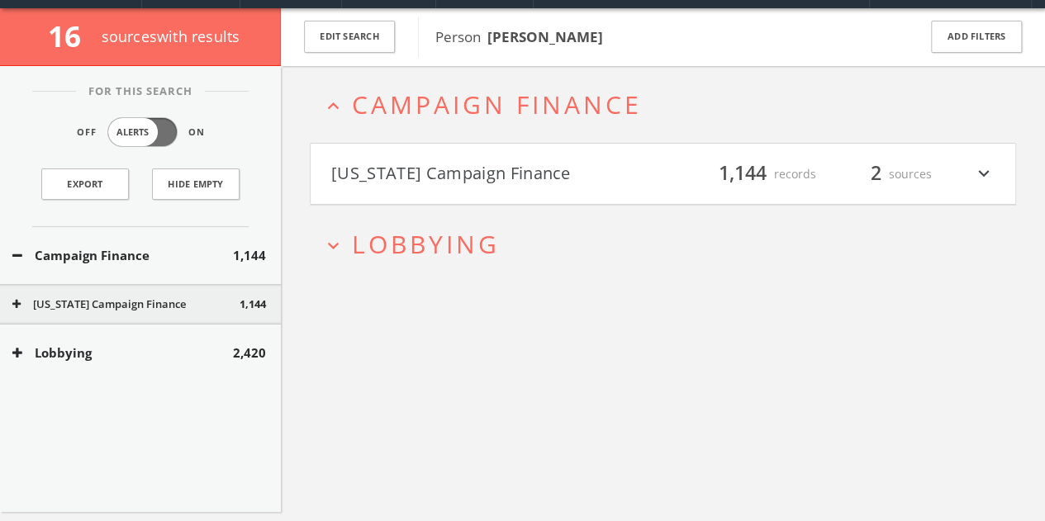
click at [473, 177] on button "[US_STATE] Campaign Finance" at bounding box center [497, 174] width 332 height 28
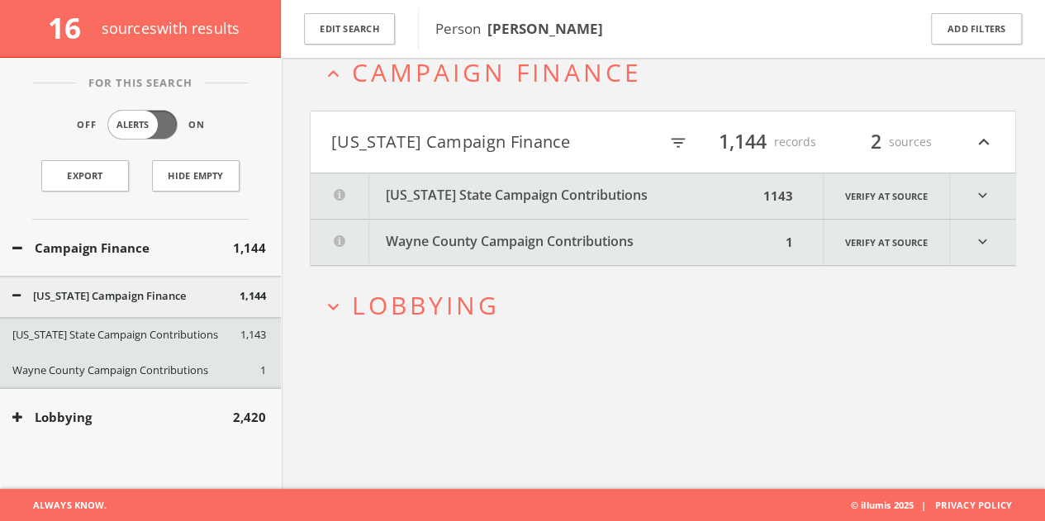
click at [537, 188] on button "[US_STATE] State Campaign Contributions" at bounding box center [535, 196] width 448 height 45
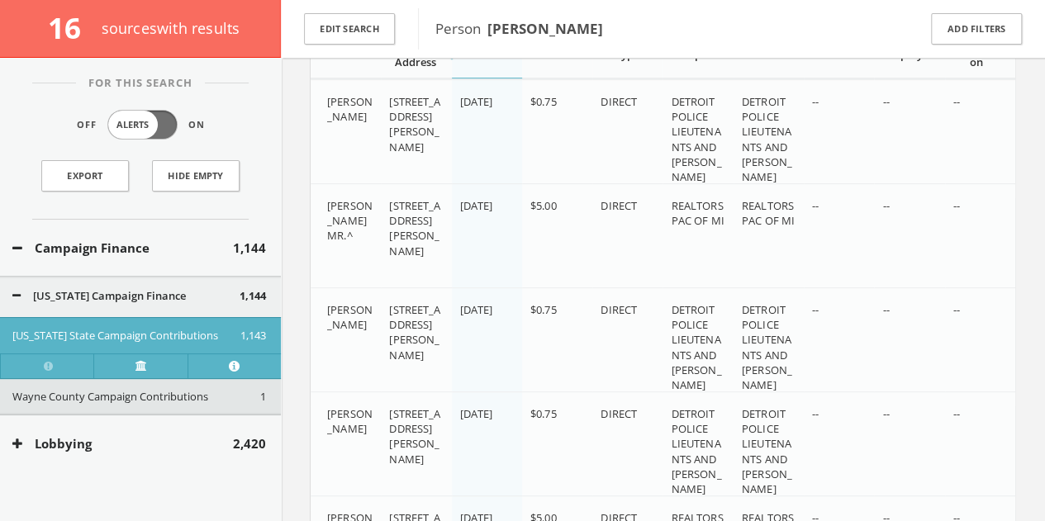
scroll to position [210, 0]
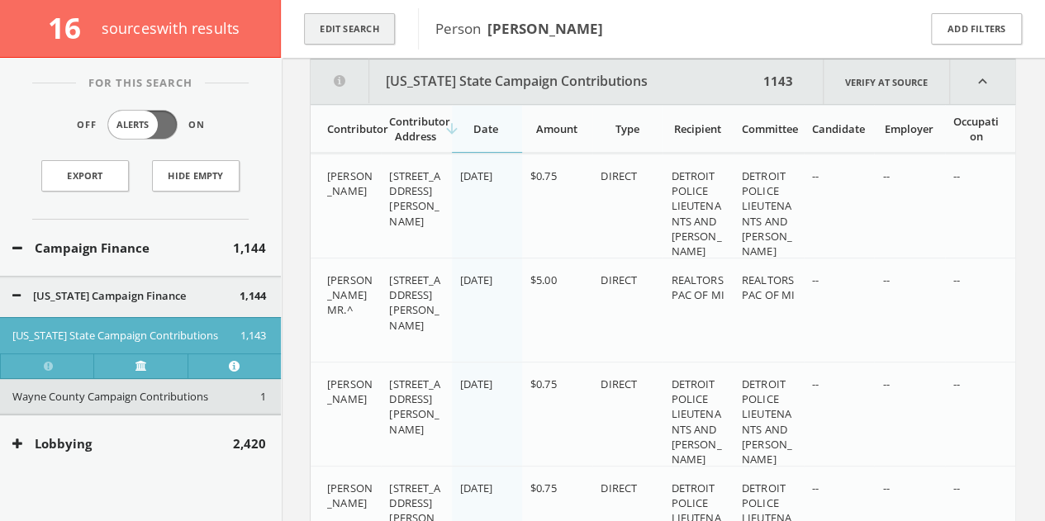
click at [355, 36] on button "Edit Search" at bounding box center [349, 29] width 91 height 32
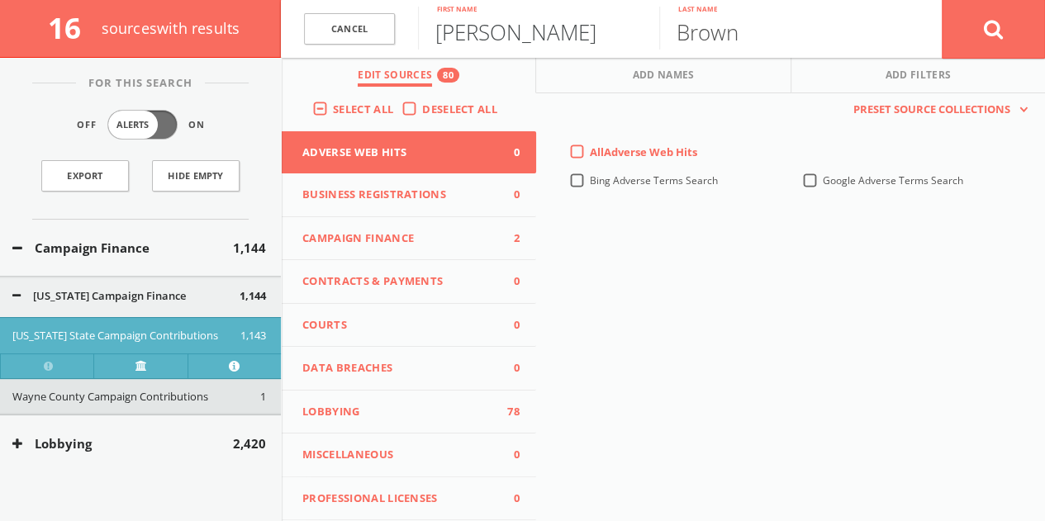
click at [510, 48] on input "[PERSON_NAME]" at bounding box center [538, 28] width 241 height 43
type input "c"
type input "[PERSON_NAME]"
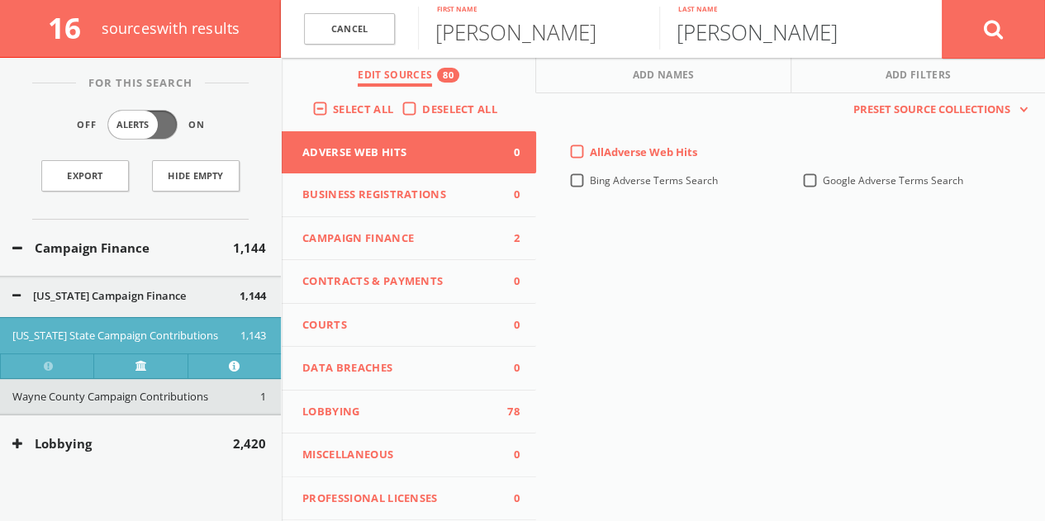
click at [942, 0] on button at bounding box center [993, 28] width 103 height 59
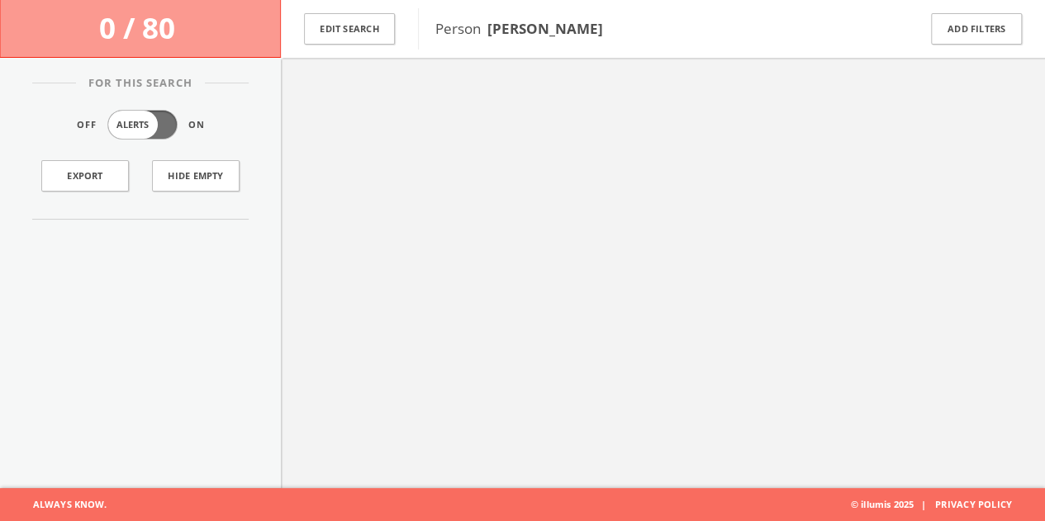
scroll to position [96, 0]
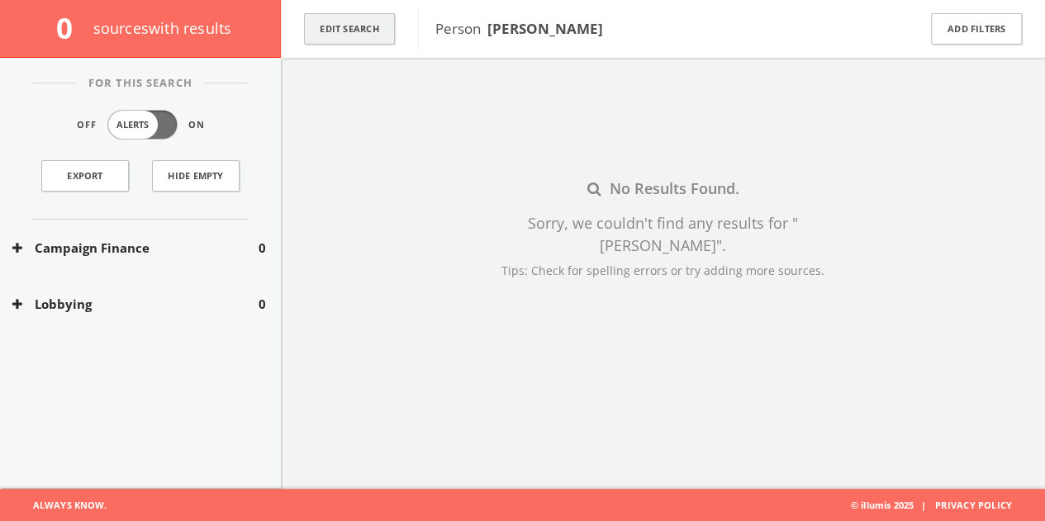
click at [375, 32] on button "Edit Search" at bounding box center [349, 29] width 91 height 32
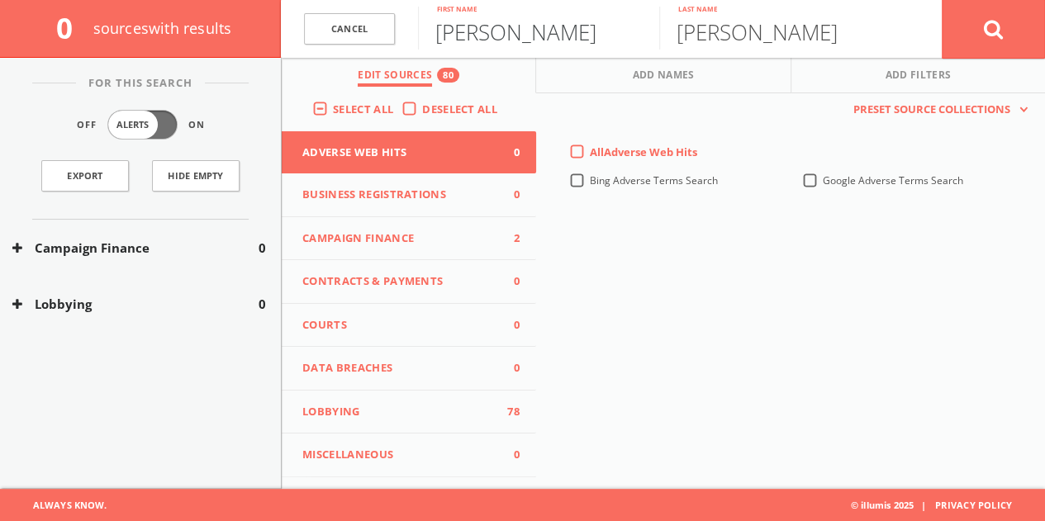
click at [504, 40] on input "[PERSON_NAME]" at bounding box center [538, 28] width 241 height 43
type input "[PERSON_NAME]"
click at [942, 0] on button at bounding box center [993, 28] width 103 height 59
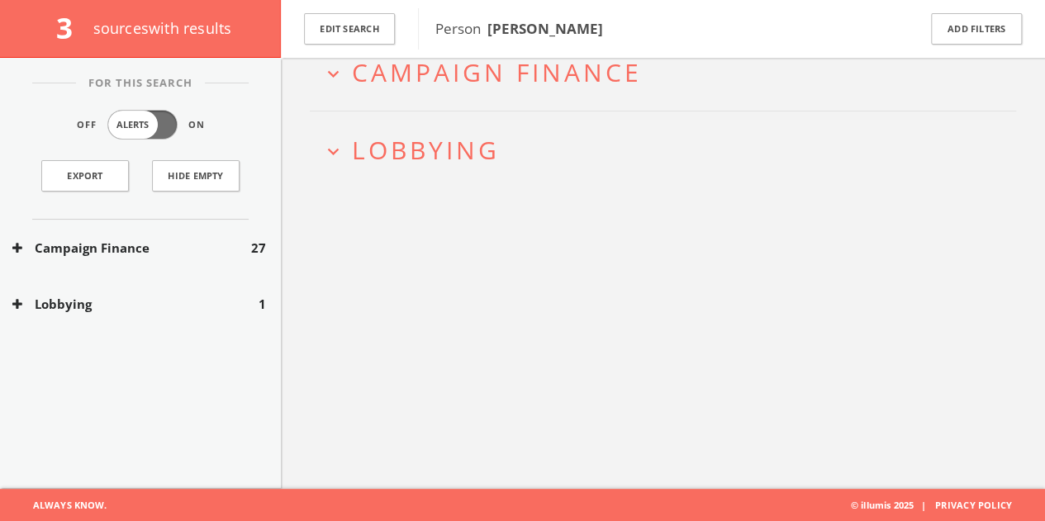
click at [239, 276] on div "Lobbying 1" at bounding box center [140, 304] width 281 height 57
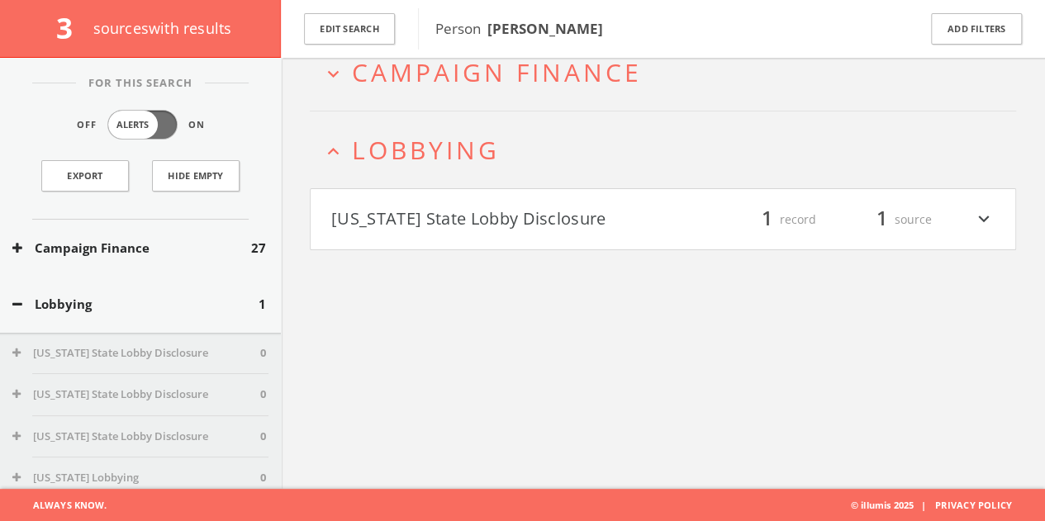
click at [227, 300] on button "Lobbying" at bounding box center [135, 304] width 246 height 19
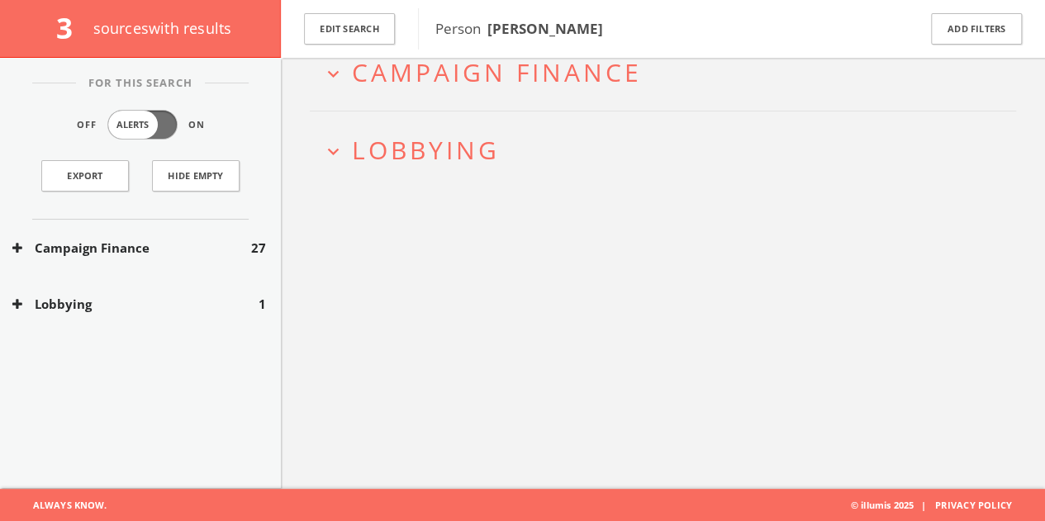
click at [227, 300] on button "Lobbying" at bounding box center [135, 304] width 246 height 19
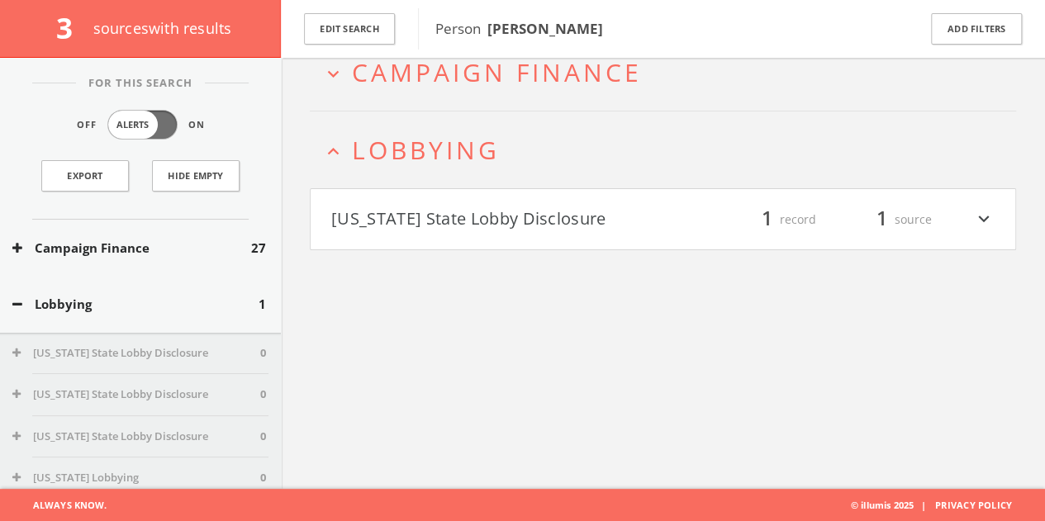
click at [584, 207] on button "[US_STATE] State Lobby Disclosure" at bounding box center [497, 220] width 332 height 28
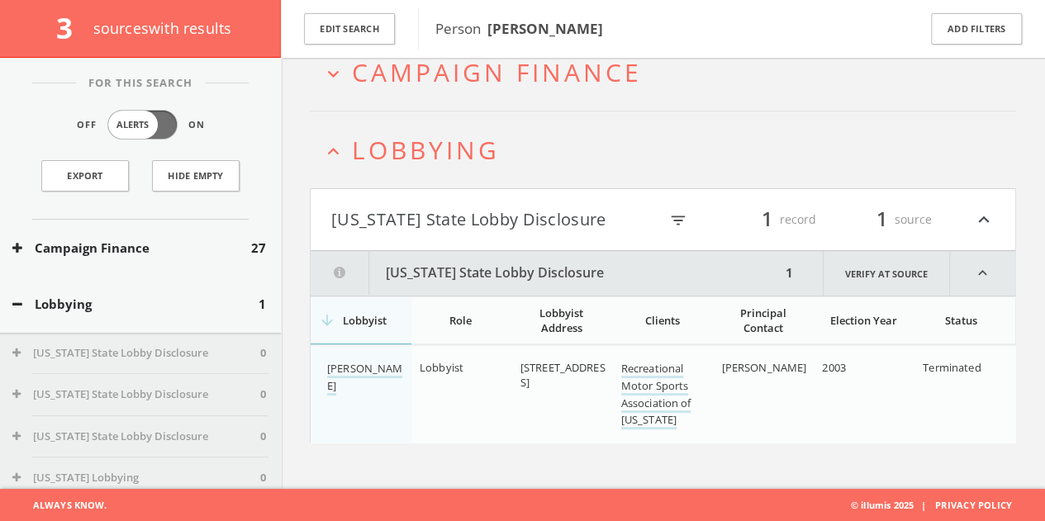
click at [468, 145] on span "Lobbying" at bounding box center [426, 150] width 148 height 34
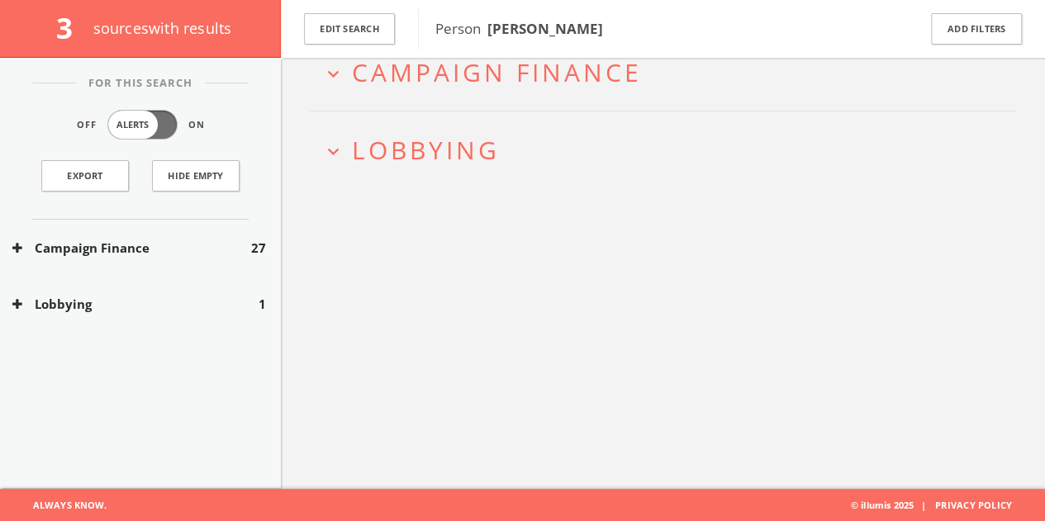
click at [470, 91] on h2 "expand_more Campaign Finance" at bounding box center [663, 72] width 706 height 77
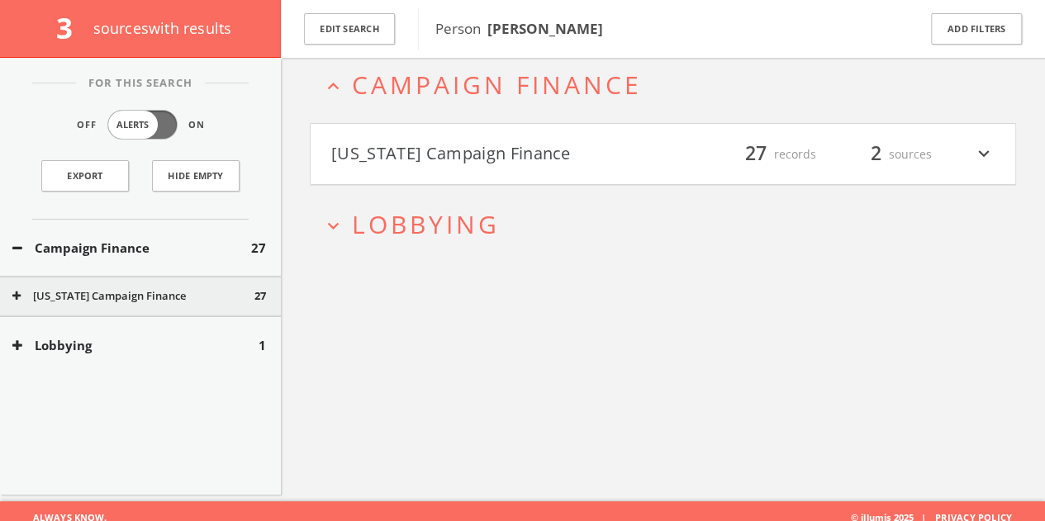
click at [475, 179] on h4 "[US_STATE] Campaign Finance filter_list 27 records 2 sources expand_more" at bounding box center [663, 154] width 705 height 61
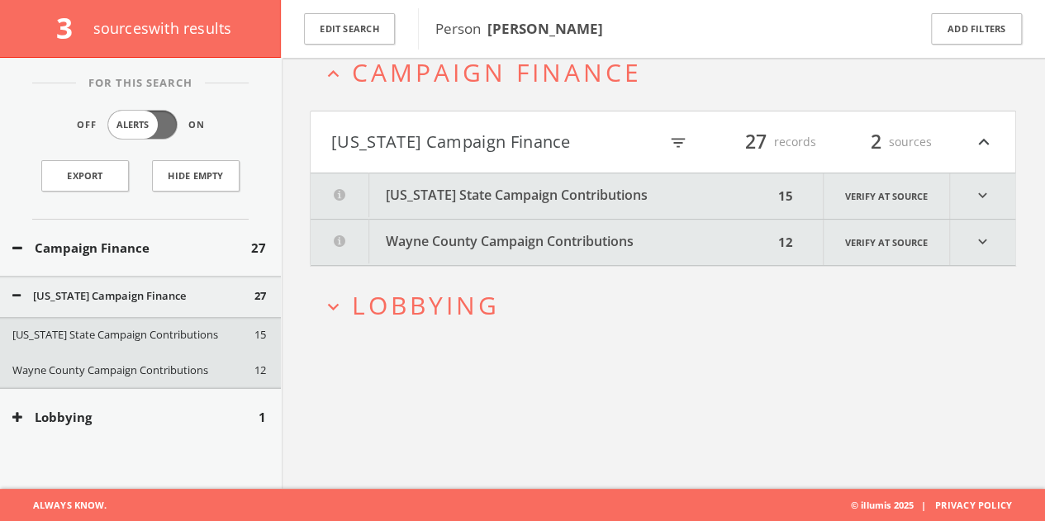
click at [473, 191] on button "[US_STATE] State Campaign Contributions" at bounding box center [542, 196] width 463 height 45
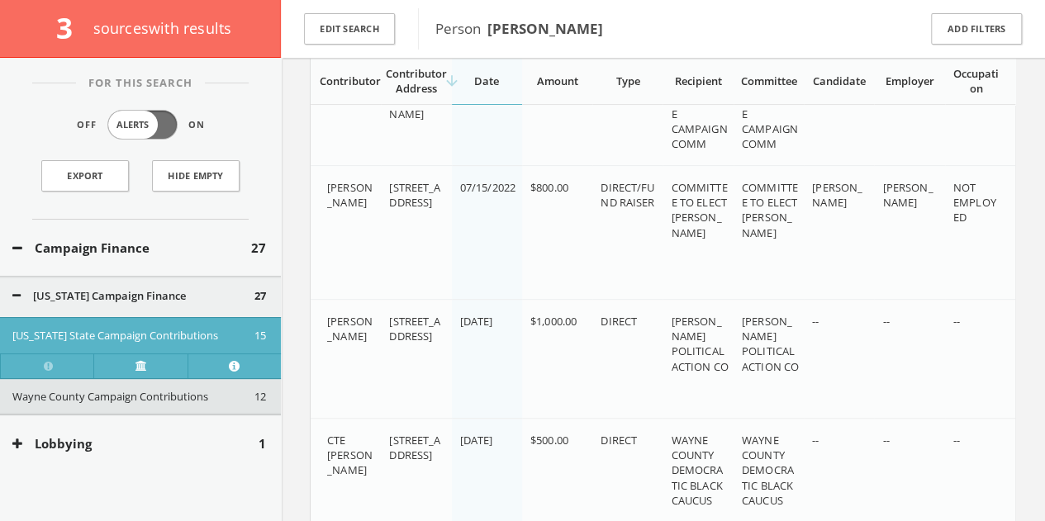
scroll to position [375, 0]
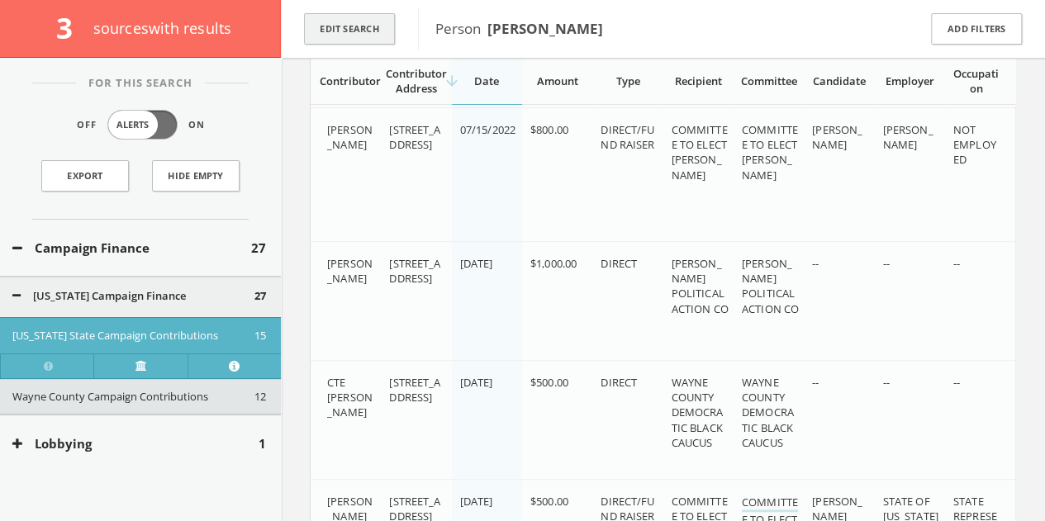
click at [366, 39] on button "Edit Search" at bounding box center [349, 29] width 91 height 32
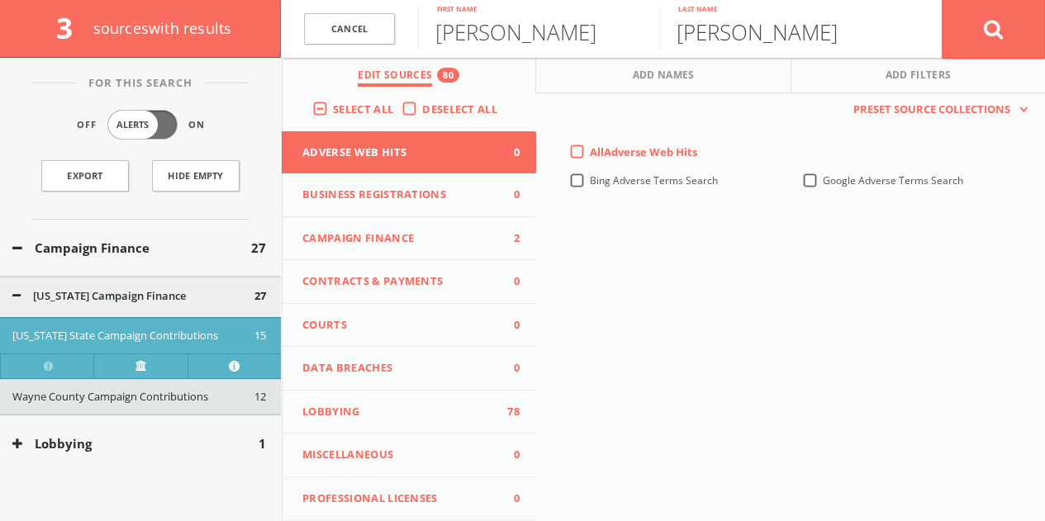
click at [721, 31] on input "[PERSON_NAME]" at bounding box center [779, 28] width 241 height 43
type input "[PERSON_NAME]"
click at [942, 0] on button at bounding box center [993, 28] width 103 height 59
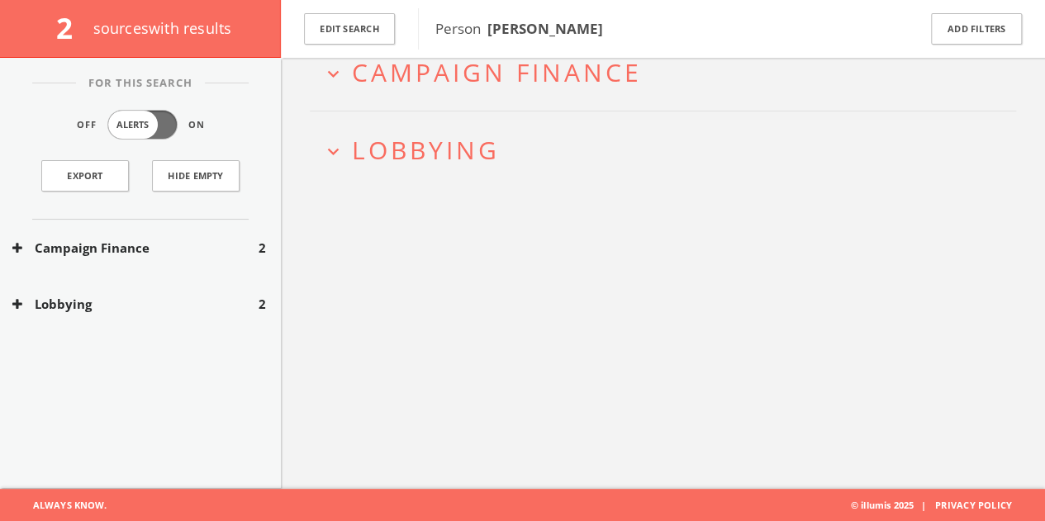
click at [168, 302] on button "Lobbying" at bounding box center [135, 304] width 246 height 19
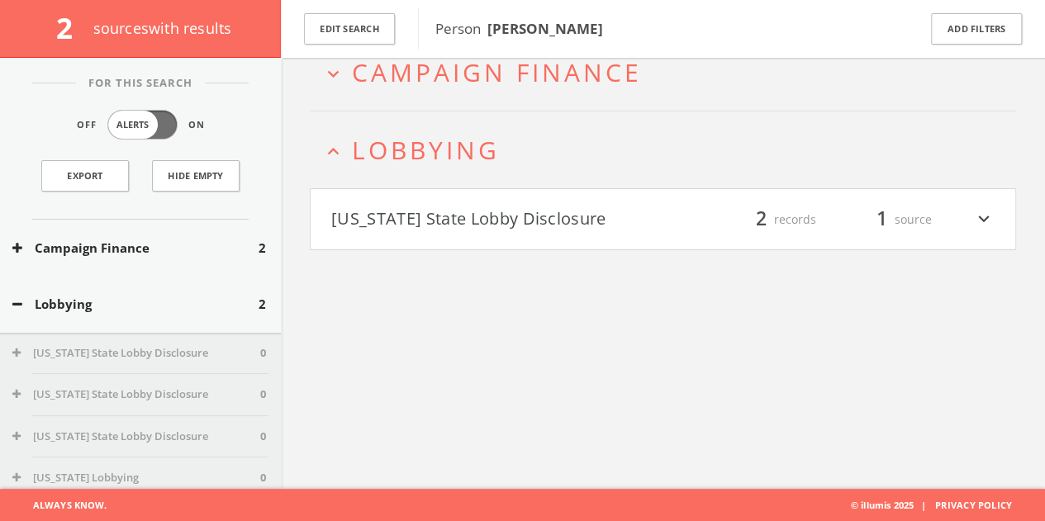
click at [430, 229] on button "[US_STATE] State Lobby Disclosure" at bounding box center [497, 220] width 332 height 28
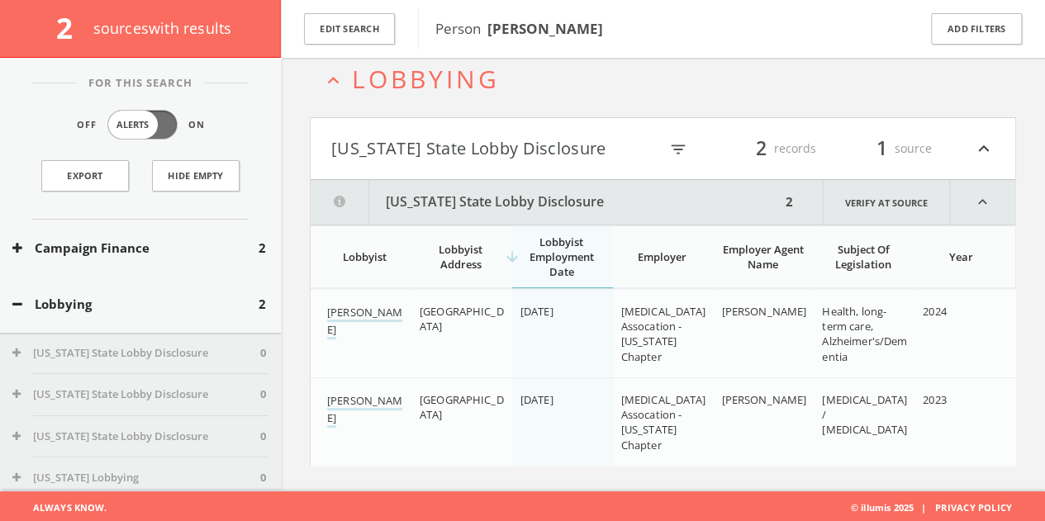
click at [414, 135] on button "[US_STATE] State Lobby Disclosure" at bounding box center [494, 149] width 327 height 28
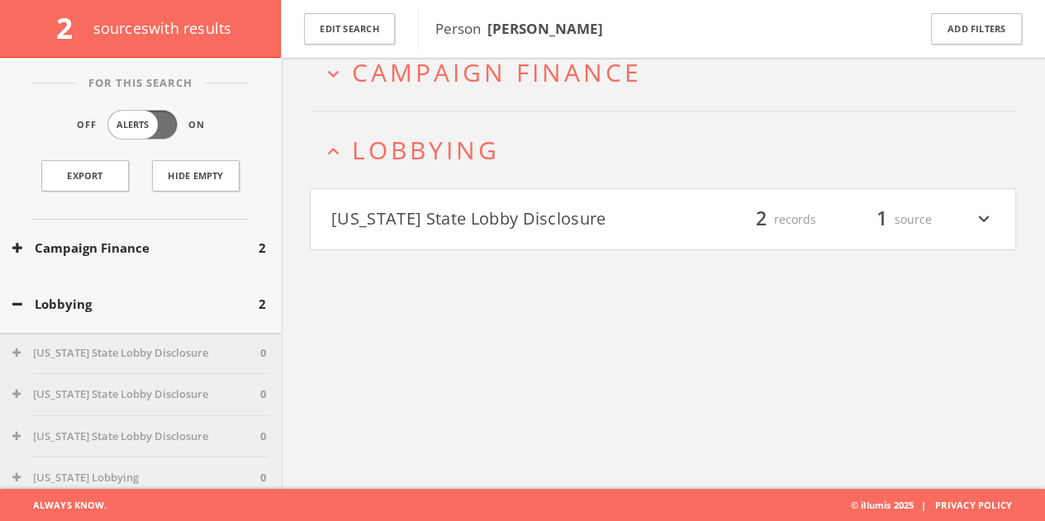
click at [156, 252] on button "Campaign Finance" at bounding box center [135, 248] width 246 height 19
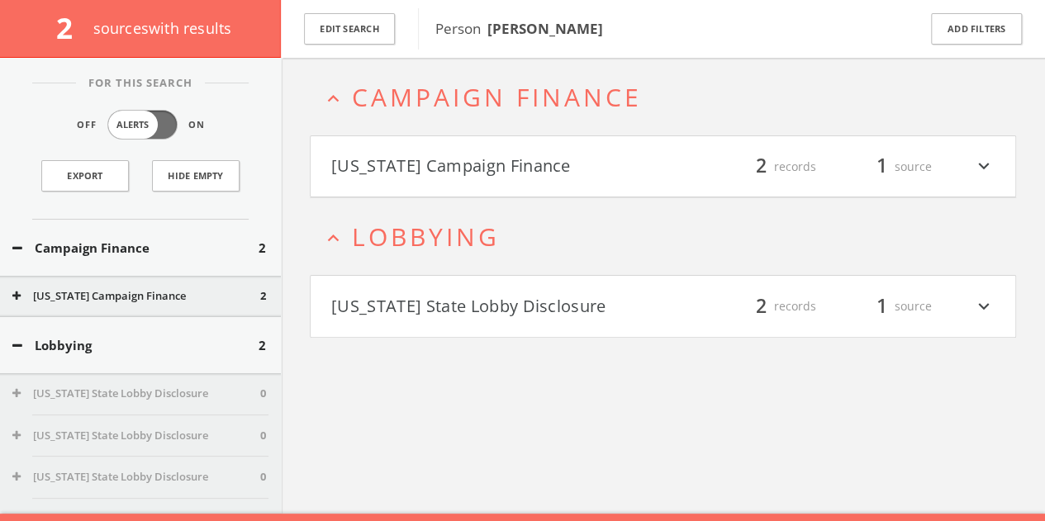
click at [549, 201] on h2 "expand_less Lobbying" at bounding box center [663, 236] width 706 height 77
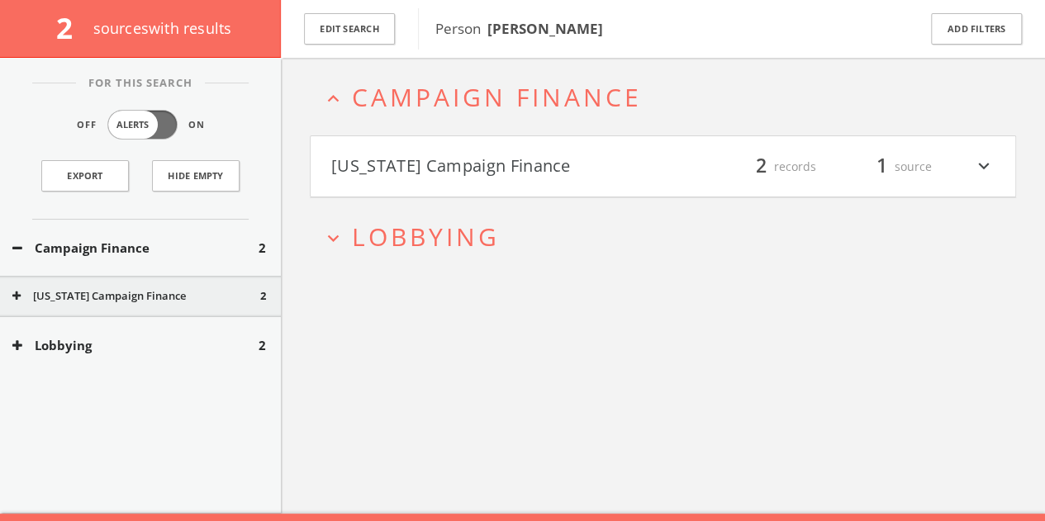
click at [550, 153] on button "[US_STATE] Campaign Finance" at bounding box center [497, 167] width 332 height 28
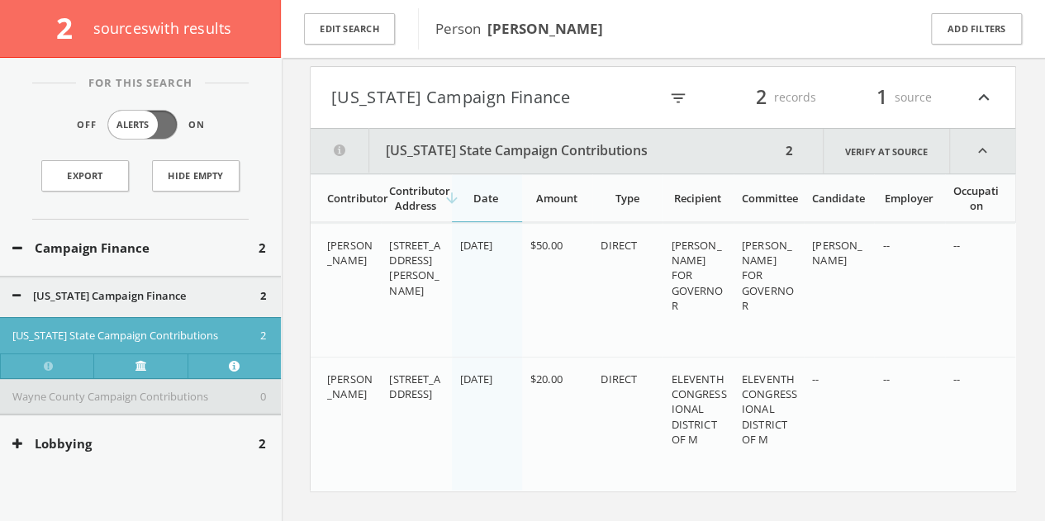
scroll to position [45, 0]
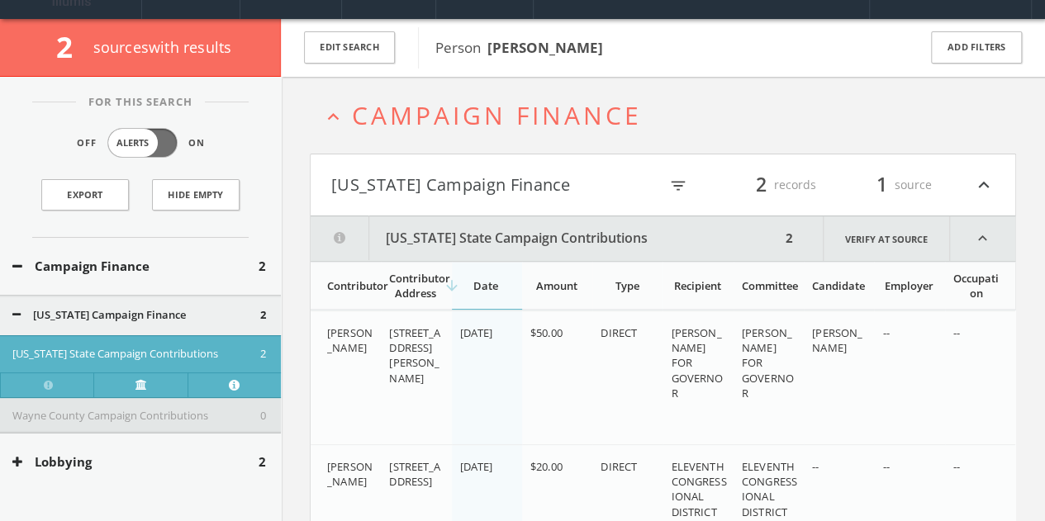
drag, startPoint x: 576, startPoint y: 183, endPoint x: 567, endPoint y: 177, distance: 10.8
click at [576, 183] on button "[US_STATE] Campaign Finance" at bounding box center [494, 185] width 327 height 28
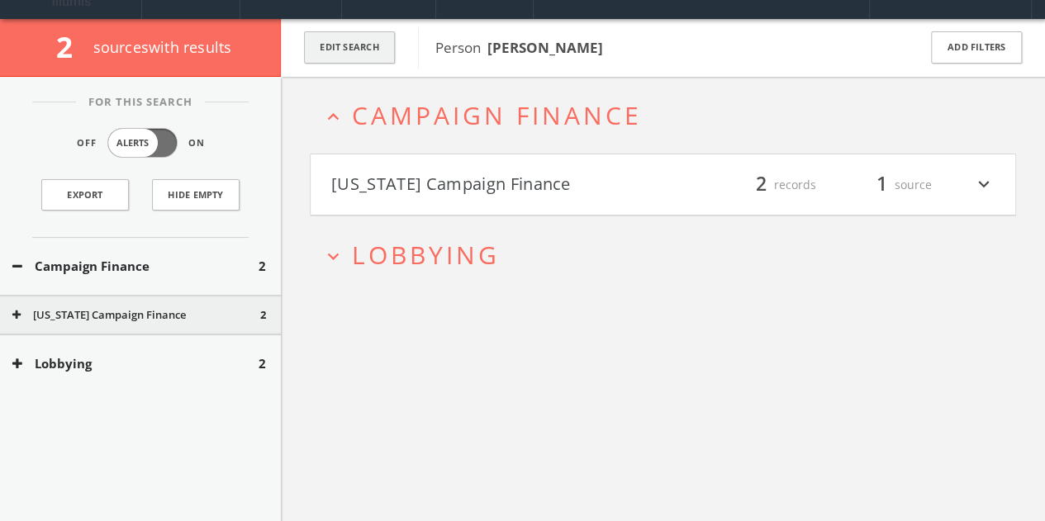
click at [335, 32] on button "Edit Search" at bounding box center [349, 47] width 91 height 32
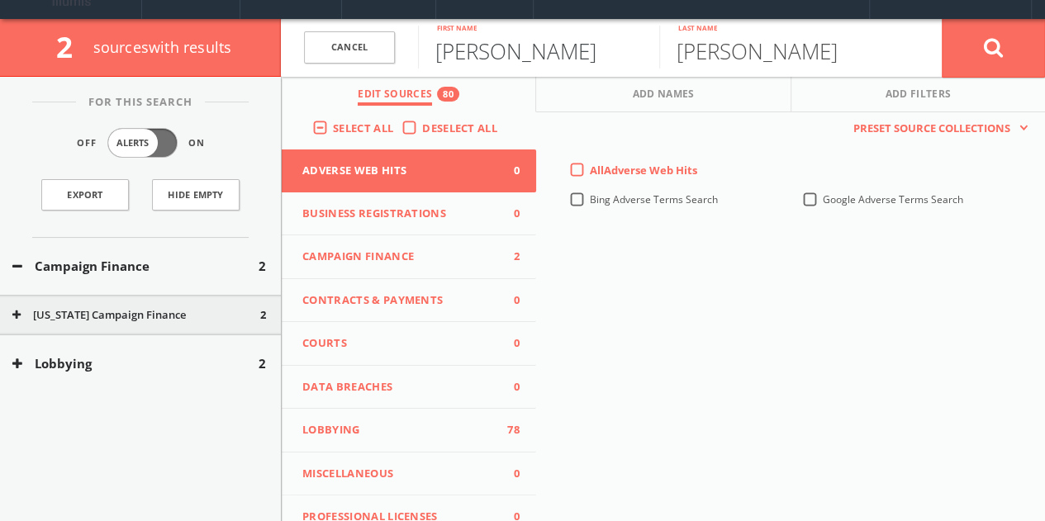
click at [529, 60] on input "[PERSON_NAME]" at bounding box center [538, 47] width 241 height 43
paste input "[PERSON_NAME]"
drag, startPoint x: 525, startPoint y: 52, endPoint x: 625, endPoint y: 57, distance: 100.1
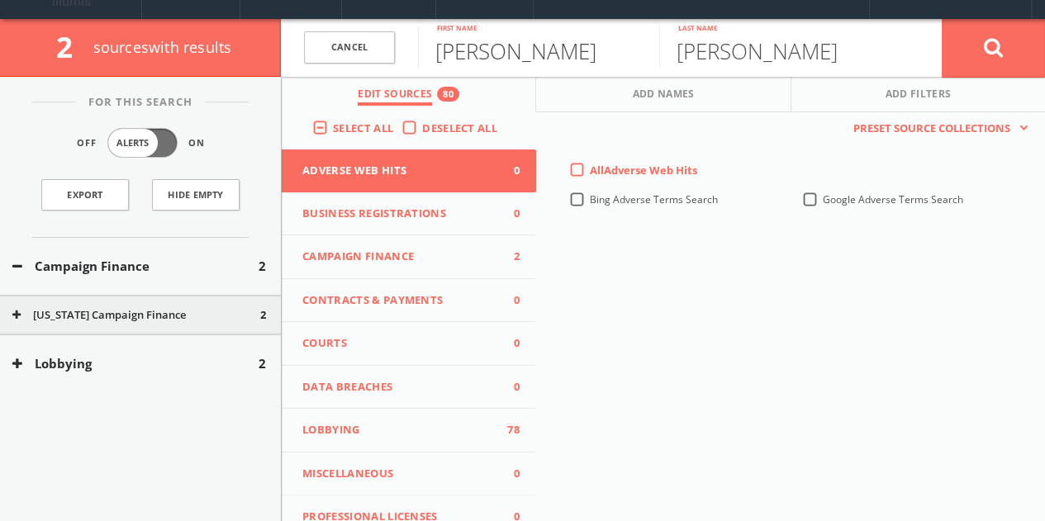
click at [625, 57] on input "[PERSON_NAME]" at bounding box center [538, 47] width 241 height 43
type input "[PERSON_NAME]"
click at [714, 62] on input "[PERSON_NAME]" at bounding box center [779, 47] width 241 height 43
paste input "[PERSON_NAME]"
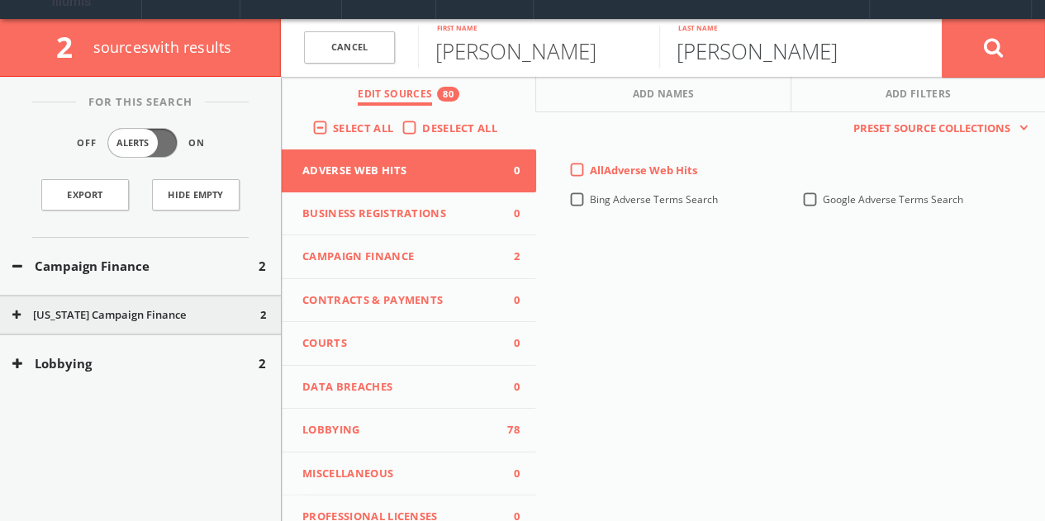
drag, startPoint x: 770, startPoint y: 55, endPoint x: 539, endPoint y: 49, distance: 231.4
click at [540, 49] on form "Cancel [PERSON_NAME] First name [PERSON_NAME] Last name Cancel" at bounding box center [663, 48] width 764 height 58
type input "[PERSON_NAME]"
click at [370, 262] on span "Campaign Finance" at bounding box center [398, 257] width 193 height 17
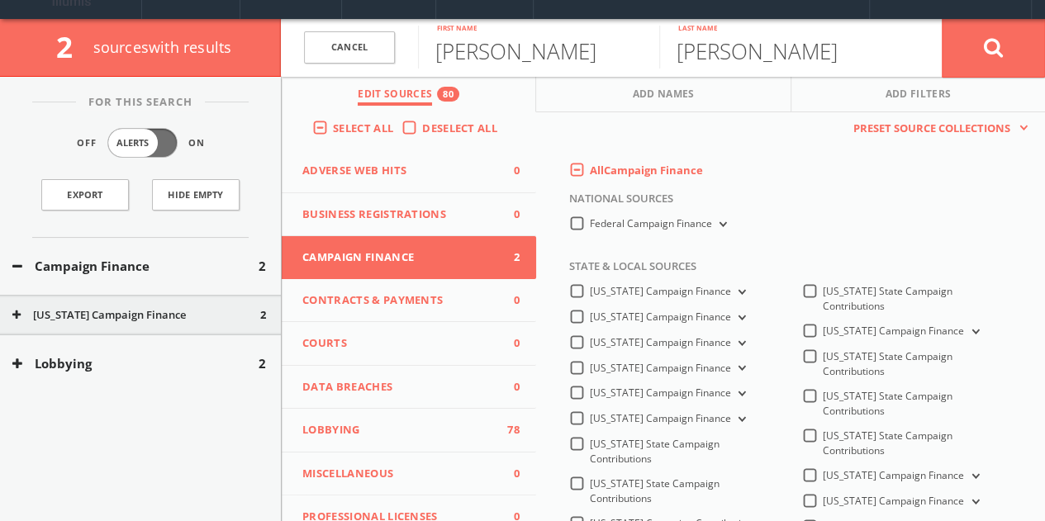
click at [590, 173] on label "All Campaign Finance" at bounding box center [646, 171] width 113 height 17
click at [0, 0] on Finance-all-0 "All Campaign Finance" at bounding box center [0, 0] width 0 height 0
click at [590, 173] on label "All Campaign Finance" at bounding box center [646, 171] width 113 height 17
click at [0, 0] on Finance-all-0 "All Campaign Finance" at bounding box center [0, 0] width 0 height 0
click at [590, 224] on label "Federal Campaign Finance" at bounding box center [660, 224] width 140 height 16
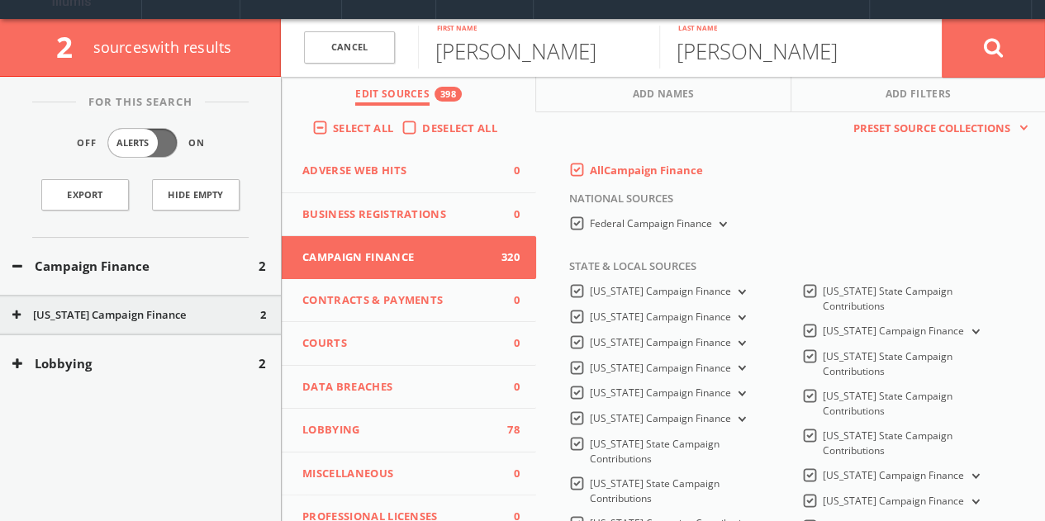
click at [0, 0] on Finance-all "Federal Campaign Finance" at bounding box center [0, 0] width 0 height 0
drag, startPoint x: 988, startPoint y: 59, endPoint x: 980, endPoint y: 50, distance: 12.3
click at [988, 59] on button at bounding box center [993, 47] width 103 height 59
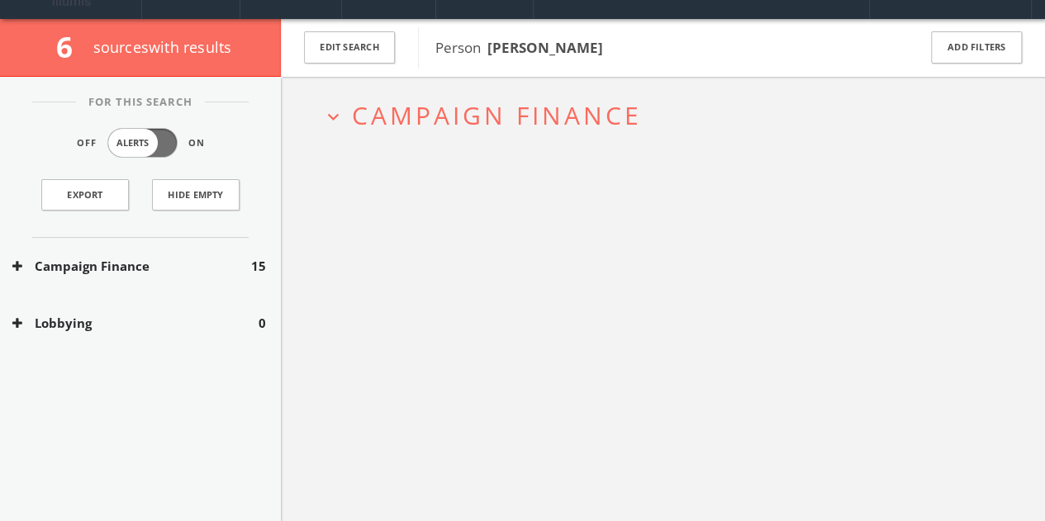
click at [181, 273] on button "Campaign Finance" at bounding box center [131, 266] width 239 height 19
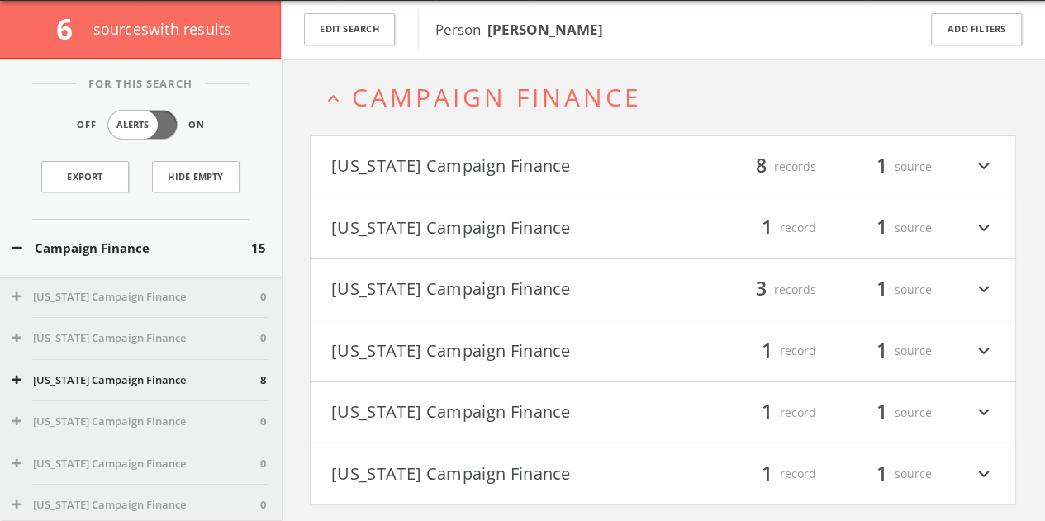
click at [481, 161] on button "[US_STATE] Campaign Finance" at bounding box center [497, 167] width 332 height 28
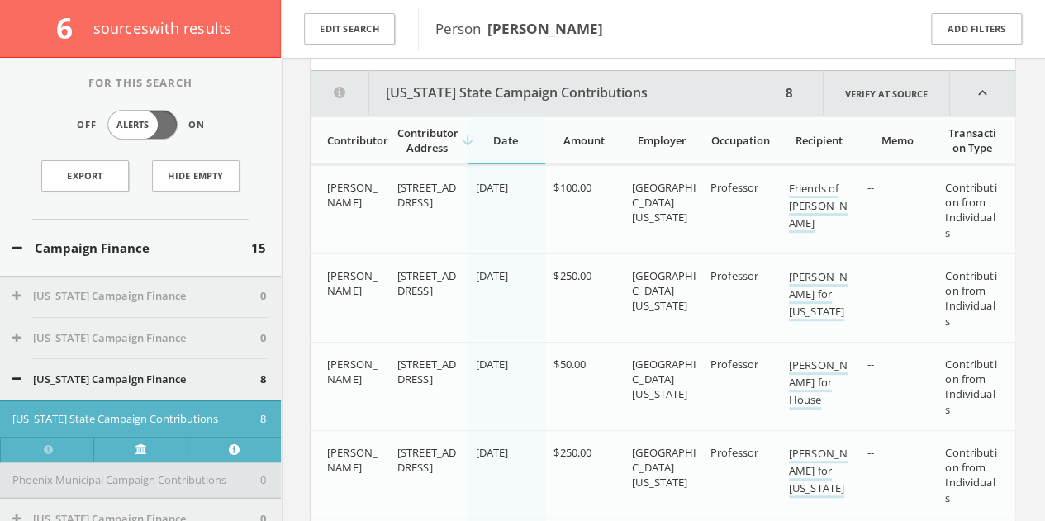
scroll to position [202, 0]
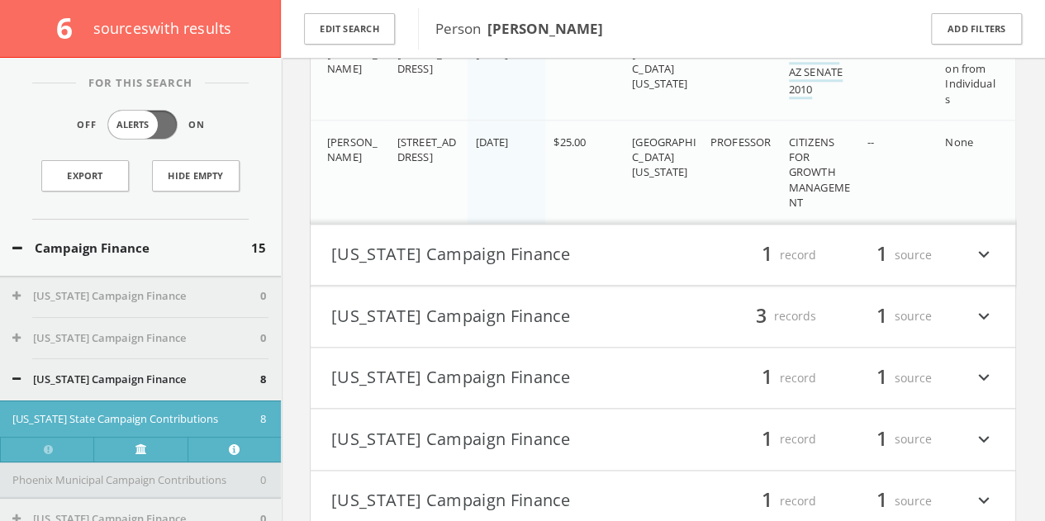
click at [627, 252] on button "[US_STATE] Campaign Finance" at bounding box center [497, 255] width 332 height 28
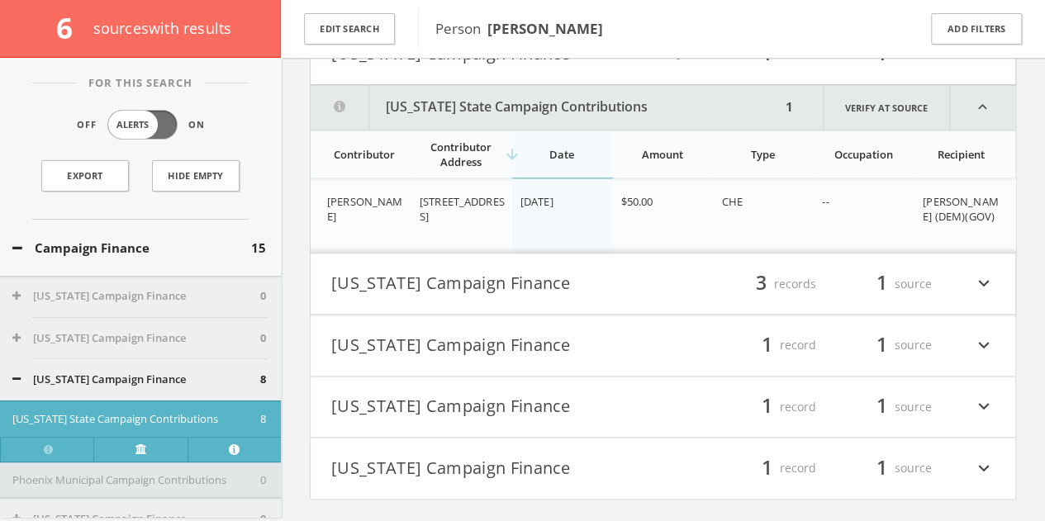
scroll to position [1088, 0]
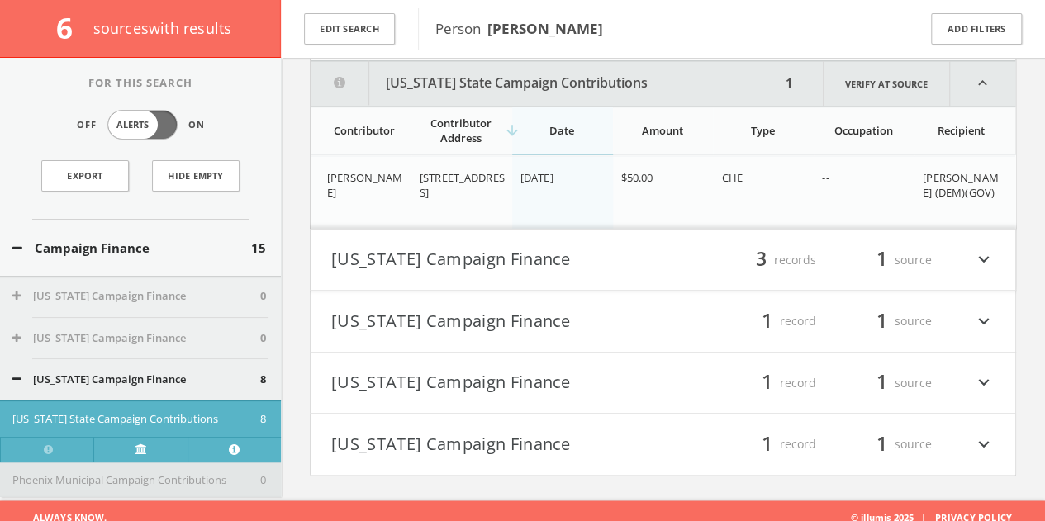
click at [563, 259] on button "[US_STATE] Campaign Finance" at bounding box center [497, 260] width 332 height 28
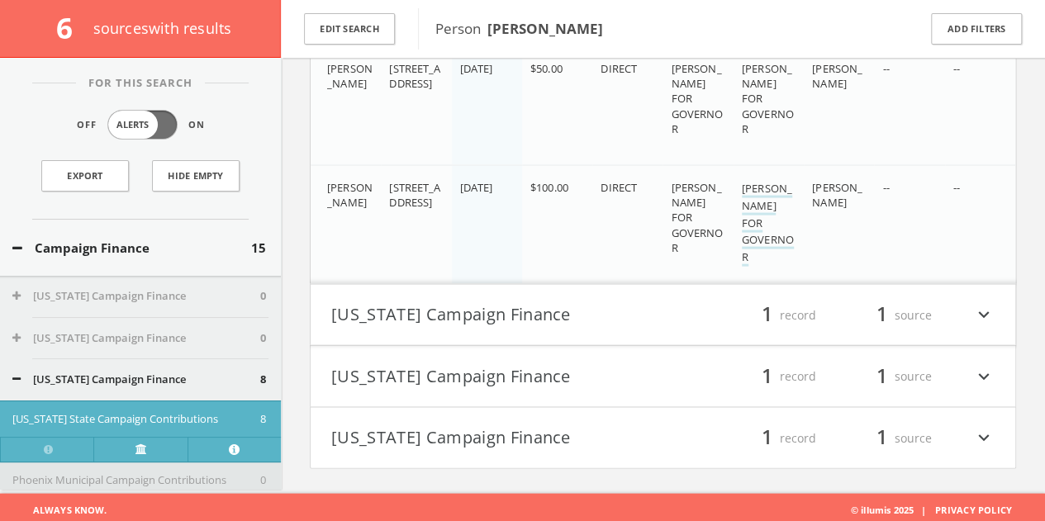
click at [582, 309] on button "[US_STATE] Campaign Finance" at bounding box center [497, 315] width 332 height 28
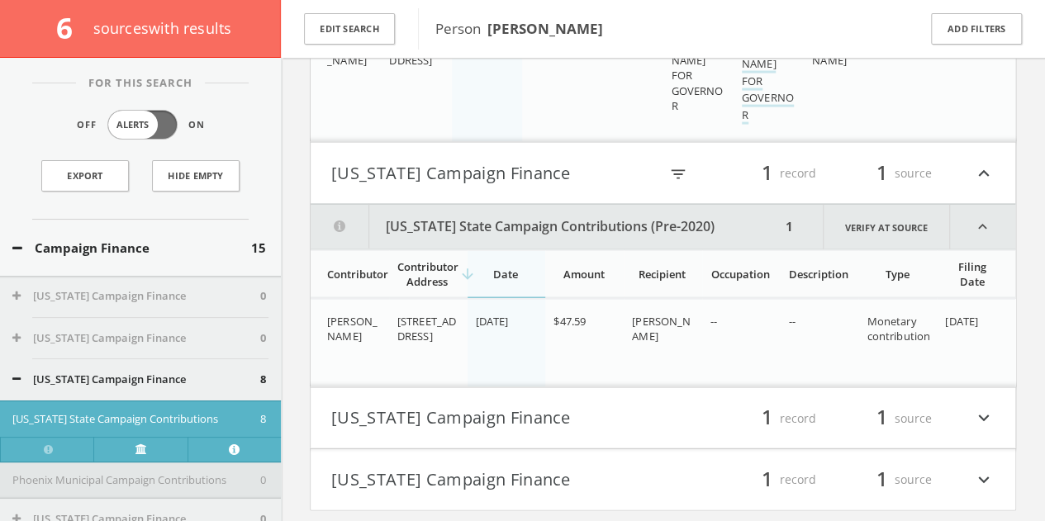
scroll to position [1730, 0]
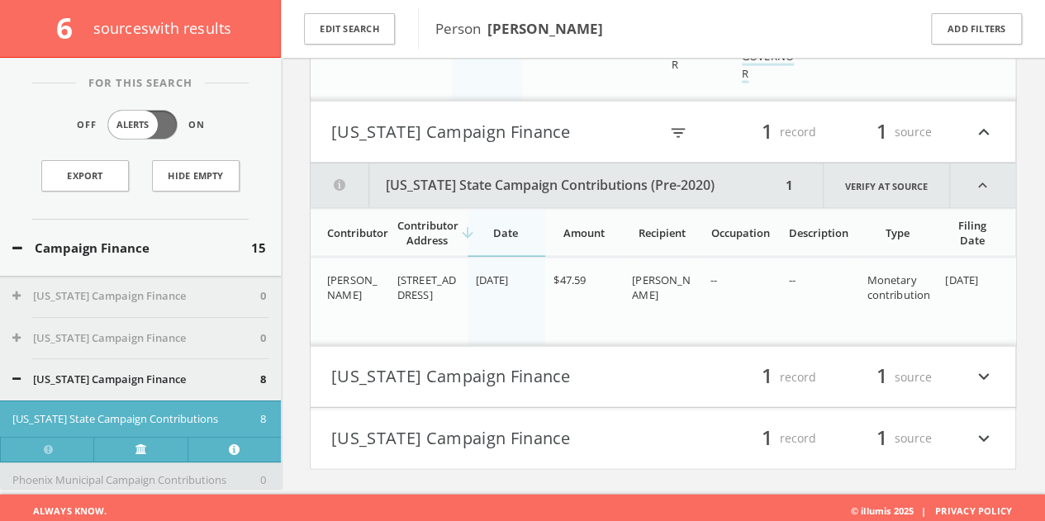
click at [573, 368] on button "[US_STATE] Campaign Finance" at bounding box center [497, 378] width 332 height 28
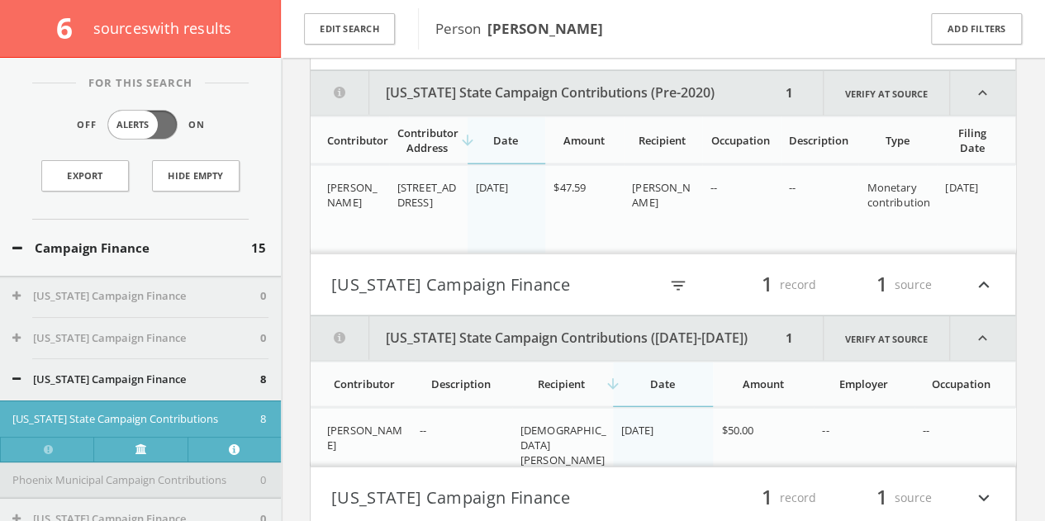
scroll to position [1882, 0]
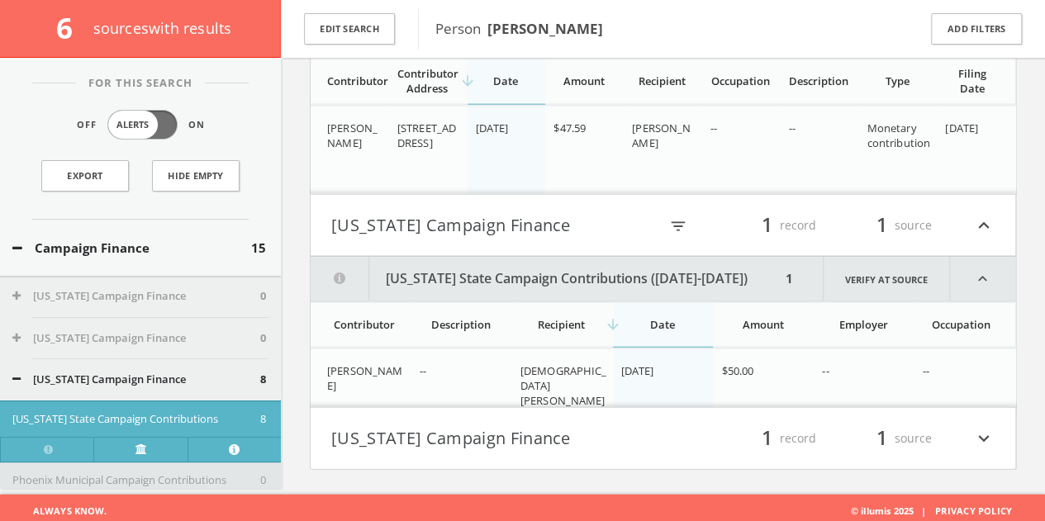
click at [569, 425] on button "[US_STATE] Campaign Finance" at bounding box center [497, 439] width 332 height 28
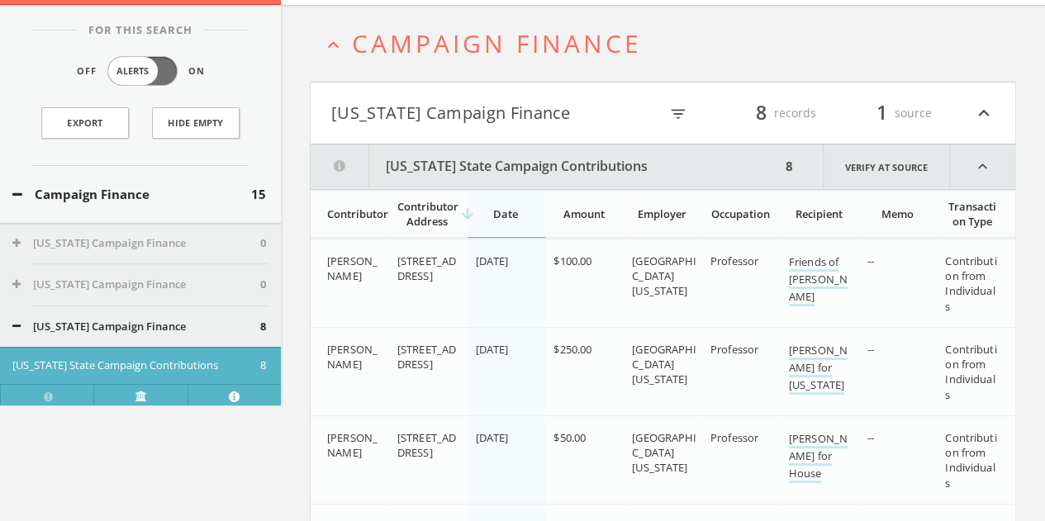
scroll to position [0, 0]
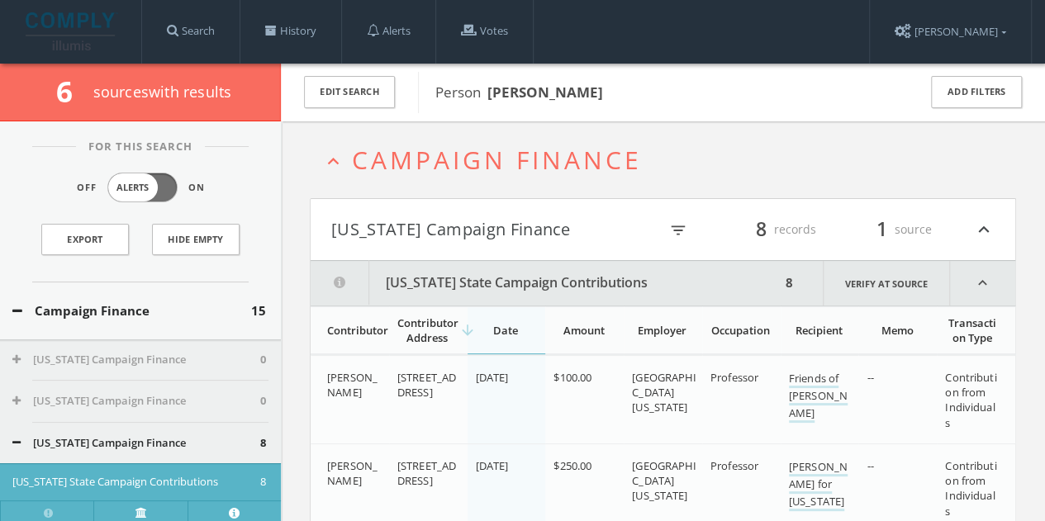
click at [121, 299] on div "Campaign Finance 15" at bounding box center [140, 311] width 281 height 57
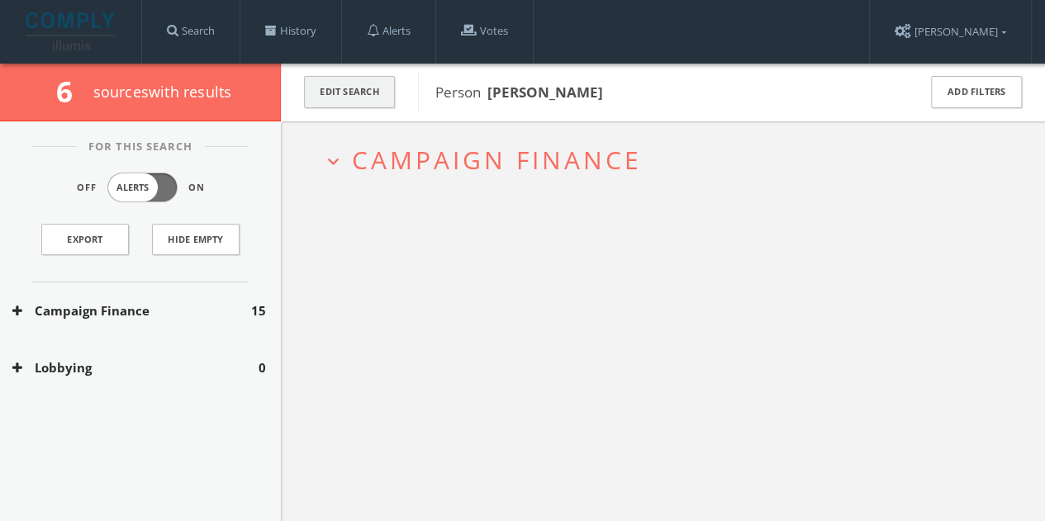
click at [347, 92] on button "Edit Search" at bounding box center [349, 92] width 91 height 32
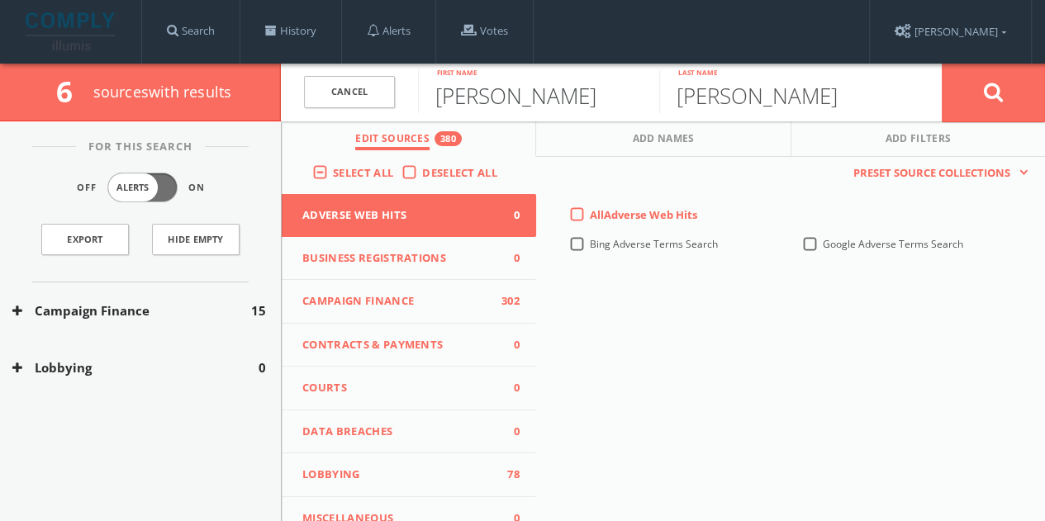
click at [473, 92] on input "[PERSON_NAME]" at bounding box center [538, 91] width 241 height 43
click at [473, 91] on input "[PERSON_NAME]" at bounding box center [538, 91] width 241 height 43
paste input "[PERSON_NAME]"
drag, startPoint x: 515, startPoint y: 93, endPoint x: 188, endPoint y: 108, distance: 327.5
click at [226, 115] on div "6 source s with results Cancel [PERSON_NAME] First name [PERSON_NAME] Last name…" at bounding box center [522, 93] width 1045 height 58
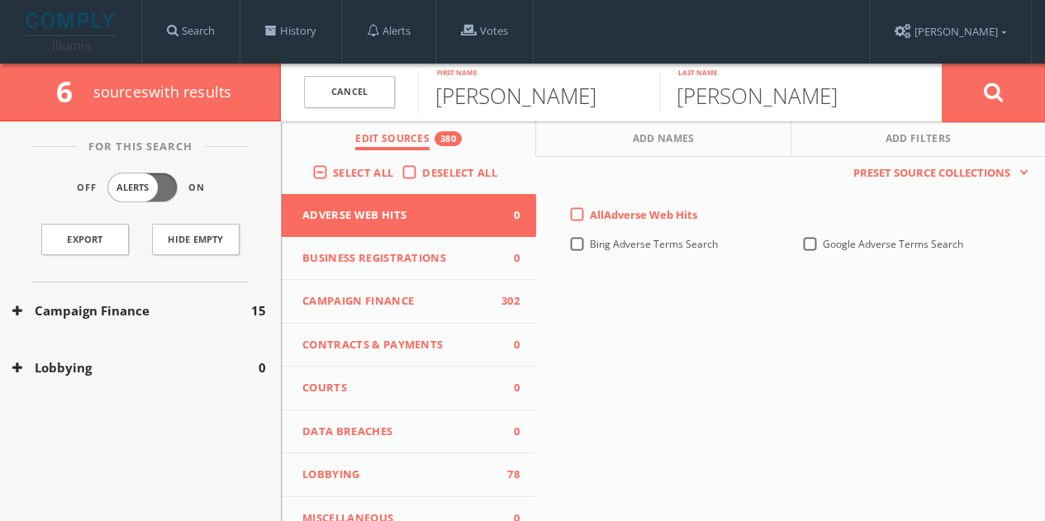
type input "[PERSON_NAME]"
click at [714, 94] on input "[PERSON_NAME]" at bounding box center [779, 91] width 241 height 43
paste input "[PERSON_NAME]"
drag, startPoint x: 750, startPoint y: 90, endPoint x: 582, endPoint y: 108, distance: 168.7
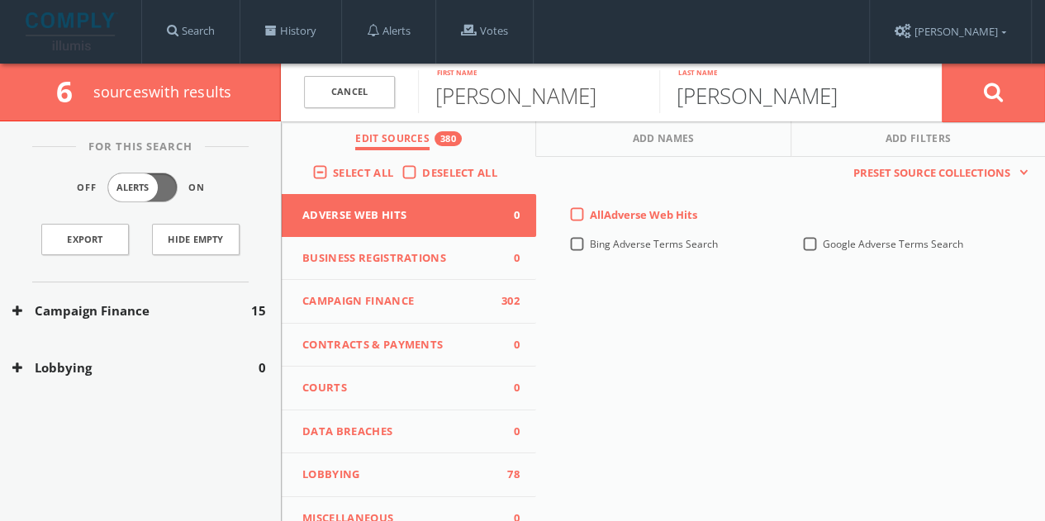
click at [584, 109] on form "Cancel [PERSON_NAME] First name [PERSON_NAME] Last name Cancel" at bounding box center [663, 93] width 764 height 58
type input "[PERSON_NAME]"
click at [540, 92] on input "[PERSON_NAME]" at bounding box center [538, 91] width 241 height 43
type input "[PERSON_NAME]"
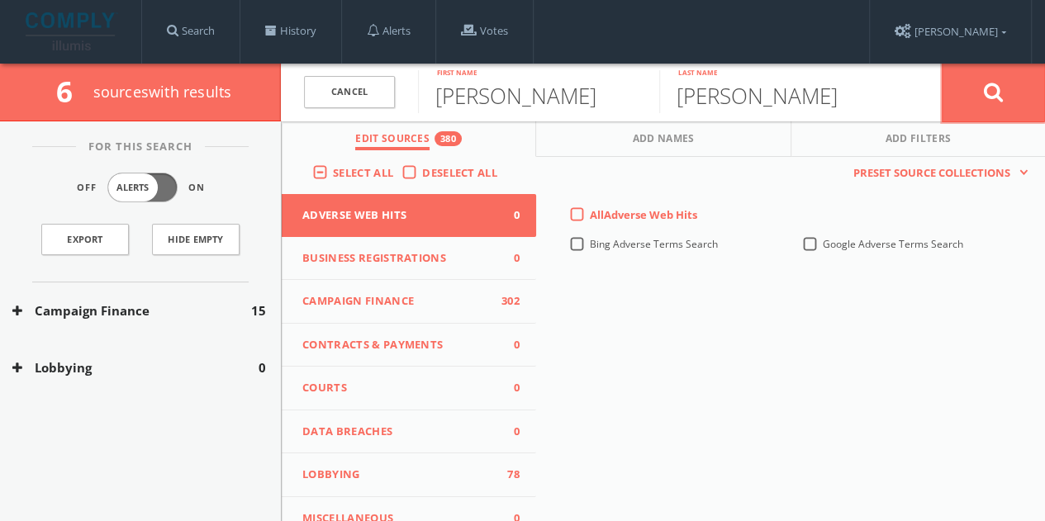
click at [1006, 87] on button at bounding box center [993, 92] width 103 height 59
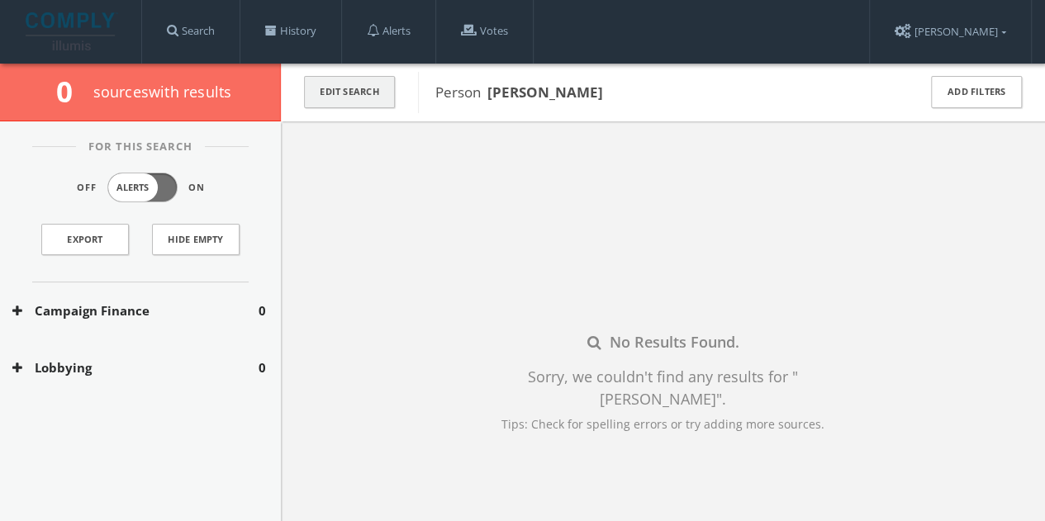
click at [355, 101] on button "Edit Search" at bounding box center [349, 92] width 91 height 32
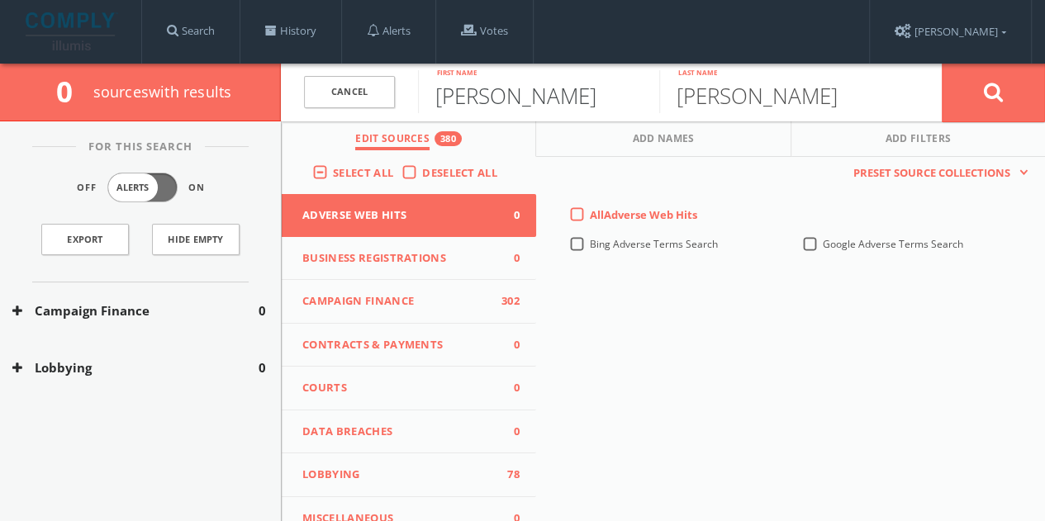
click at [487, 96] on input "[PERSON_NAME]" at bounding box center [538, 91] width 241 height 43
type input "[PERSON_NAME]"
click at [731, 121] on button "Add Names" at bounding box center [663, 139] width 254 height 36
click at [737, 103] on input "[PERSON_NAME]" at bounding box center [779, 91] width 241 height 43
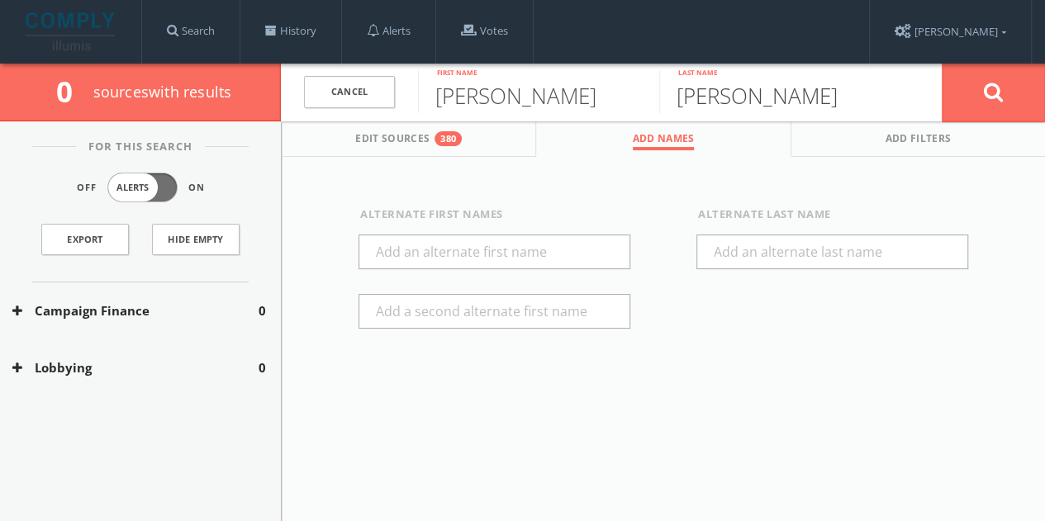
click at [737, 103] on input "[PERSON_NAME]" at bounding box center [779, 91] width 241 height 43
paste input "[PERSON_NAME]"
click at [422, 125] on button "Edit Sources 380" at bounding box center [409, 139] width 254 height 36
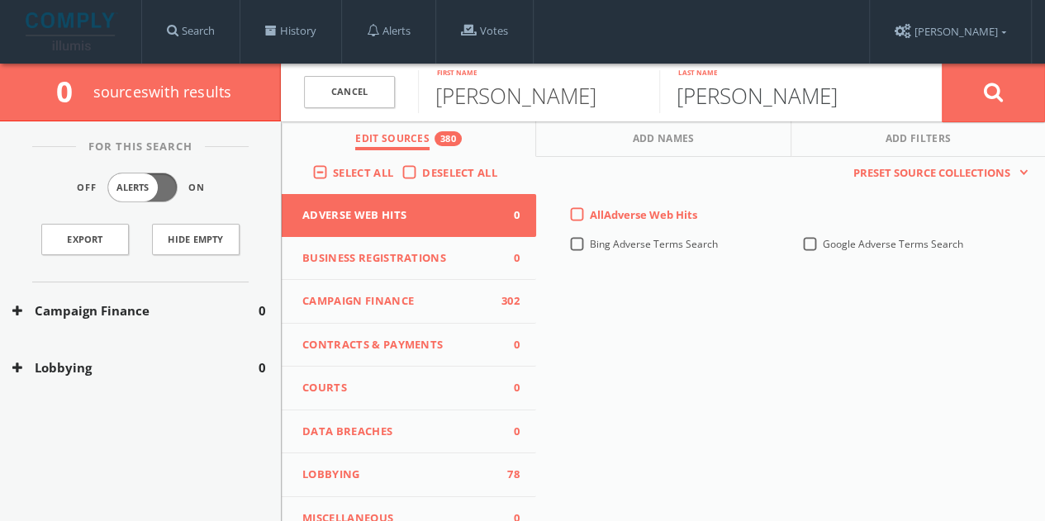
drag, startPoint x: 725, startPoint y: 102, endPoint x: 300, endPoint y: 91, distance: 425.6
click at [304, 92] on form "Cancel [PERSON_NAME] First name [PERSON_NAME] Last name Cancel" at bounding box center [663, 93] width 764 height 58
type input "[PERSON_NAME]"
click at [979, 85] on button at bounding box center [993, 92] width 103 height 59
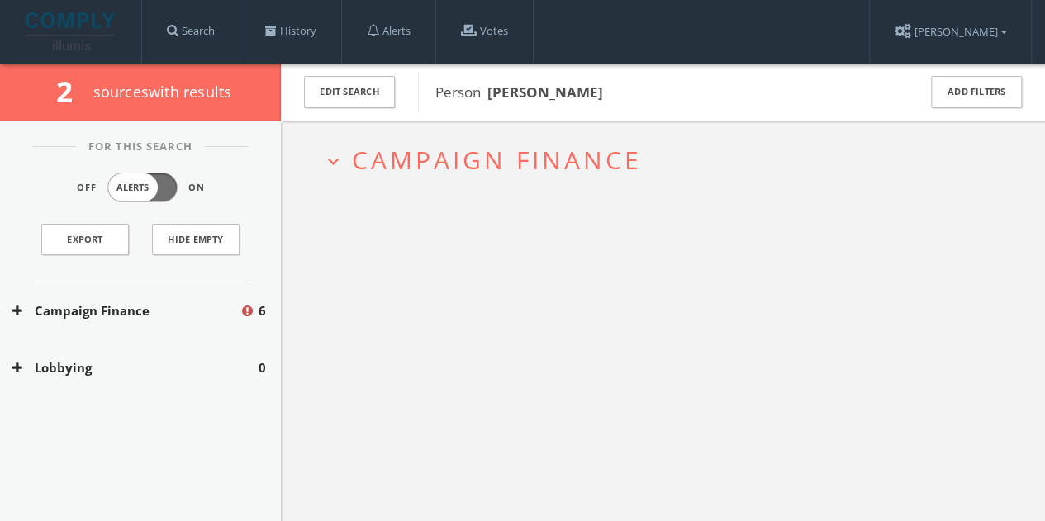
click at [180, 335] on div "Campaign Finance 6" at bounding box center [140, 311] width 281 height 57
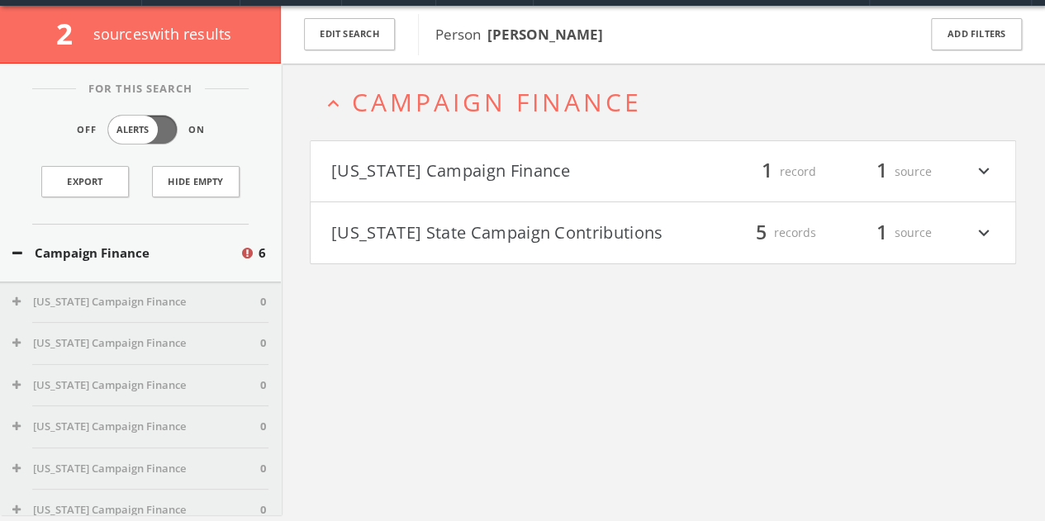
click at [503, 186] on h4 "[US_STATE] Campaign Finance filter_list 1 record 1 source expand_more" at bounding box center [663, 171] width 705 height 61
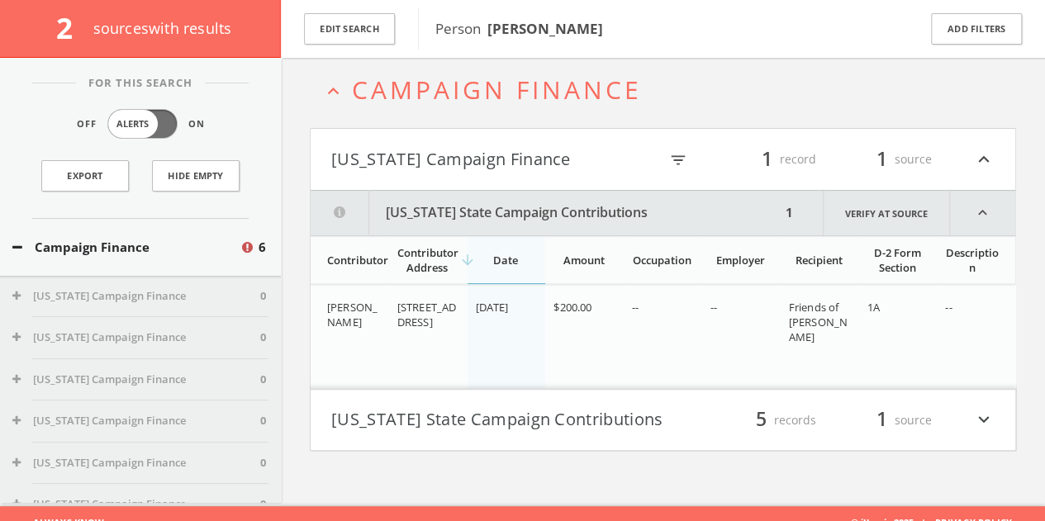
scroll to position [96, 0]
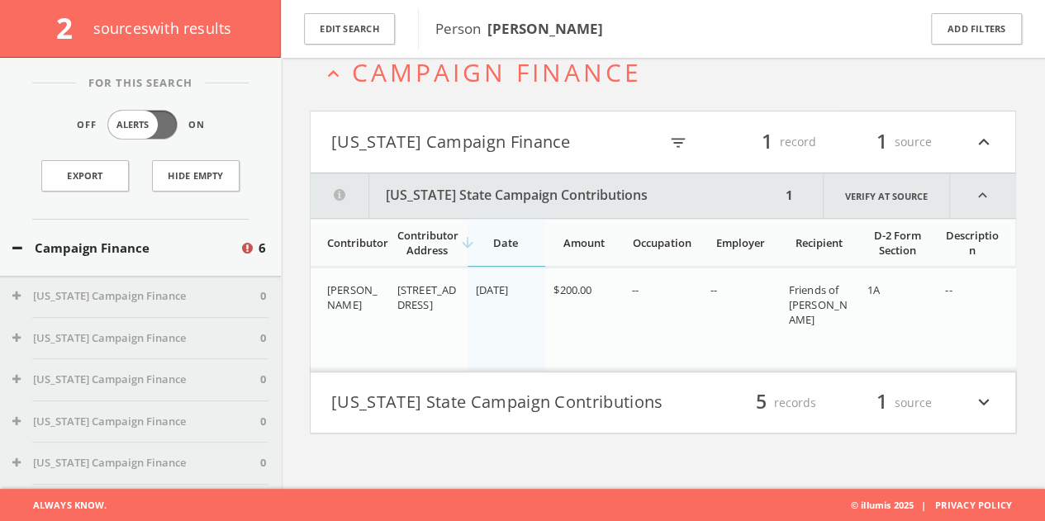
click at [508, 414] on button "[US_STATE] State Campaign Contributions" at bounding box center [497, 403] width 332 height 28
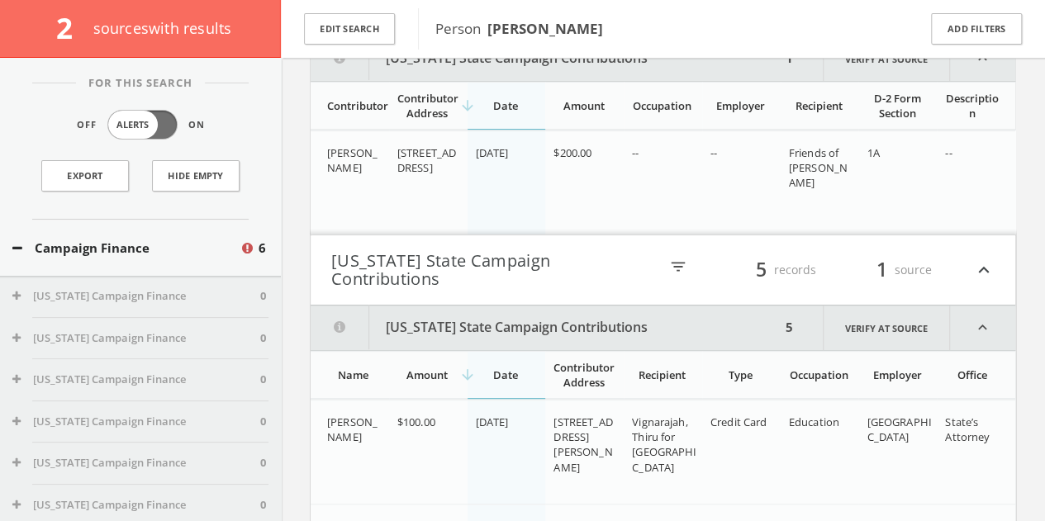
scroll to position [197, 0]
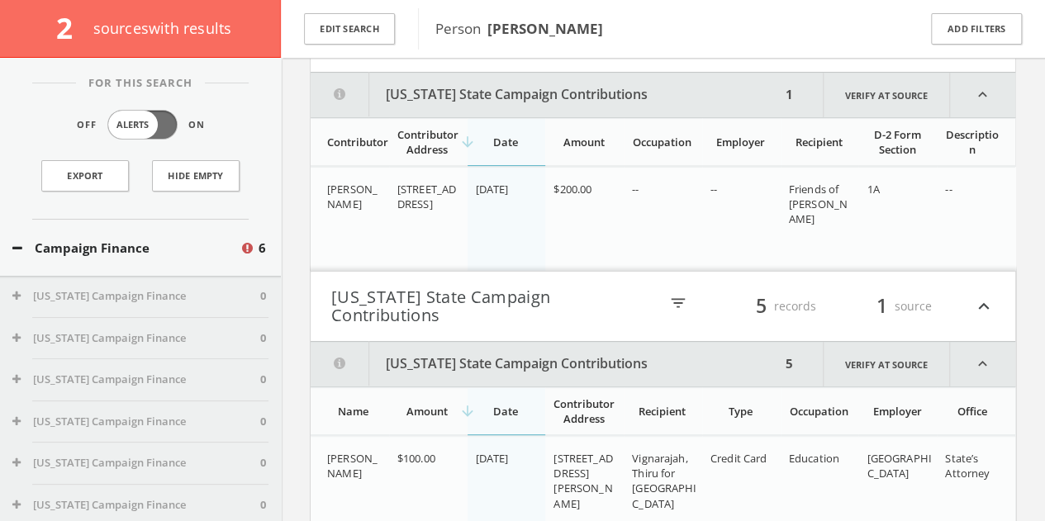
click at [129, 259] on div "Campaign Finance 6" at bounding box center [140, 248] width 281 height 57
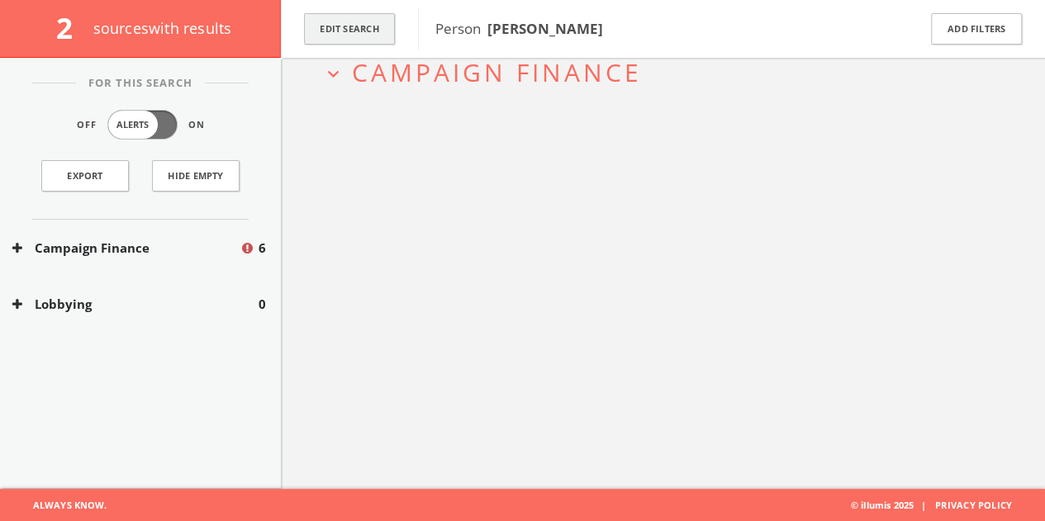
click at [380, 32] on button "Edit Search" at bounding box center [349, 29] width 91 height 32
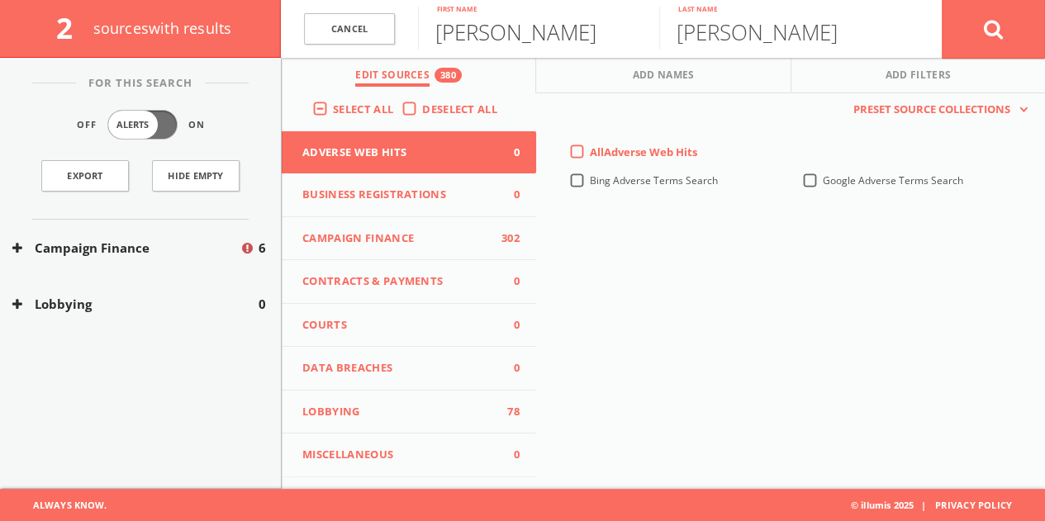
click at [494, 40] on input "[PERSON_NAME]" at bounding box center [538, 28] width 241 height 43
type input "[PERSON_NAME]"
paste input "[PERSON_NAME]"
type input "D"
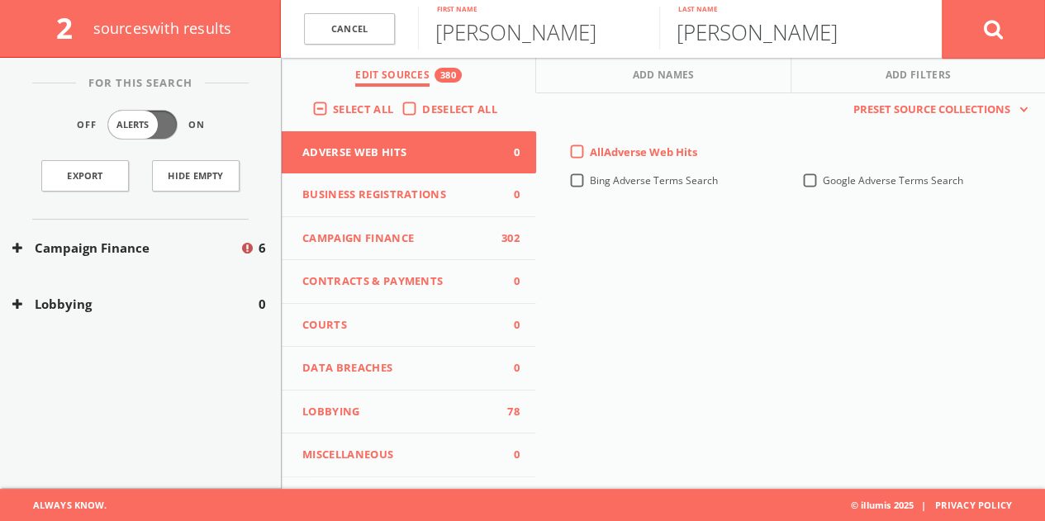
type input "[PERSON_NAME]"
click at [994, 39] on icon at bounding box center [994, 29] width 20 height 21
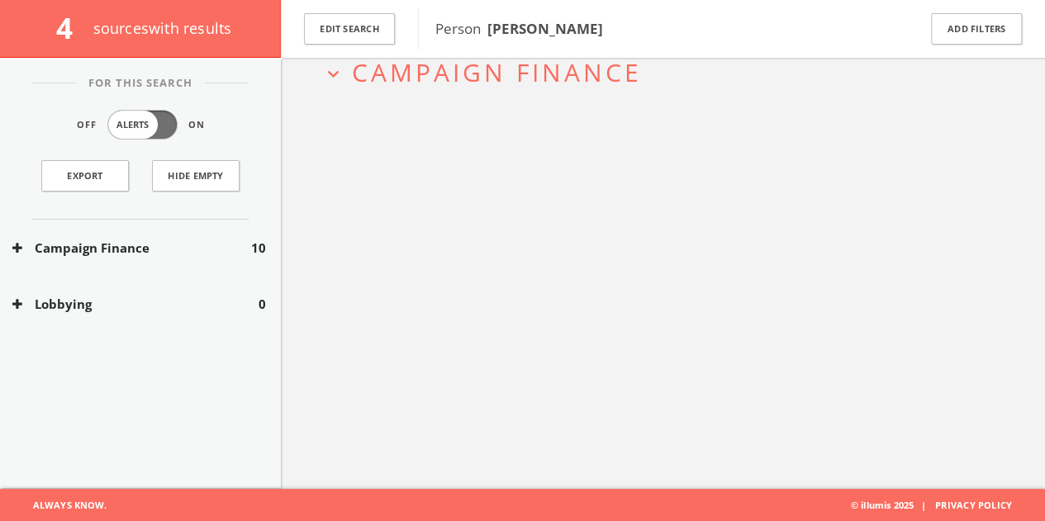
click at [228, 220] on div "Campaign Finance 10" at bounding box center [140, 248] width 281 height 57
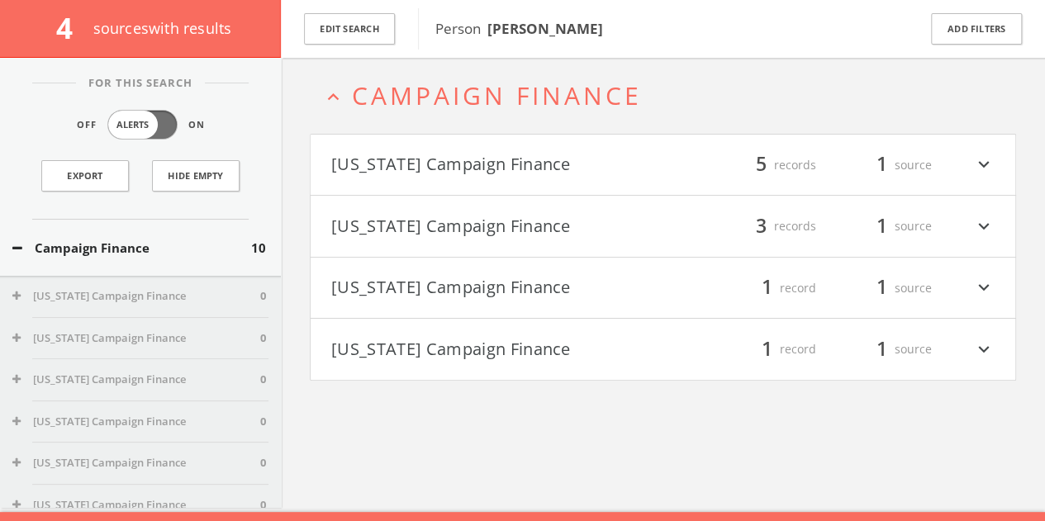
click at [544, 270] on h4 "[US_STATE] Campaign Finance filter_list 1 record 1 source expand_more" at bounding box center [663, 288] width 705 height 61
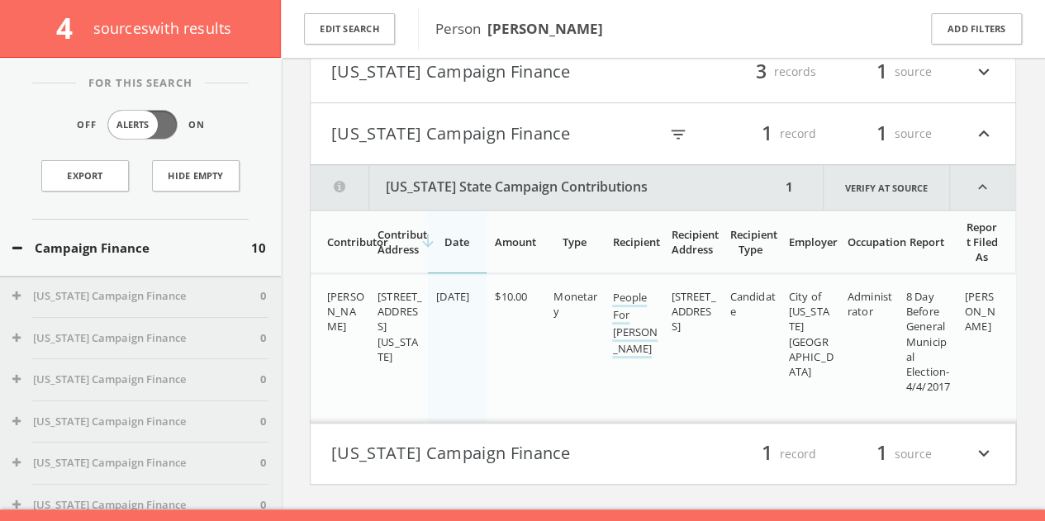
scroll to position [246, 0]
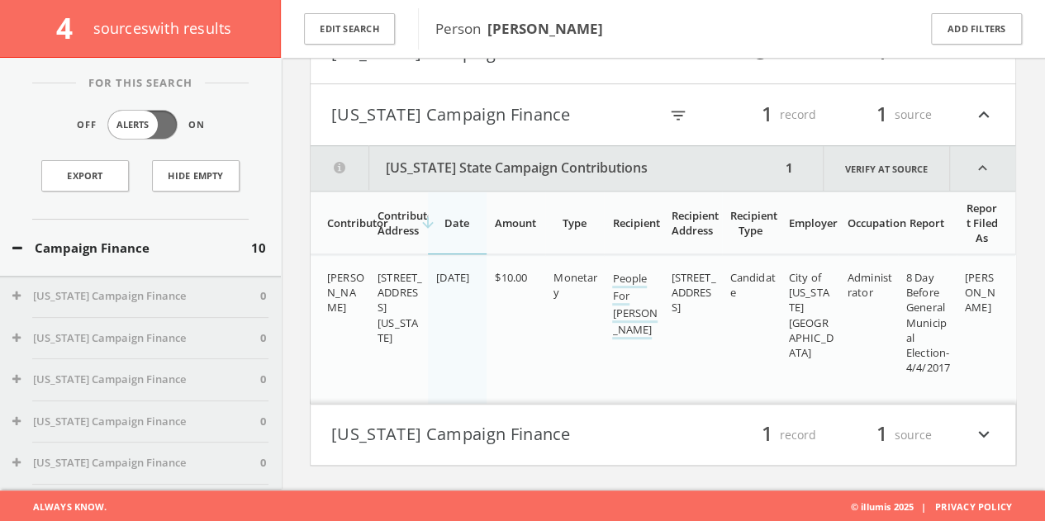
click at [478, 430] on button "[US_STATE] Campaign Finance" at bounding box center [497, 435] width 332 height 28
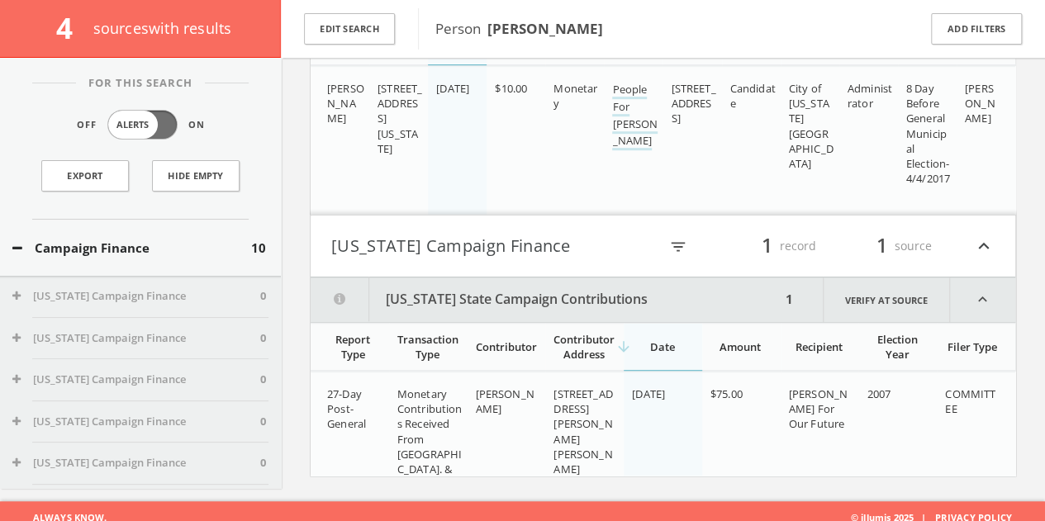
scroll to position [445, 0]
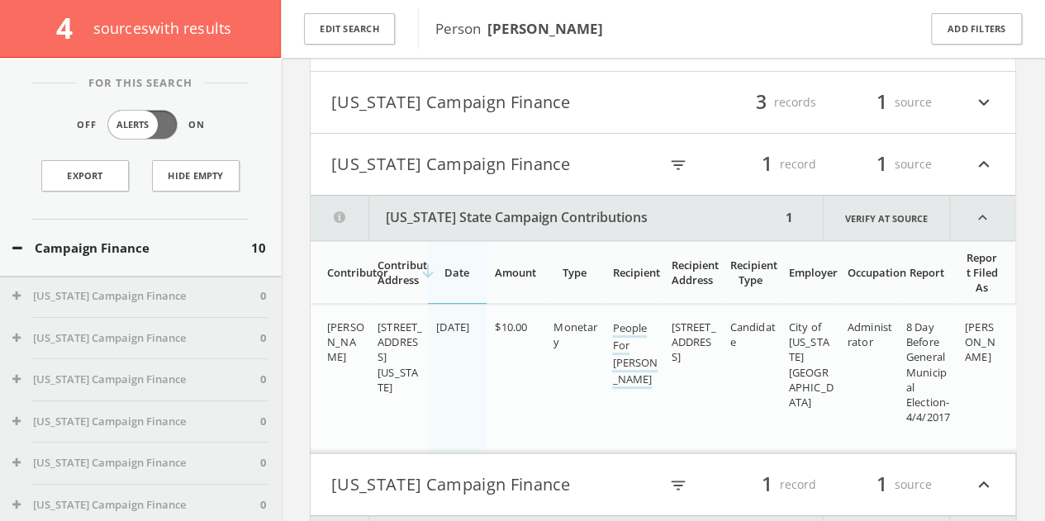
click at [532, 103] on button "[US_STATE] Campaign Finance" at bounding box center [497, 102] width 332 height 28
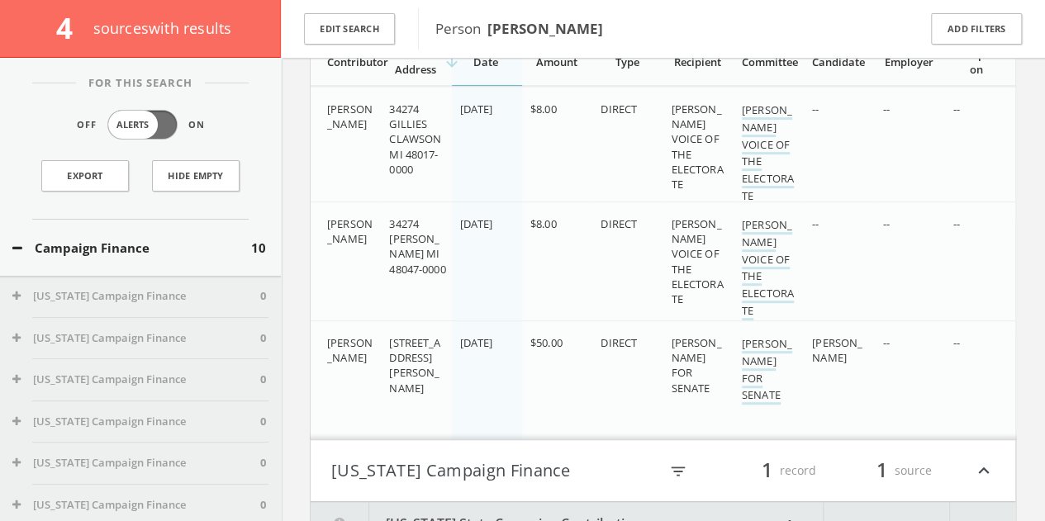
scroll to position [354, 0]
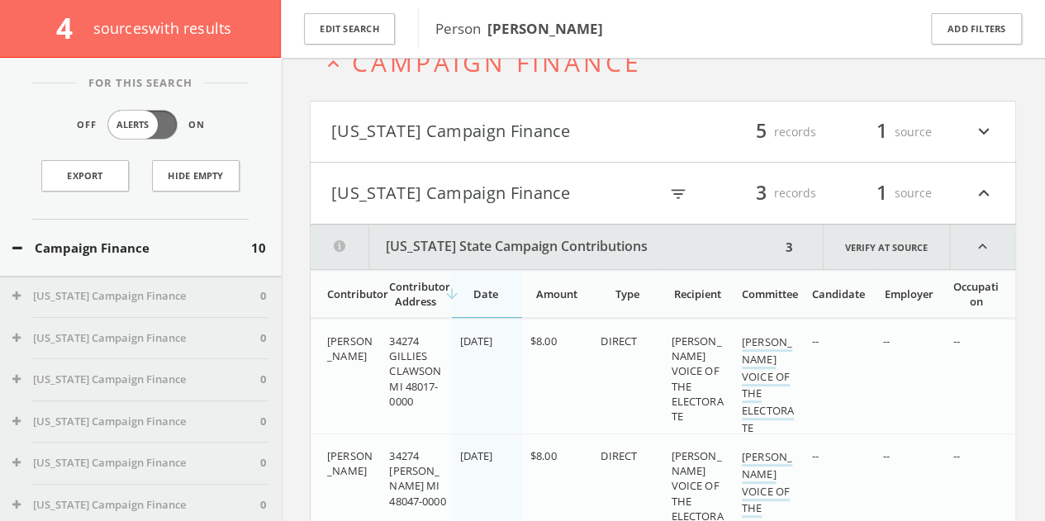
click at [578, 114] on h4 "[US_STATE] Campaign Finance filter_list 5 records 1 source expand_more" at bounding box center [663, 132] width 705 height 61
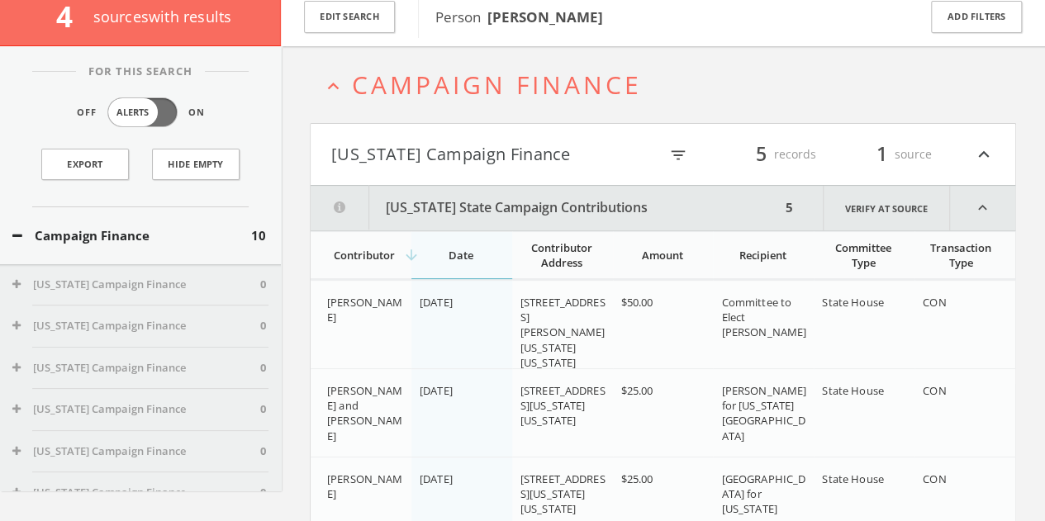
scroll to position [45, 0]
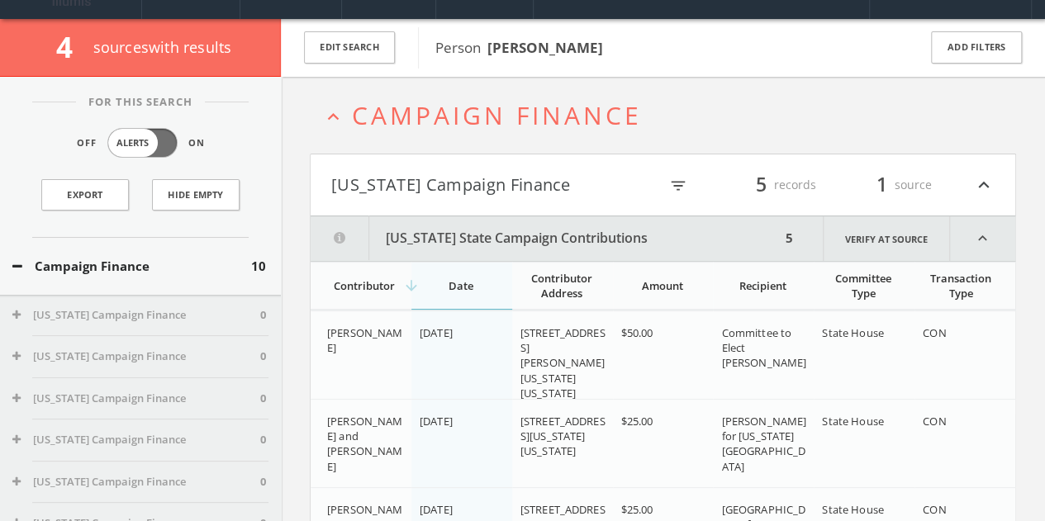
click at [119, 270] on button "Campaign Finance" at bounding box center [131, 266] width 239 height 19
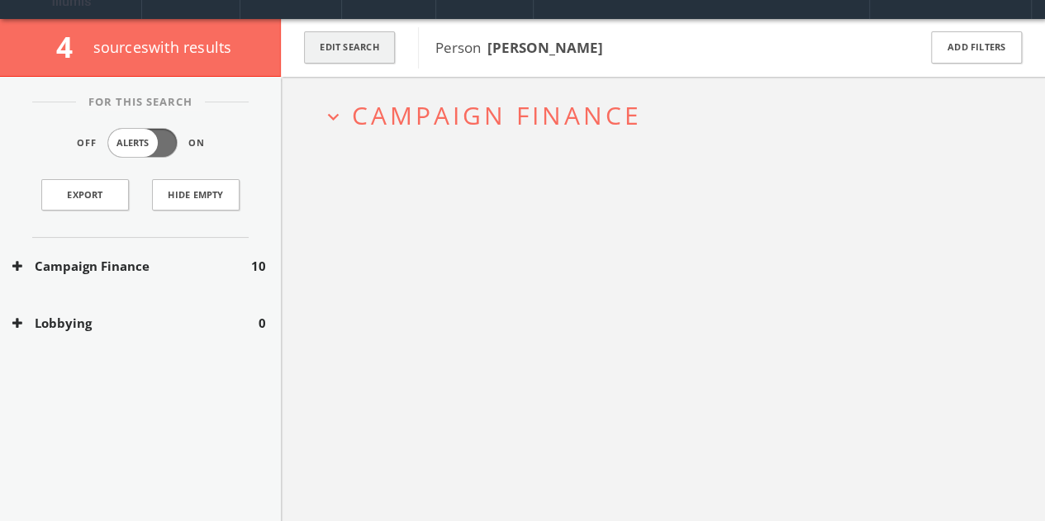
click at [347, 59] on button "Edit Search" at bounding box center [349, 47] width 91 height 32
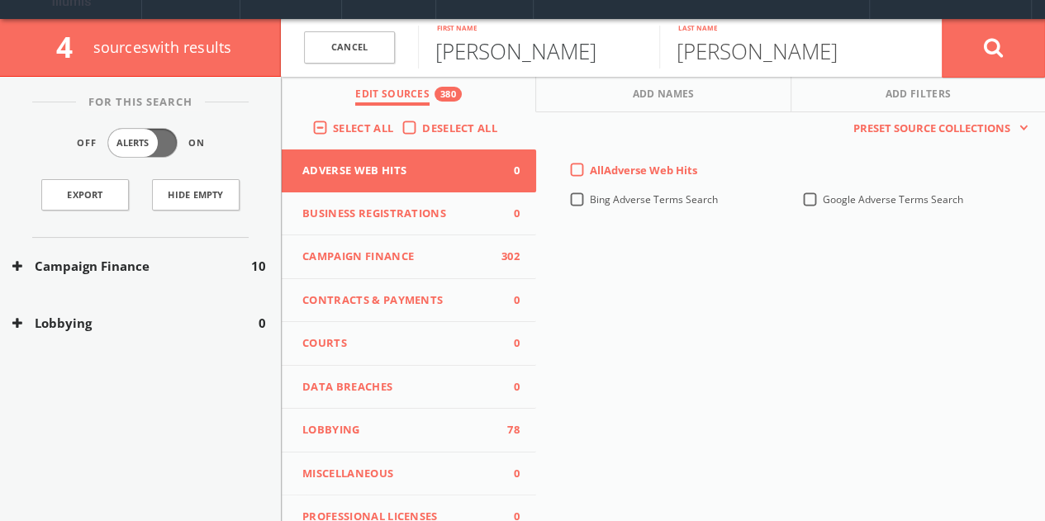
click at [476, 50] on input "[PERSON_NAME]" at bounding box center [538, 47] width 241 height 43
paste input "[PERSON_NAME]"
drag, startPoint x: 481, startPoint y: 57, endPoint x: 764, endPoint y: 85, distance: 284.8
click at [764, 77] on div "Cancel [PERSON_NAME] First name [PERSON_NAME] Last name Cancel Edit Sources 380…" at bounding box center [663, 48] width 764 height 58
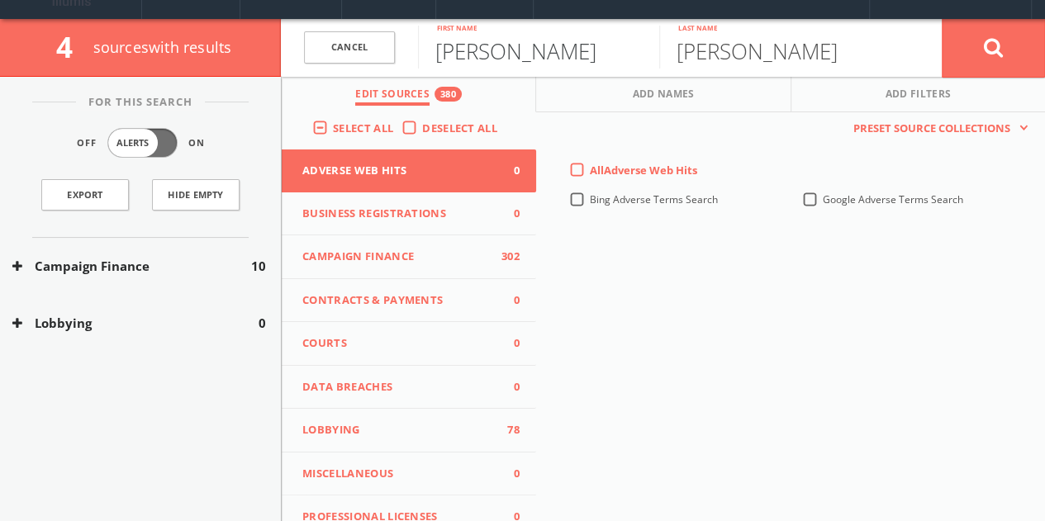
type input "[PERSON_NAME]"
click at [758, 59] on input "[PERSON_NAME]" at bounding box center [779, 47] width 241 height 43
paste input "[PERSON_NAME]-Snyd"
drag, startPoint x: 719, startPoint y: 55, endPoint x: 520, endPoint y: 52, distance: 199.1
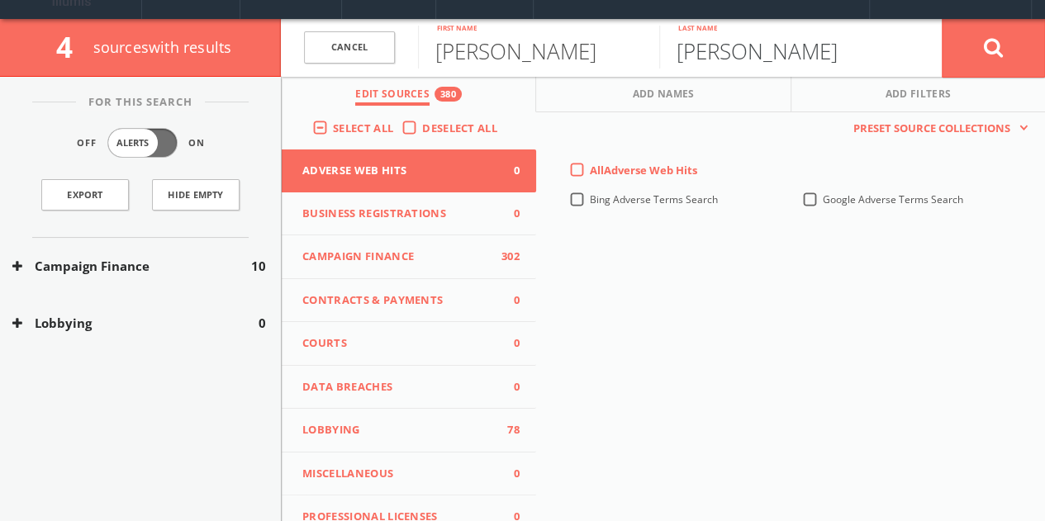
click at [534, 55] on form "Cancel [PERSON_NAME] First name [PERSON_NAME] Last name Cancel" at bounding box center [663, 48] width 764 height 58
type input "[PERSON_NAME]"
click at [226, 258] on button "Campaign Finance" at bounding box center [131, 266] width 239 height 19
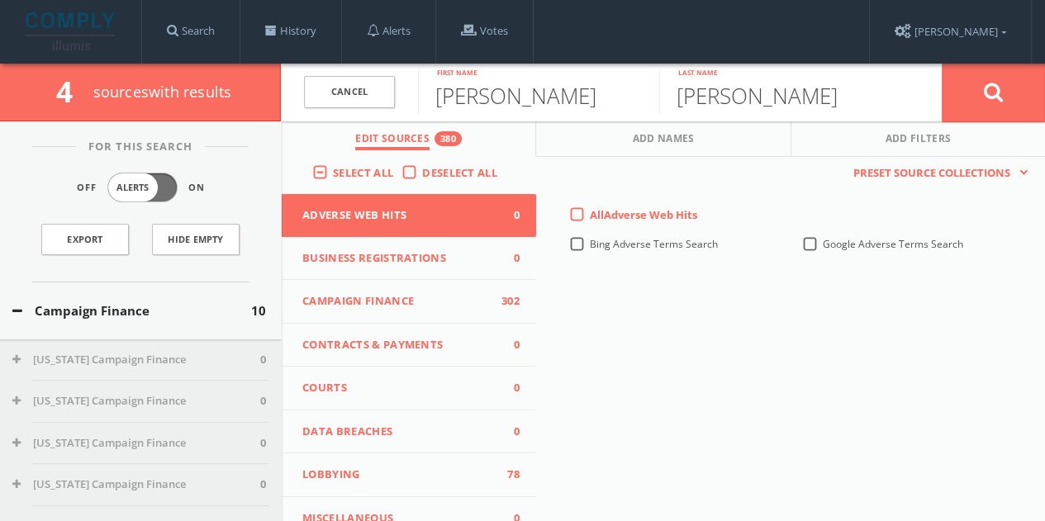
scroll to position [83, 0]
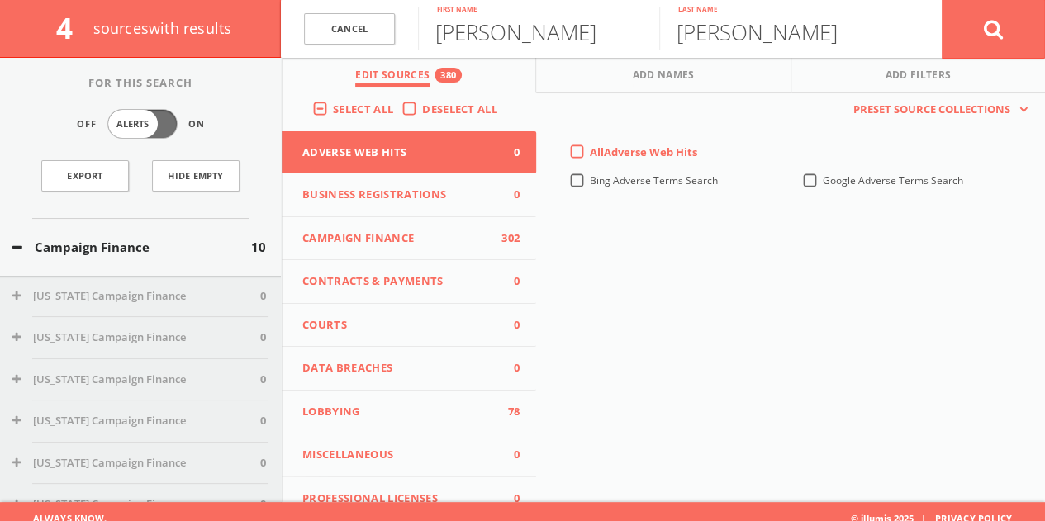
click at [432, 241] on span "Campaign Finance" at bounding box center [398, 239] width 193 height 17
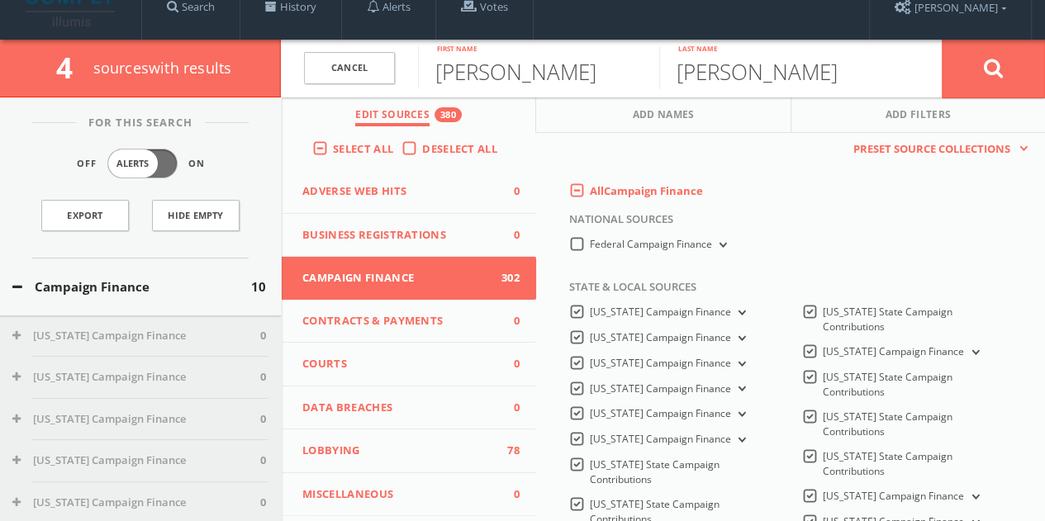
scroll to position [0, 0]
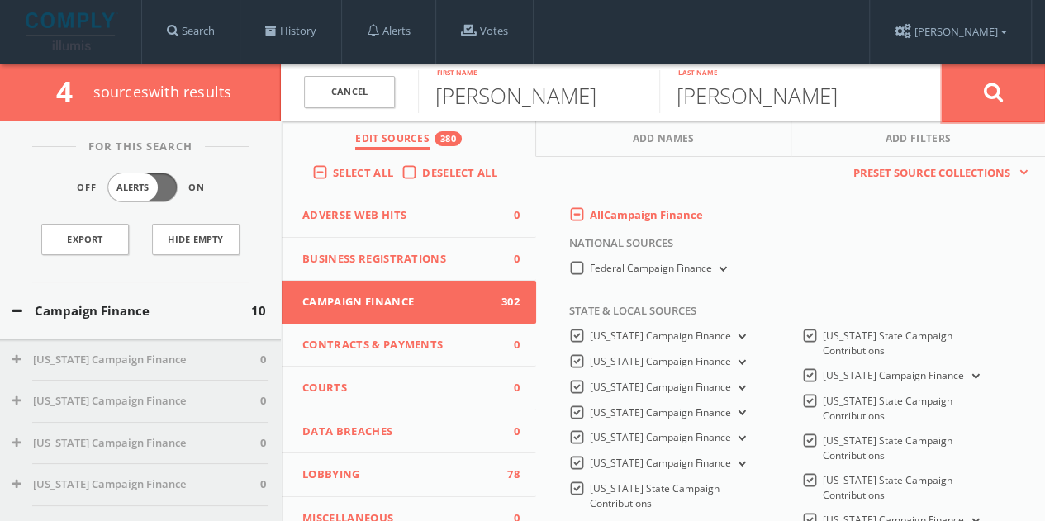
click at [978, 111] on button at bounding box center [993, 92] width 103 height 59
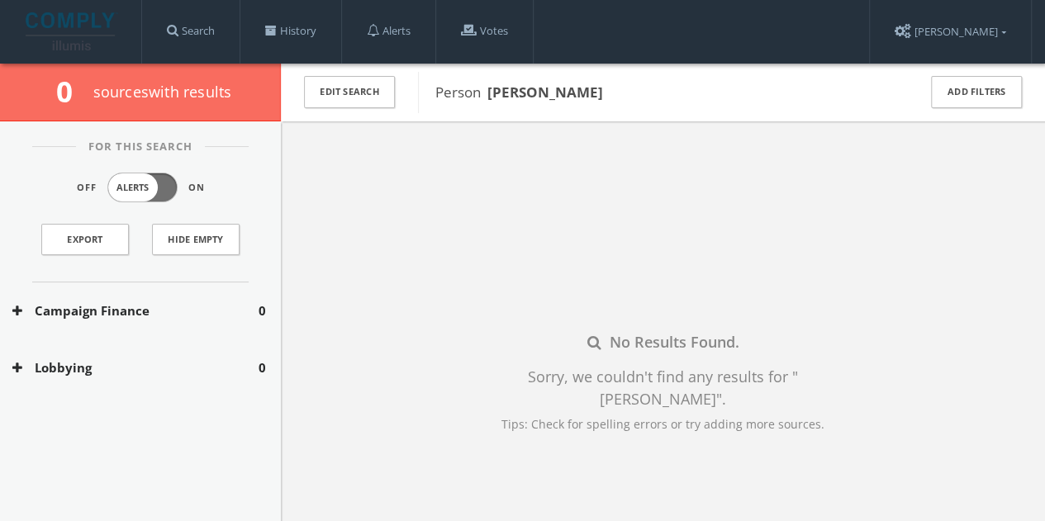
click at [368, 75] on div "Edit Search" at bounding box center [349, 93] width 137 height 58
click at [386, 85] on button "Edit Search" at bounding box center [349, 92] width 91 height 32
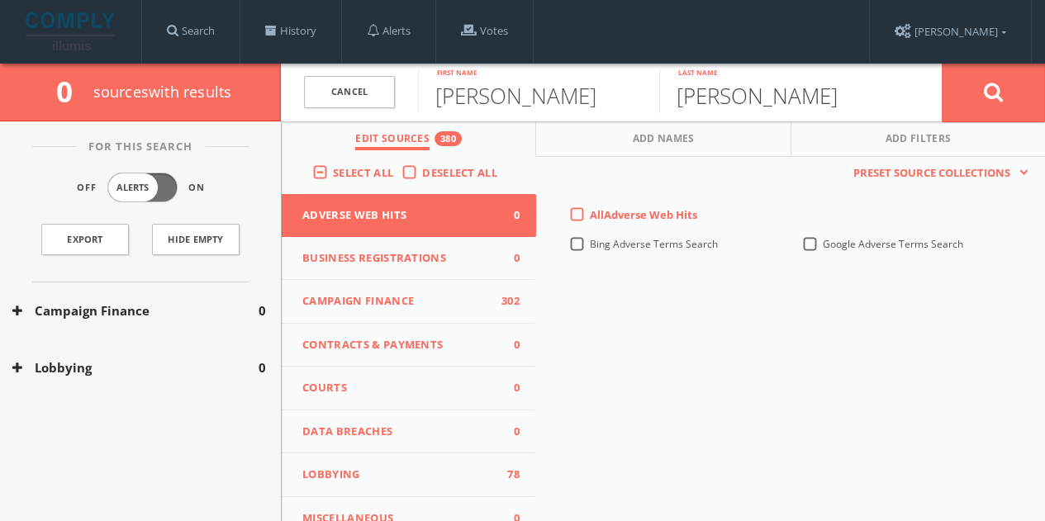
drag, startPoint x: 738, startPoint y: 95, endPoint x: 1057, endPoint y: 70, distance: 319.9
click at [1044, 76] on html "Search History Alerts Votes [PERSON_NAME] Edit Profile Change Password Security…" at bounding box center [522, 338] width 1045 height 676
type input "[PERSON_NAME]"
click at [942, 63] on button at bounding box center [993, 92] width 103 height 59
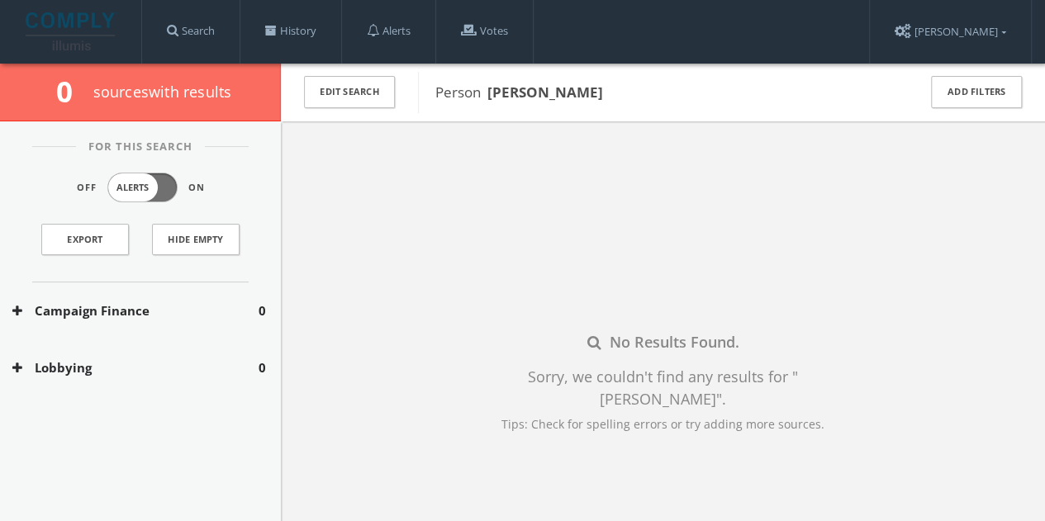
click at [351, 68] on div "Edit Search" at bounding box center [349, 93] width 137 height 58
click at [349, 83] on button "Edit Search" at bounding box center [349, 92] width 91 height 32
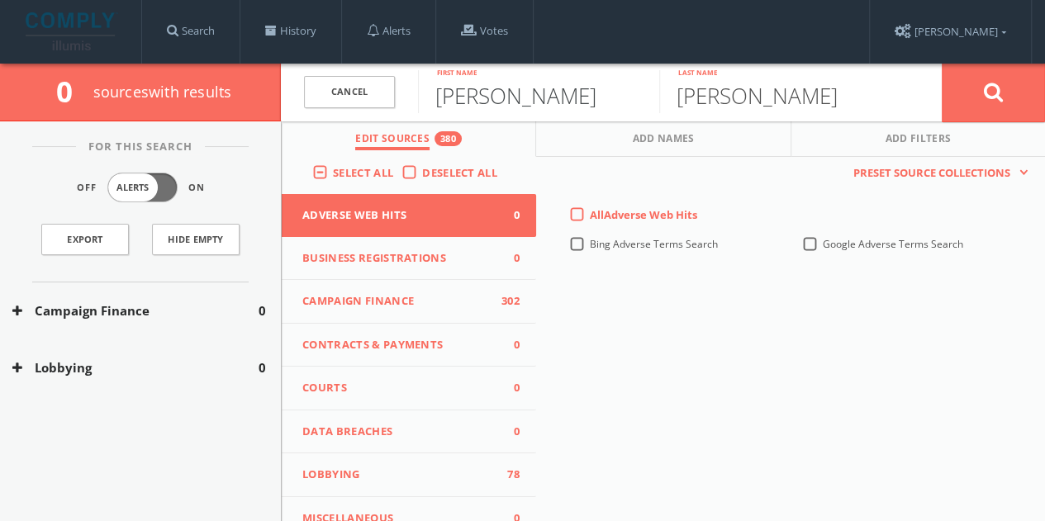
click at [473, 95] on input "[PERSON_NAME]" at bounding box center [538, 91] width 241 height 43
type input "[PERSON_NAME]"
type input "k"
type input "[PERSON_NAME]"
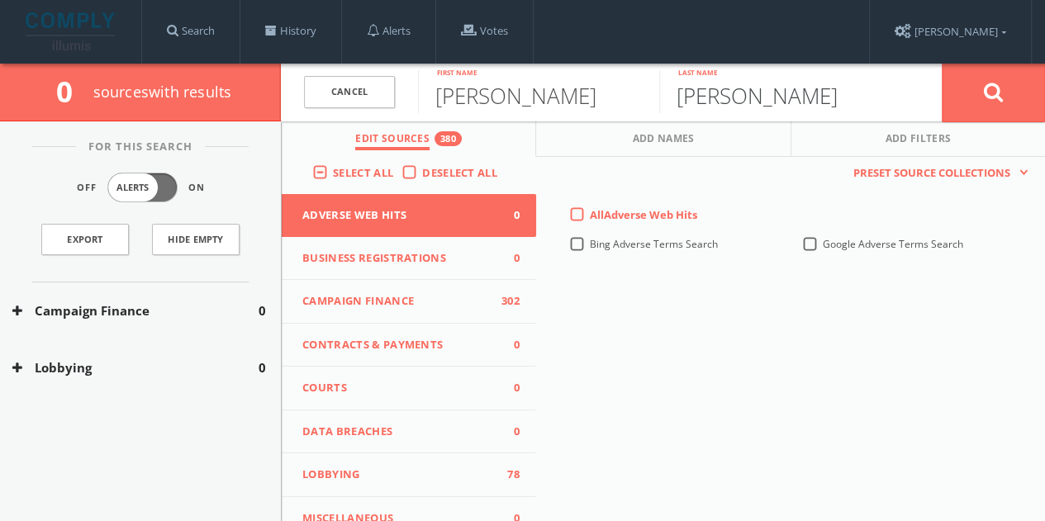
click at [942, 63] on button at bounding box center [993, 92] width 103 height 59
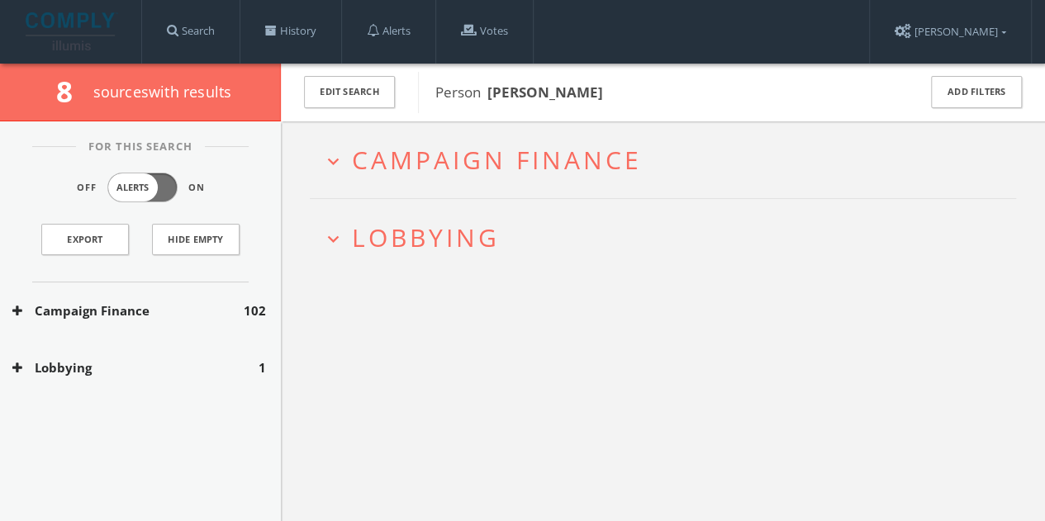
click at [233, 358] on div "Lobbying 1" at bounding box center [140, 368] width 281 height 57
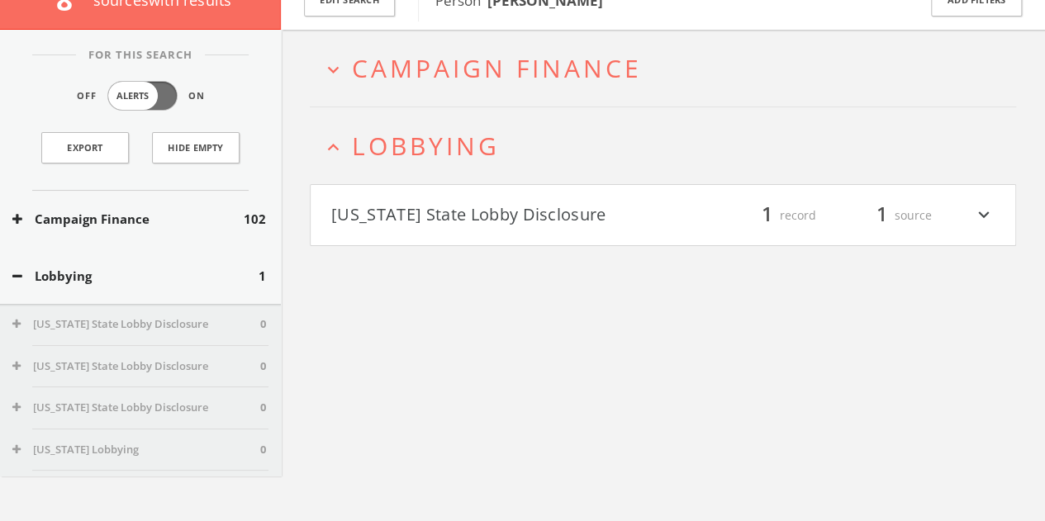
click at [497, 197] on div "expand_less Lobbying [US_STATE] State Lobby Disclosure filter_list 1 record 1 s…" at bounding box center [663, 177] width 706 height 140
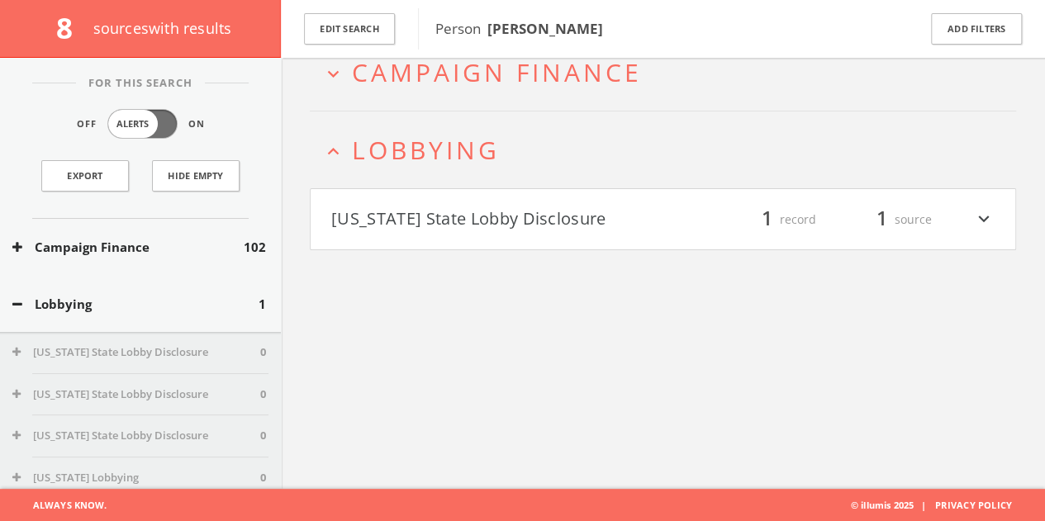
click at [497, 197] on h4 "[US_STATE] State Lobby Disclosure filter_list 1 record 1 source expand_more" at bounding box center [663, 219] width 705 height 61
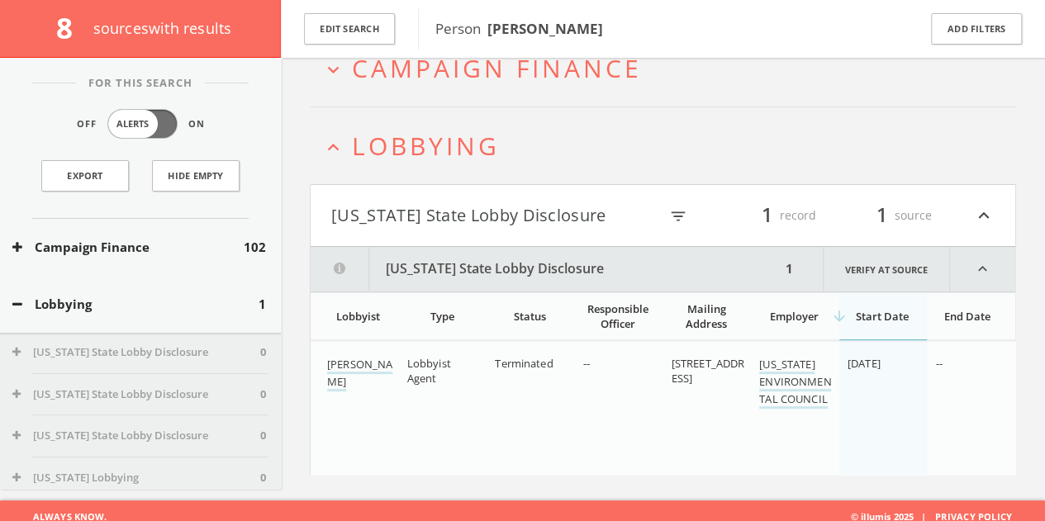
scroll to position [109, 0]
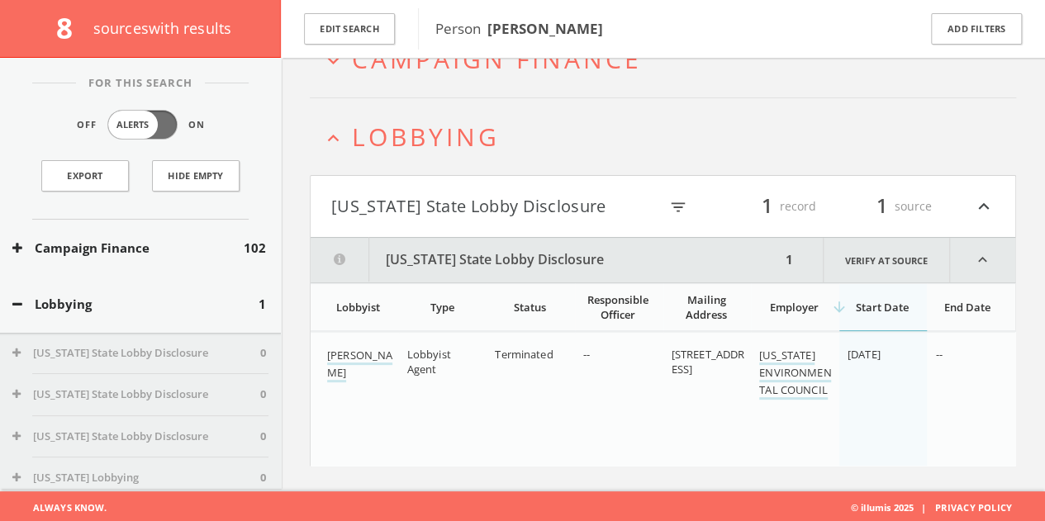
click at [209, 244] on button "Campaign Finance" at bounding box center [127, 248] width 231 height 19
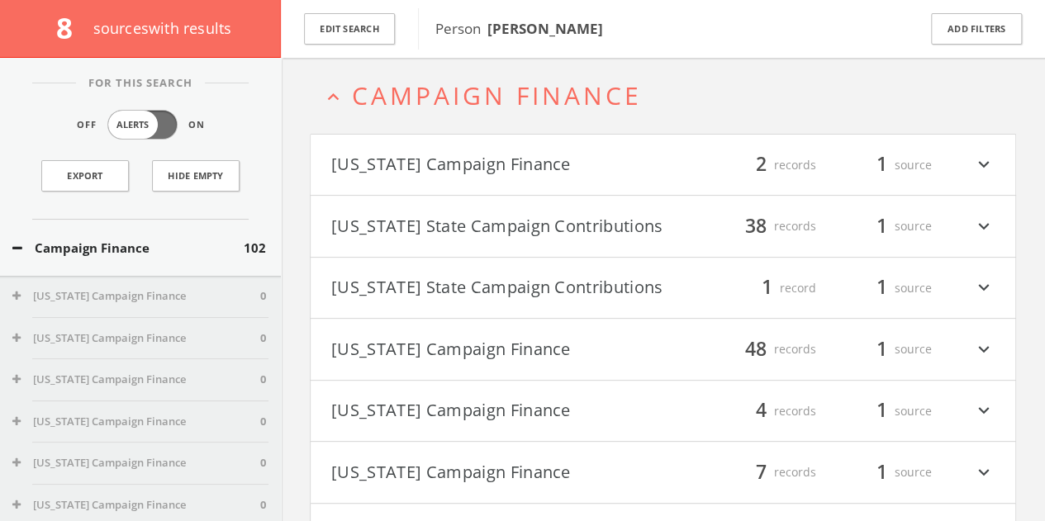
scroll to position [71, 0]
click at [677, 293] on html "Search History Alerts Votes [PERSON_NAME] Edit Profile Change Password Security…" at bounding box center [522, 461] width 1045 height 1065
click at [626, 270] on h4 "[US_STATE] State Campaign Contributions filter_list 1 record 1 source expand_mo…" at bounding box center [663, 289] width 705 height 61
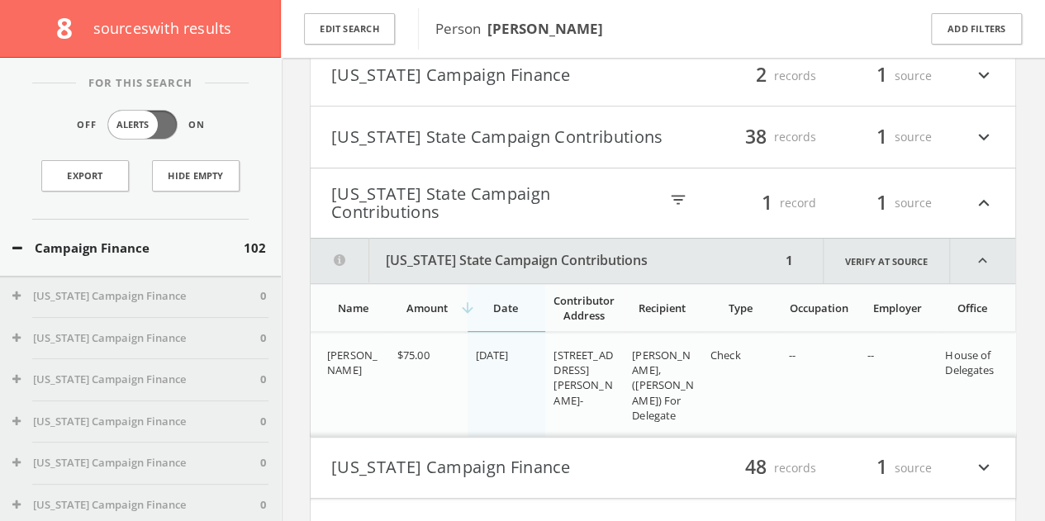
click at [621, 272] on html "Search History Alerts Votes [PERSON_NAME] Edit Profile Change Password Security…" at bounding box center [522, 474] width 1045 height 1273
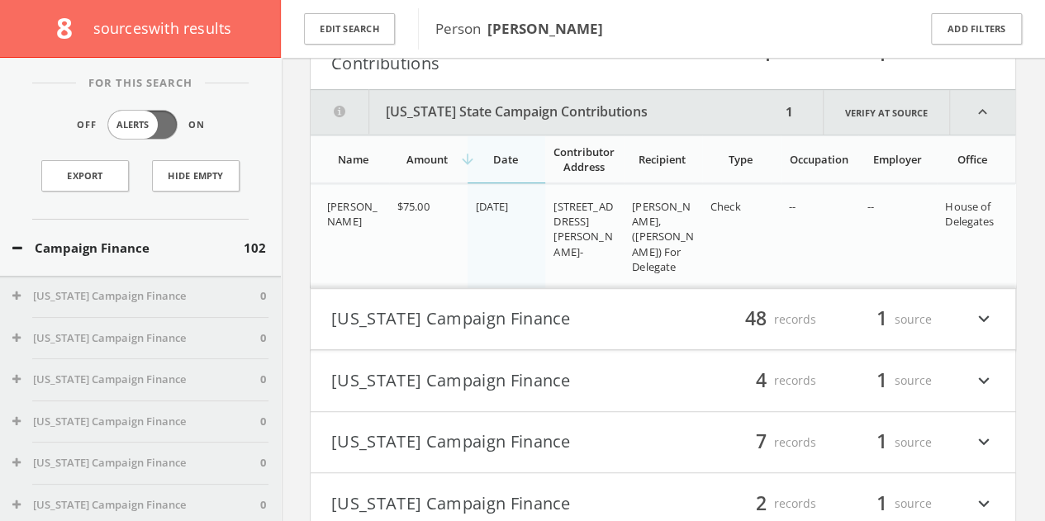
scroll to position [250, 0]
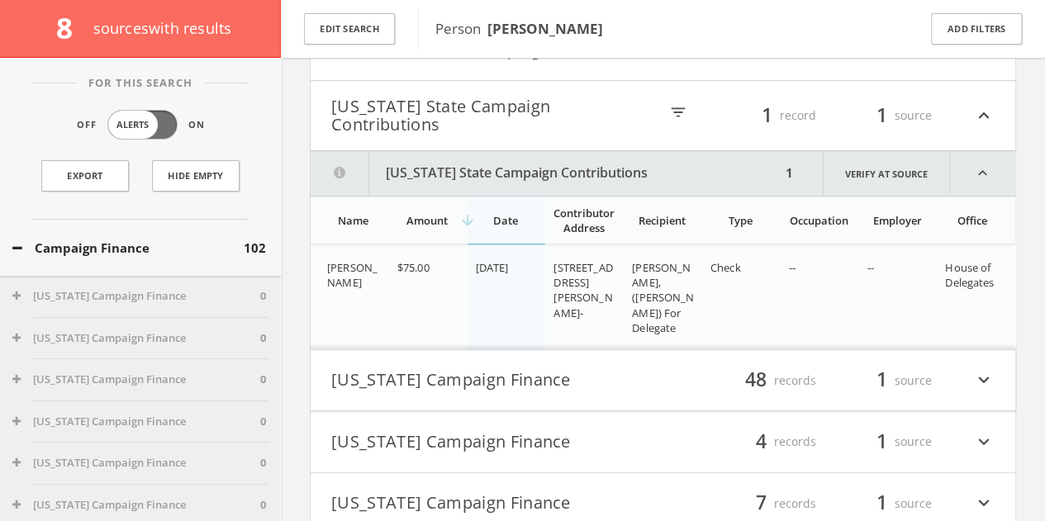
click at [579, 123] on button "[US_STATE] State Campaign Contributions" at bounding box center [494, 115] width 327 height 36
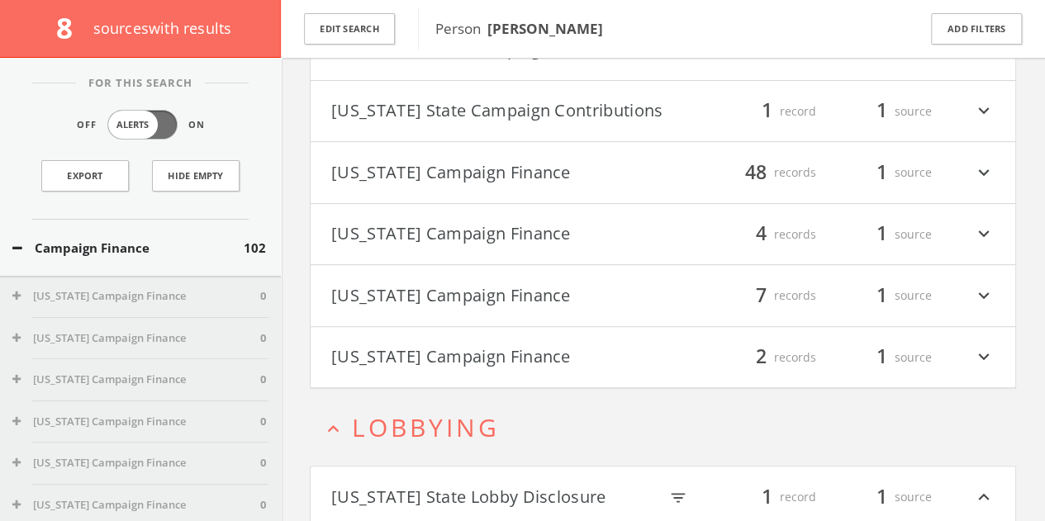
click at [648, 169] on button "[US_STATE] Campaign Finance" at bounding box center [497, 173] width 332 height 28
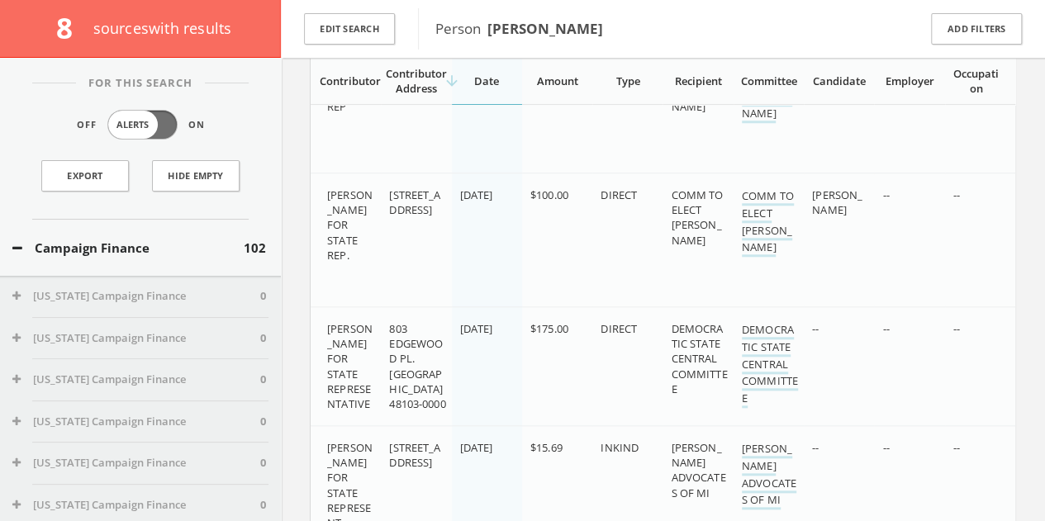
scroll to position [4111, 0]
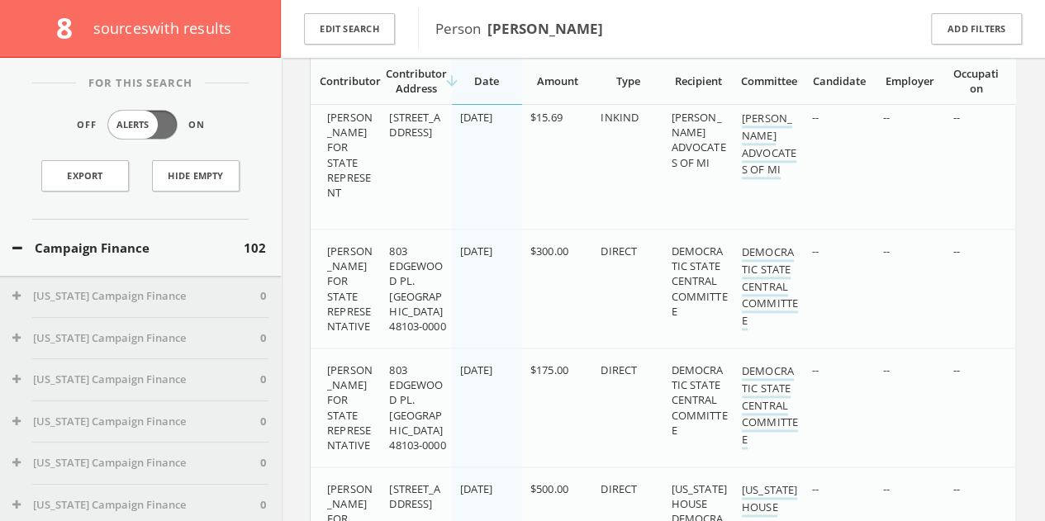
click at [111, 249] on button "Campaign Finance" at bounding box center [127, 248] width 231 height 19
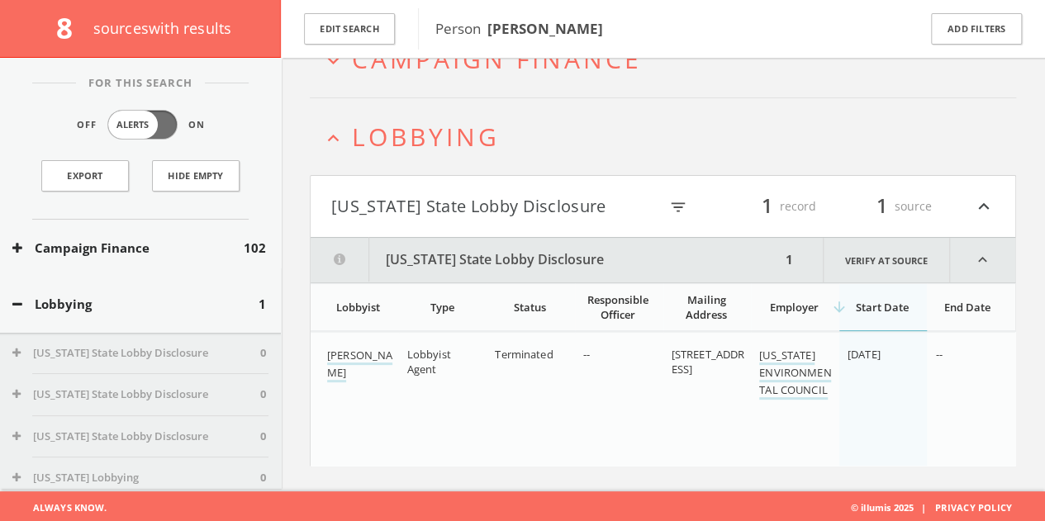
click at [91, 292] on div "Lobbying 1" at bounding box center [140, 304] width 281 height 57
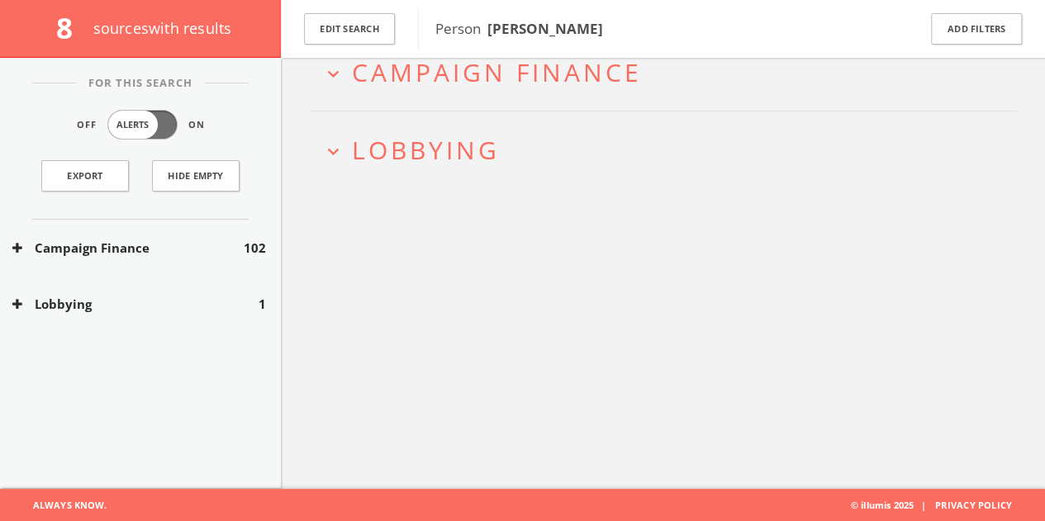
click at [91, 292] on div "Lobbying 1" at bounding box center [140, 304] width 281 height 57
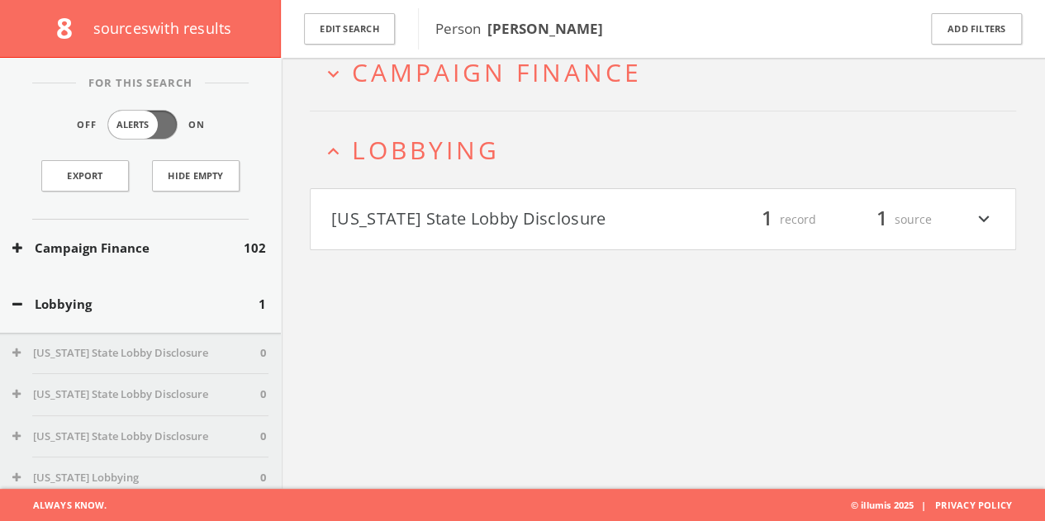
click at [615, 235] on h4 "[US_STATE] State Lobby Disclosure filter_list 1 record 1 source expand_more" at bounding box center [663, 219] width 705 height 61
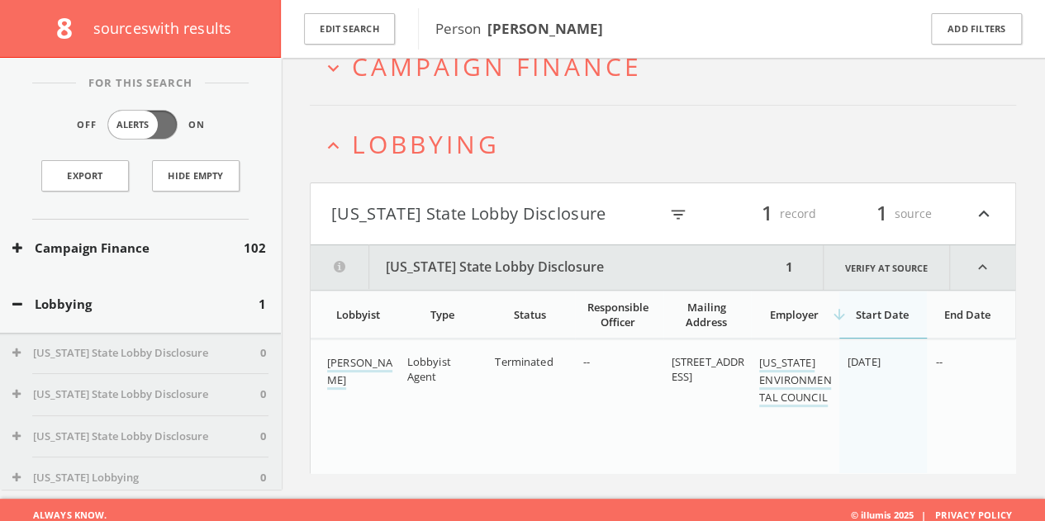
scroll to position [109, 0]
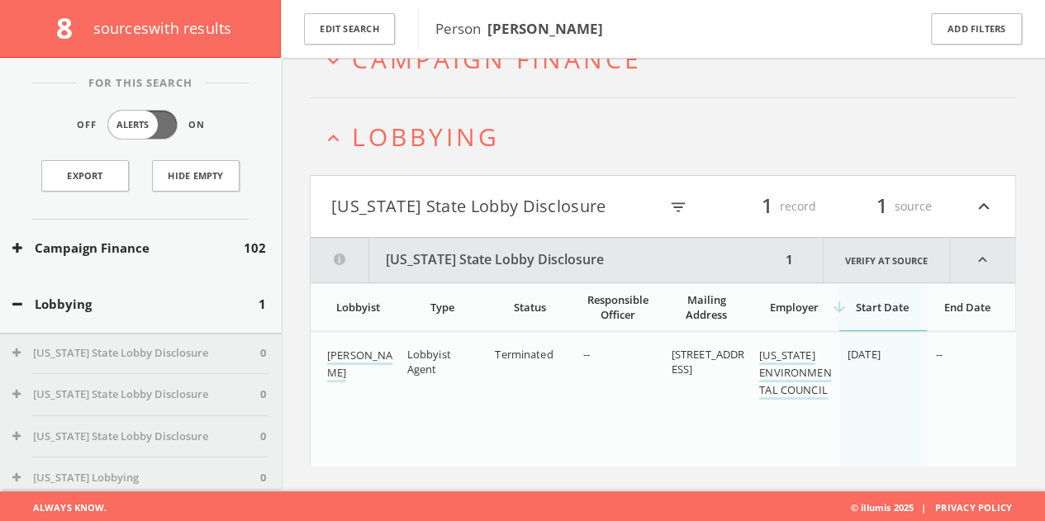
click at [370, 9] on div "Edit Search" at bounding box center [349, 29] width 137 height 58
click at [372, 25] on button "Edit Search" at bounding box center [349, 29] width 91 height 32
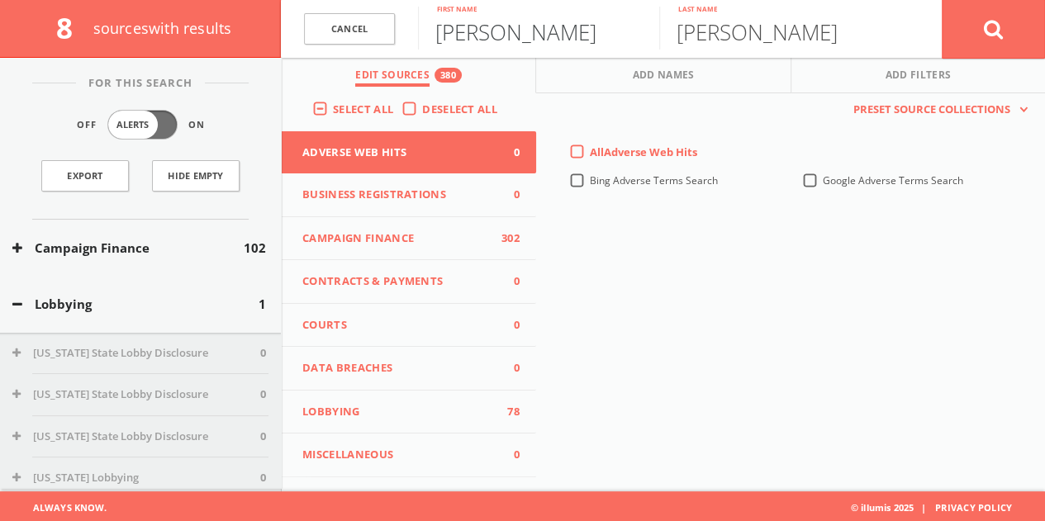
click at [501, 39] on input "[PERSON_NAME]" at bounding box center [538, 28] width 241 height 43
type input "[PERSON_NAME]"
click at [942, 0] on button at bounding box center [993, 28] width 103 height 59
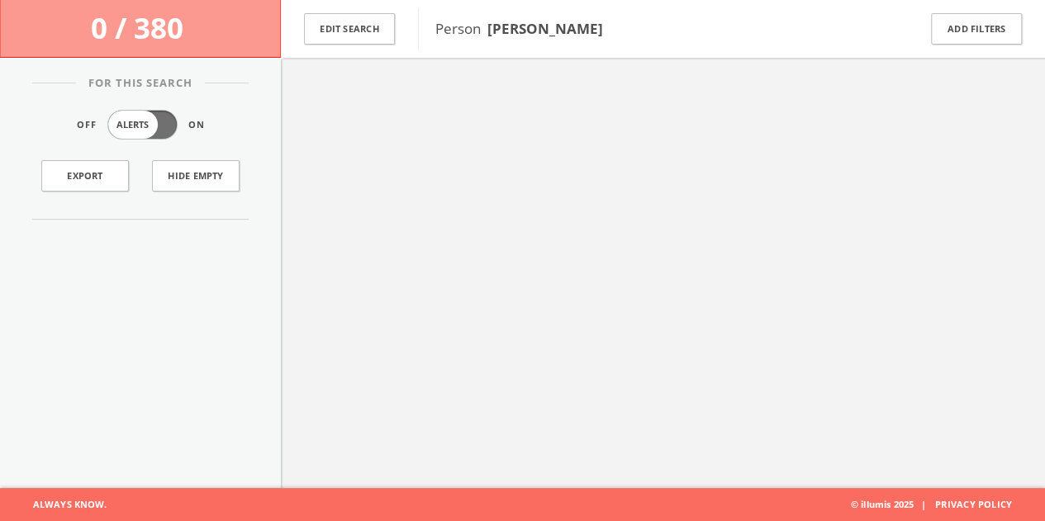
scroll to position [96, 0]
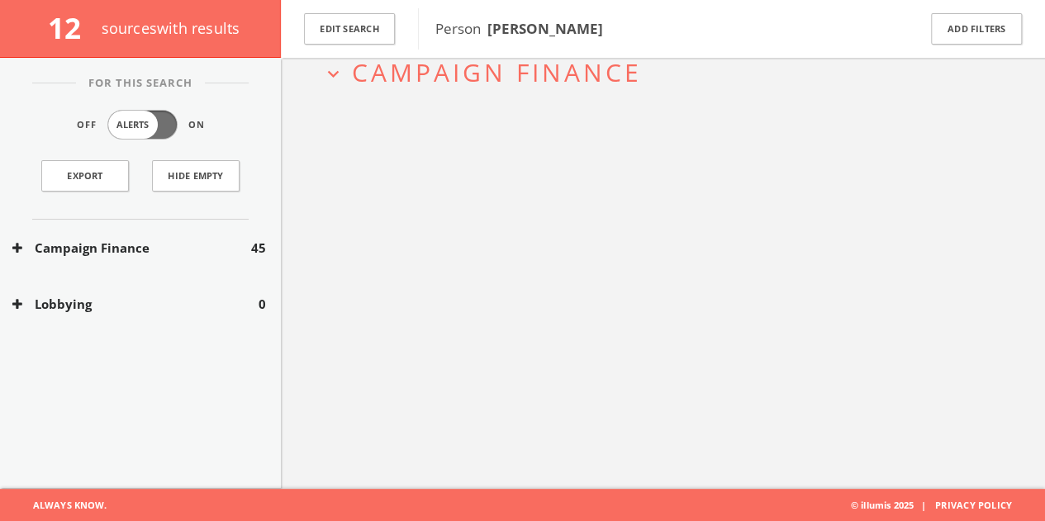
click at [183, 239] on button "Campaign Finance" at bounding box center [131, 248] width 239 height 19
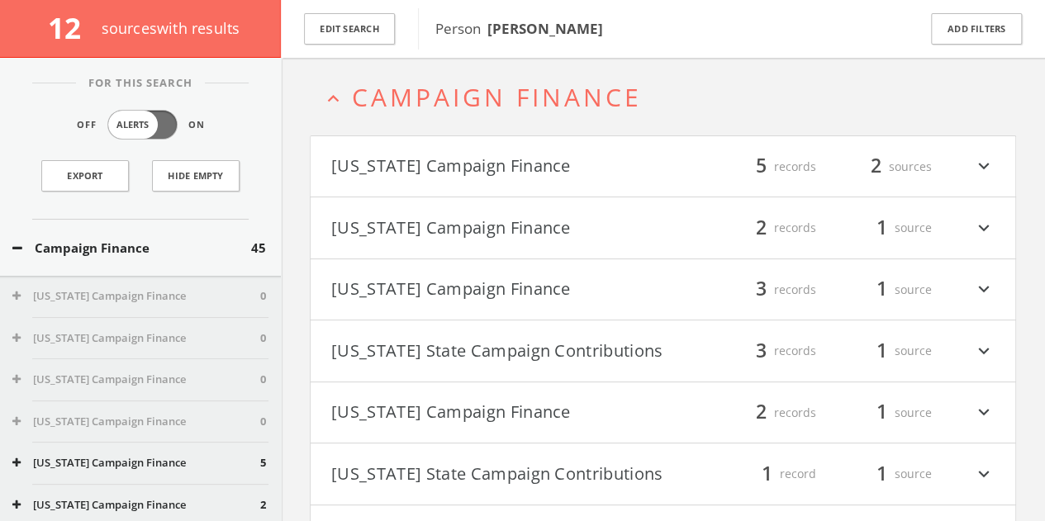
click at [511, 391] on h4 "[US_STATE] Campaign Finance filter_list 2 records 1 source expand_more" at bounding box center [663, 413] width 705 height 61
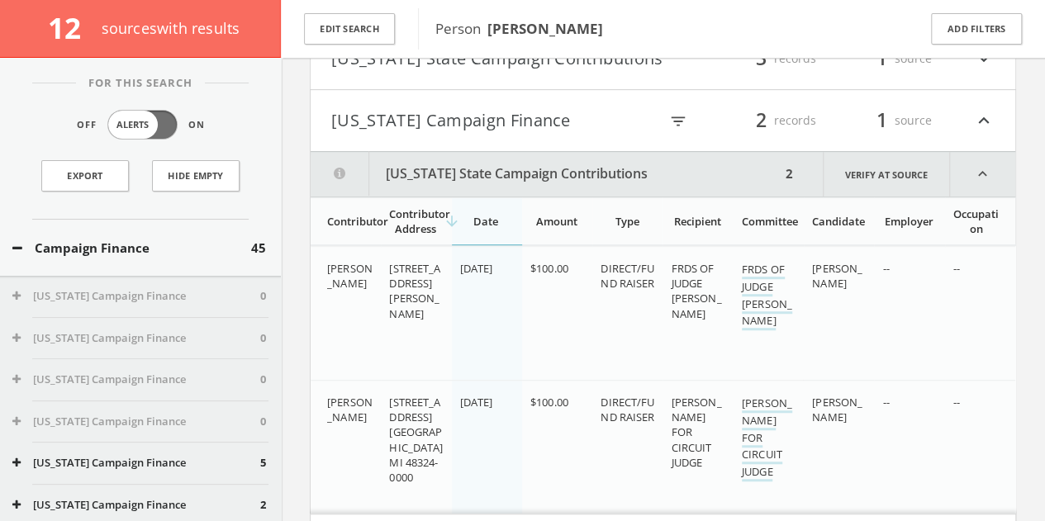
scroll to position [289, 0]
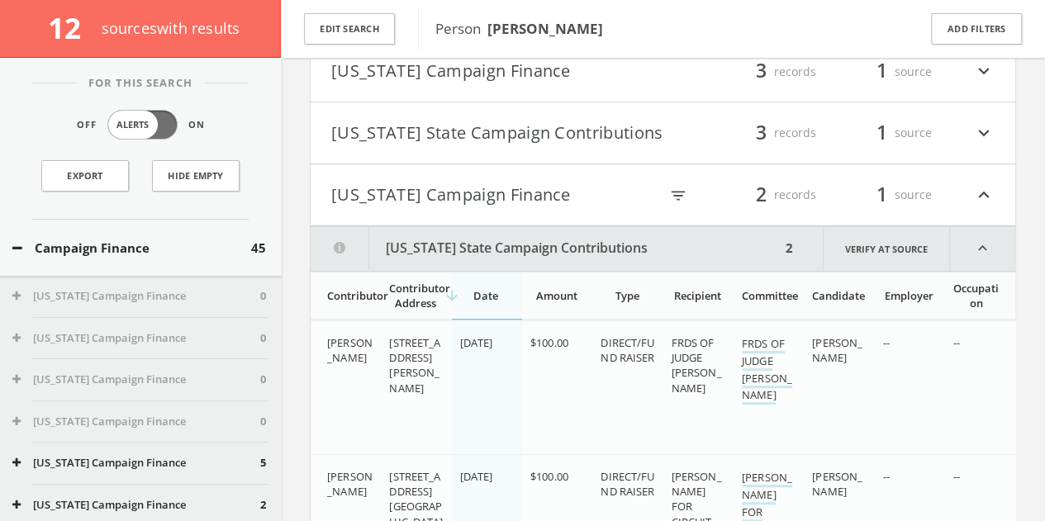
click at [404, 226] on button "[US_STATE] State Campaign Contributions" at bounding box center [546, 248] width 470 height 45
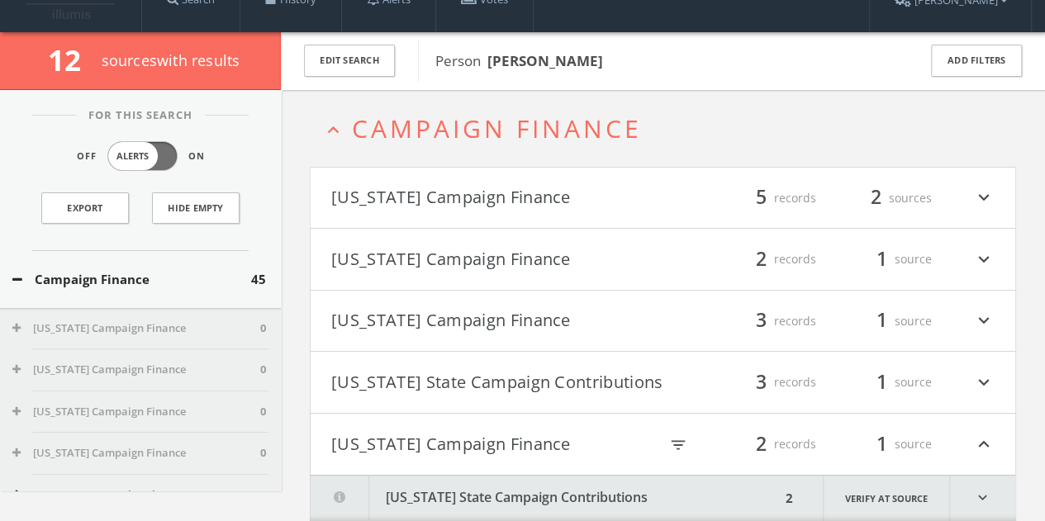
scroll to position [0, 0]
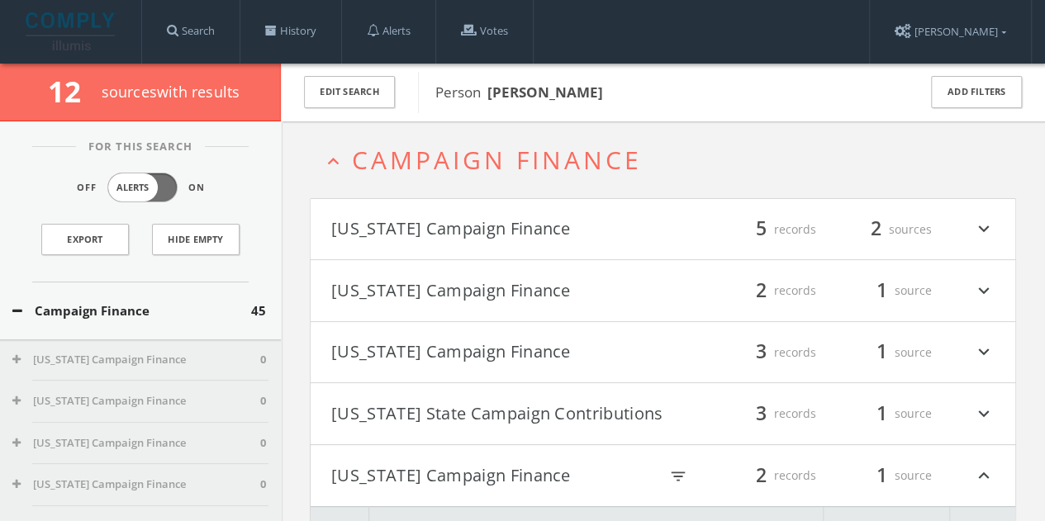
click at [467, 162] on span "Campaign Finance" at bounding box center [497, 160] width 290 height 34
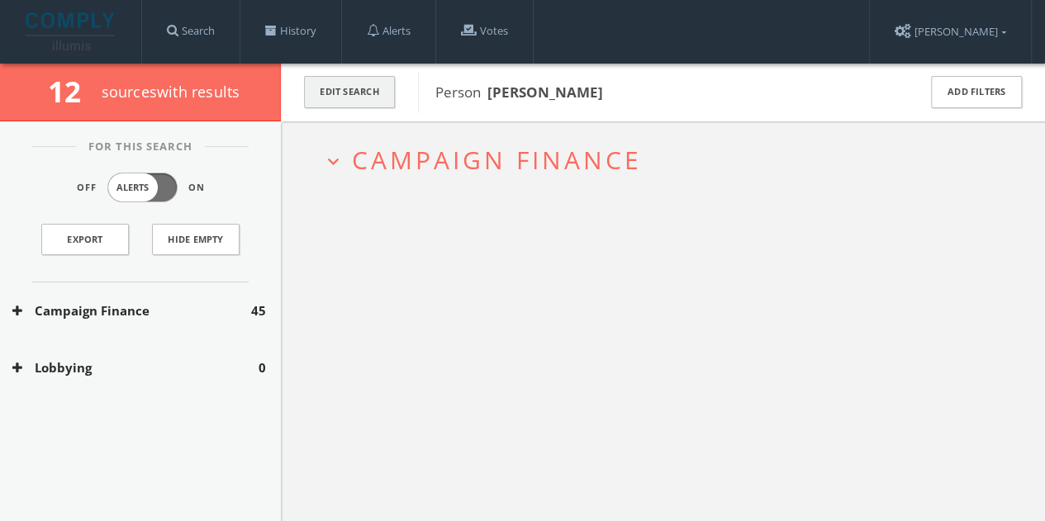
click at [341, 92] on button "Edit Search" at bounding box center [349, 92] width 91 height 32
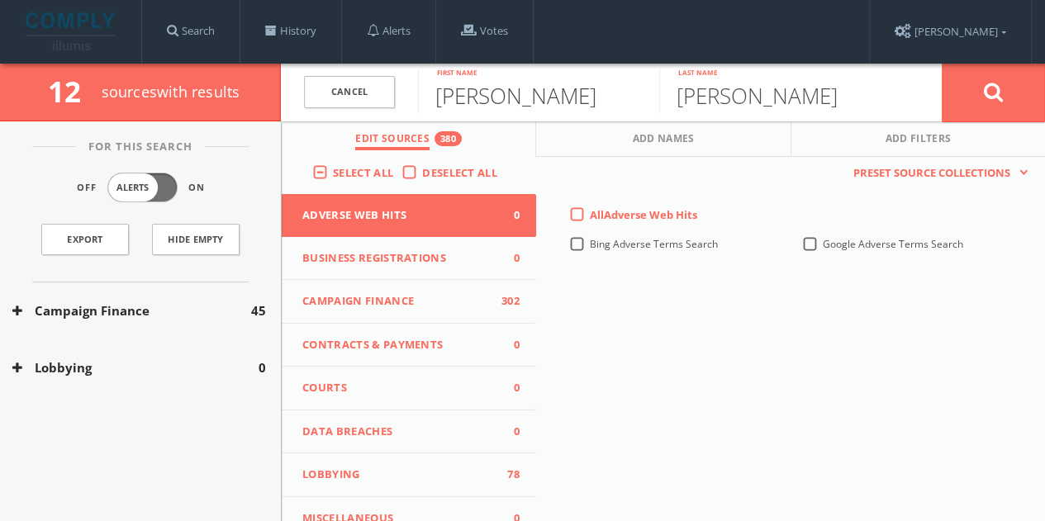
click at [457, 98] on input "[PERSON_NAME]" at bounding box center [538, 91] width 241 height 43
paste input "[PERSON_NAME]"
drag, startPoint x: 504, startPoint y: 101, endPoint x: 844, endPoint y: 138, distance: 341.6
click at [830, 121] on div "Cancel [PERSON_NAME] First name [PERSON_NAME] Last name Cancel Edit Sources 380…" at bounding box center [663, 93] width 764 height 58
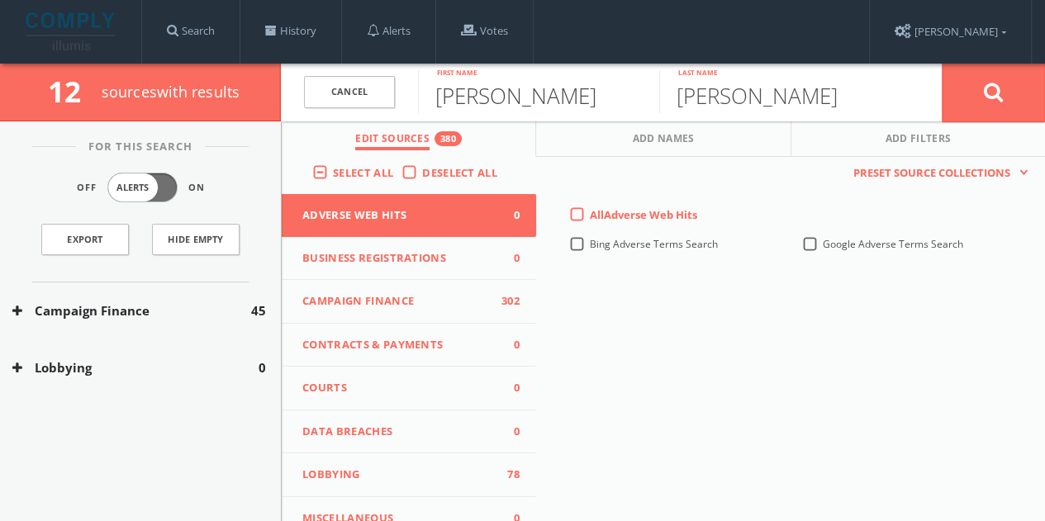
type input "[PERSON_NAME]"
click at [800, 108] on input "[PERSON_NAME]" at bounding box center [779, 91] width 241 height 43
type input "Outland"
click at [1025, 106] on button at bounding box center [993, 92] width 103 height 59
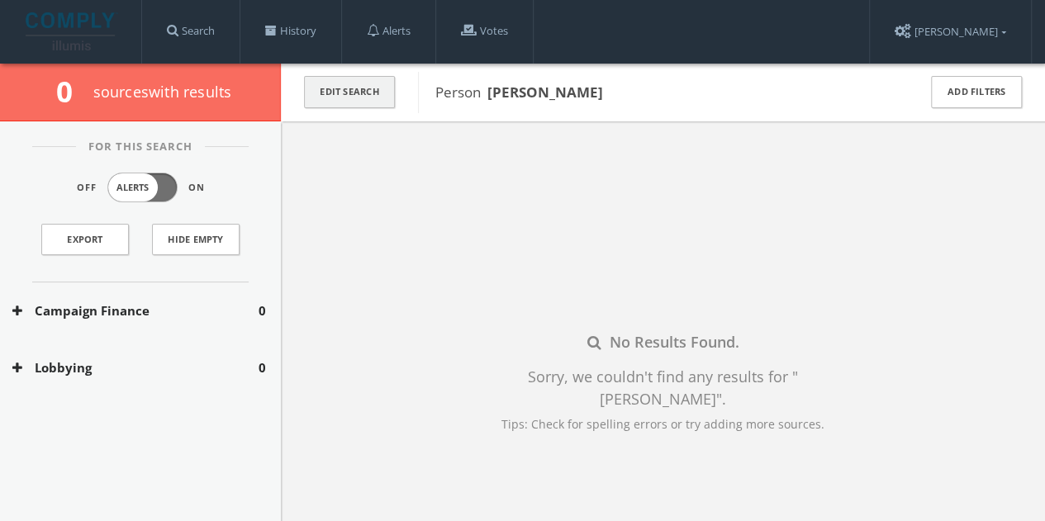
click at [333, 91] on button "Edit Search" at bounding box center [349, 92] width 91 height 32
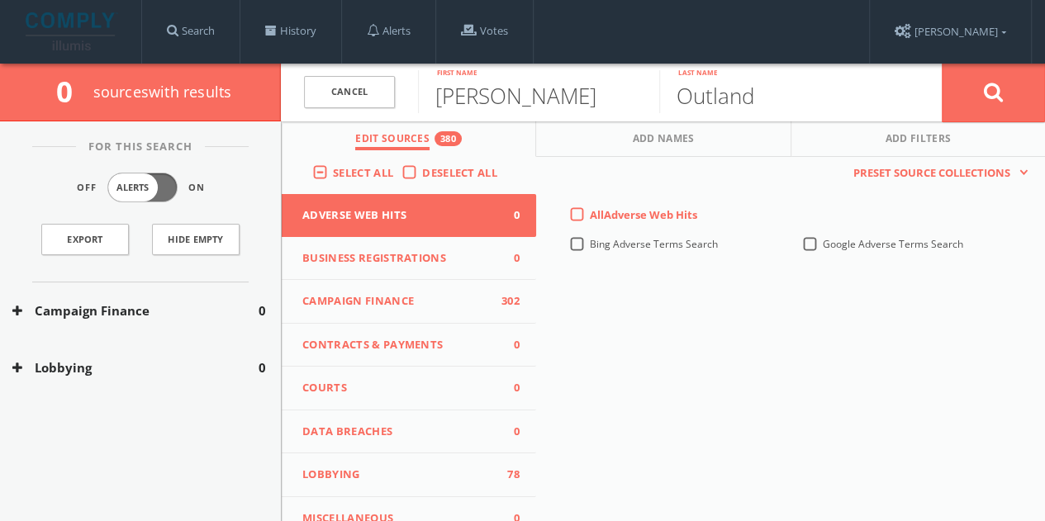
click at [333, 91] on link "Cancel" at bounding box center [349, 92] width 91 height 32
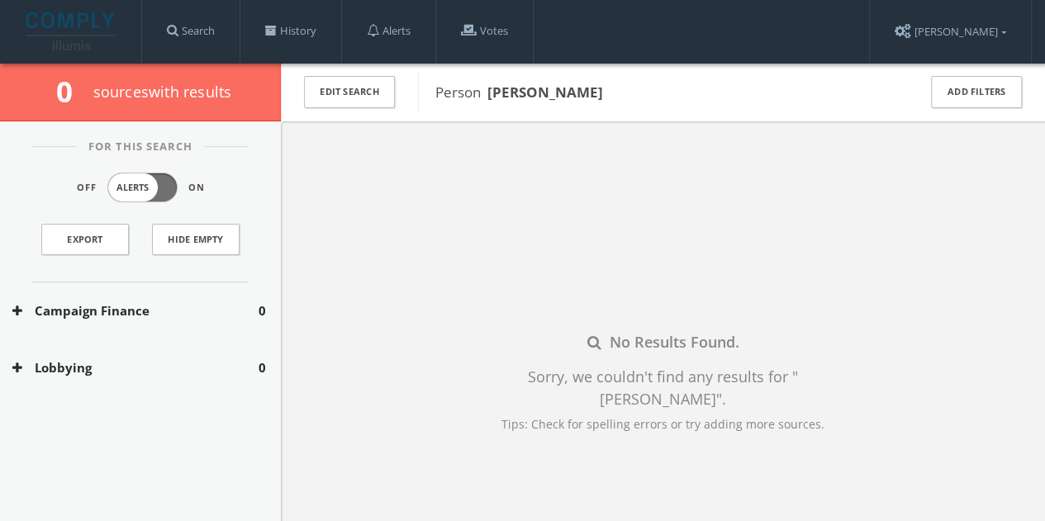
click at [303, 88] on div "Edit Search" at bounding box center [349, 93] width 137 height 58
click at [319, 99] on button "Edit Search" at bounding box center [349, 92] width 91 height 32
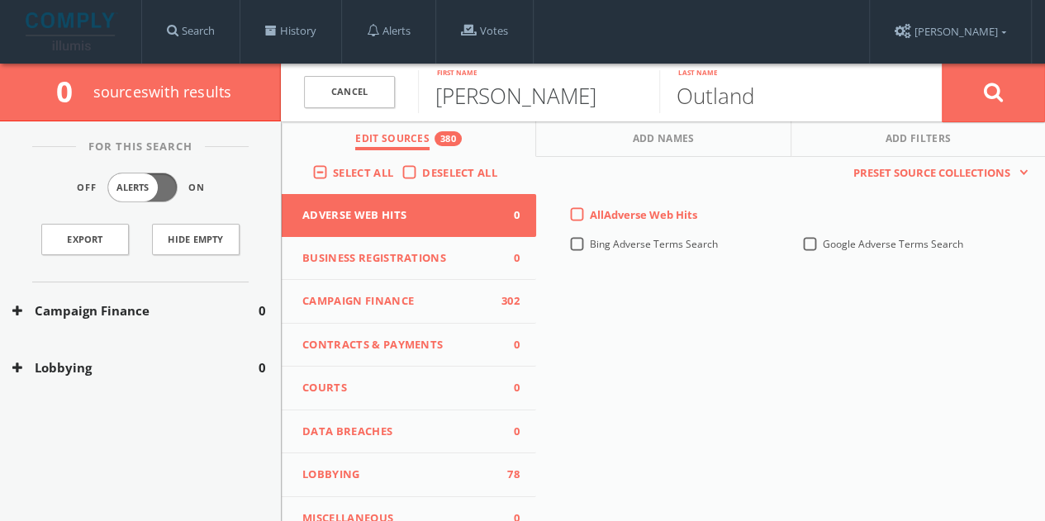
click at [540, 93] on input "[PERSON_NAME]" at bounding box center [538, 91] width 241 height 43
paste input "[PERSON_NAME]"
click at [502, 100] on input "[PERSON_NAME]" at bounding box center [538, 91] width 241 height 43
drag, startPoint x: 502, startPoint y: 100, endPoint x: 800, endPoint y: 87, distance: 297.7
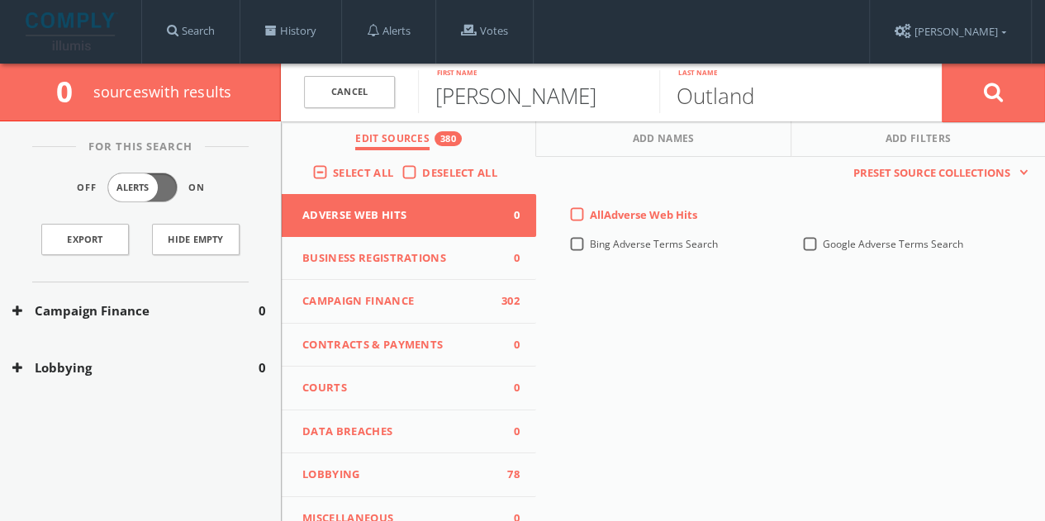
click at [800, 87] on form "Cancel [PERSON_NAME] First name [PERSON_NAME] Last name Cancel" at bounding box center [663, 93] width 764 height 58
type input "[PERSON_NAME]"
click at [799, 87] on input "Outland" at bounding box center [779, 91] width 241 height 43
paste input "[PERSON_NAME]"
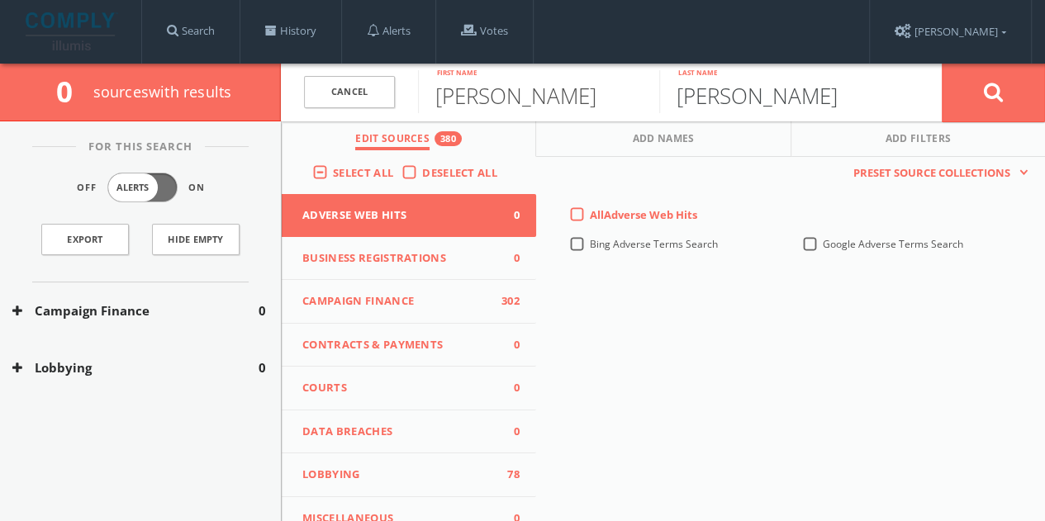
drag, startPoint x: 744, startPoint y: 99, endPoint x: 464, endPoint y: 108, distance: 280.2
click at [468, 108] on form "Cancel [PERSON_NAME] First name [PERSON_NAME] Last name Cancel" at bounding box center [663, 93] width 764 height 58
type input "[PERSON_NAME]"
click at [1031, 88] on button at bounding box center [993, 92] width 103 height 59
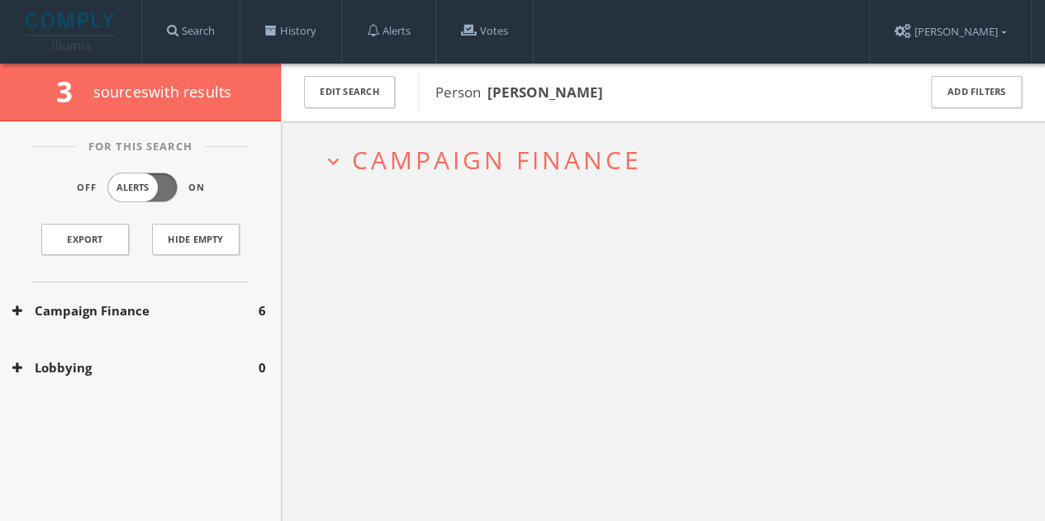
click at [173, 312] on button "Campaign Finance" at bounding box center [135, 311] width 246 height 19
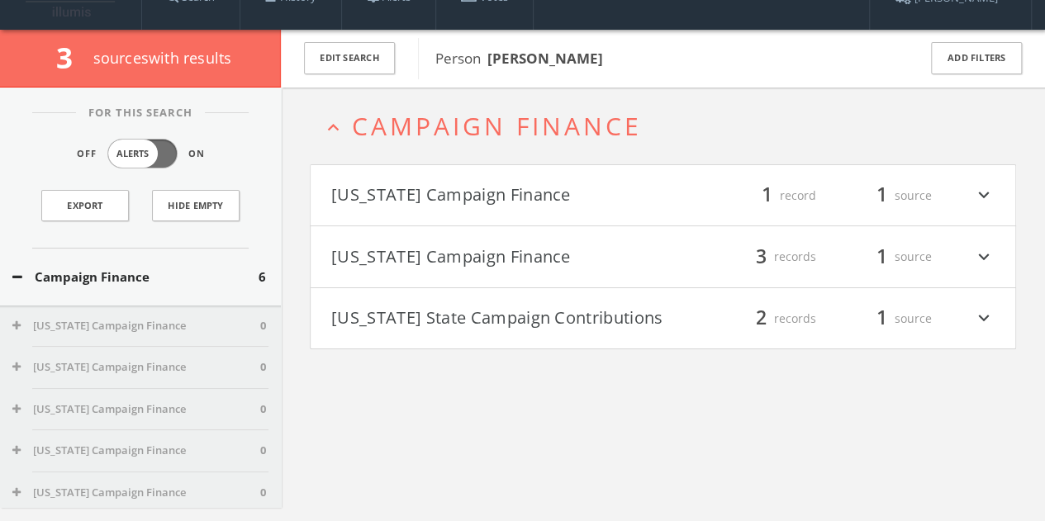
click at [476, 207] on h4 "[US_STATE] Campaign Finance filter_list 1 record 1 source expand_more" at bounding box center [663, 195] width 705 height 61
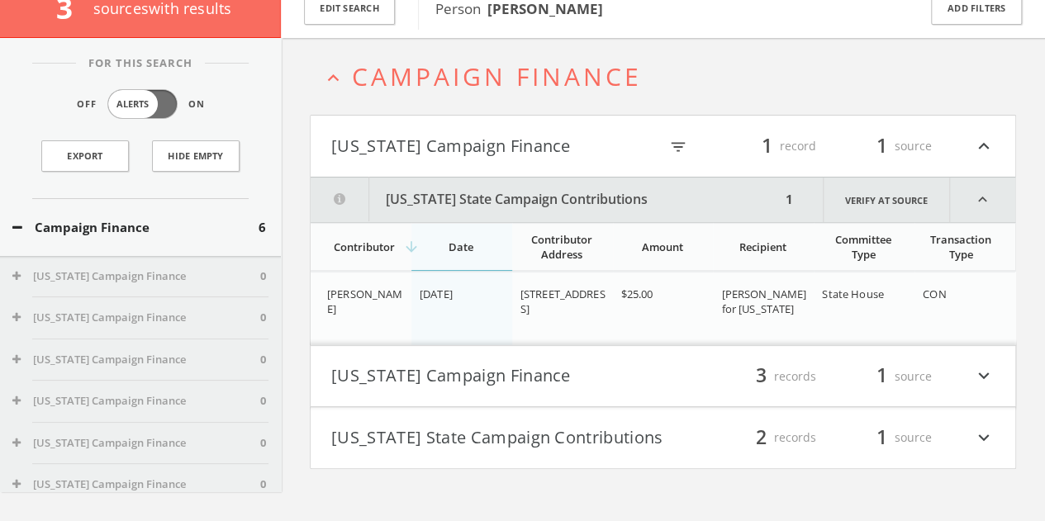
scroll to position [96, 0]
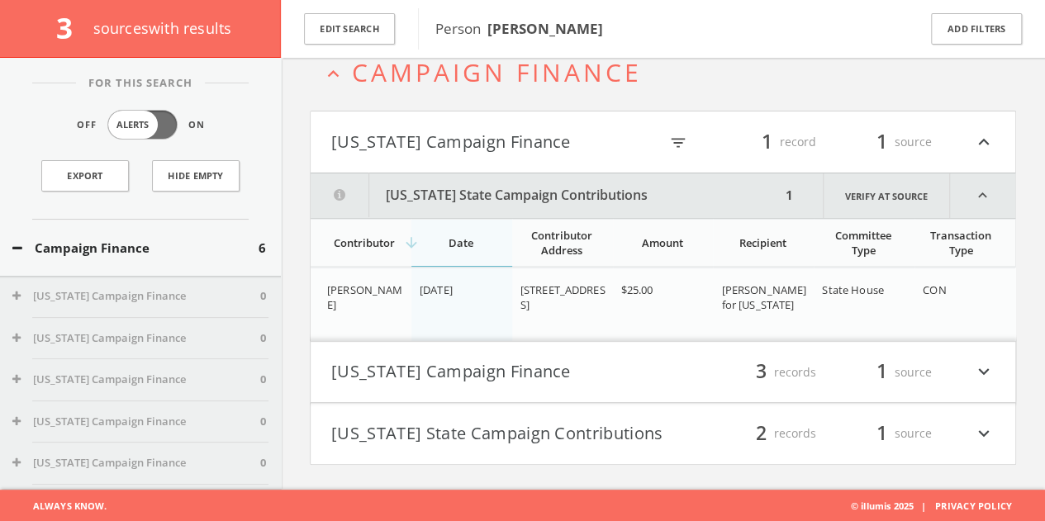
click at [527, 391] on h4 "[US_STATE] Campaign Finance filter_list 3 records 1 source expand_more" at bounding box center [663, 372] width 705 height 61
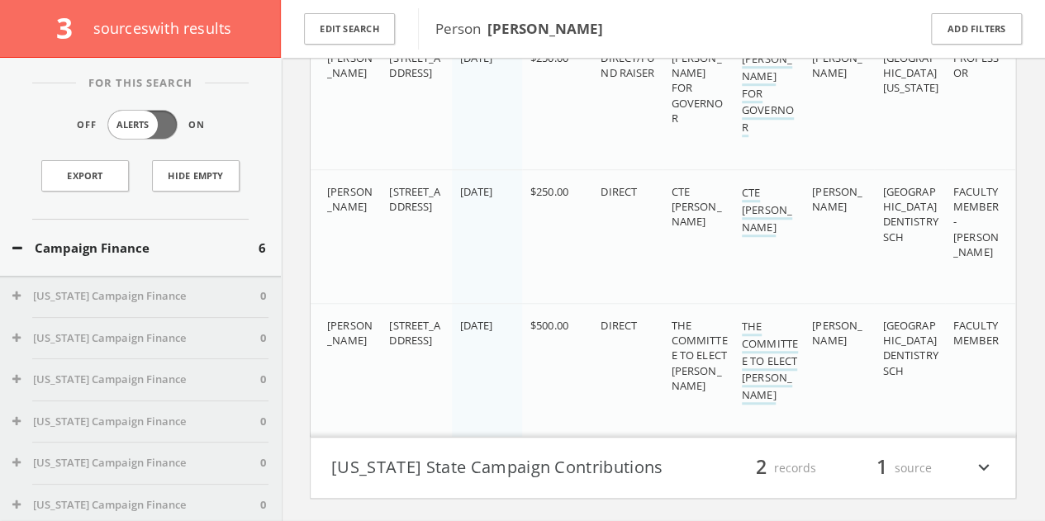
scroll to position [591, 0]
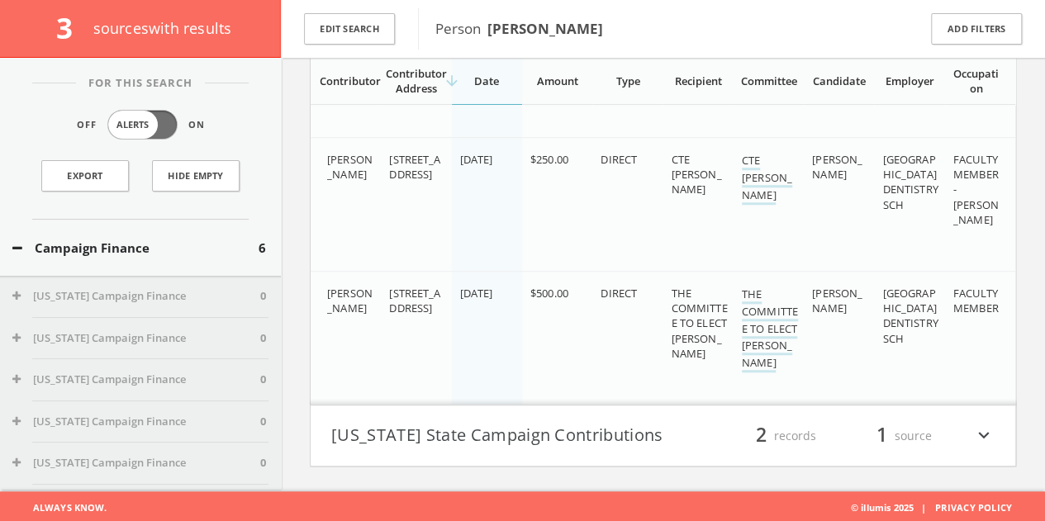
click at [657, 428] on button "[US_STATE] State Campaign Contributions" at bounding box center [497, 436] width 332 height 28
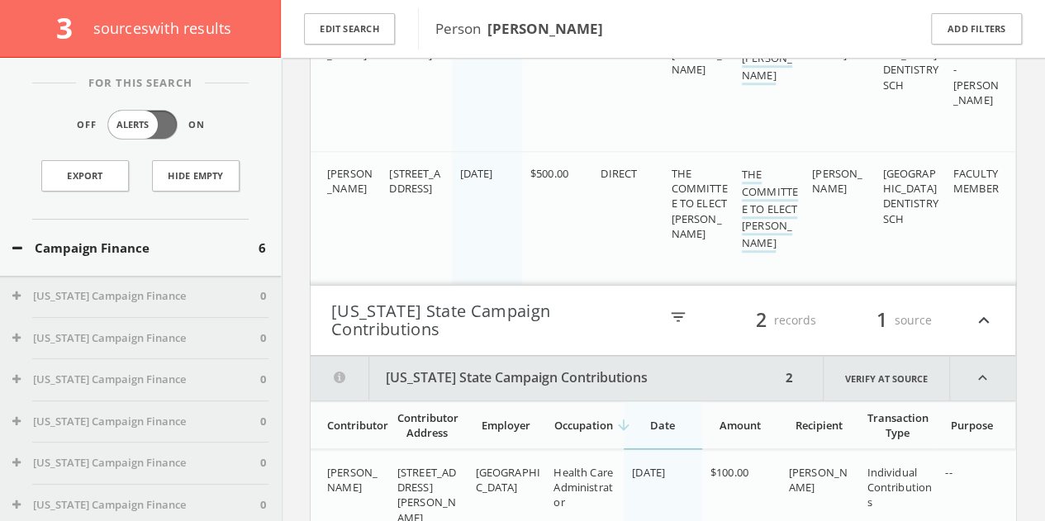
scroll to position [847, 0]
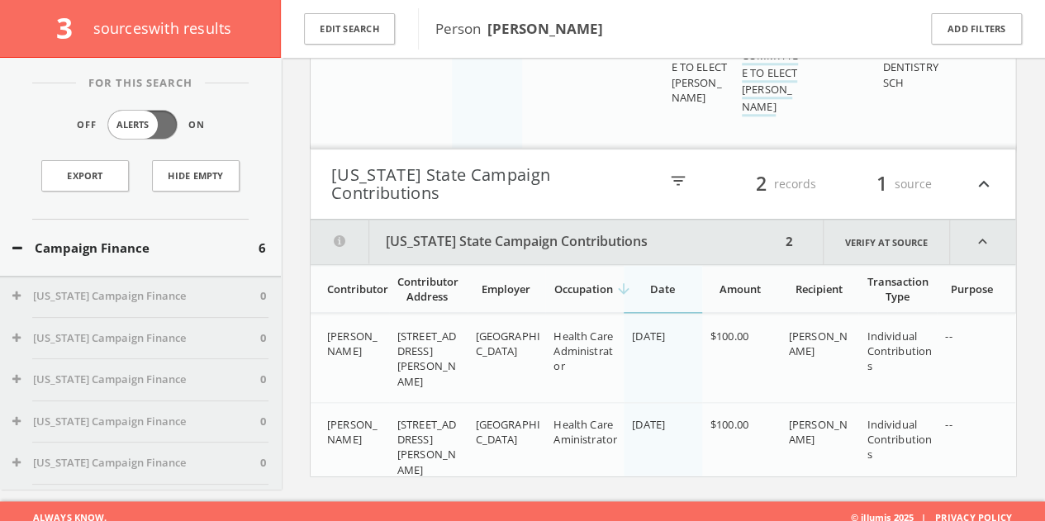
click at [187, 249] on button "Campaign Finance" at bounding box center [135, 248] width 246 height 19
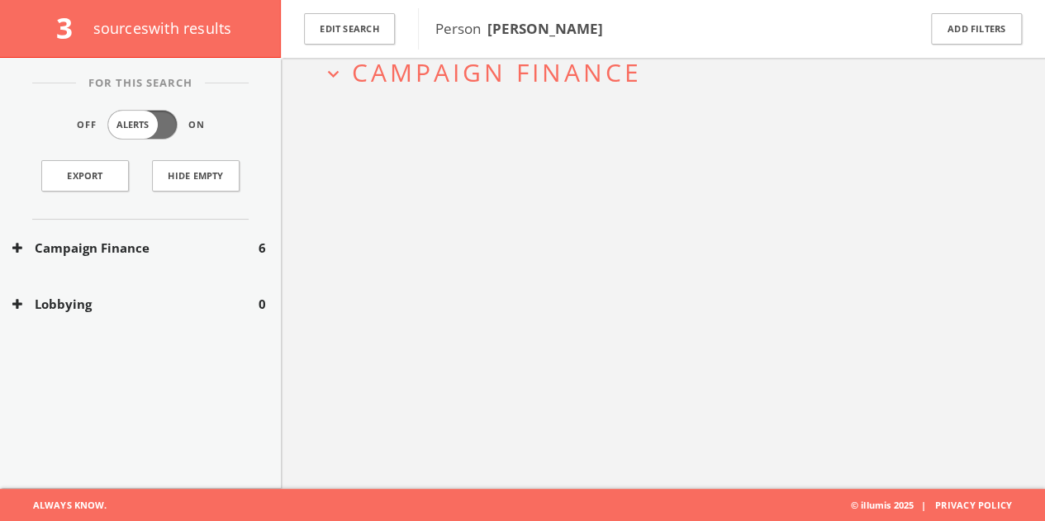
click at [181, 255] on div "Campaign Finance 6" at bounding box center [140, 248] width 281 height 57
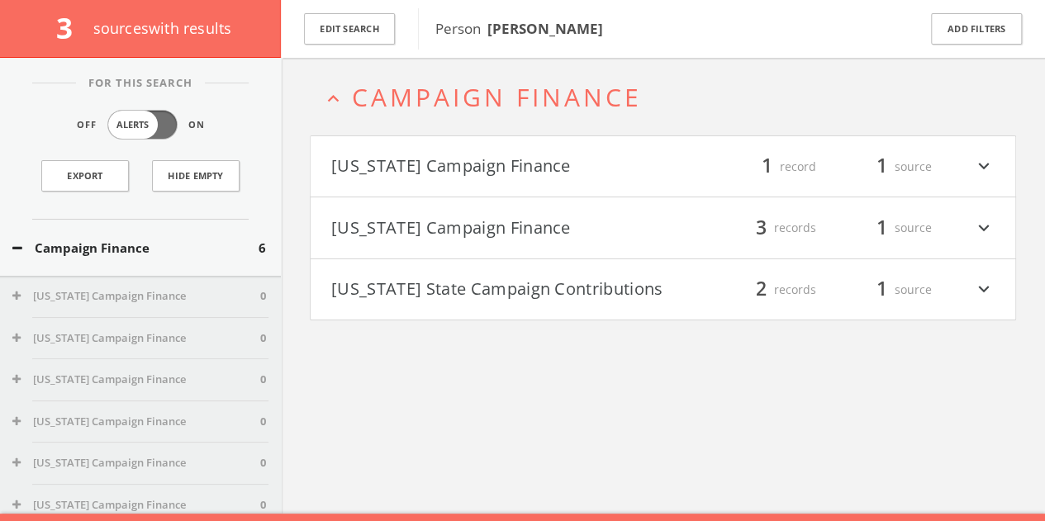
click at [554, 230] on button "[US_STATE] Campaign Finance" at bounding box center [497, 228] width 332 height 28
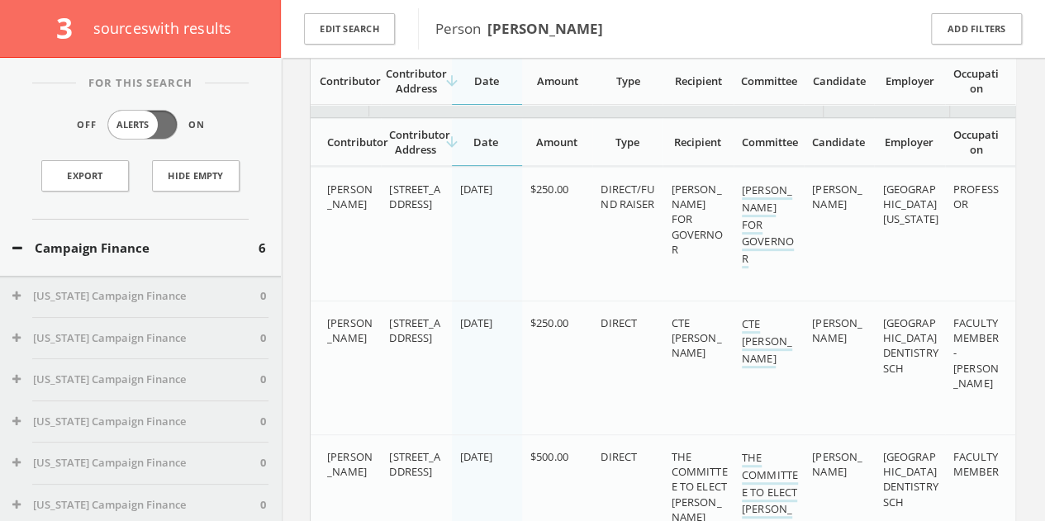
scroll to position [257, 0]
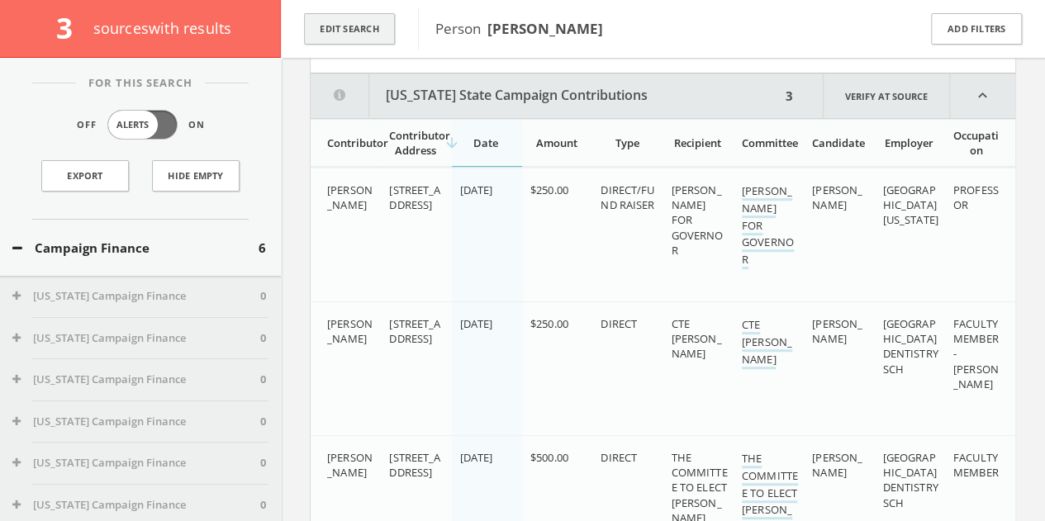
click at [341, 34] on button "Edit Search" at bounding box center [349, 29] width 91 height 32
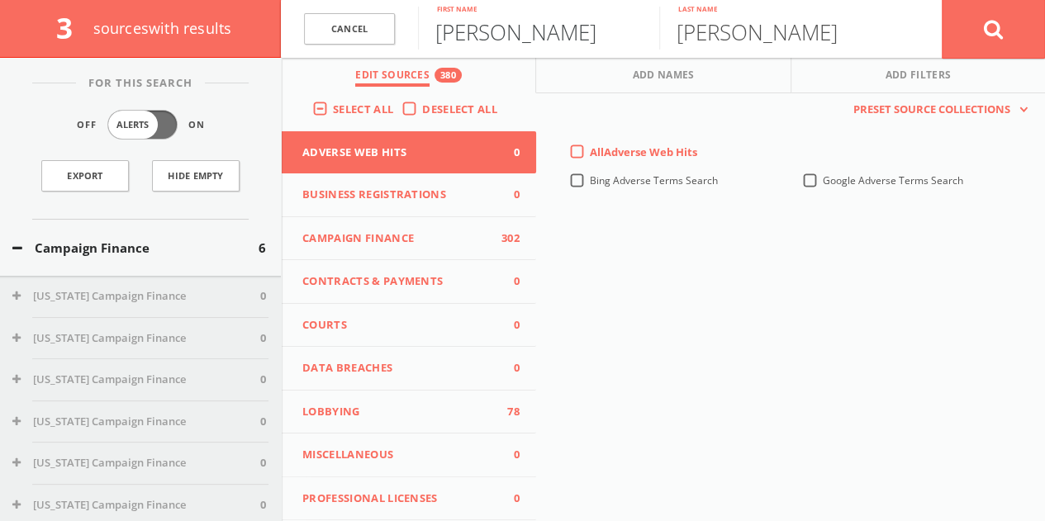
click at [495, 47] on input "[PERSON_NAME]" at bounding box center [538, 28] width 241 height 43
paste input "1484-5690-7546"
drag, startPoint x: 580, startPoint y: 30, endPoint x: 291, endPoint y: 45, distance: 289.6
click at [291, 45] on form "Cancel 1484-5690-7546 First name [PERSON_NAME] Last name Cancel" at bounding box center [663, 29] width 764 height 58
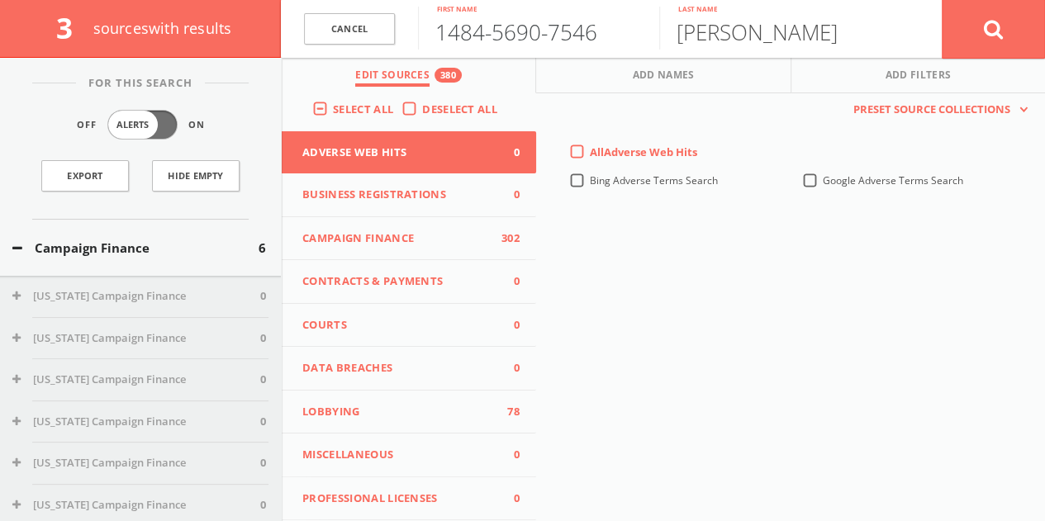
type input "6"
paste input "[PERSON_NAME]"
type input "[PERSON_NAME]"
click at [706, 38] on input "[PERSON_NAME]" at bounding box center [779, 28] width 241 height 43
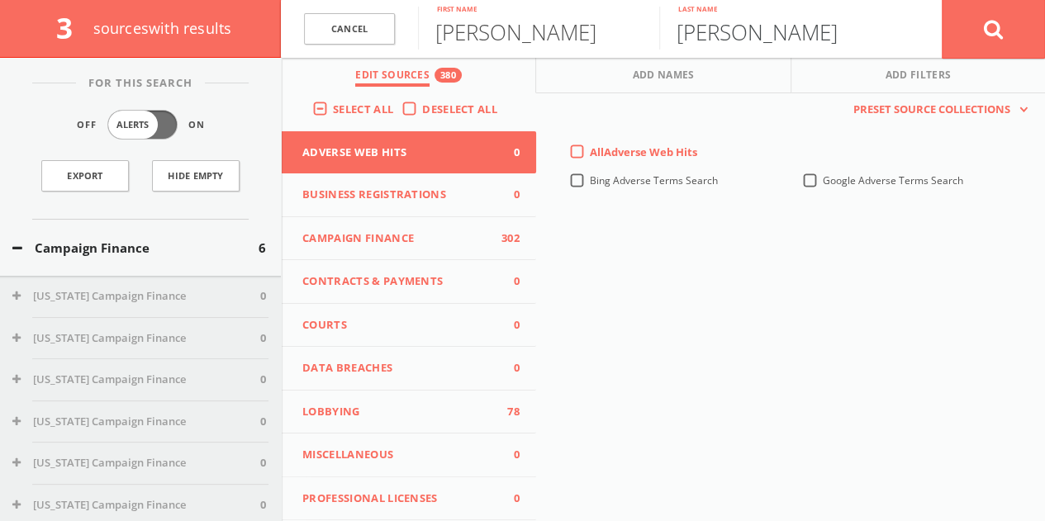
paste input "[PERSON_NAME]"
click at [832, 34] on input "McHenderson [PERSON_NAME]" at bounding box center [779, 28] width 241 height 43
paste input "[PERSON_NAME]"
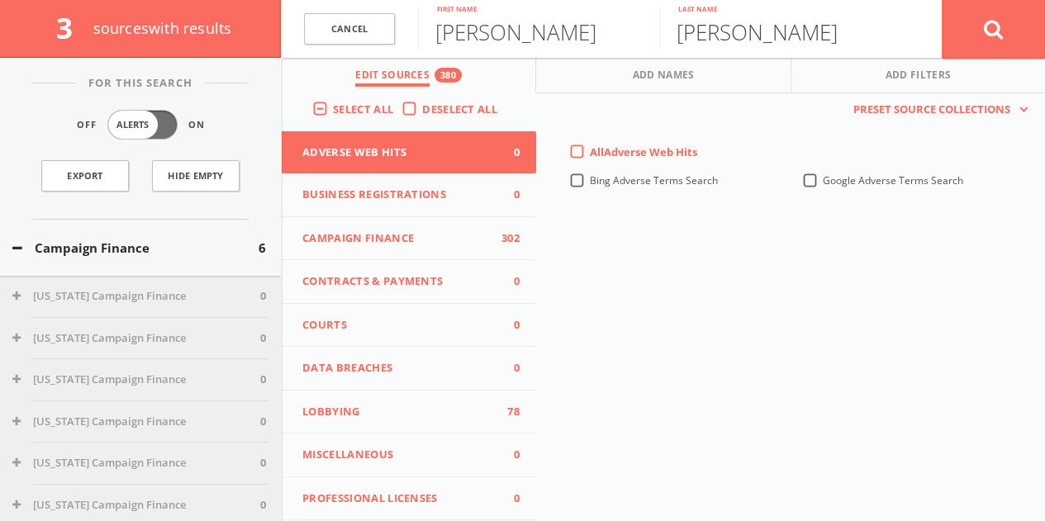
type input "[PERSON_NAME]"
click at [984, 31] on icon at bounding box center [994, 29] width 20 height 21
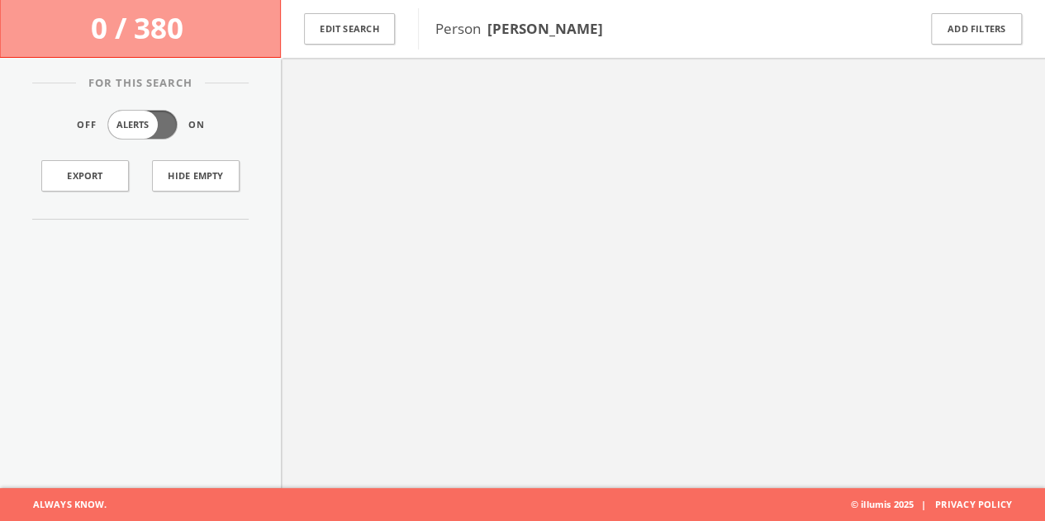
scroll to position [96, 0]
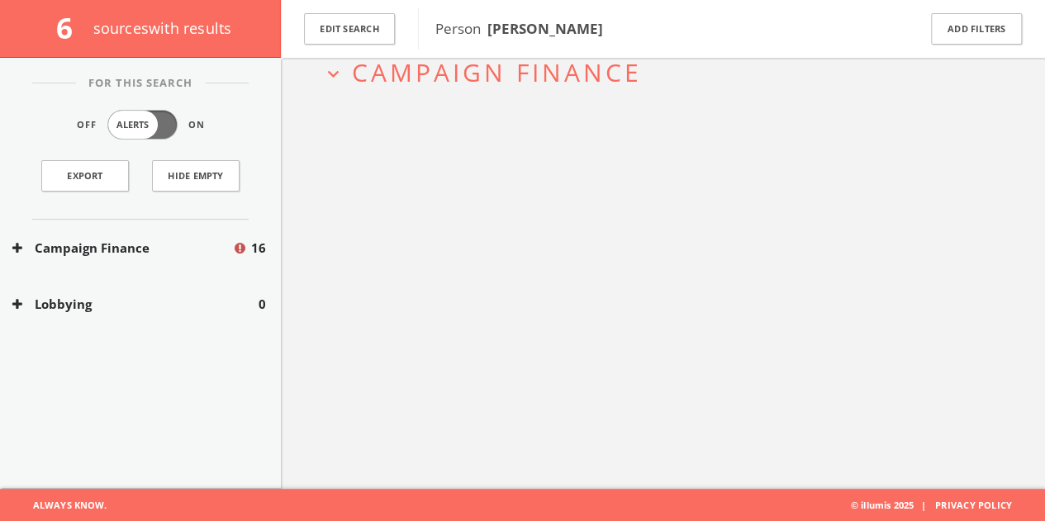
click at [202, 248] on button "Campaign Finance" at bounding box center [122, 248] width 220 height 19
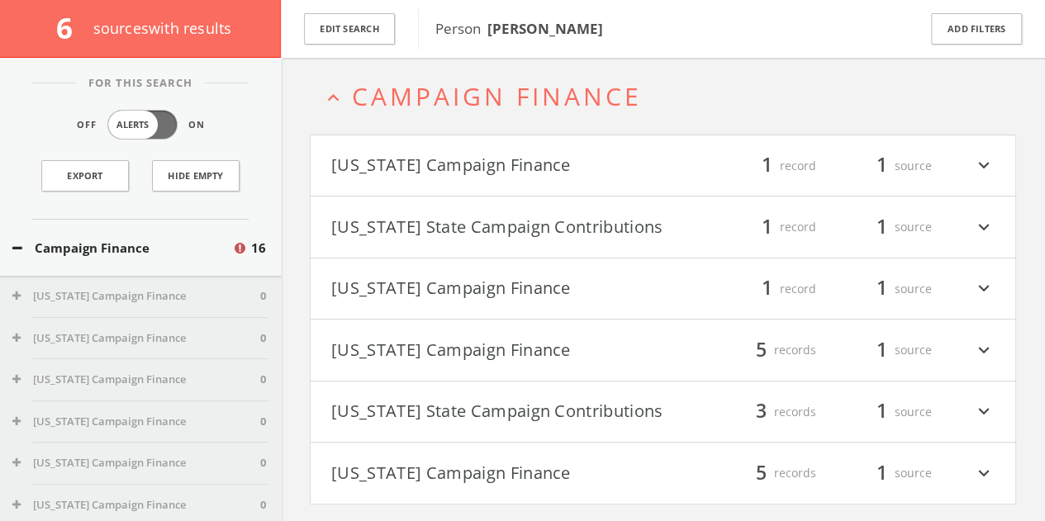
scroll to position [71, 0]
click at [377, 34] on button "Edit Search" at bounding box center [349, 29] width 91 height 32
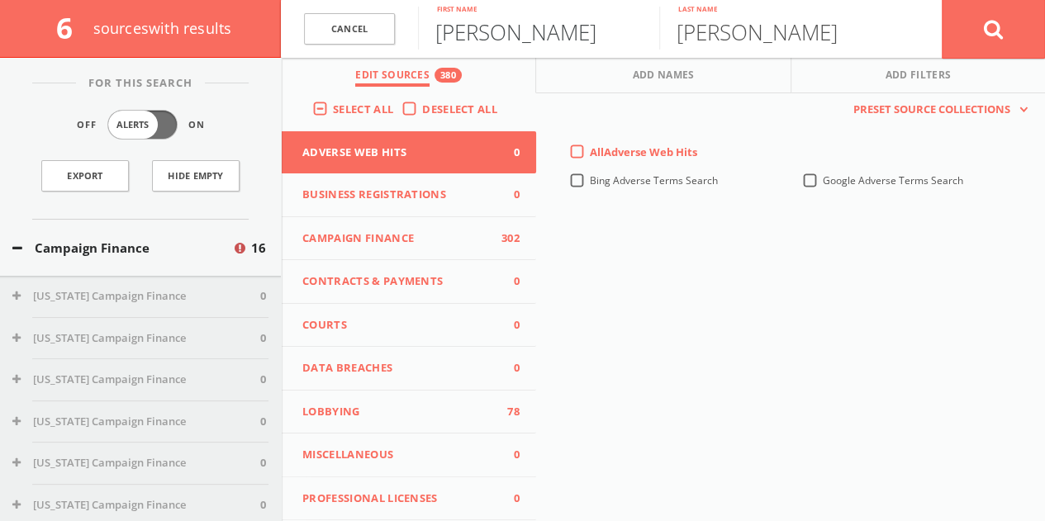
click at [464, 37] on input "[PERSON_NAME]" at bounding box center [538, 28] width 241 height 43
type input "[PERSON_NAME]"
click at [942, 0] on button at bounding box center [993, 28] width 103 height 59
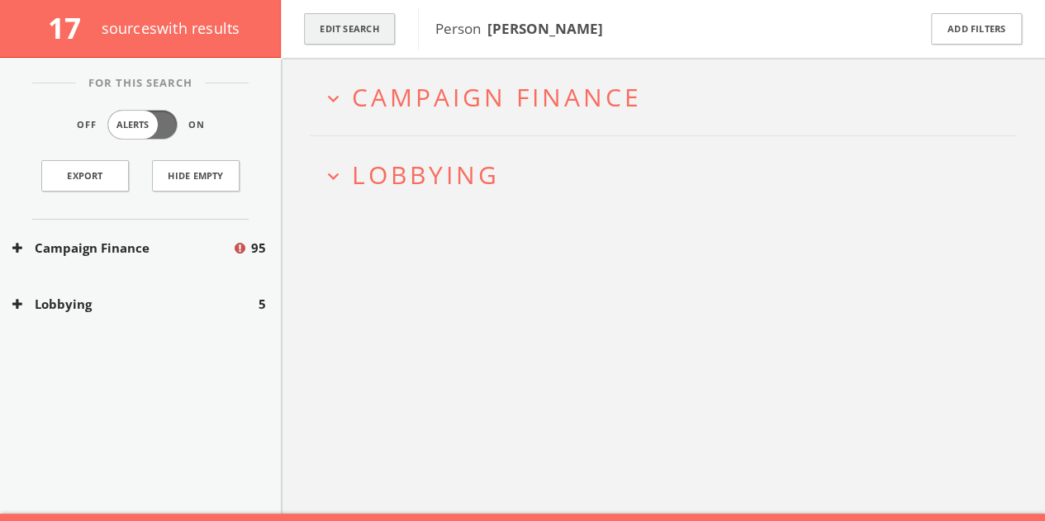
click at [387, 26] on button "Edit Search" at bounding box center [349, 29] width 91 height 32
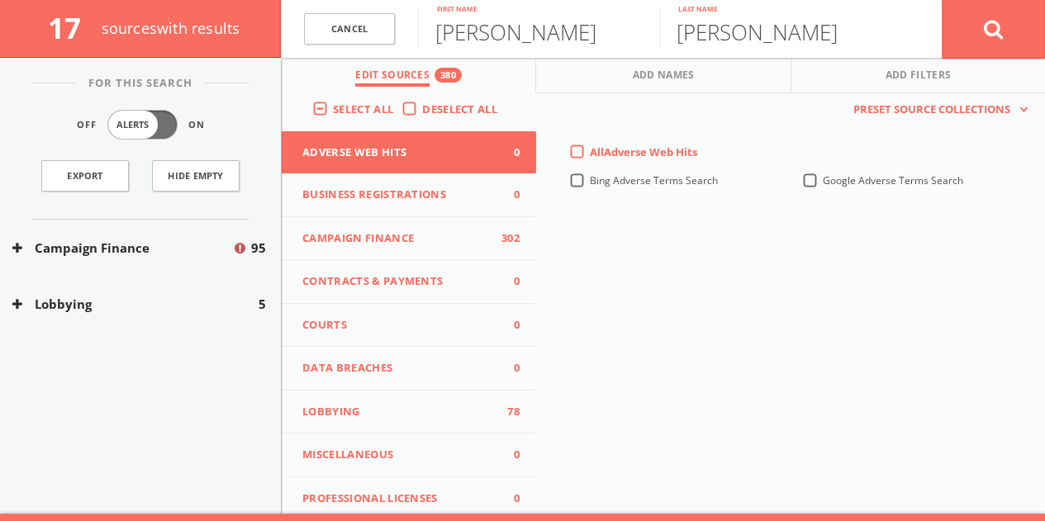
click at [422, 117] on label "Deselect All" at bounding box center [463, 110] width 83 height 17
click at [0, 0] on input "Deselect All" at bounding box center [0, 0] width 0 height 0
click at [401, 221] on button "Campaign Finance 0" at bounding box center [409, 239] width 254 height 44
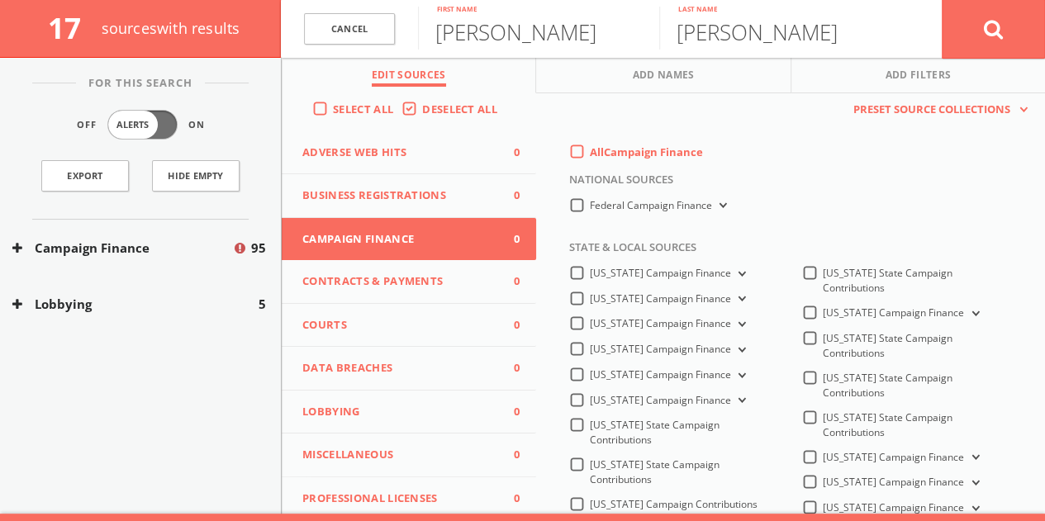
click at [590, 148] on label "All Campaign Finance" at bounding box center [646, 153] width 113 height 17
click at [0, 0] on Finance-all-0 "All Campaign Finance" at bounding box center [0, 0] width 0 height 0
click at [590, 206] on label "Federal Campaign Finance" at bounding box center [660, 206] width 140 height 16
click at [0, 0] on Finance-all "Federal Campaign Finance" at bounding box center [0, 0] width 0 height 0
click at [484, 21] on input "[PERSON_NAME]" at bounding box center [538, 28] width 241 height 43
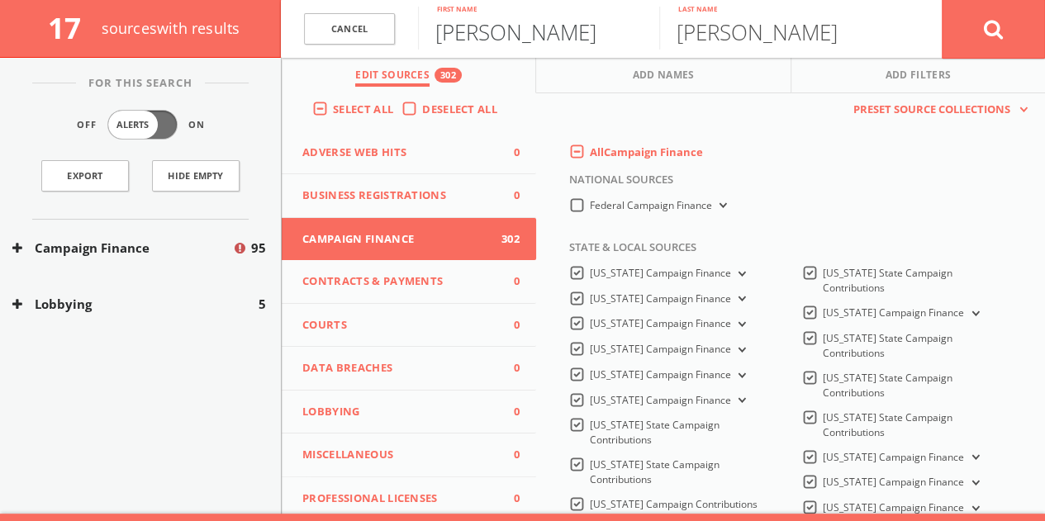
click at [484, 21] on input "[PERSON_NAME]" at bounding box center [538, 28] width 241 height 43
type input "[PERSON_NAME]"
click at [963, 40] on button at bounding box center [993, 28] width 103 height 59
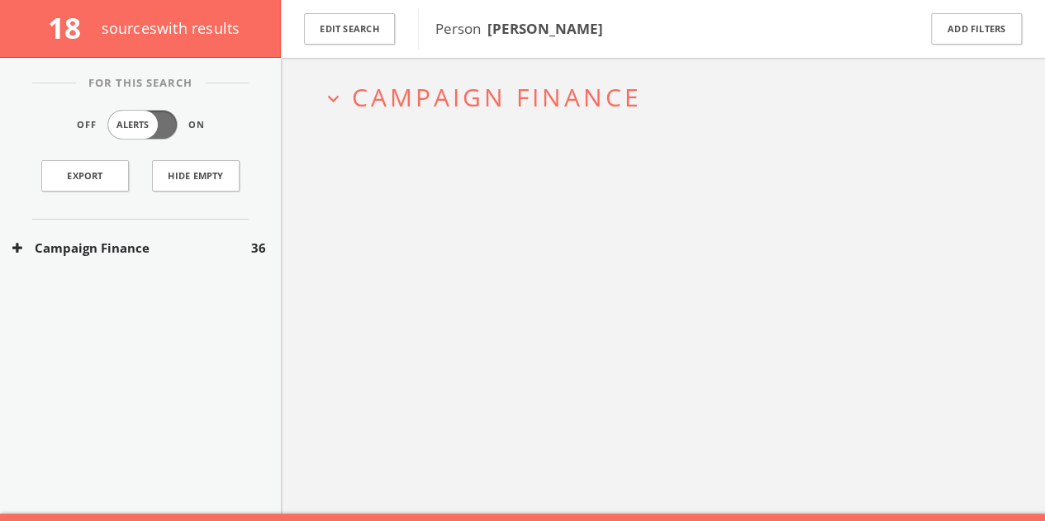
click at [240, 262] on div "Campaign Finance 36" at bounding box center [140, 248] width 281 height 57
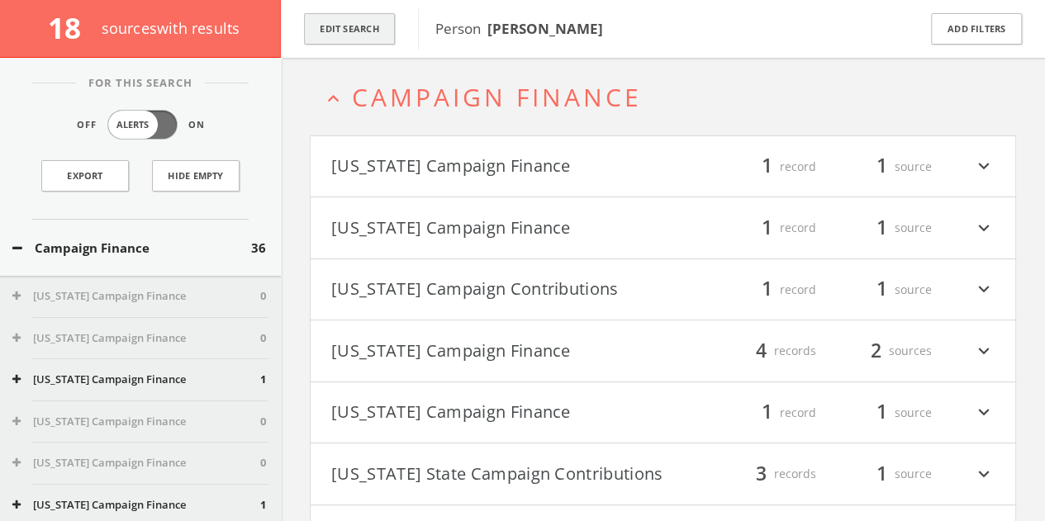
click at [339, 31] on button "Edit Search" at bounding box center [349, 29] width 91 height 32
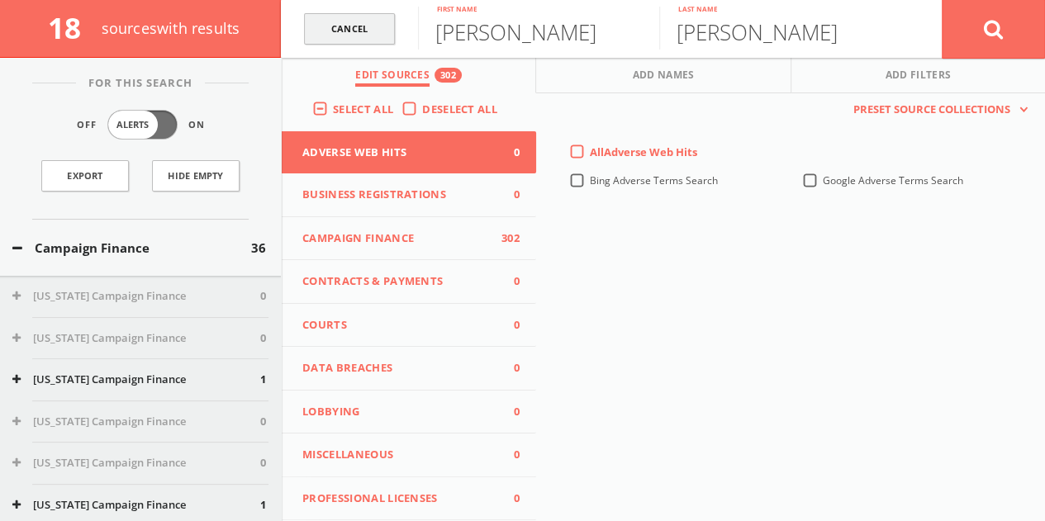
click at [387, 35] on link "Cancel" at bounding box center [349, 29] width 91 height 32
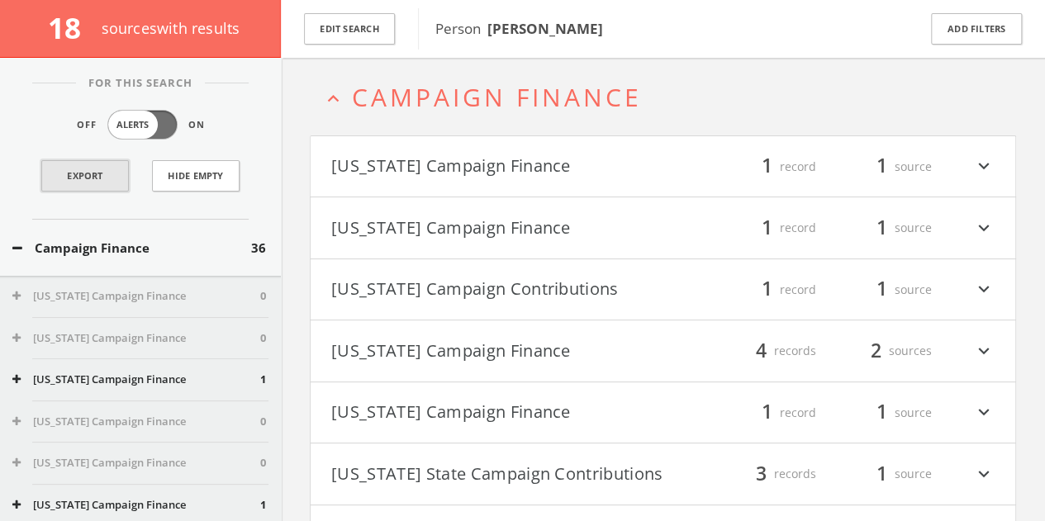
click at [51, 187] on link "Export" at bounding box center [85, 175] width 88 height 31
